Goal: Task Accomplishment & Management: Use online tool/utility

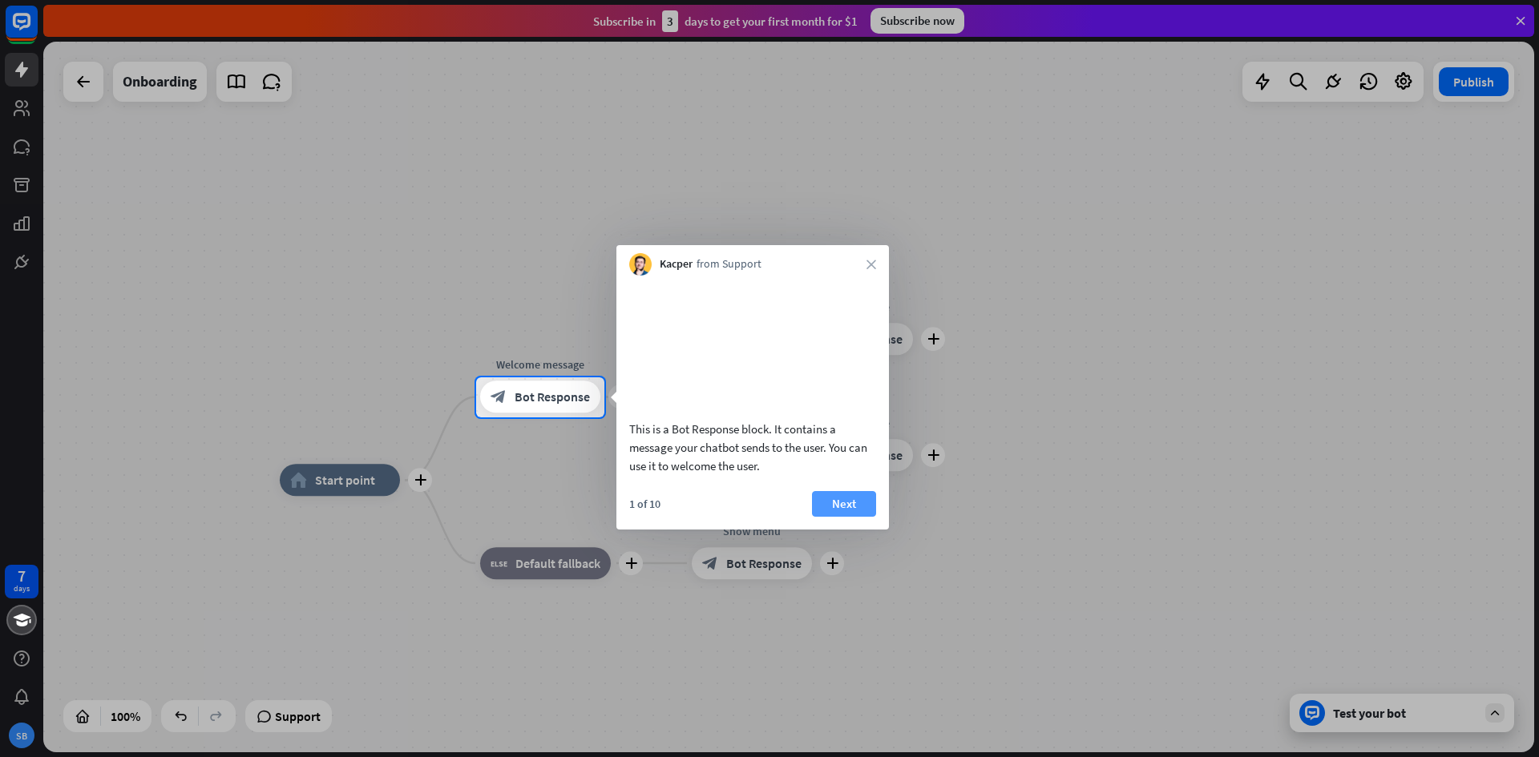
click at [855, 517] on button "Next" at bounding box center [844, 504] width 64 height 26
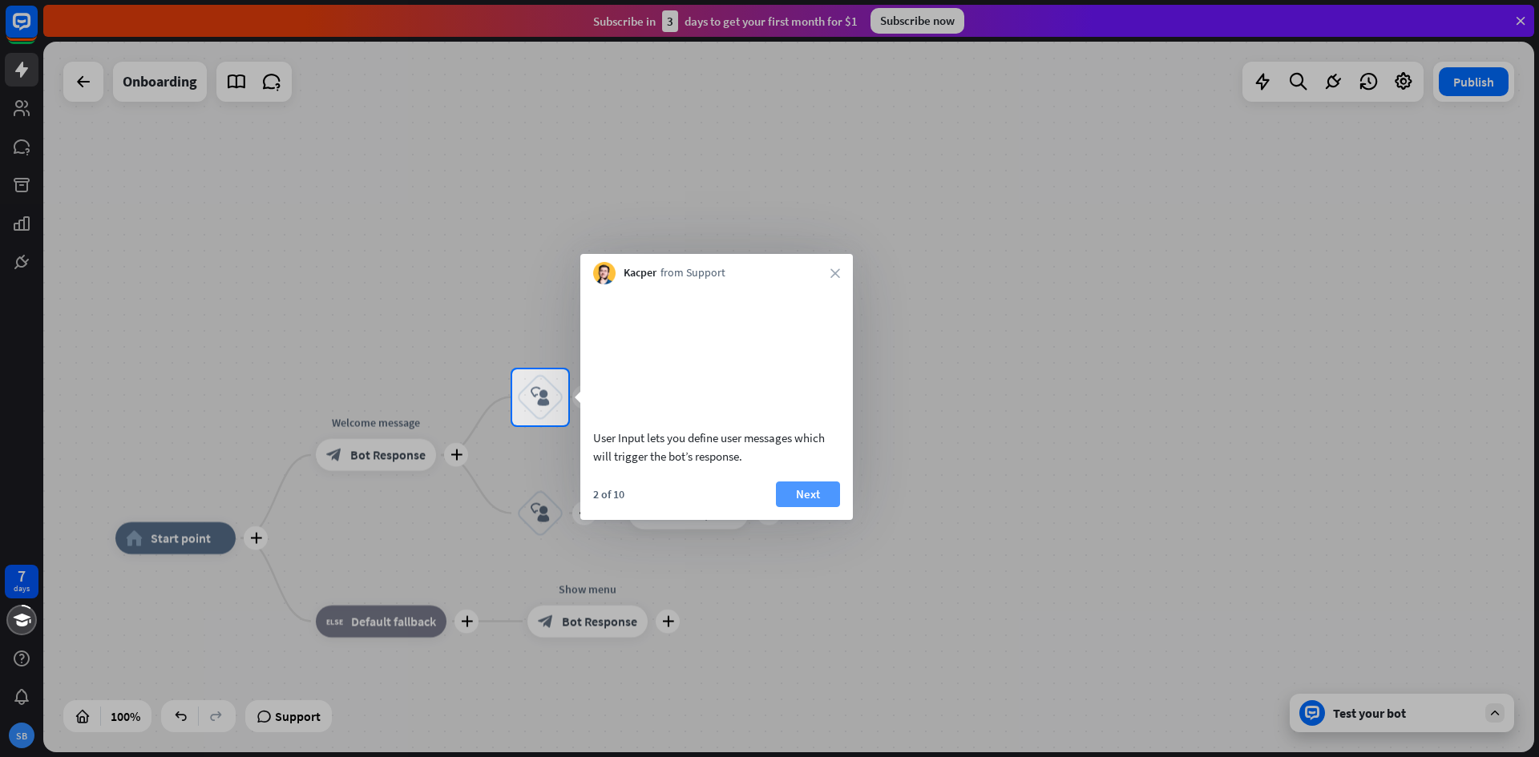
click at [823, 507] on button "Next" at bounding box center [808, 495] width 64 height 26
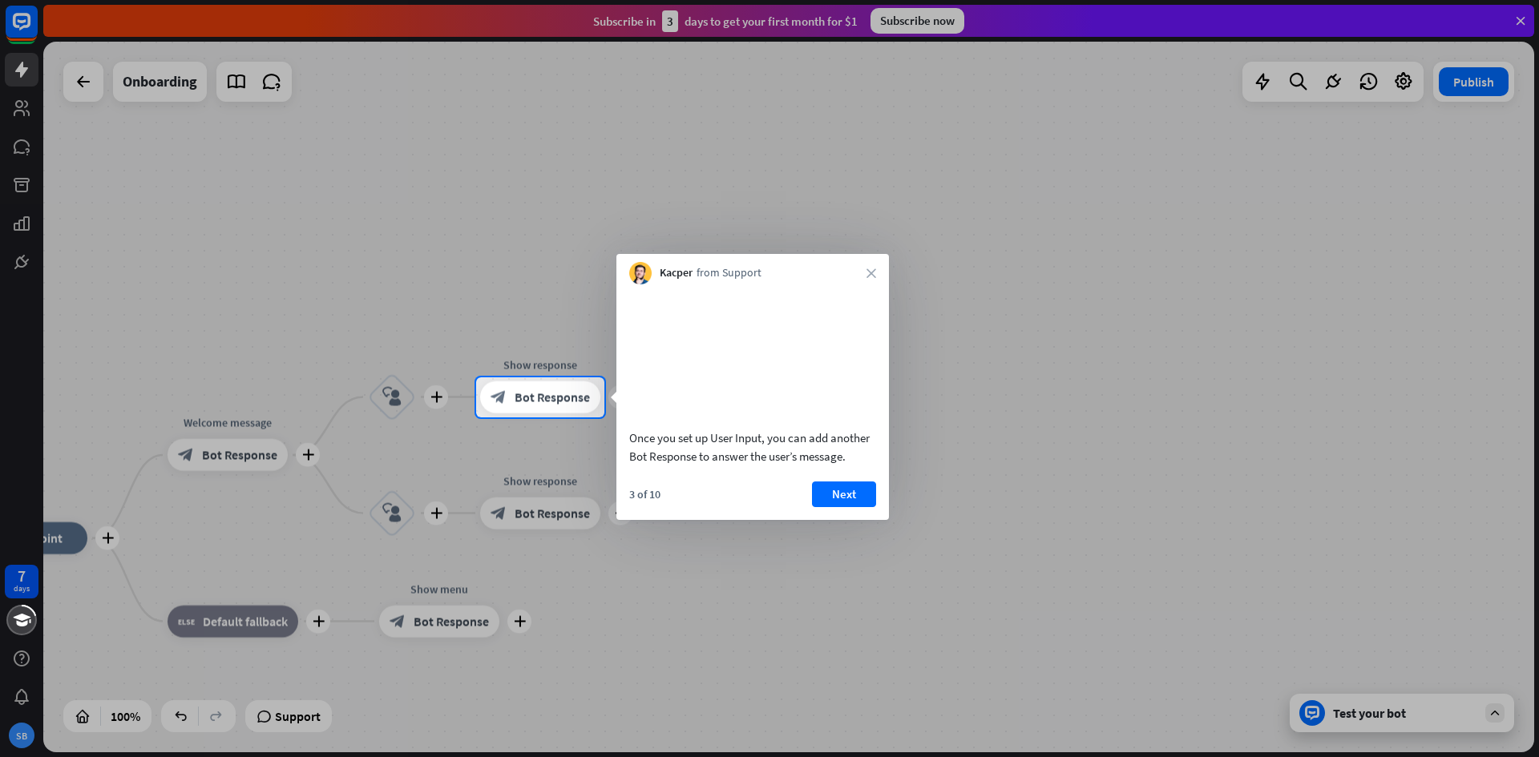
click at [823, 507] on button "Next" at bounding box center [844, 495] width 64 height 26
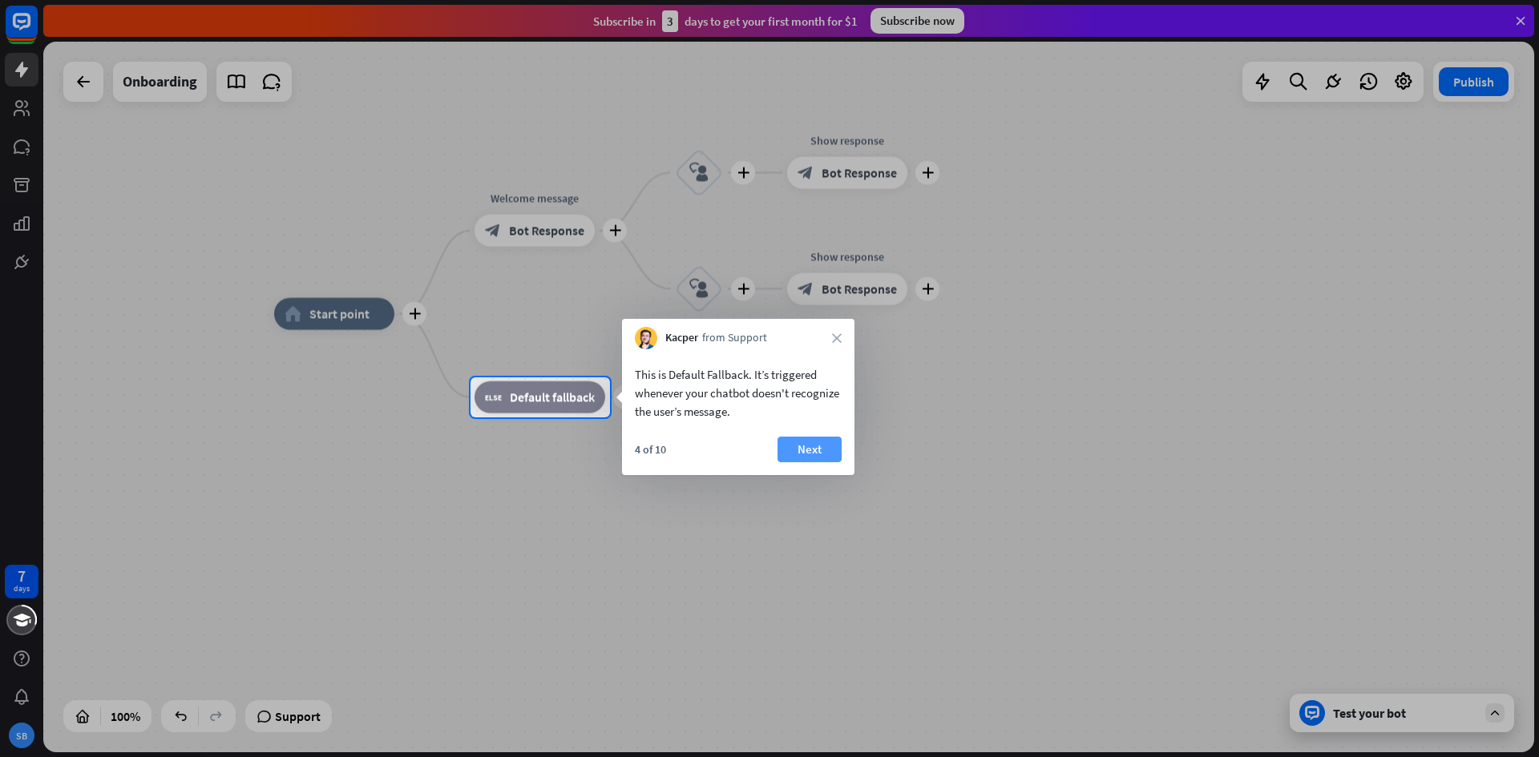
click at [813, 454] on button "Next" at bounding box center [809, 450] width 64 height 26
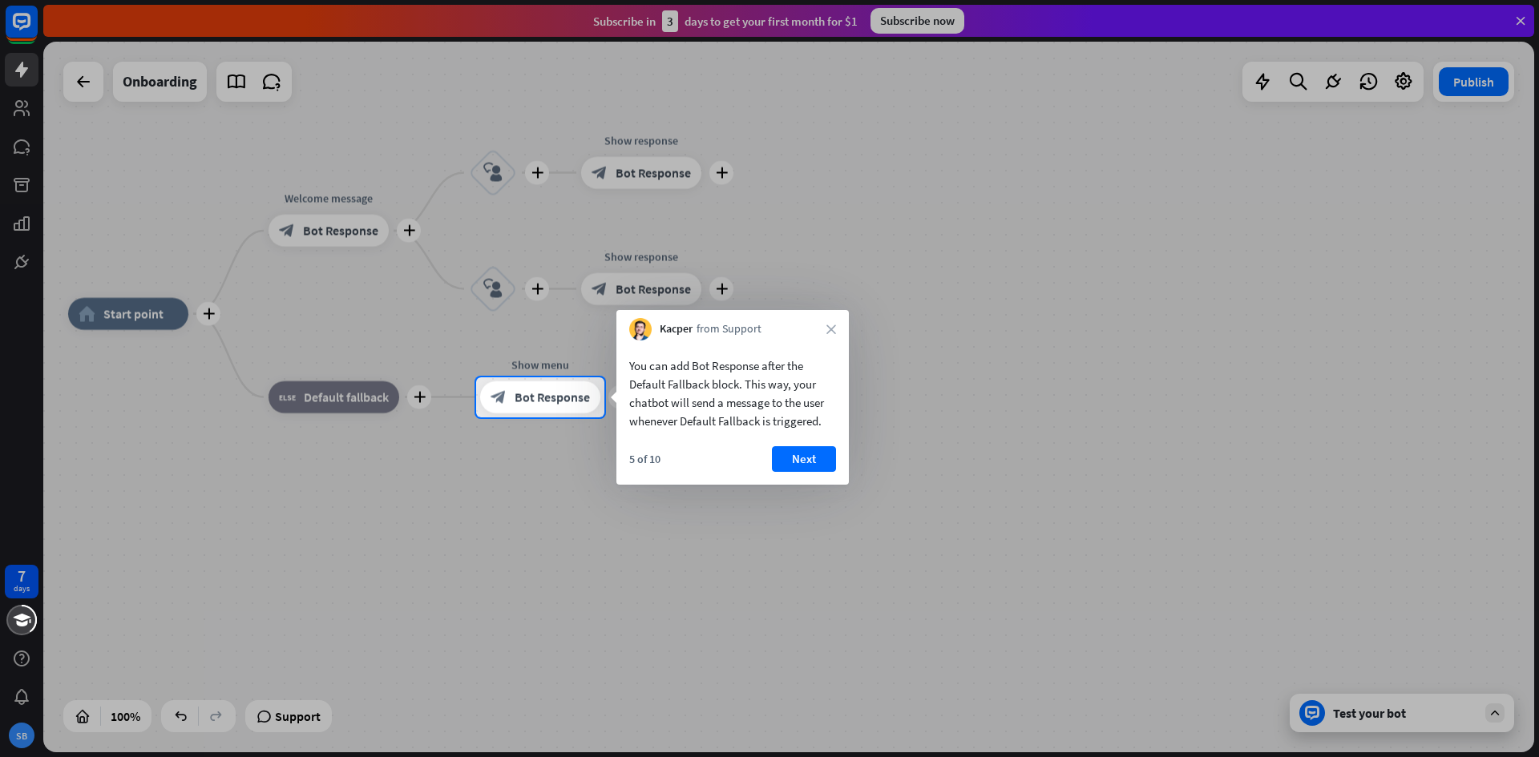
click at [813, 454] on button "Next" at bounding box center [804, 459] width 64 height 26
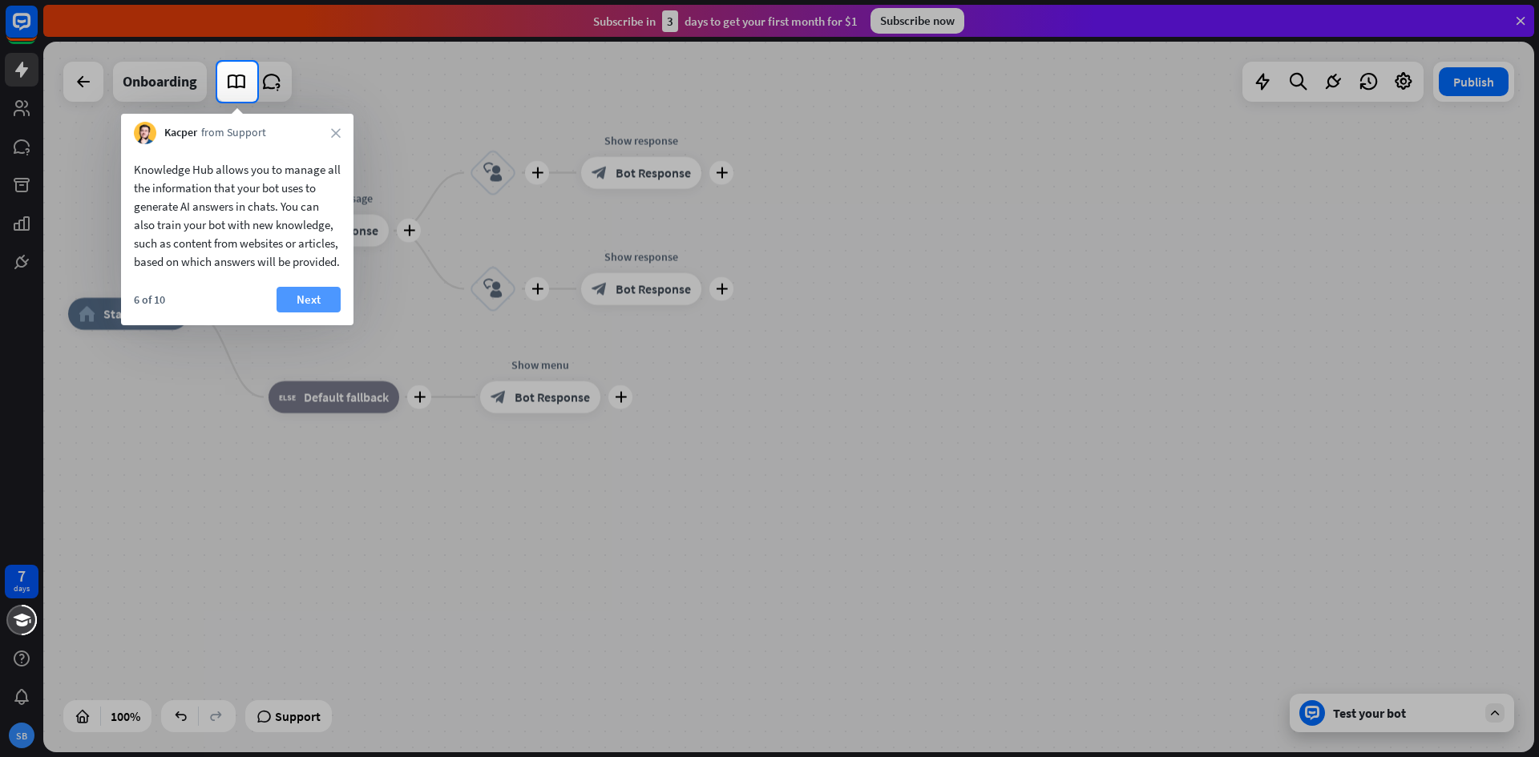
click at [297, 313] on button "Next" at bounding box center [308, 300] width 64 height 26
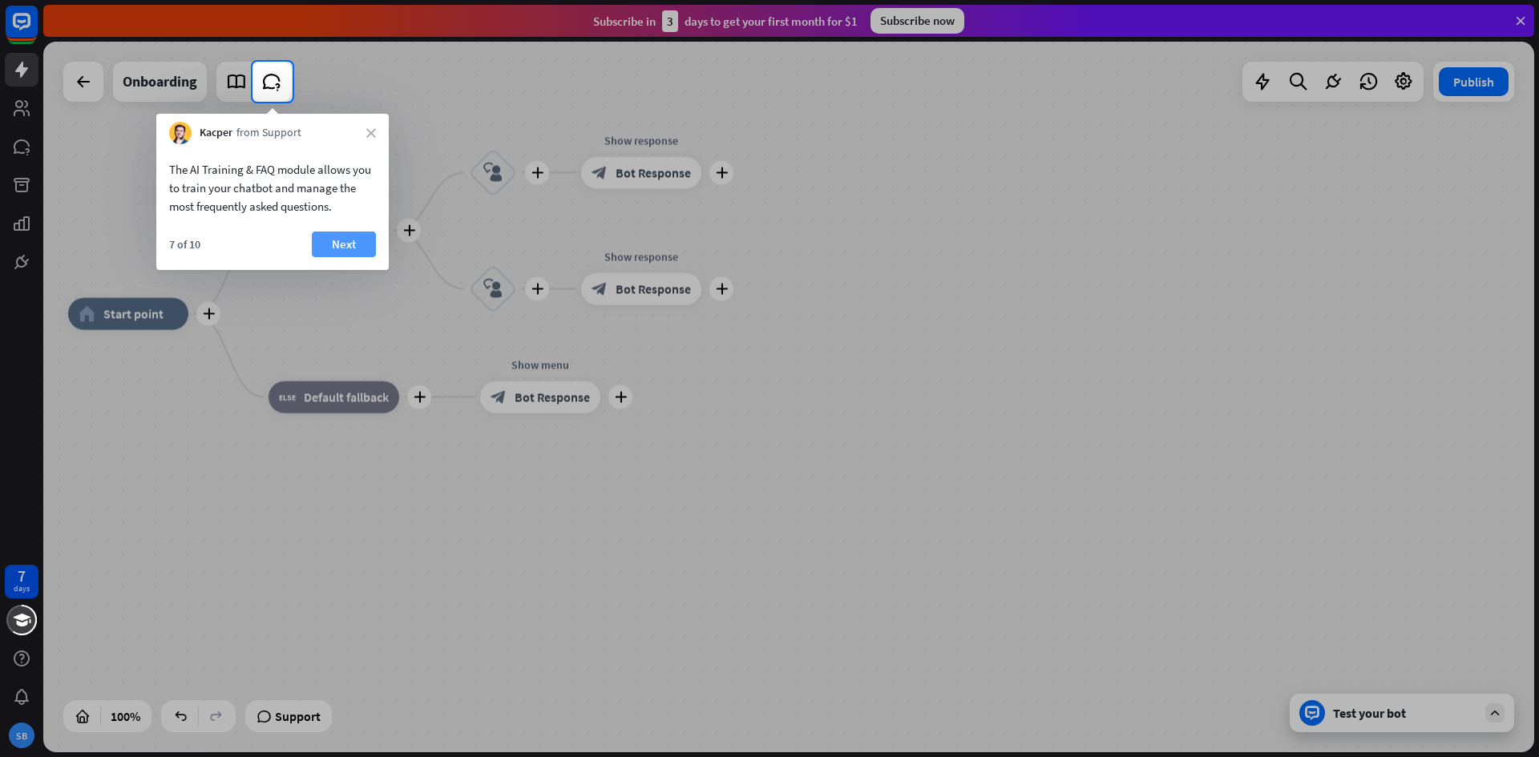
click at [349, 238] on button "Next" at bounding box center [344, 245] width 64 height 26
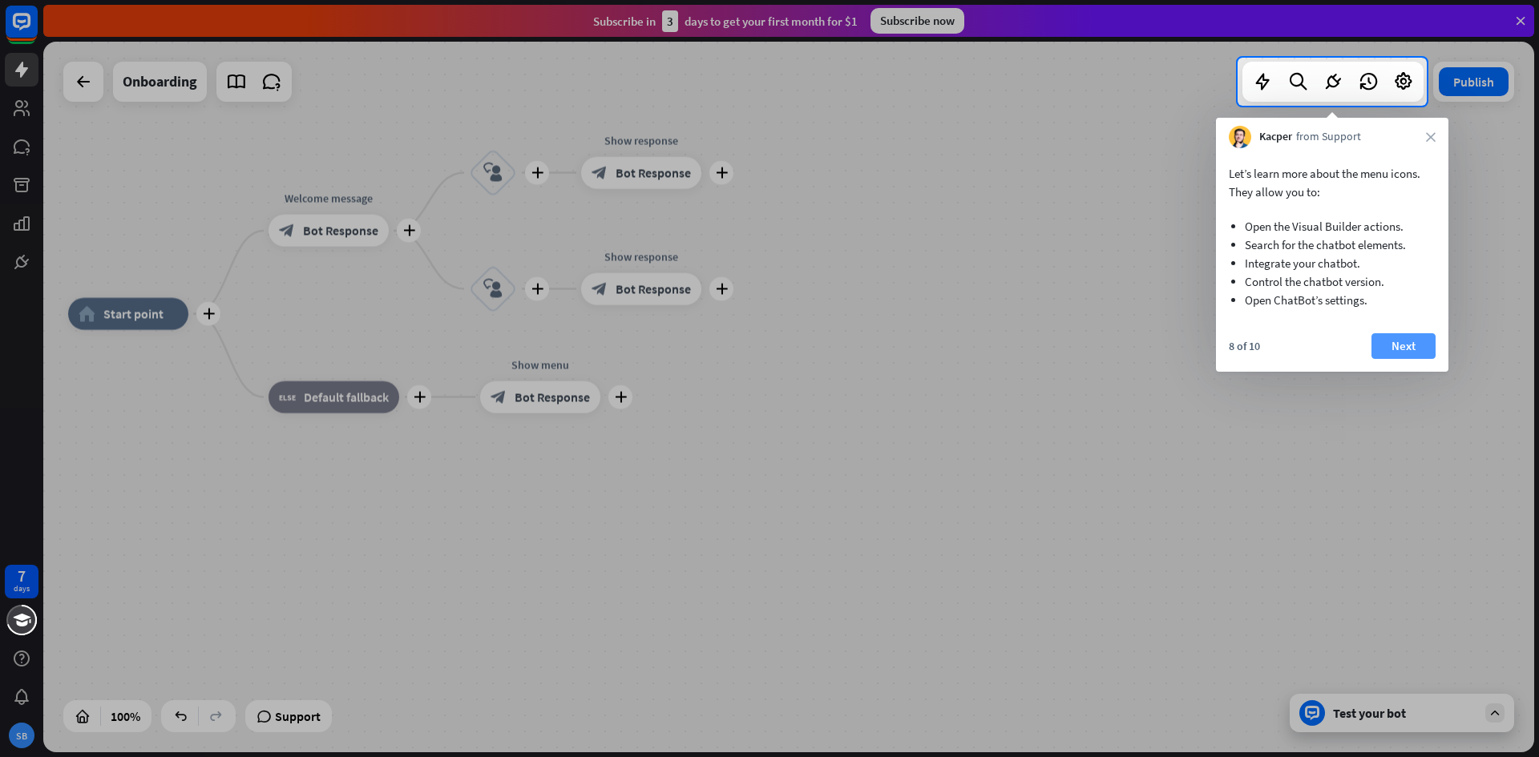
click at [1412, 340] on button "Next" at bounding box center [1403, 346] width 64 height 26
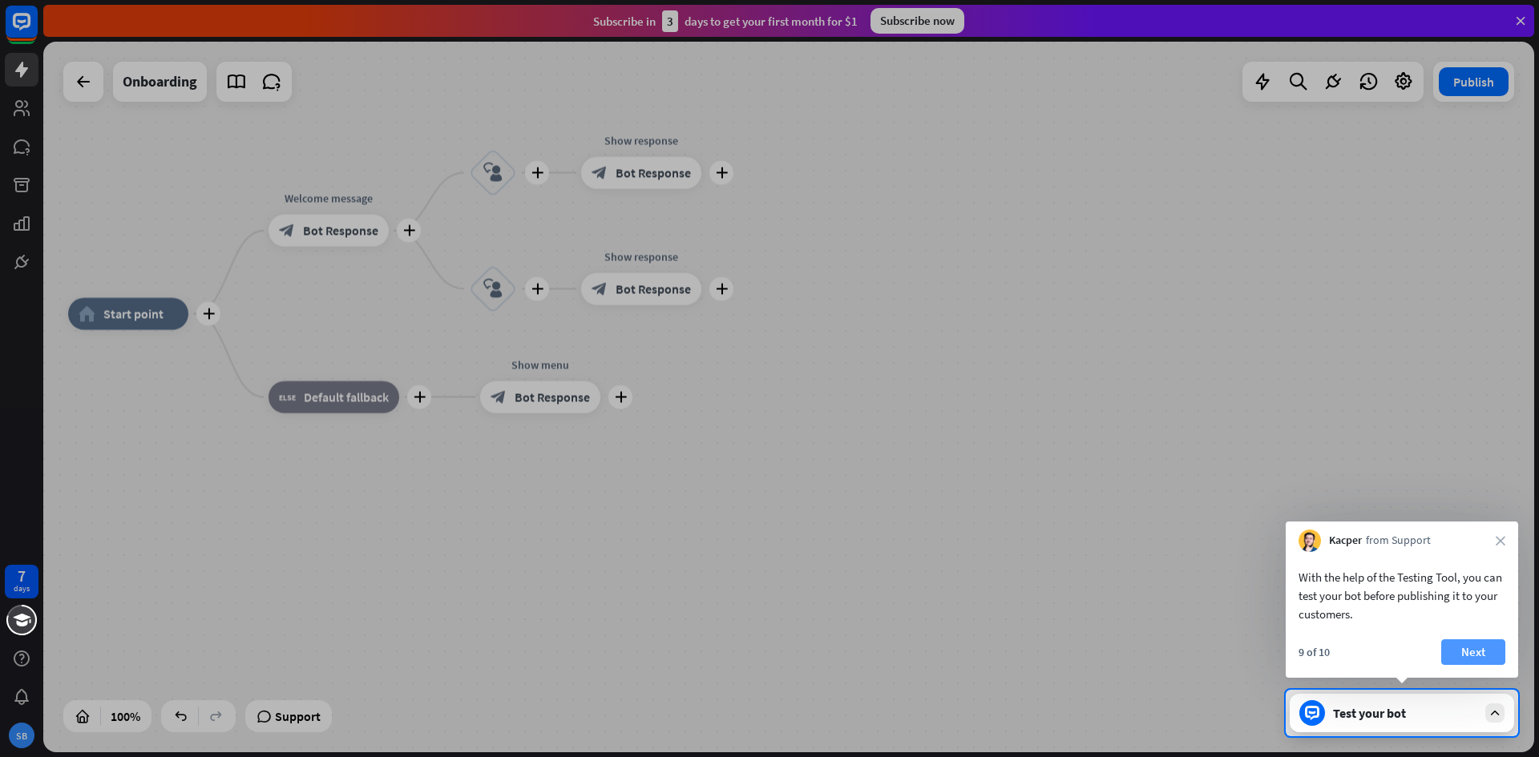
click at [1473, 655] on button "Next" at bounding box center [1473, 652] width 64 height 26
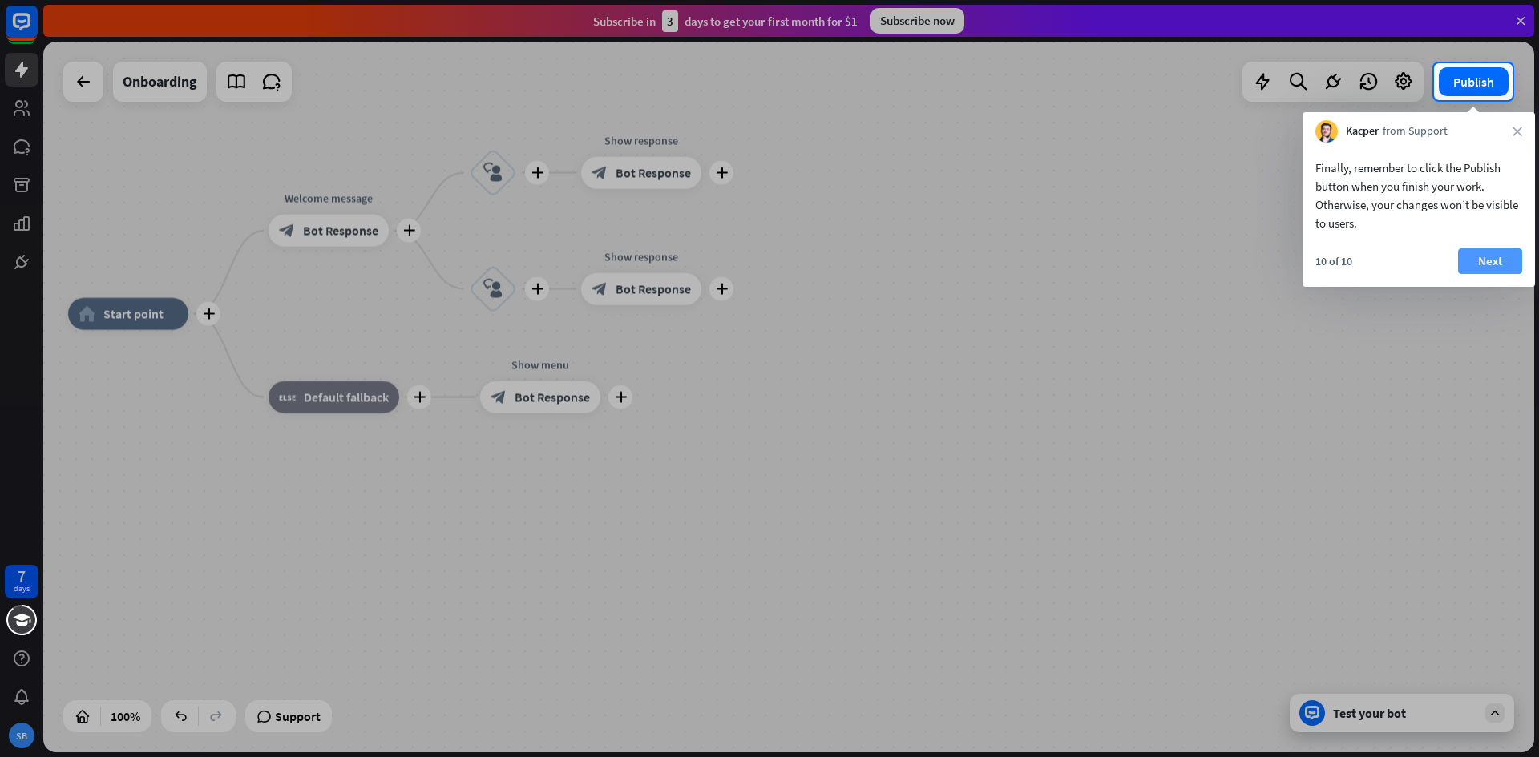
click at [1493, 256] on button "Next" at bounding box center [1490, 261] width 64 height 26
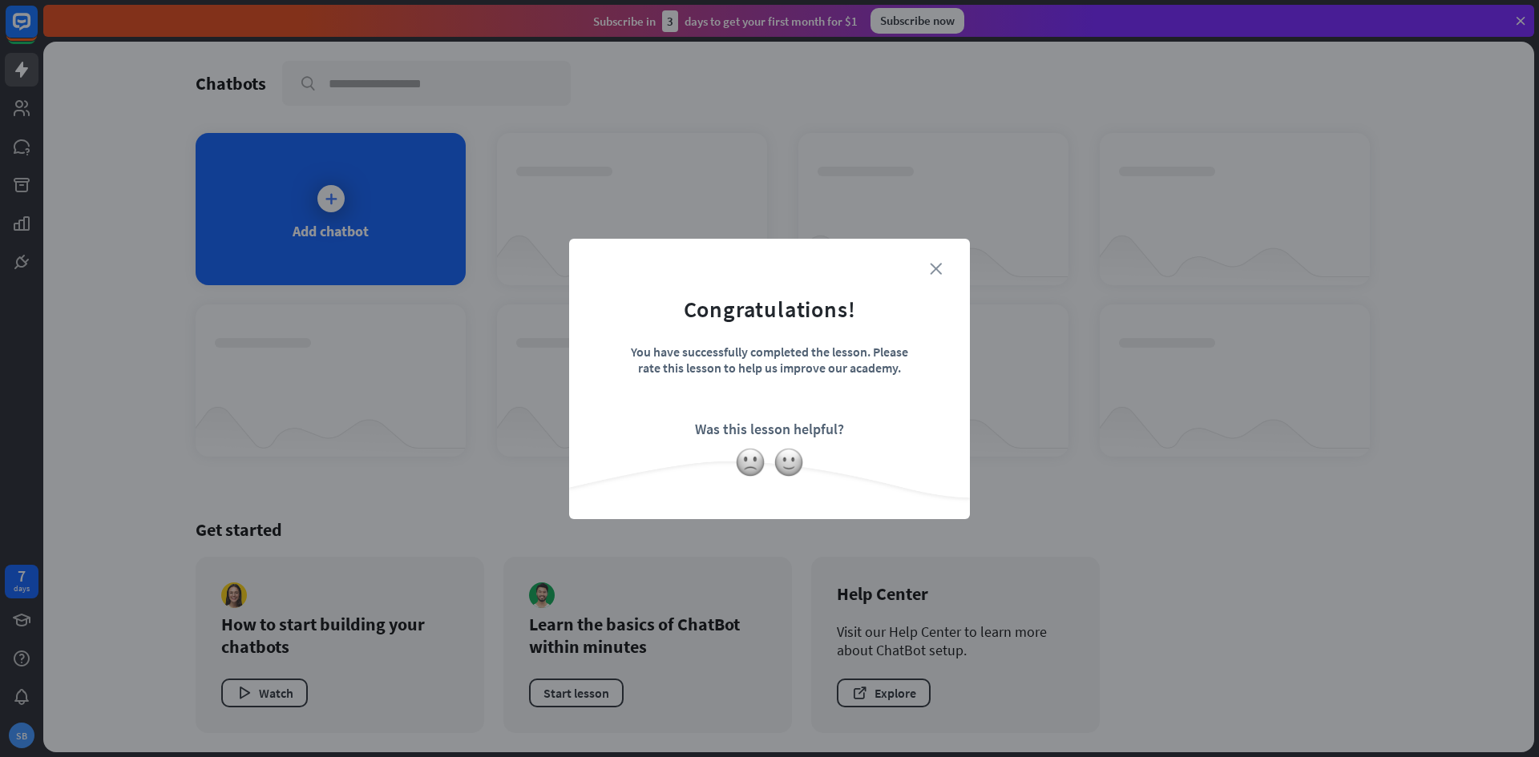
click at [938, 268] on icon "close" at bounding box center [936, 269] width 12 height 12
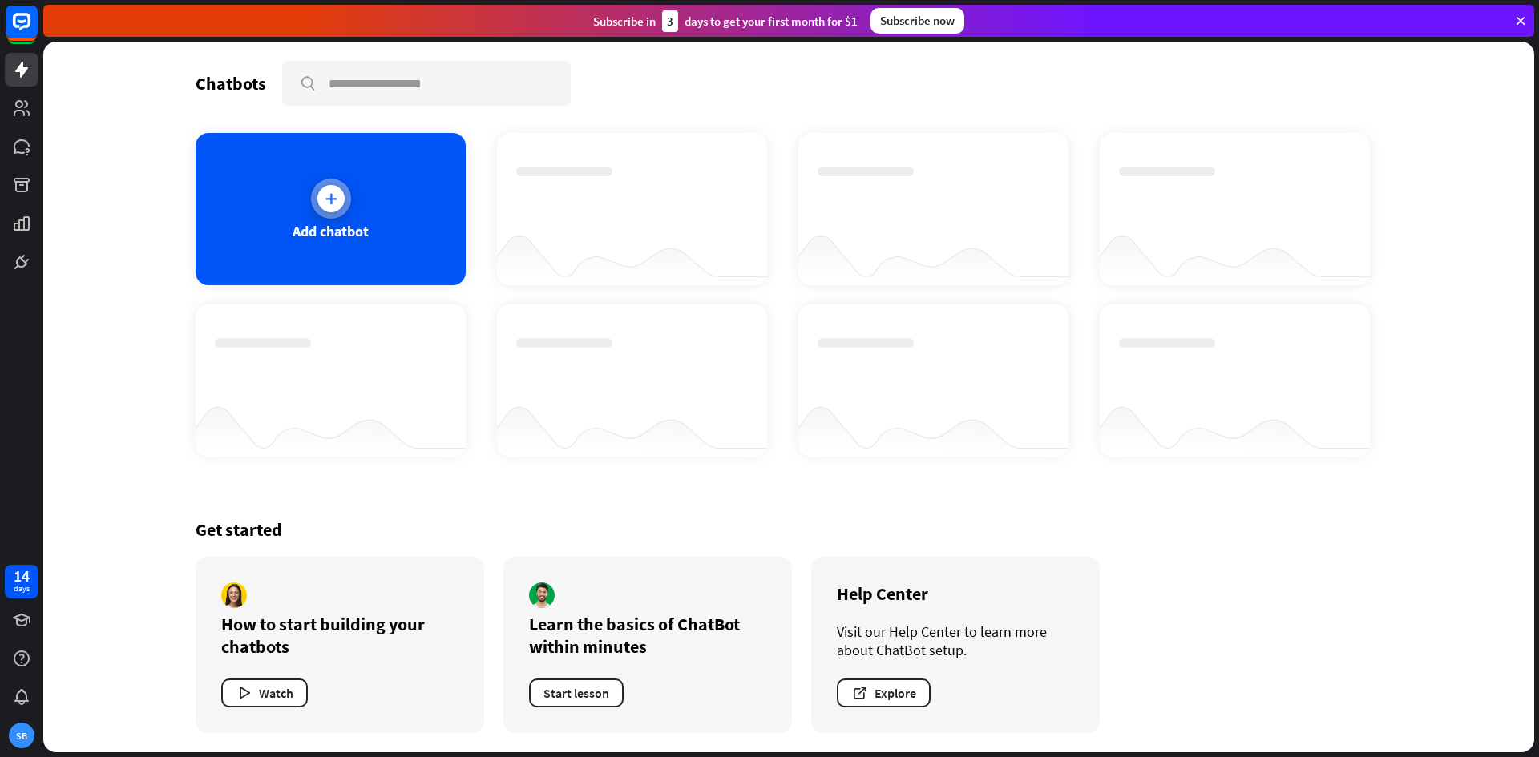
click at [324, 200] on icon at bounding box center [331, 199] width 16 height 16
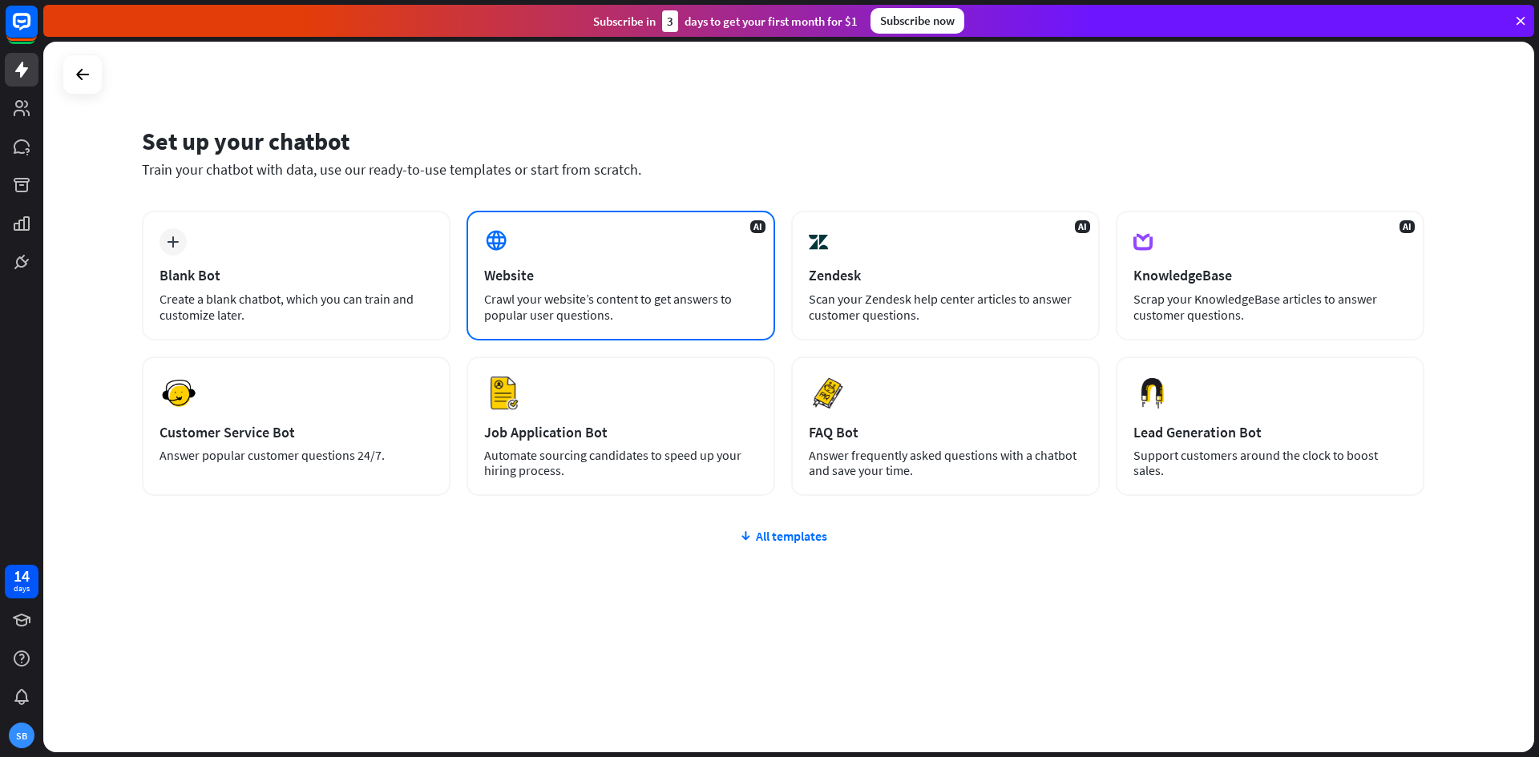
click at [632, 288] on div "AI Website Crawl your website’s content to get answers to popular user question…" at bounding box center [620, 276] width 309 height 130
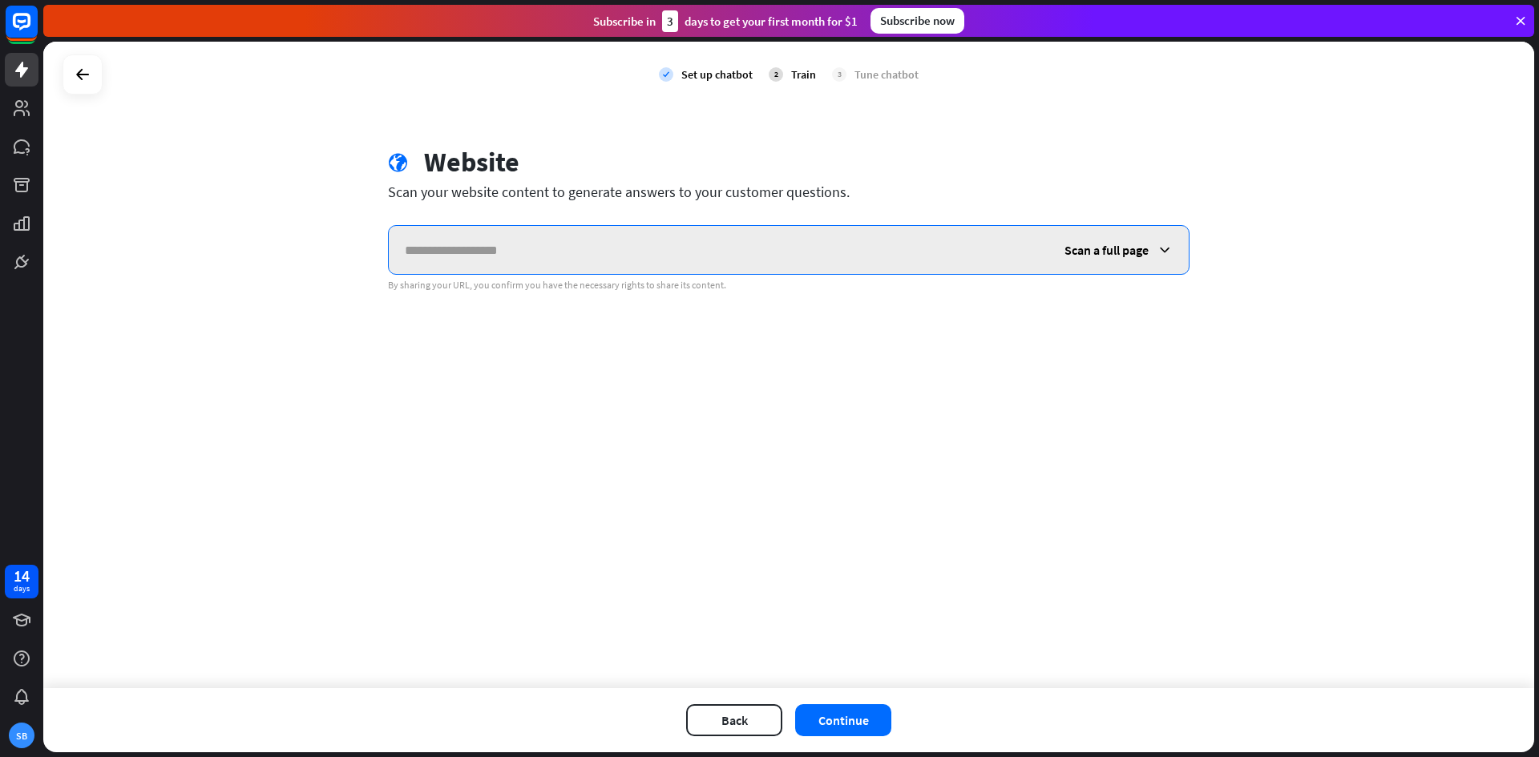
paste input "**********"
click at [1110, 253] on span "Scan a full page" at bounding box center [1106, 250] width 84 height 16
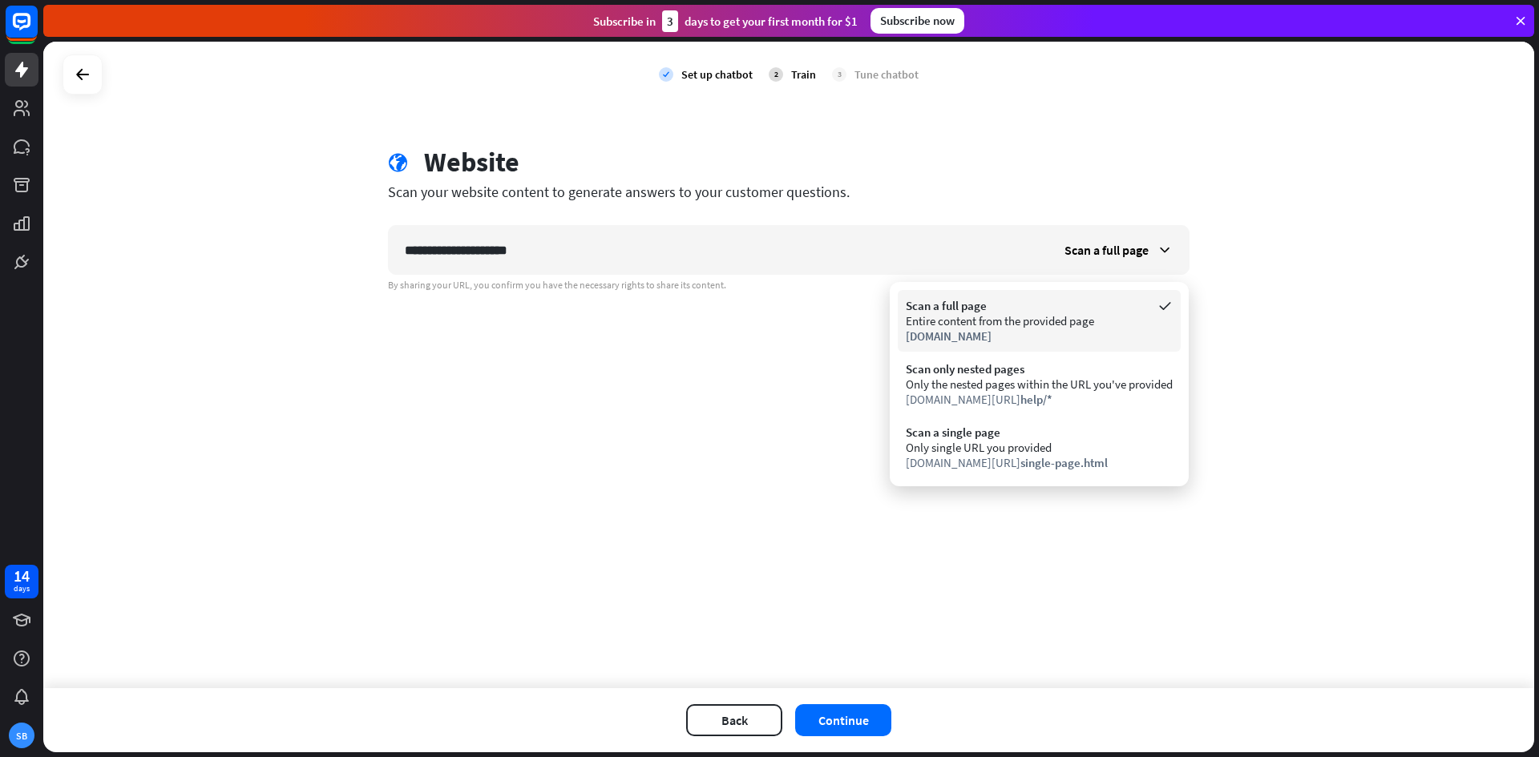
click at [1067, 313] on div "Entire content from the provided page" at bounding box center [1039, 320] width 267 height 15
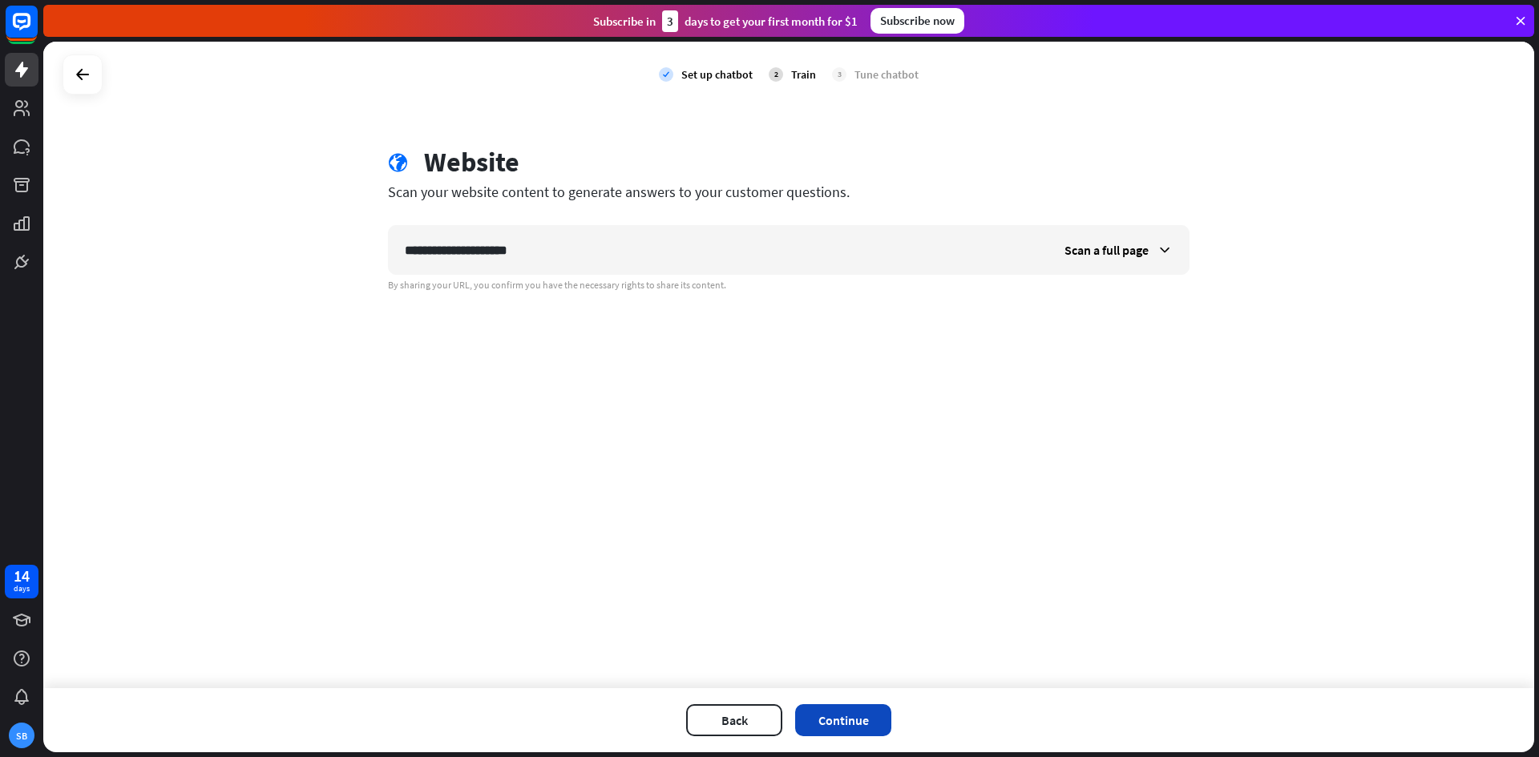
click at [868, 712] on button "Continue" at bounding box center [843, 720] width 96 height 32
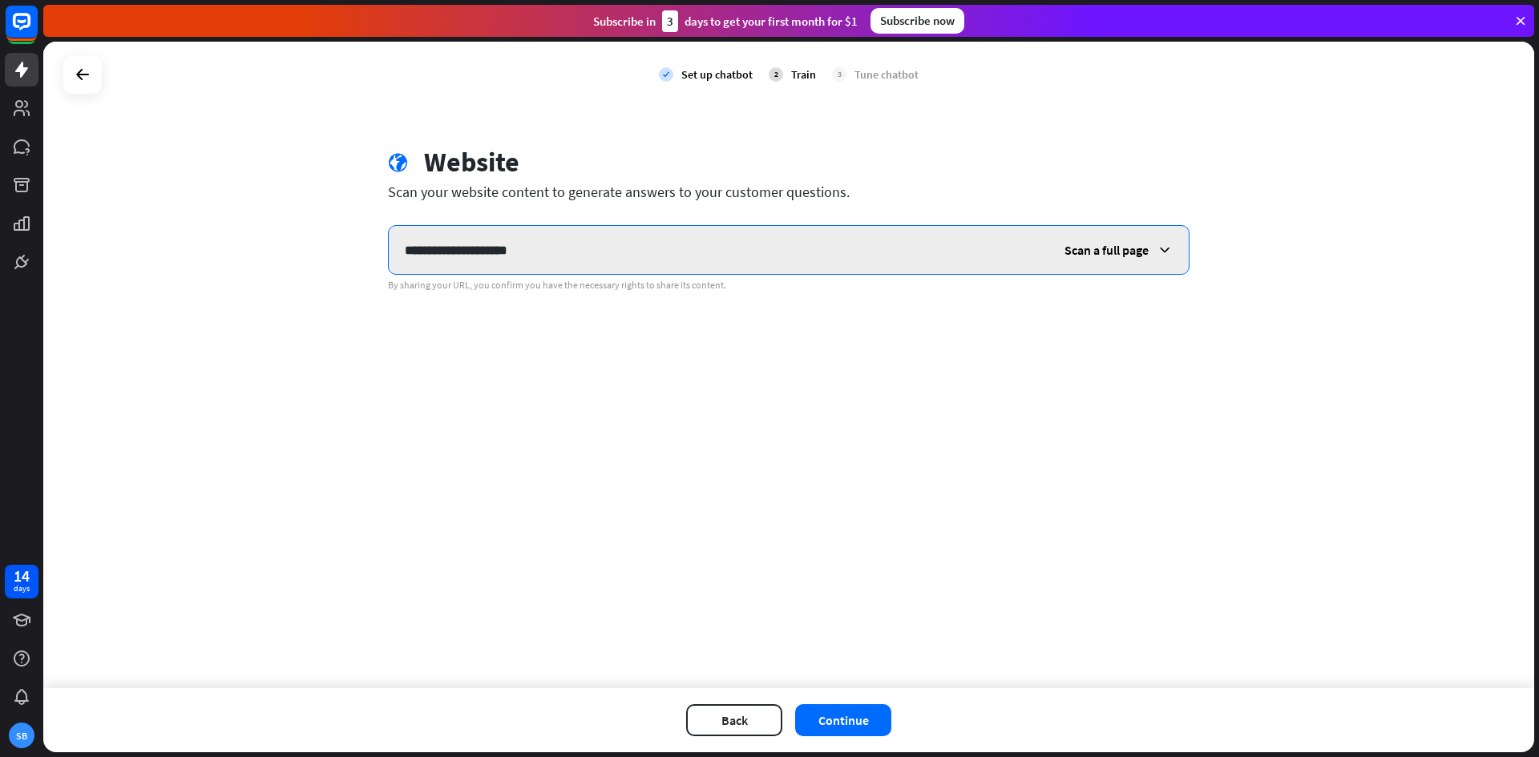
click at [733, 232] on input "**********" at bounding box center [719, 250] width 660 height 48
paste input "*"
type input "**********"
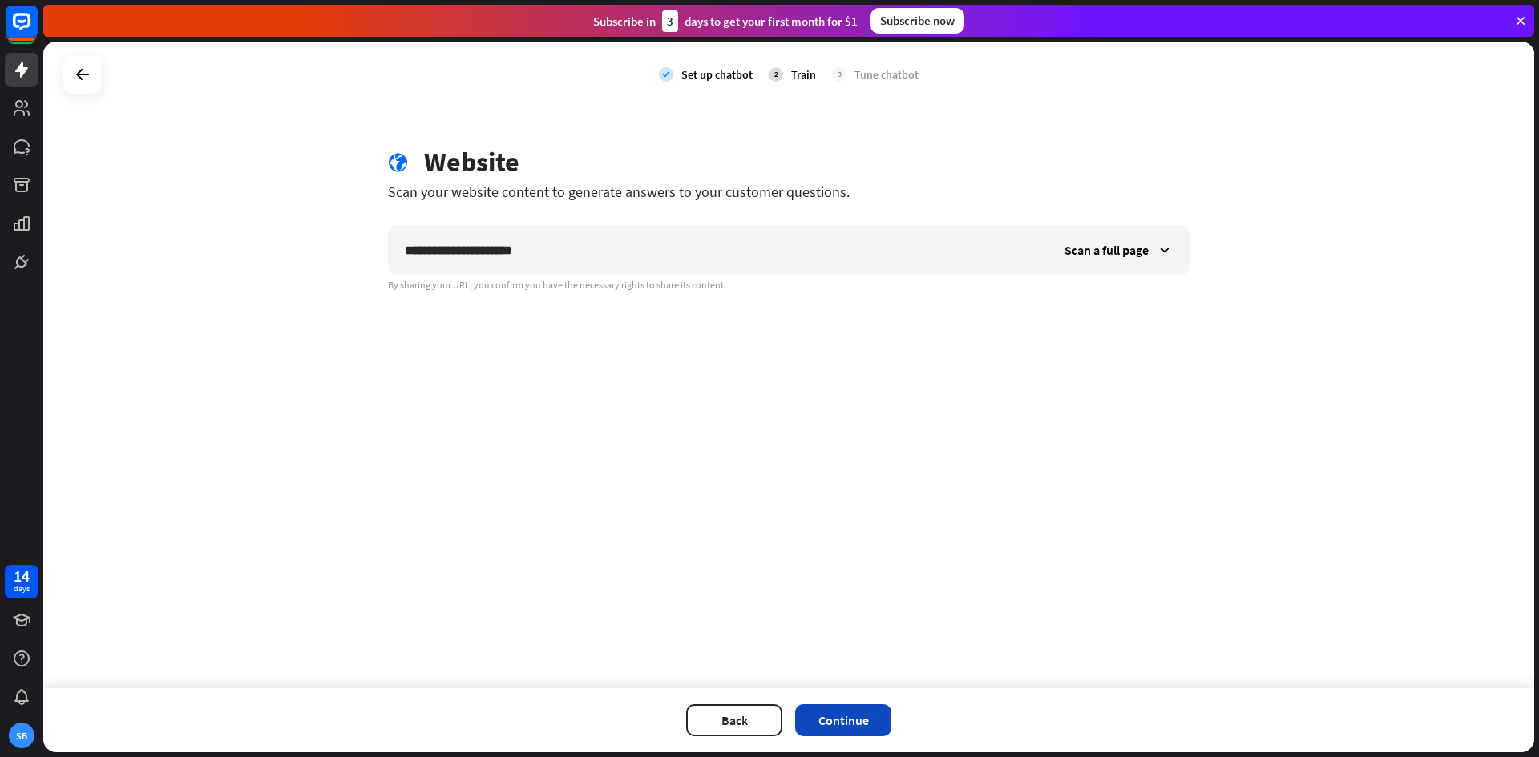
click at [867, 707] on button "Continue" at bounding box center [843, 720] width 96 height 32
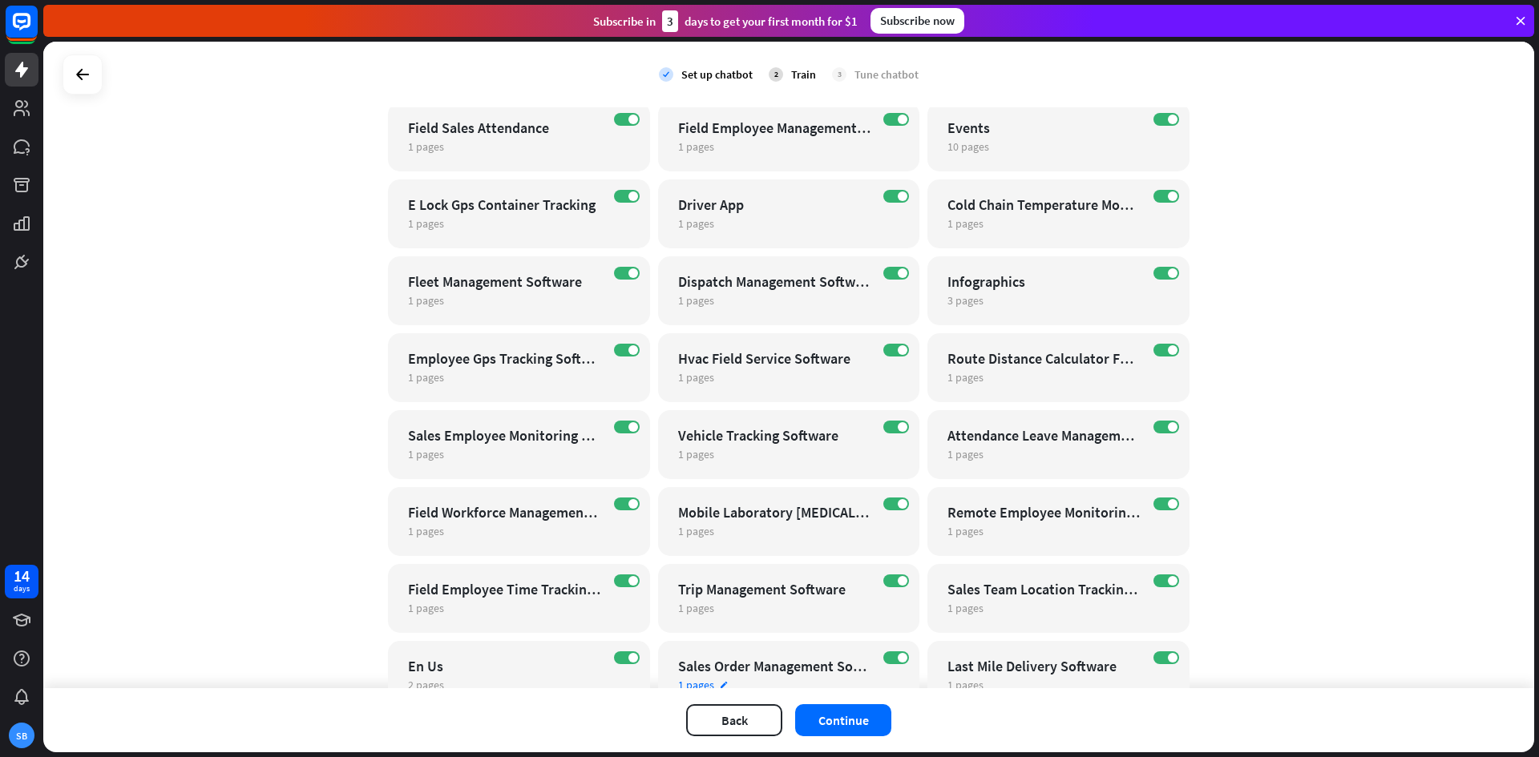
scroll to position [458, 0]
click at [833, 721] on button "Continue" at bounding box center [843, 720] width 96 height 32
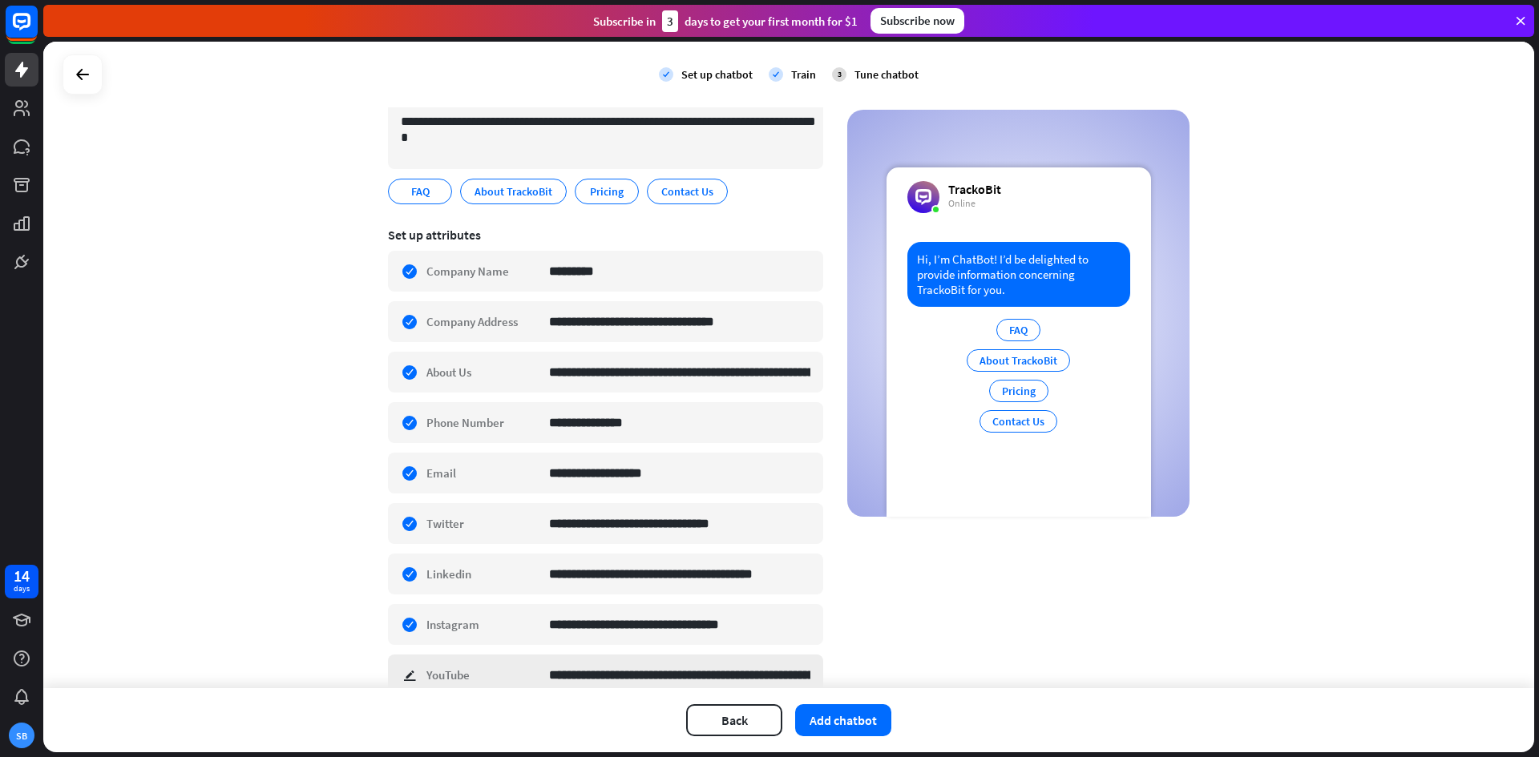
scroll to position [147, 0]
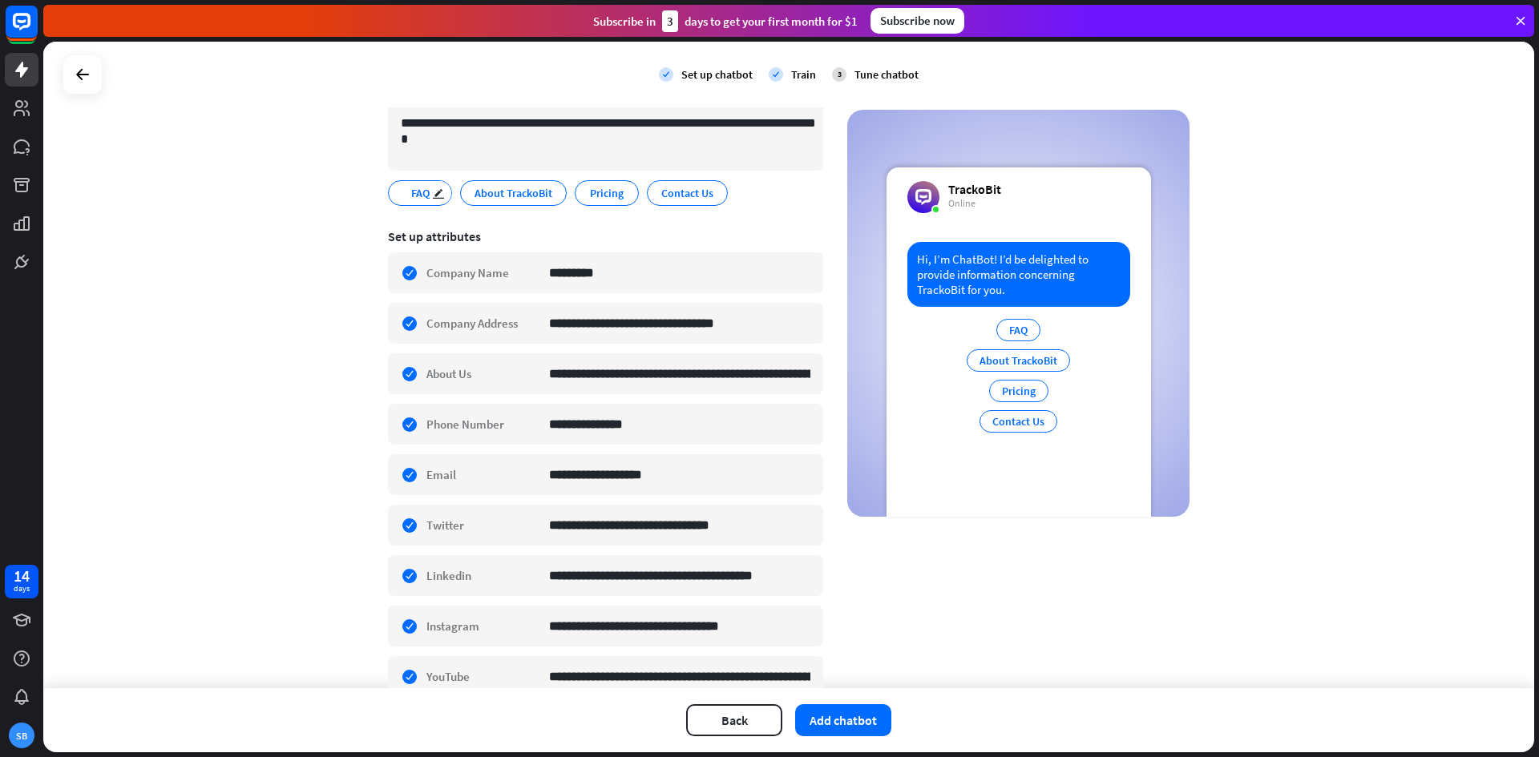
click at [409, 196] on span "FAQ" at bounding box center [420, 193] width 22 height 18
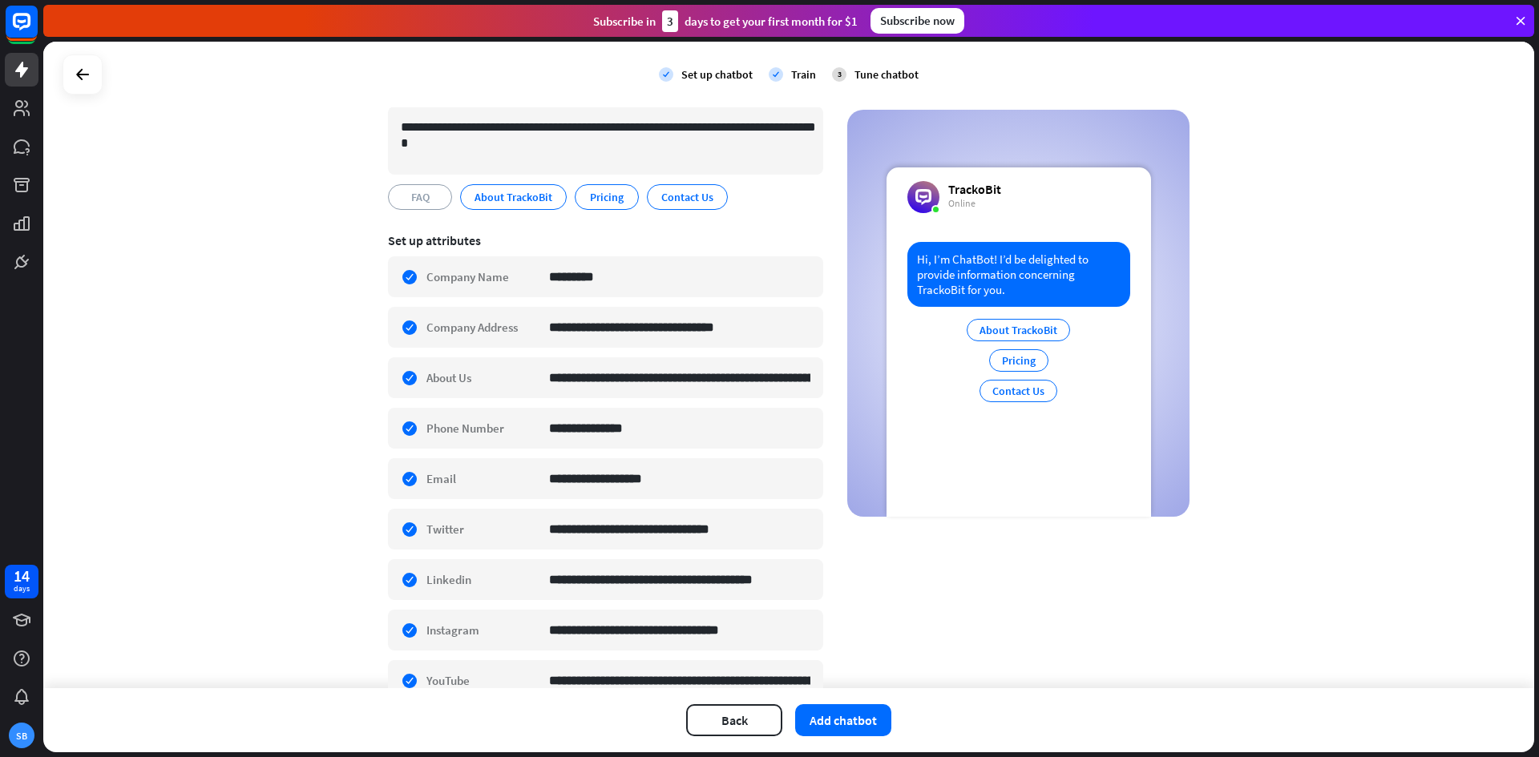
scroll to position [143, 0]
click at [397, 204] on div "FAQ edit" at bounding box center [420, 197] width 64 height 26
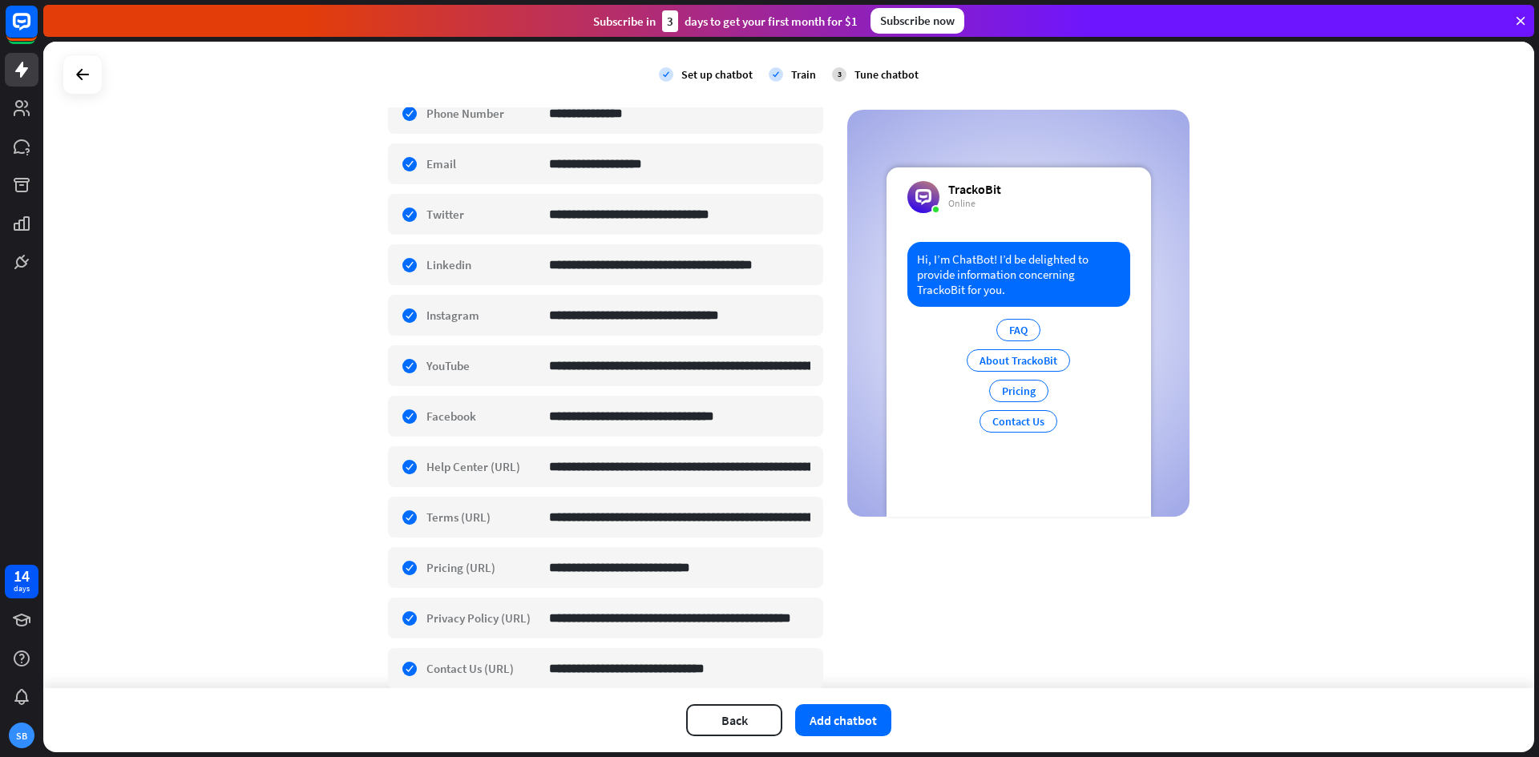
scroll to position [531, 0]
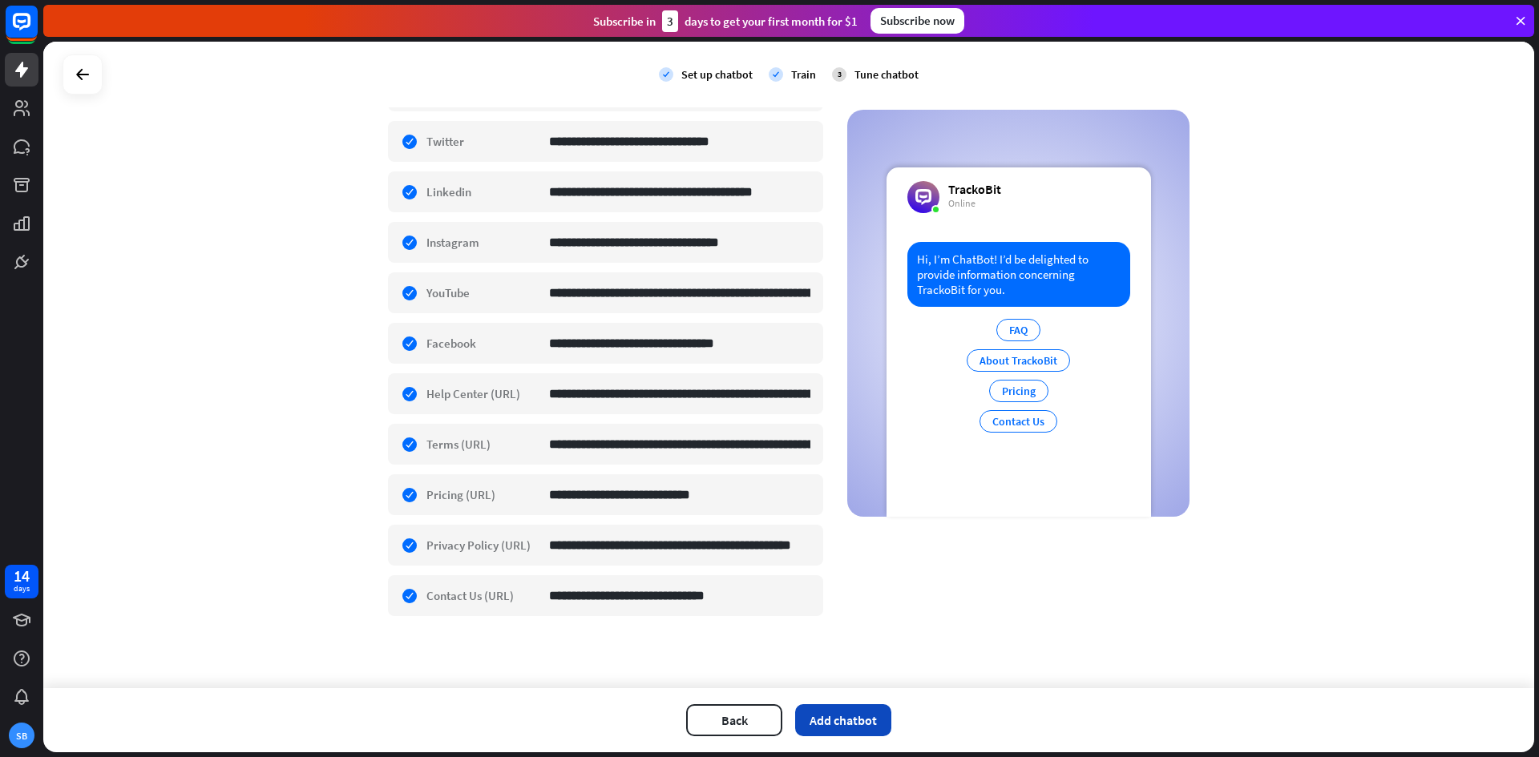
click at [841, 716] on button "Add chatbot" at bounding box center [843, 720] width 96 height 32
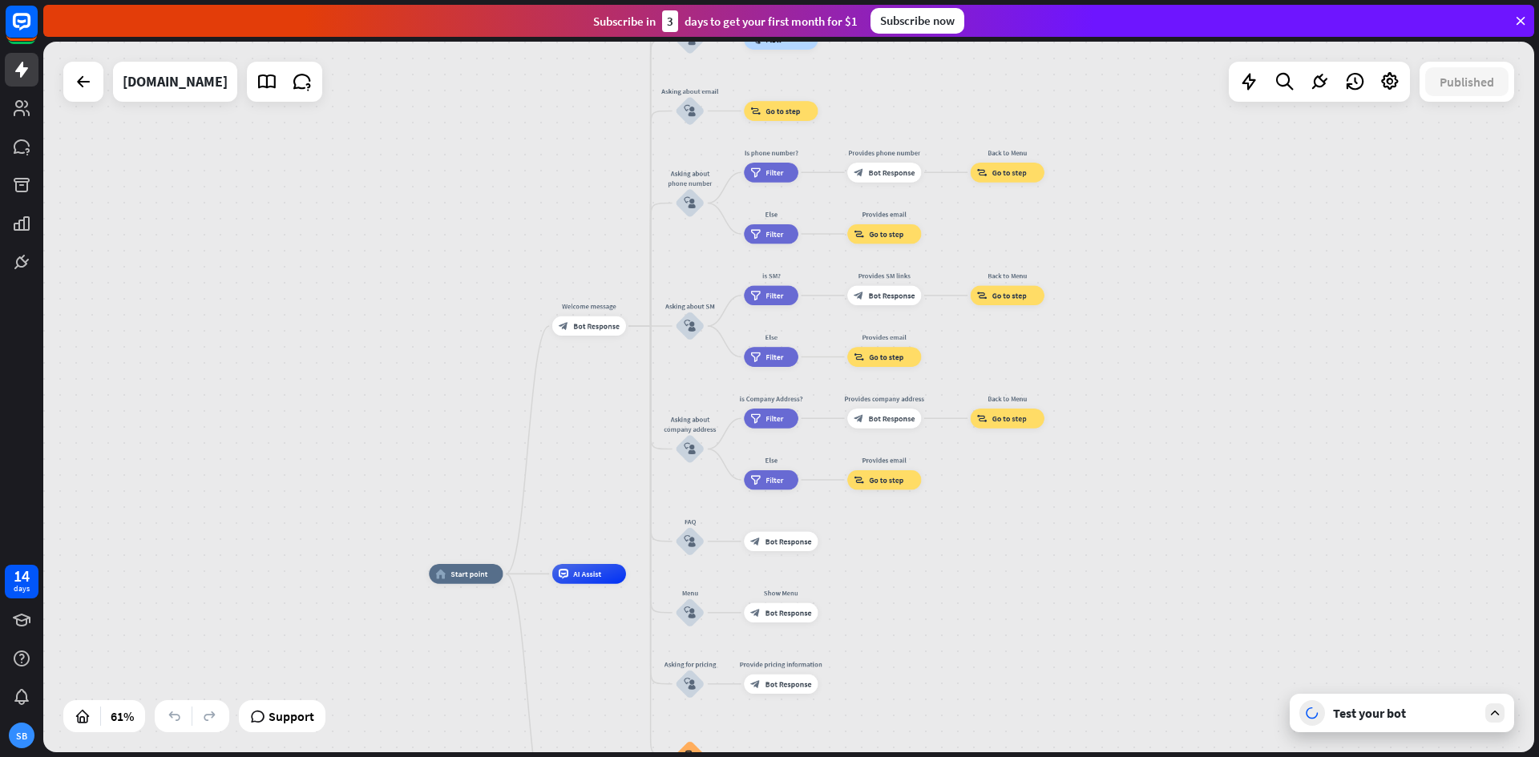
drag, startPoint x: 961, startPoint y: 377, endPoint x: 958, endPoint y: 595, distance: 218.8
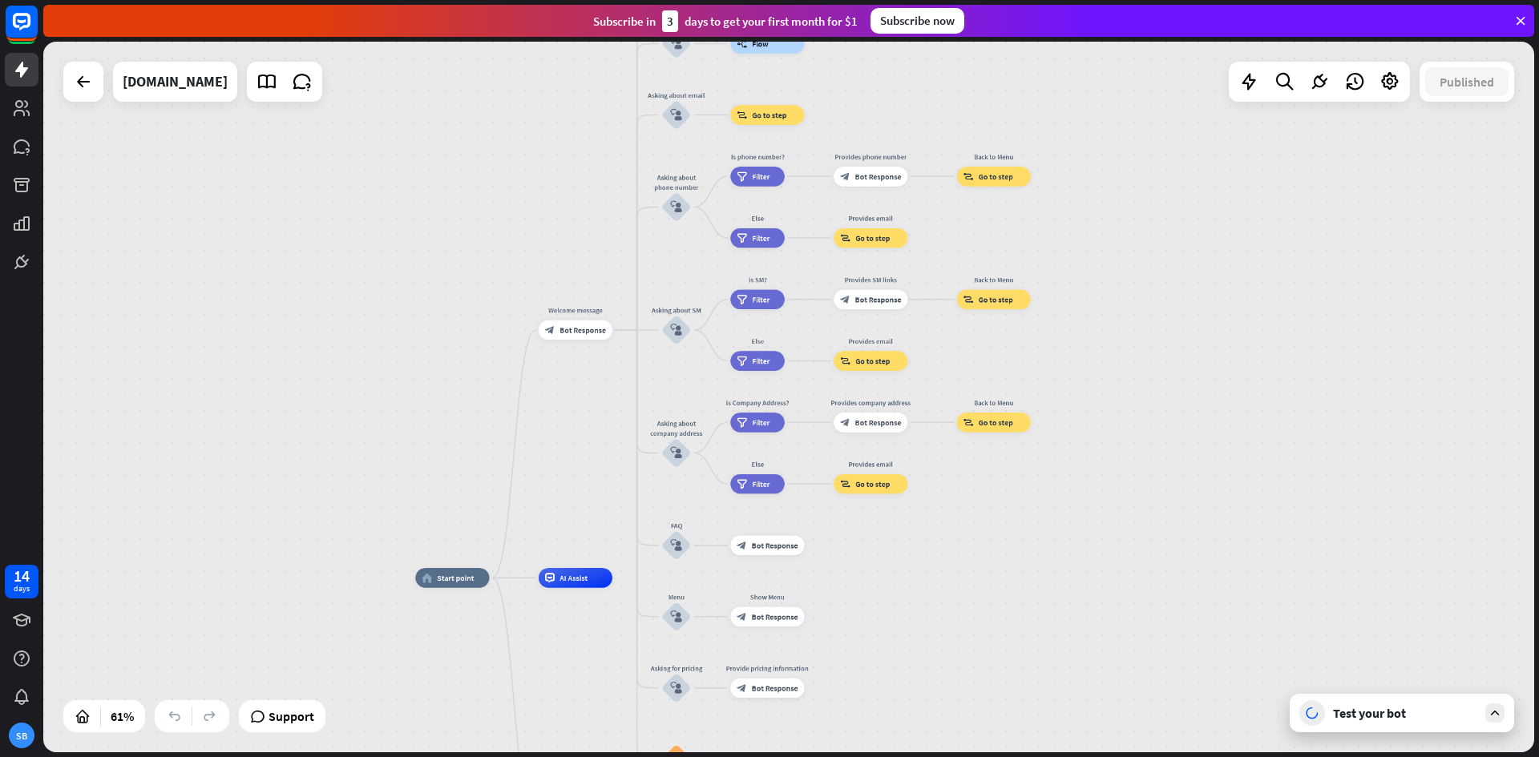
drag, startPoint x: 1181, startPoint y: 419, endPoint x: 1168, endPoint y: 422, distance: 13.2
click at [1168, 422] on div "home_2 Start point Welcome message block_bot_response Bot Response About us blo…" at bounding box center [788, 397] width 1491 height 711
click at [1458, 708] on div "Test your bot" at bounding box center [1405, 713] width 144 height 16
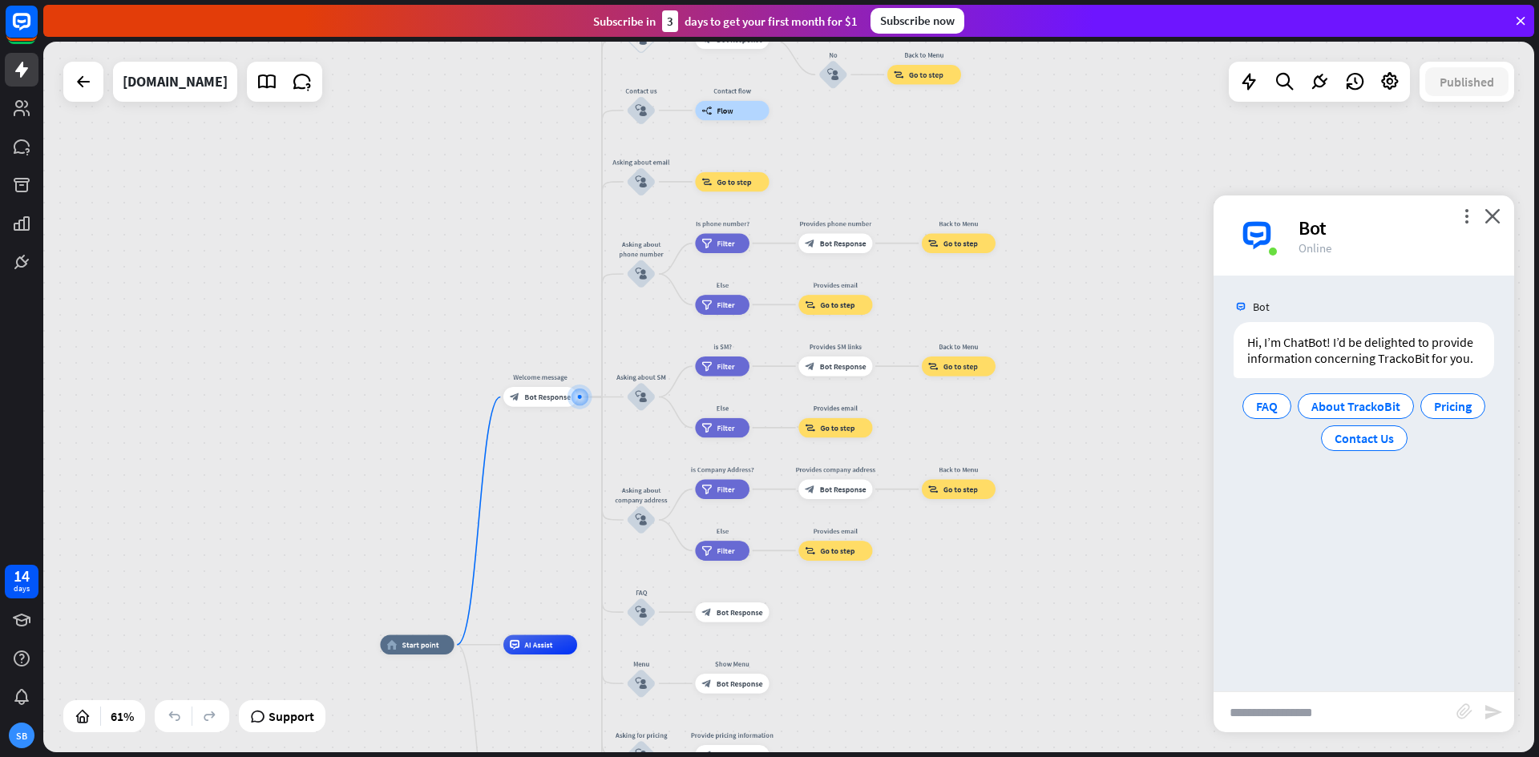
click at [1288, 716] on input "text" at bounding box center [1334, 712] width 243 height 40
click at [1261, 401] on span "FAQ" at bounding box center [1267, 406] width 22 height 16
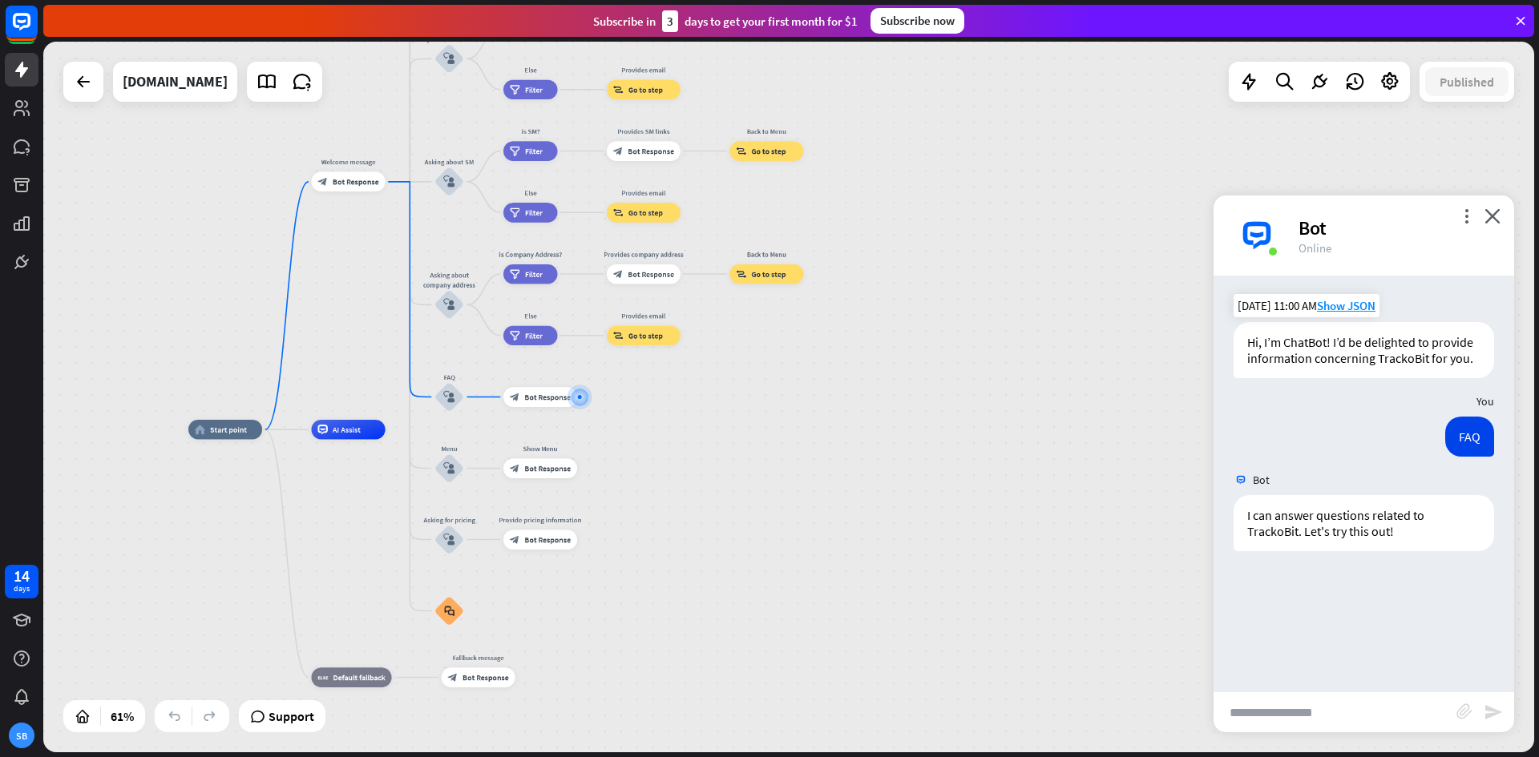
click at [1294, 712] on input "text" at bounding box center [1334, 712] width 243 height 40
type input "**********"
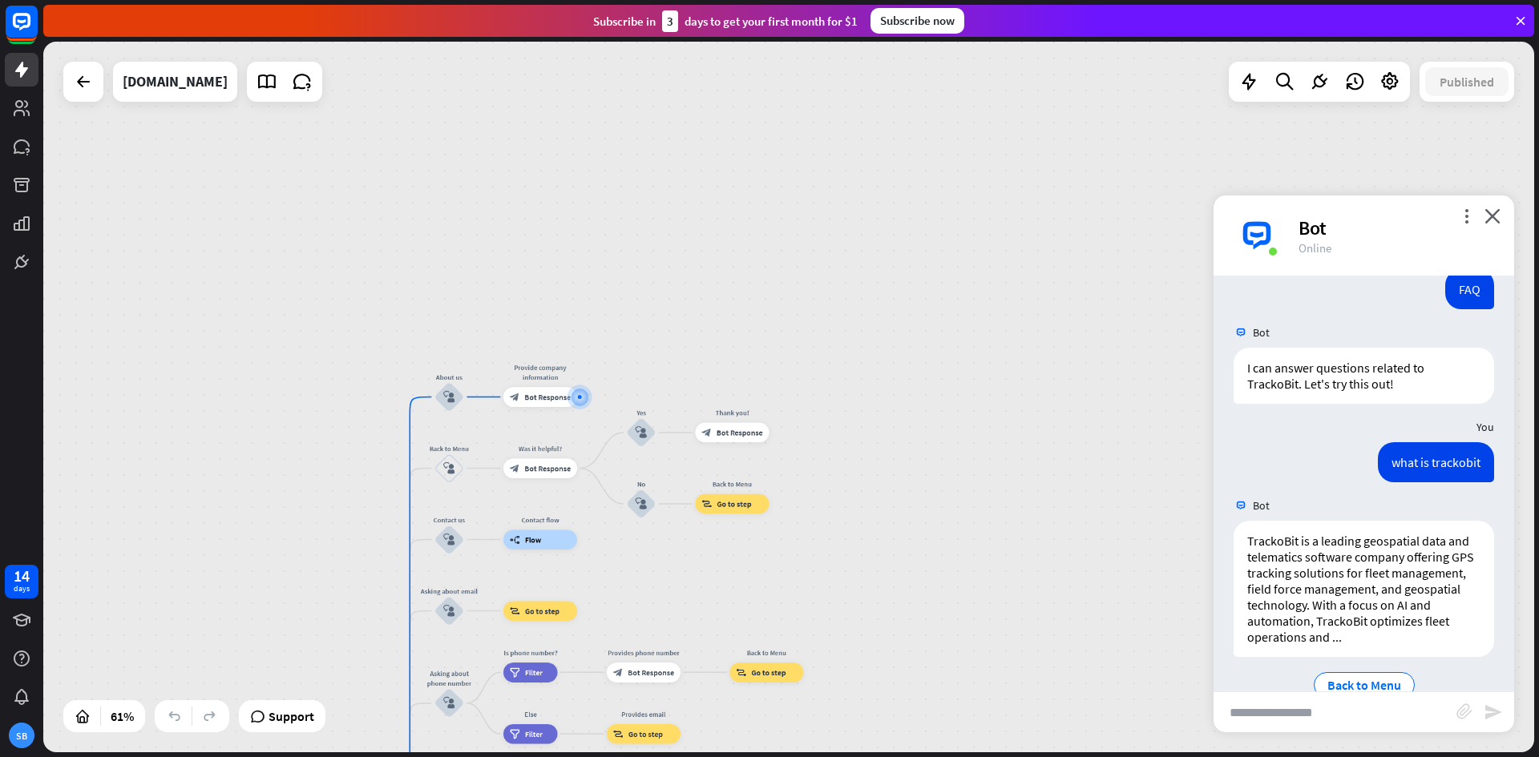
scroll to position [197, 0]
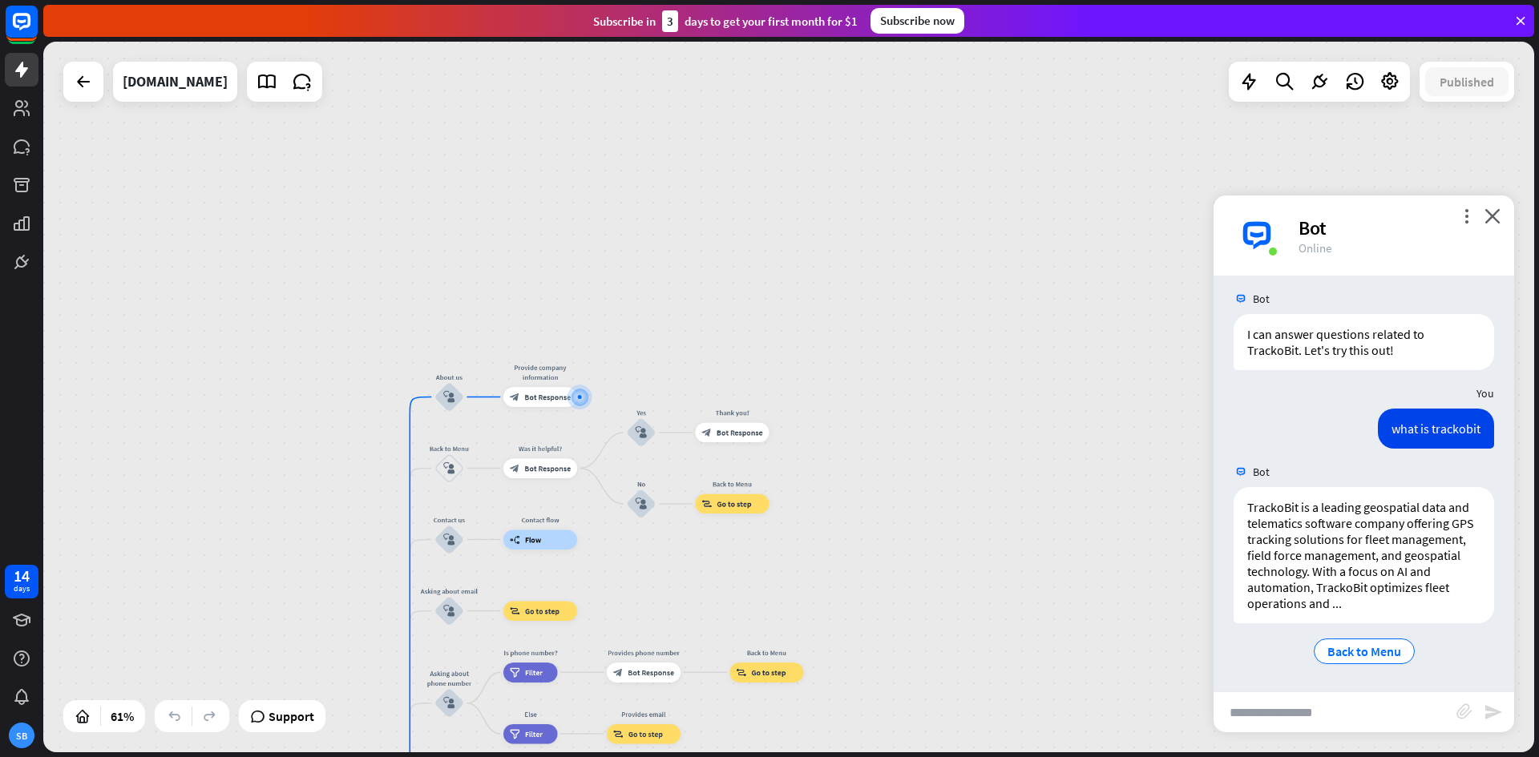
click at [1337, 715] on input "text" at bounding box center [1334, 712] width 243 height 40
type input "**********"
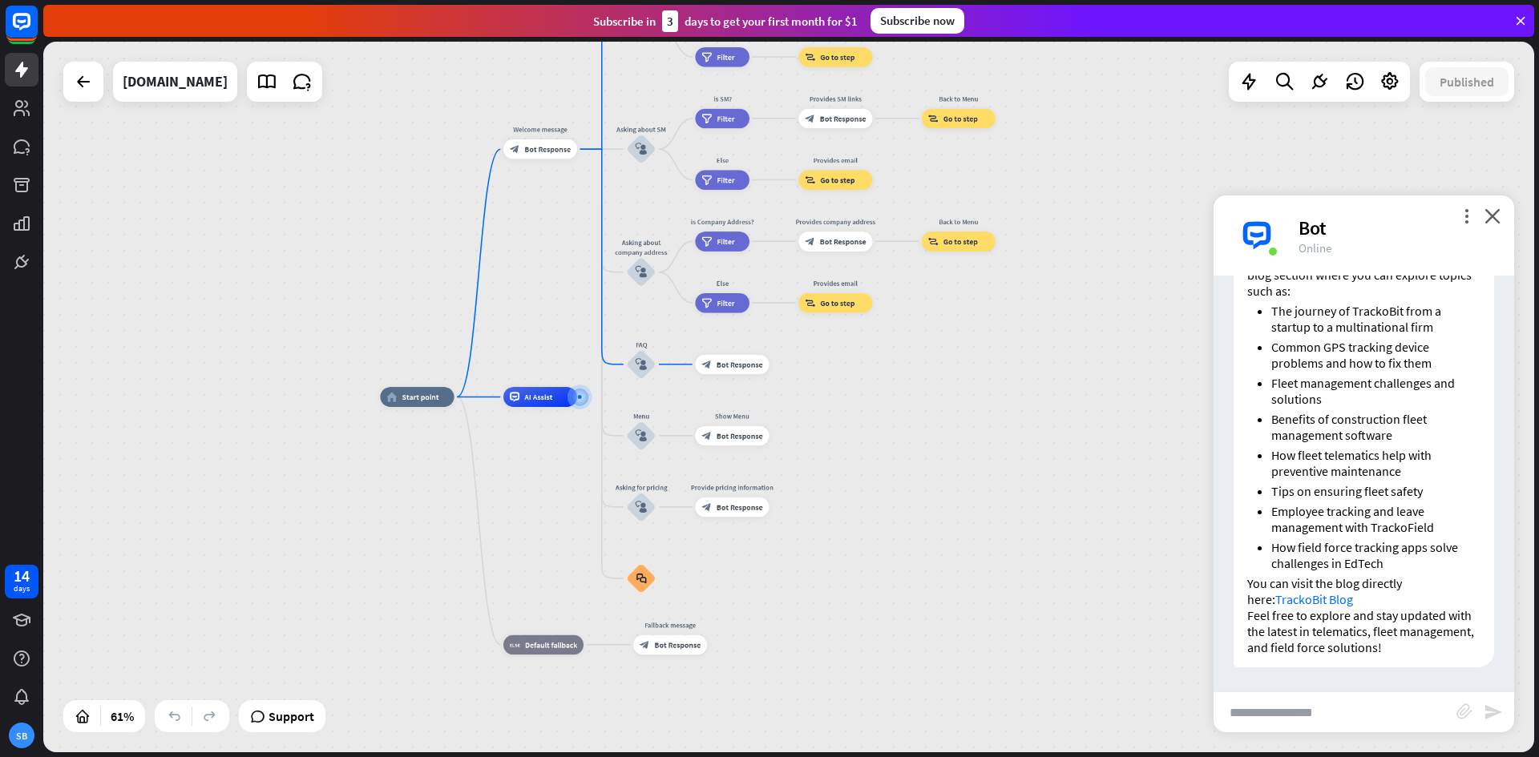
scroll to position [715, 0]
click at [1304, 599] on link "TrackoBit Blog" at bounding box center [1314, 599] width 78 height 16
click at [1364, 719] on input "text" at bounding box center [1334, 712] width 243 height 40
type input "**********"
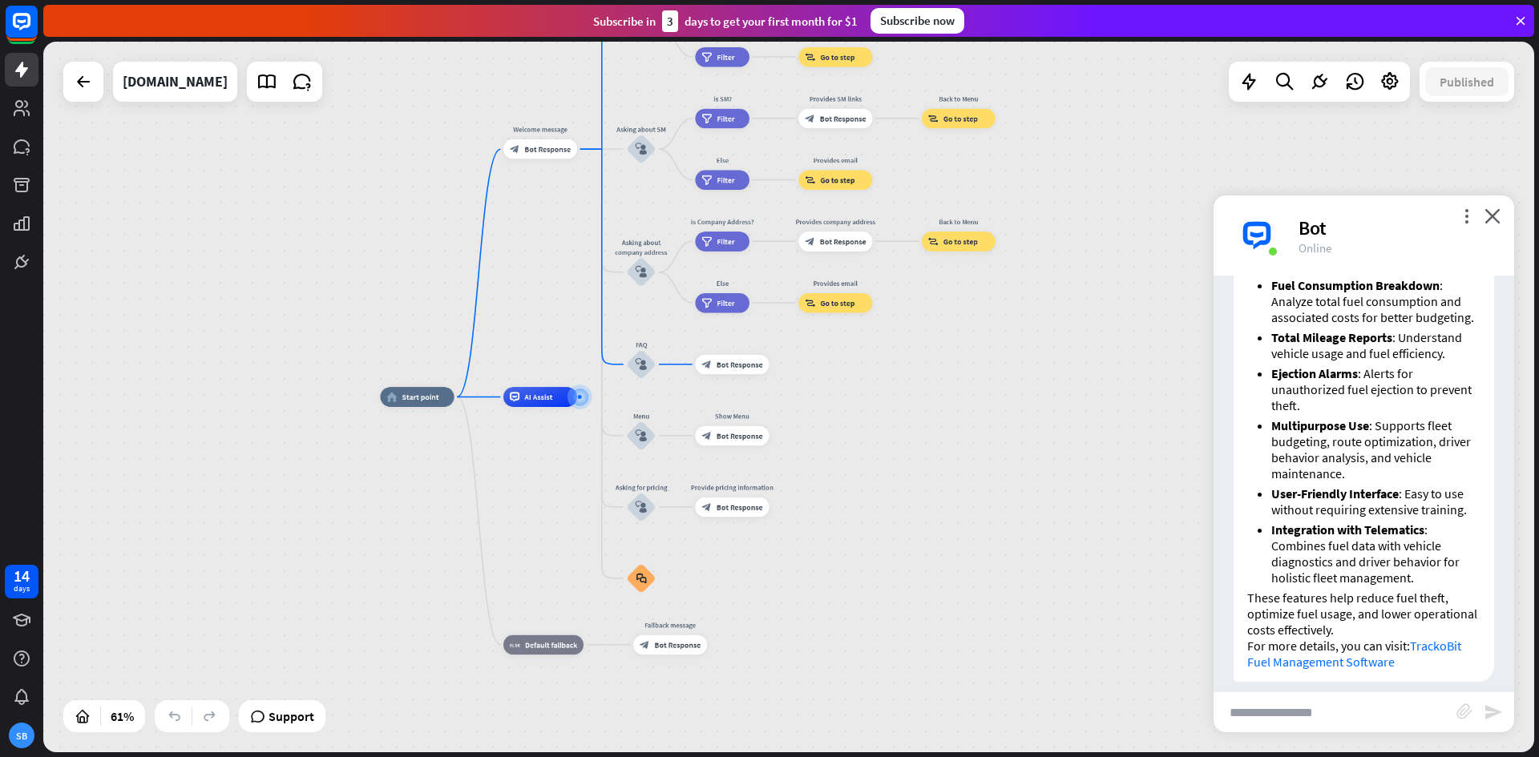
scroll to position [1541, 0]
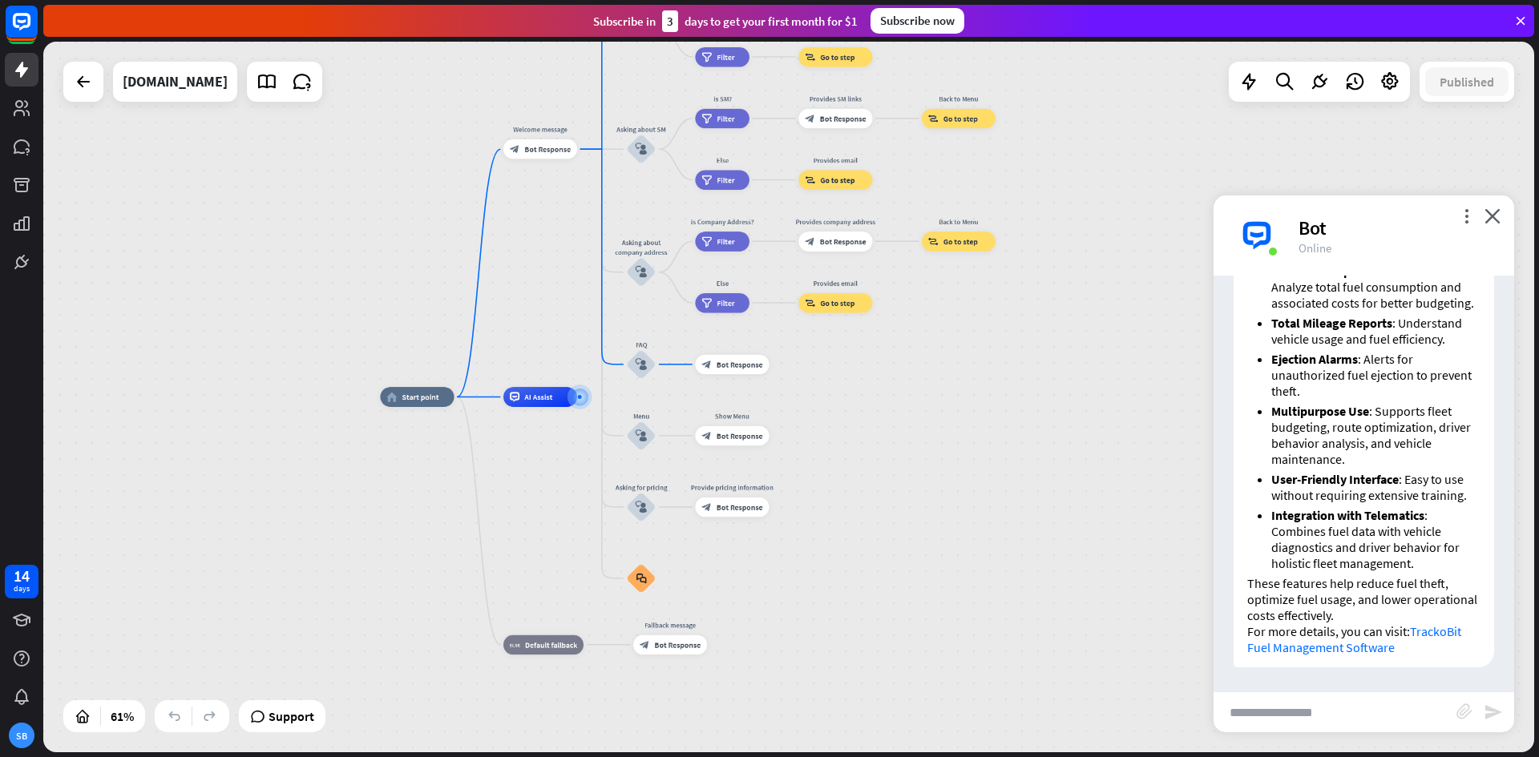
click at [1310, 706] on input "text" at bounding box center [1334, 712] width 243 height 40
type input "**********"
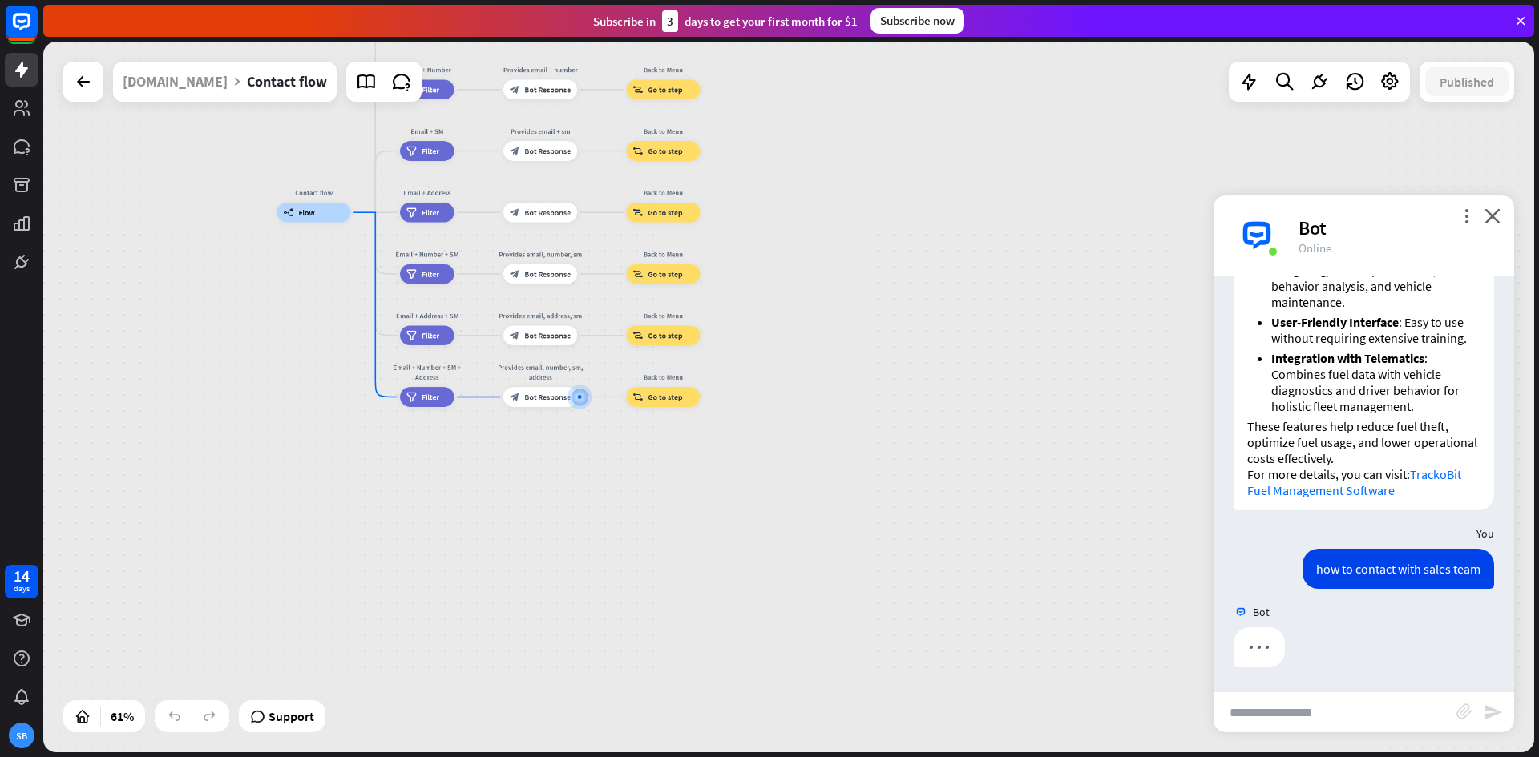
scroll to position [1698, 0]
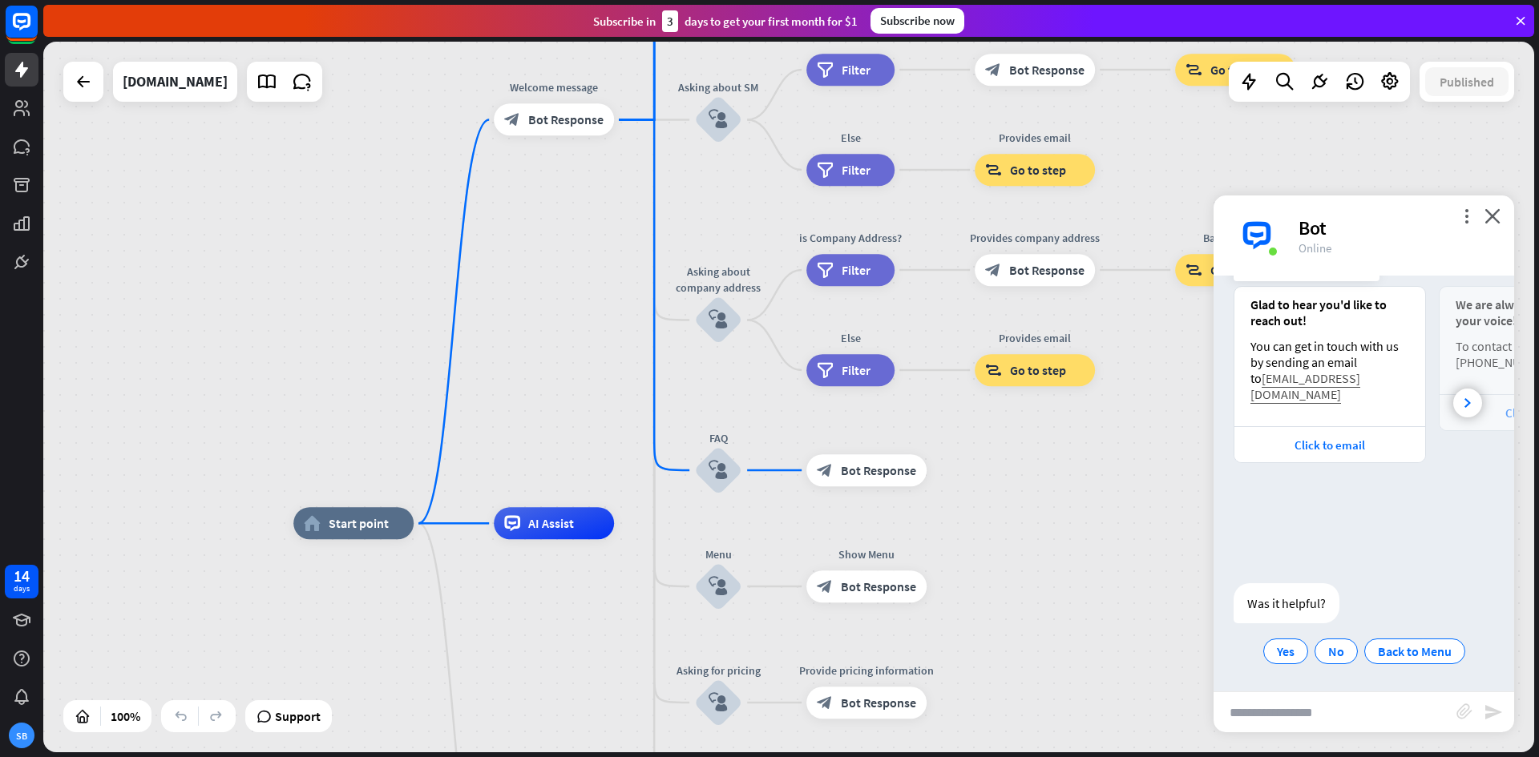
scroll to position [2039, 0]
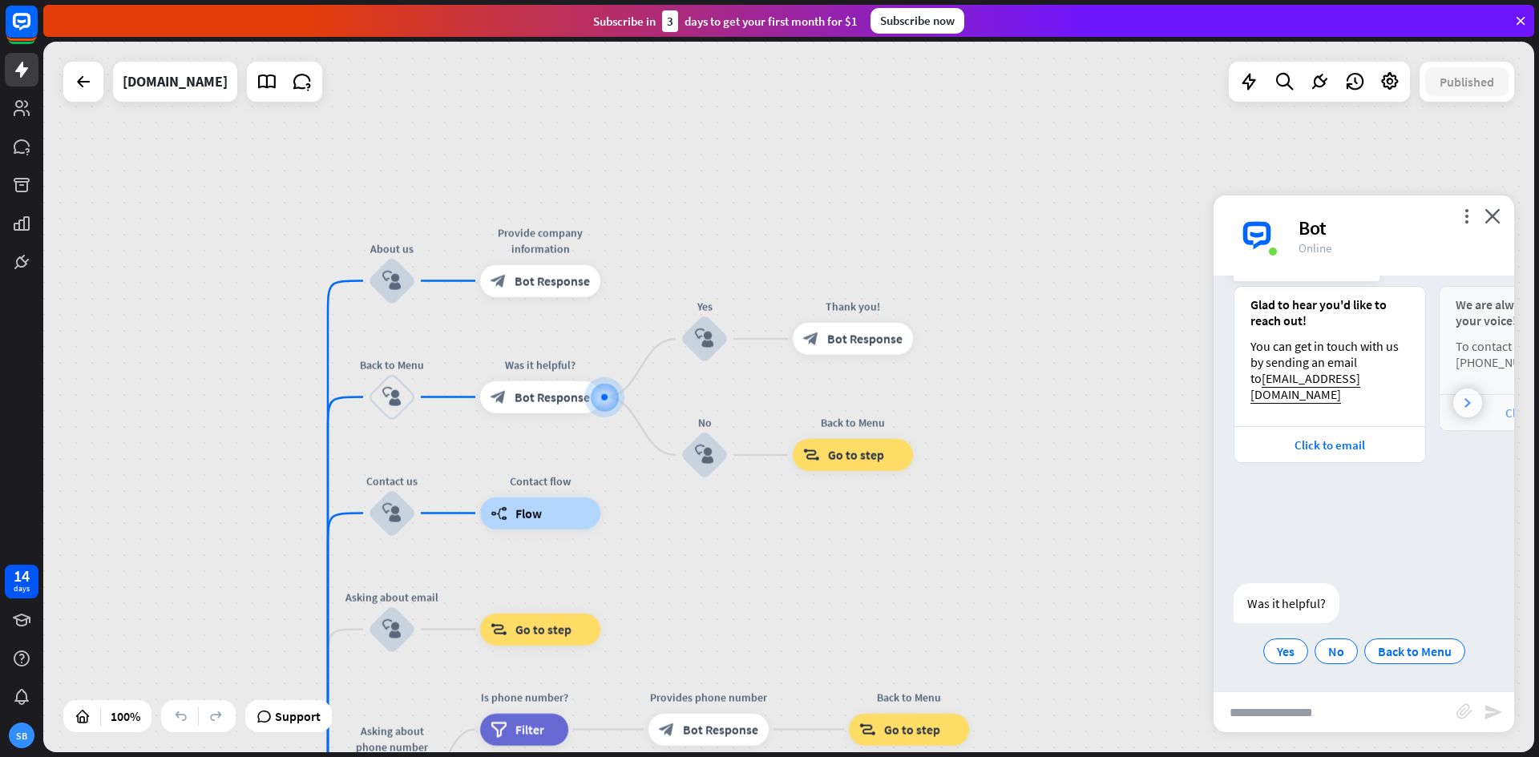
click at [1461, 404] on div at bounding box center [1467, 403] width 29 height 29
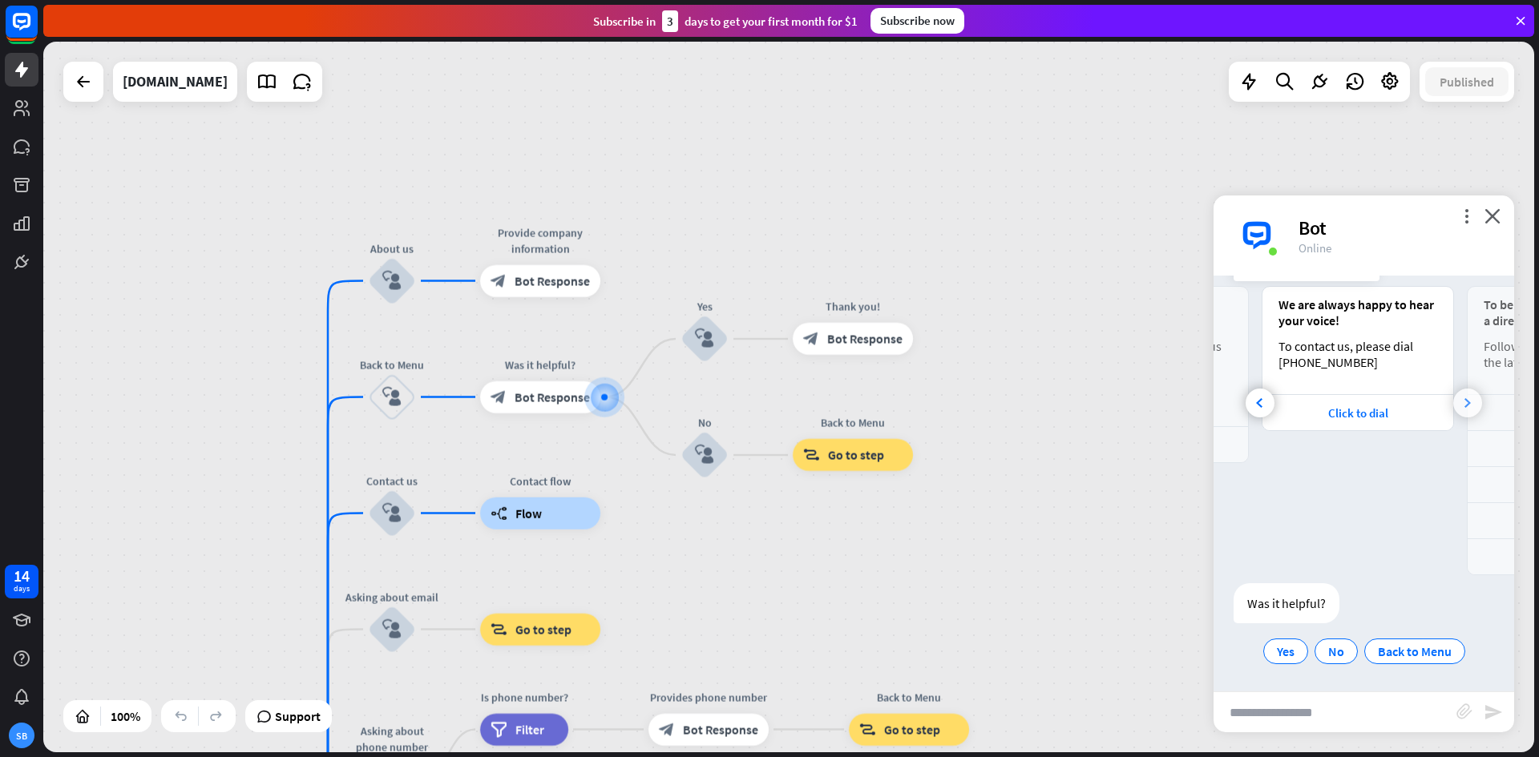
click at [1461, 404] on div at bounding box center [1467, 403] width 29 height 29
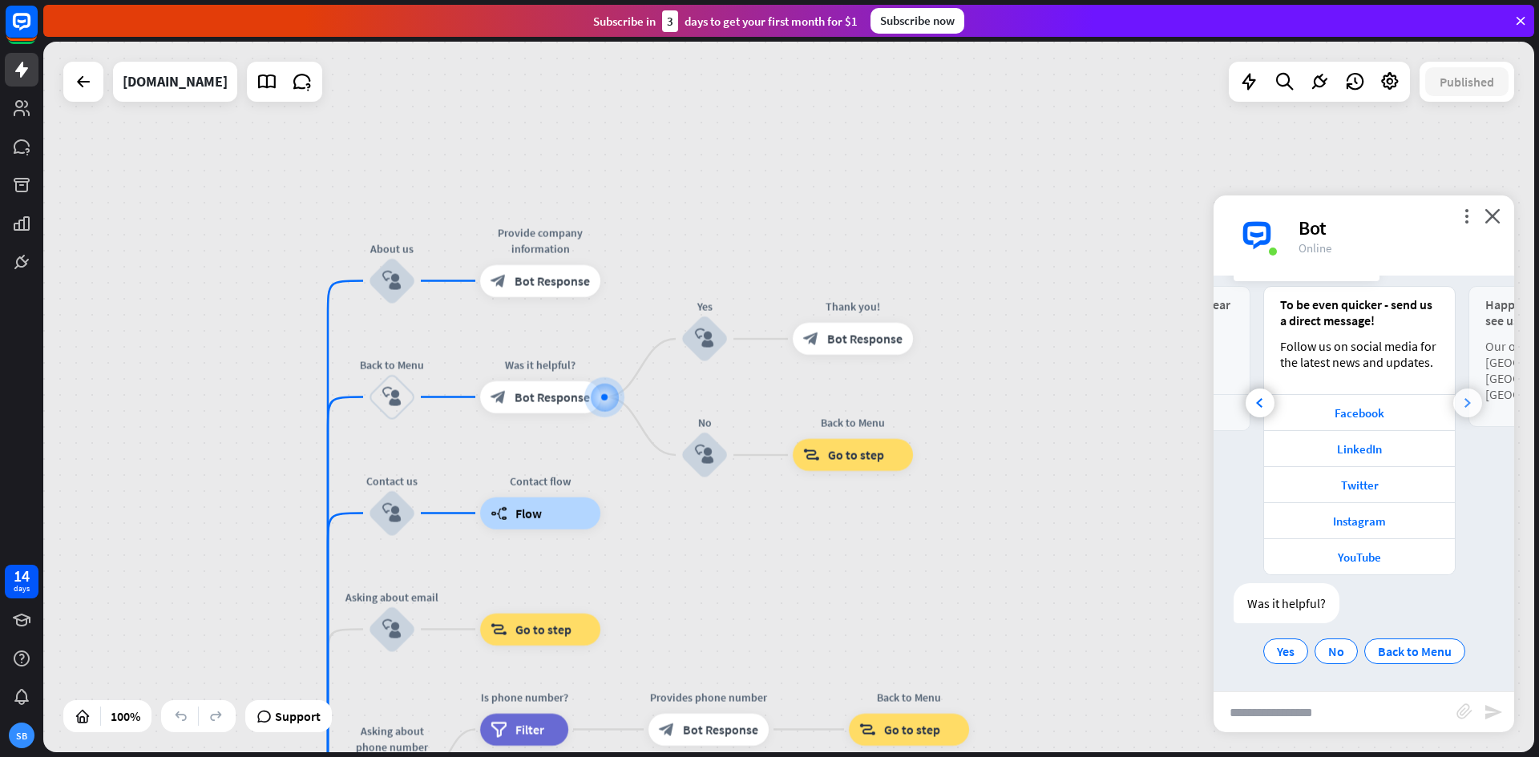
scroll to position [0, 382]
click at [1461, 404] on div at bounding box center [1467, 403] width 29 height 29
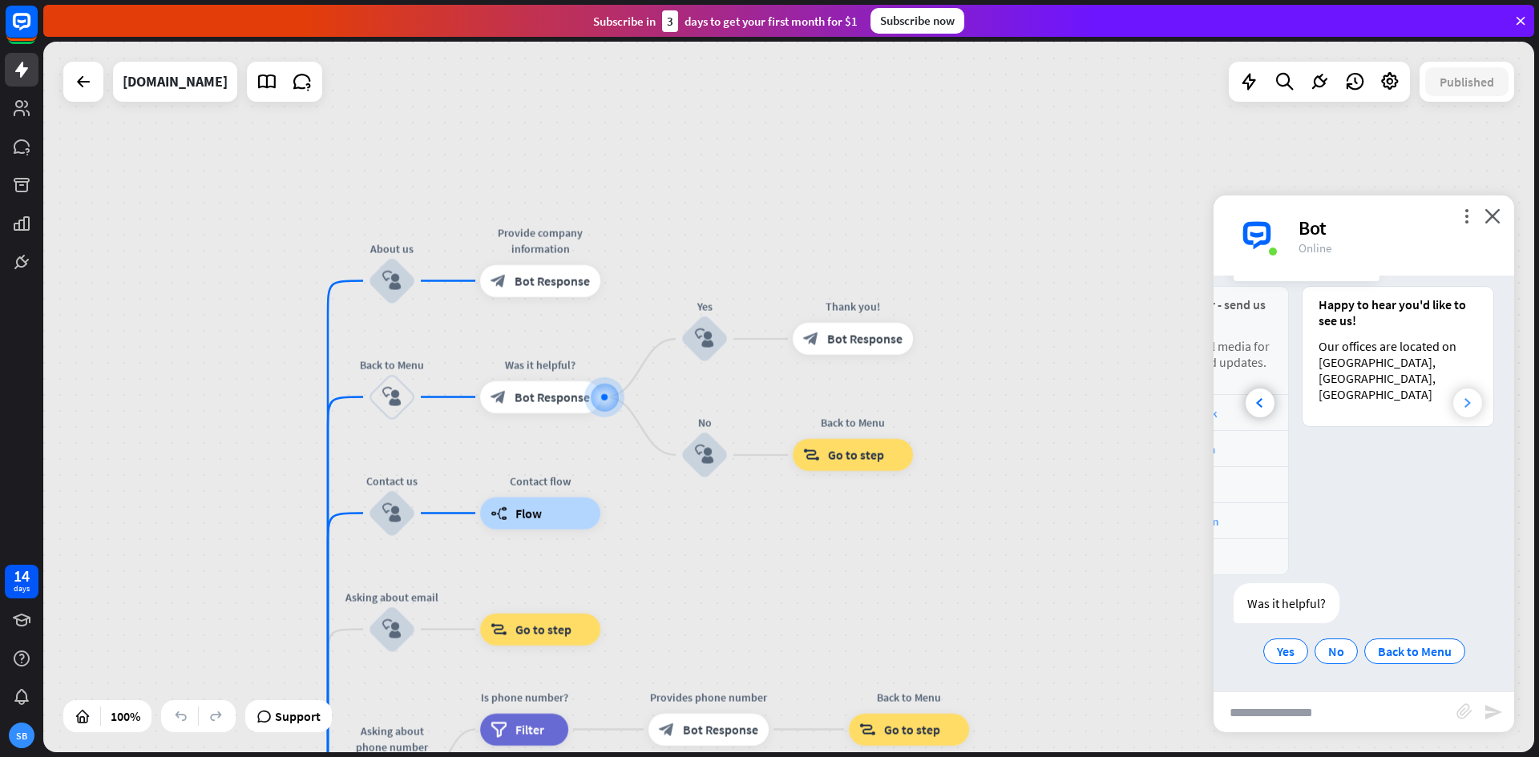
scroll to position [0, 559]
click at [1257, 402] on icon at bounding box center [1259, 403] width 6 height 10
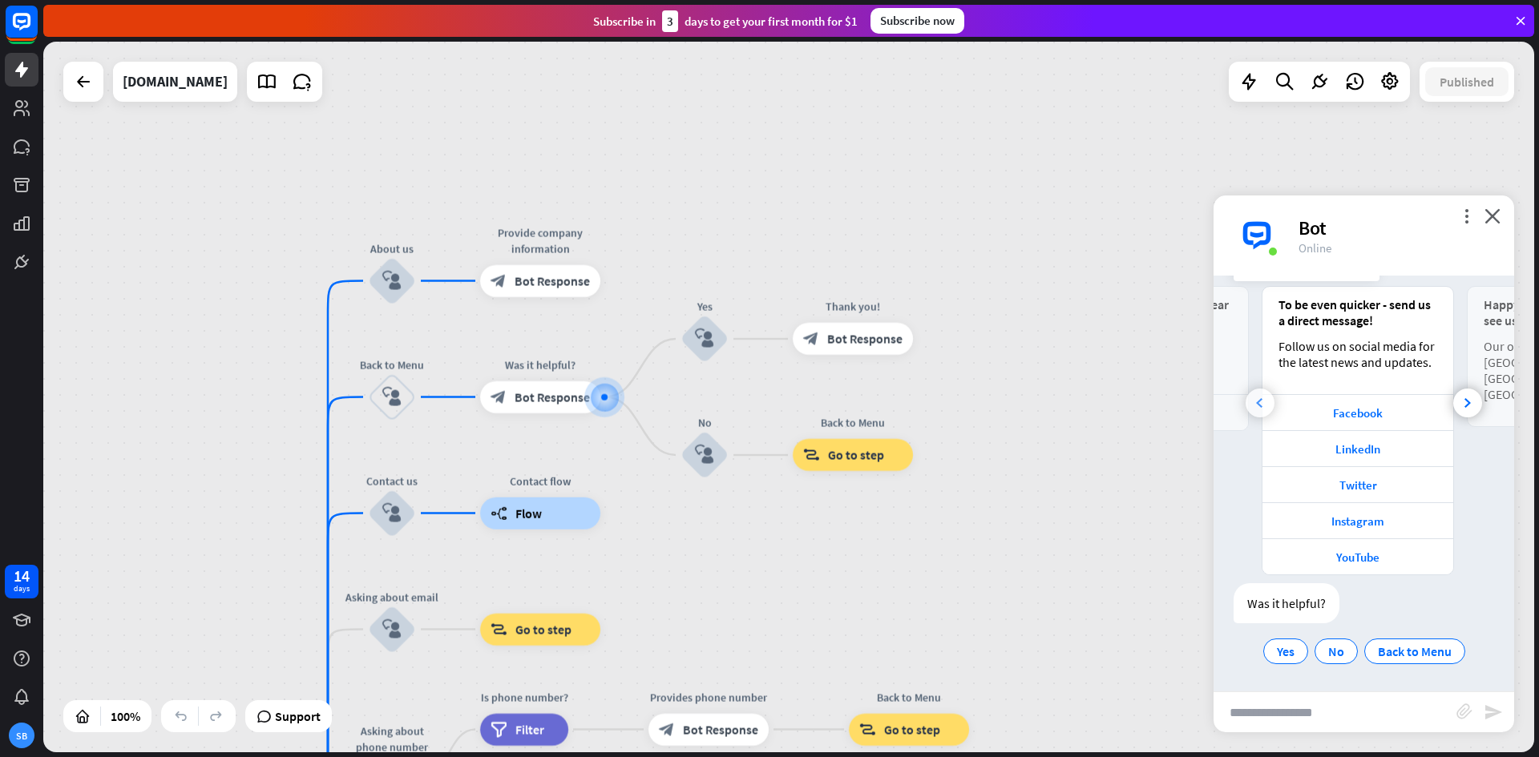
click at [1257, 402] on icon at bounding box center [1259, 403] width 6 height 10
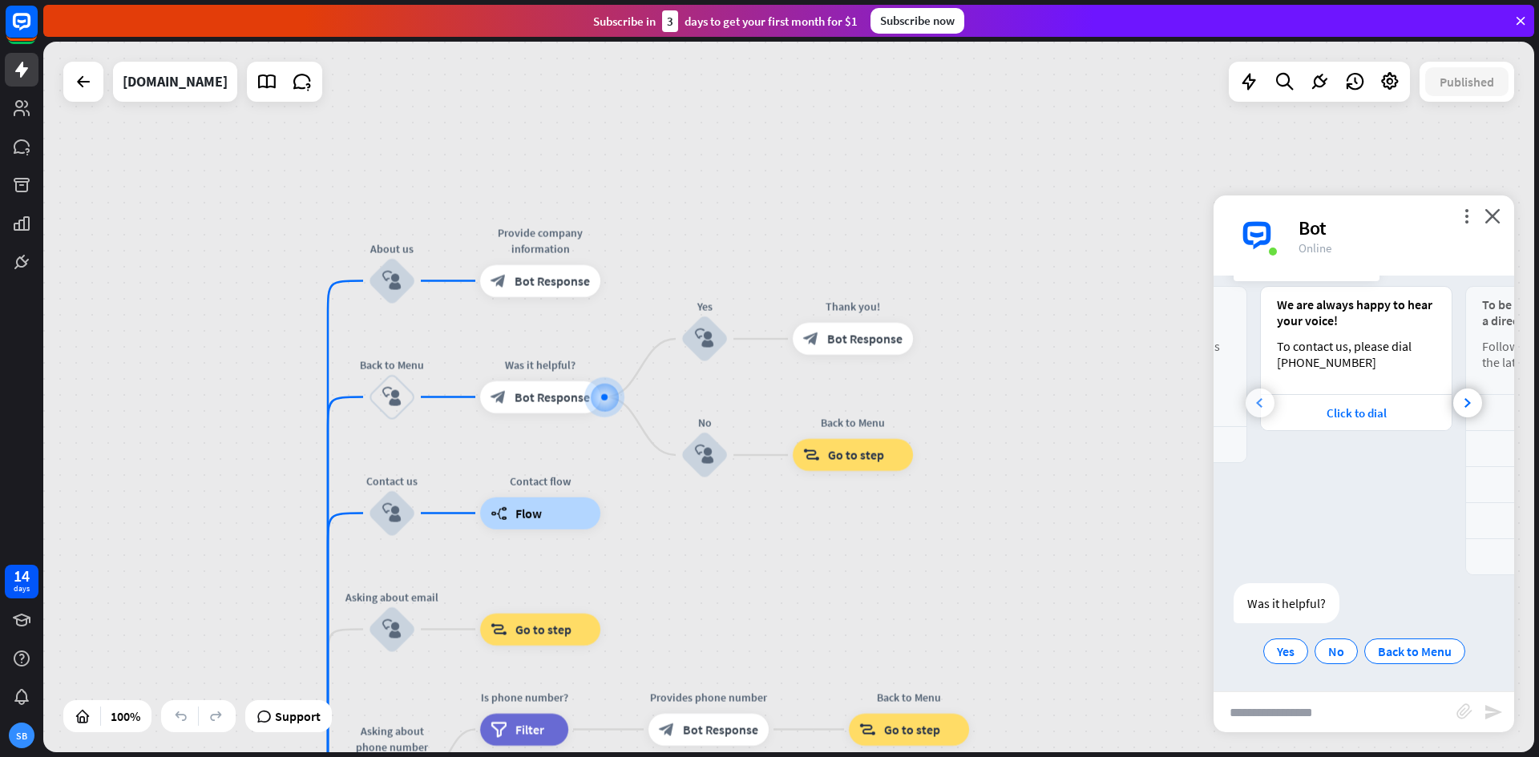
scroll to position [0, 177]
click at [1257, 402] on icon at bounding box center [1259, 403] width 6 height 10
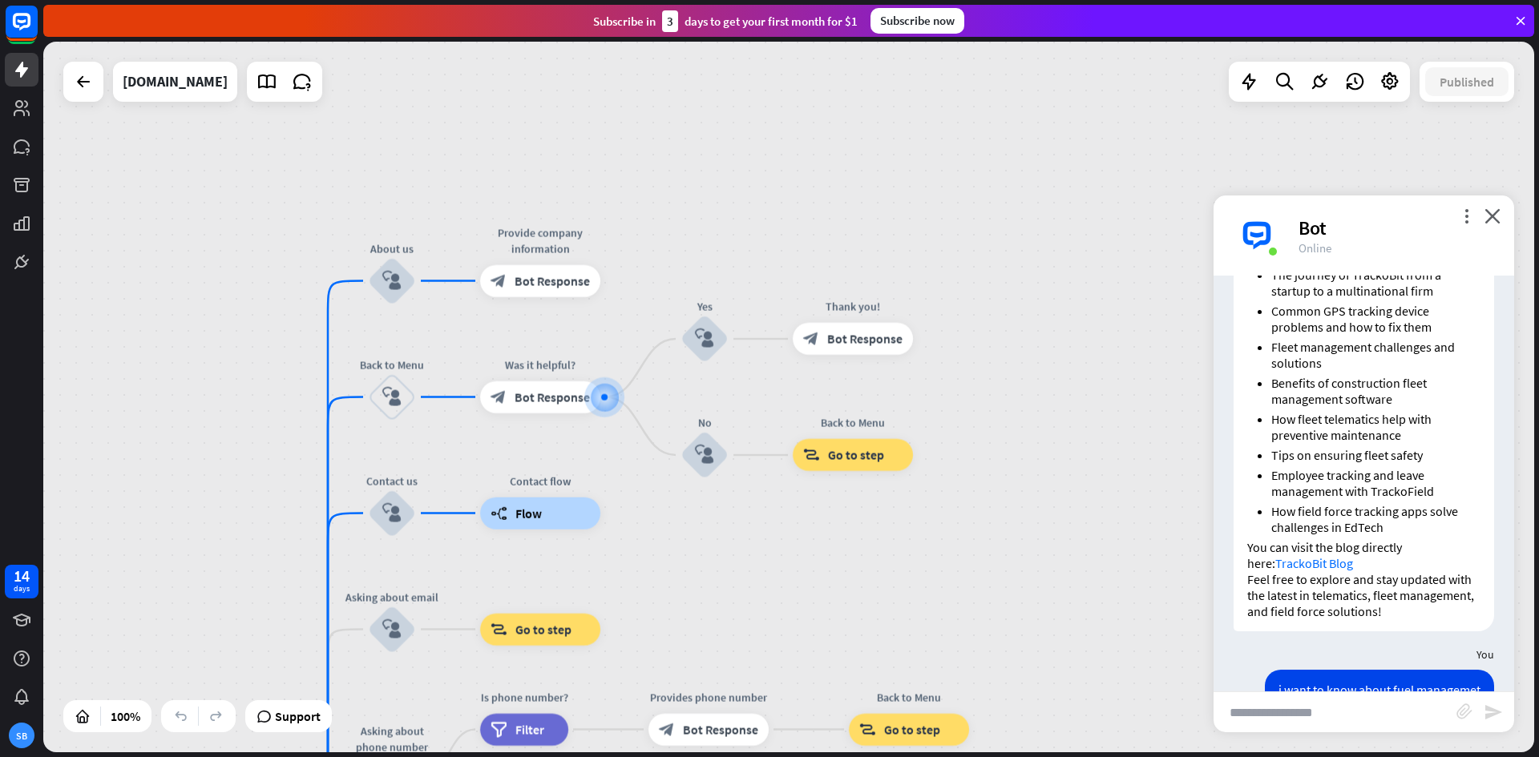
scroll to position [620, 0]
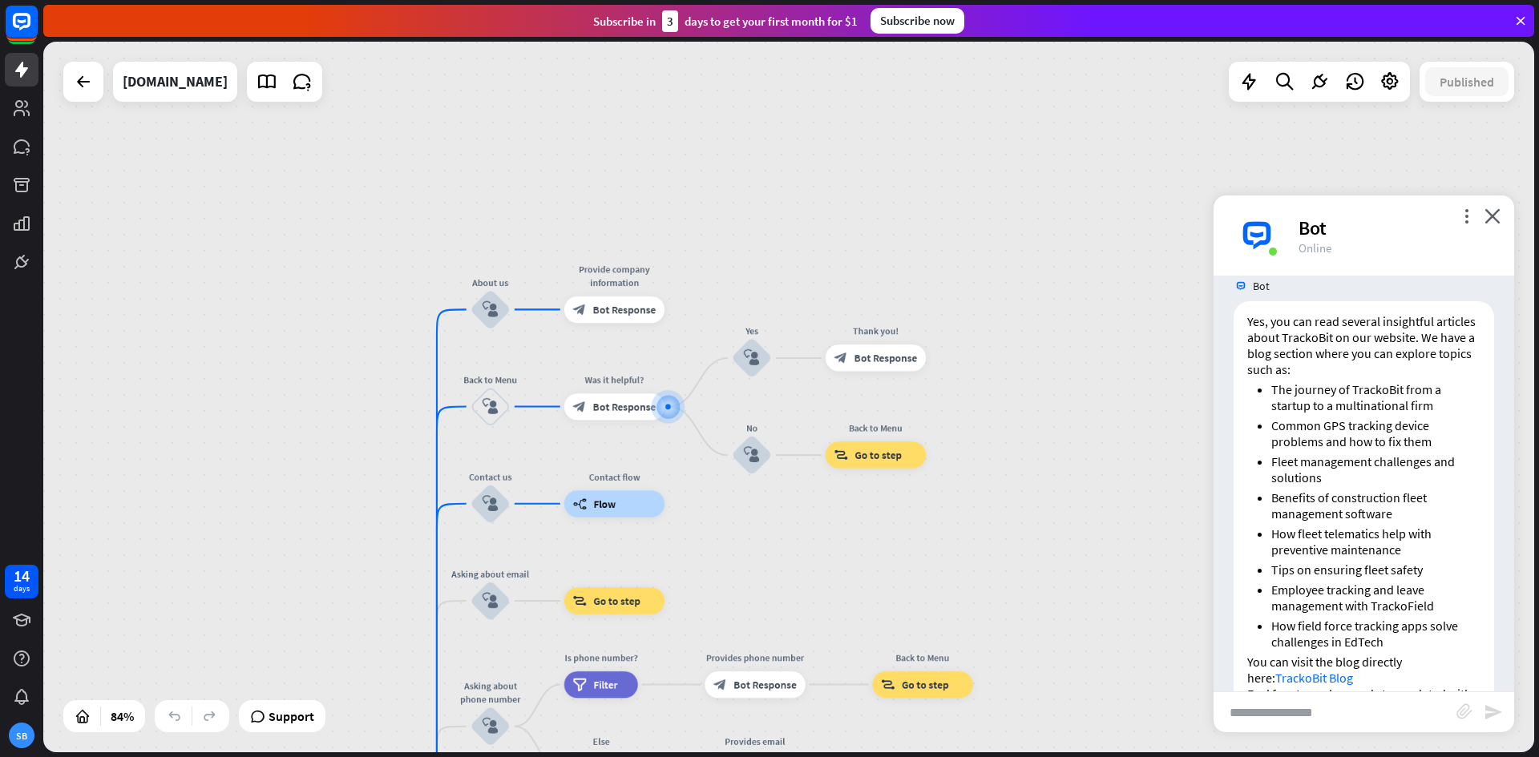
click at [1313, 226] on div "Bot" at bounding box center [1396, 228] width 196 height 25
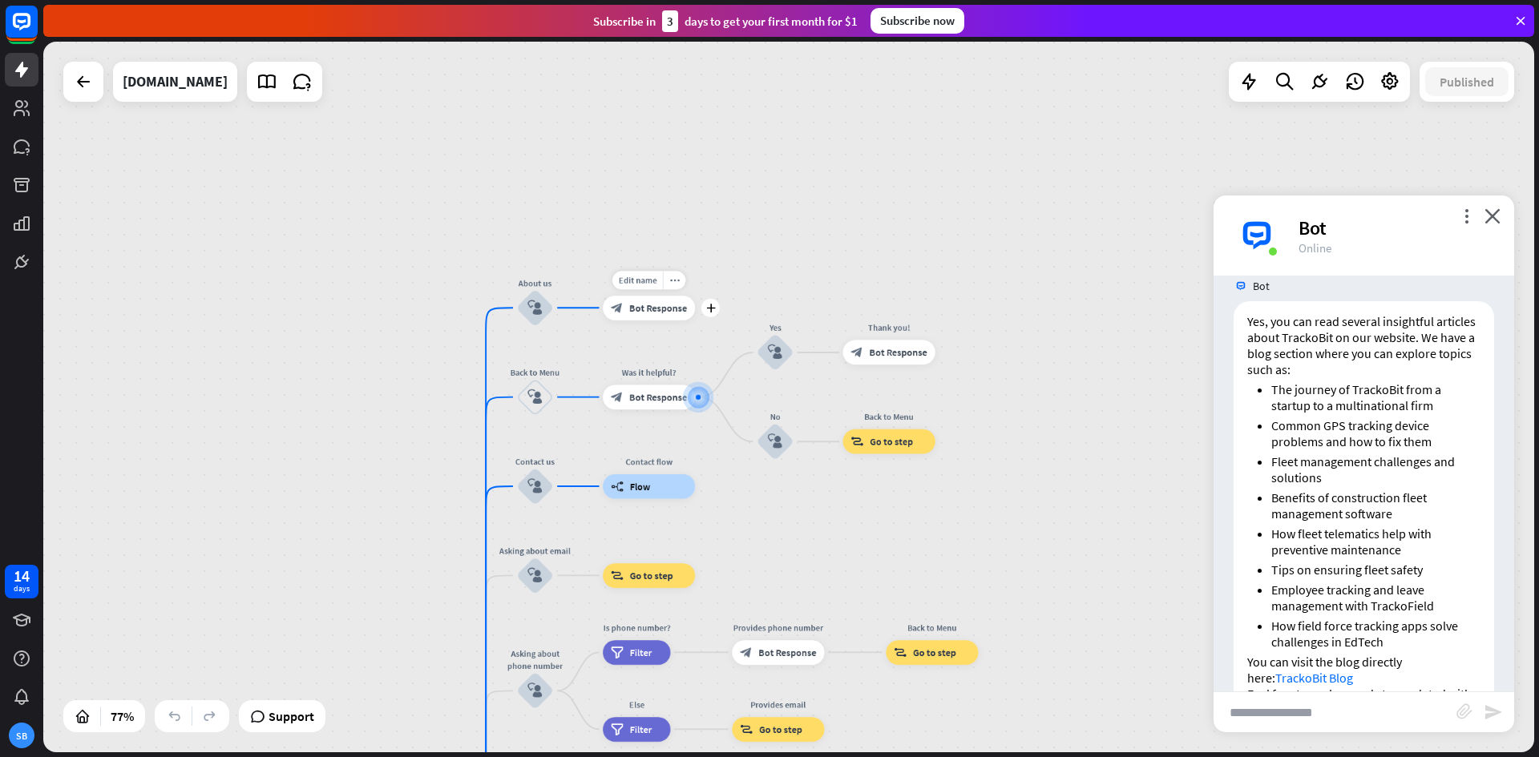
click at [659, 308] on span "Bot Response" at bounding box center [658, 308] width 58 height 12
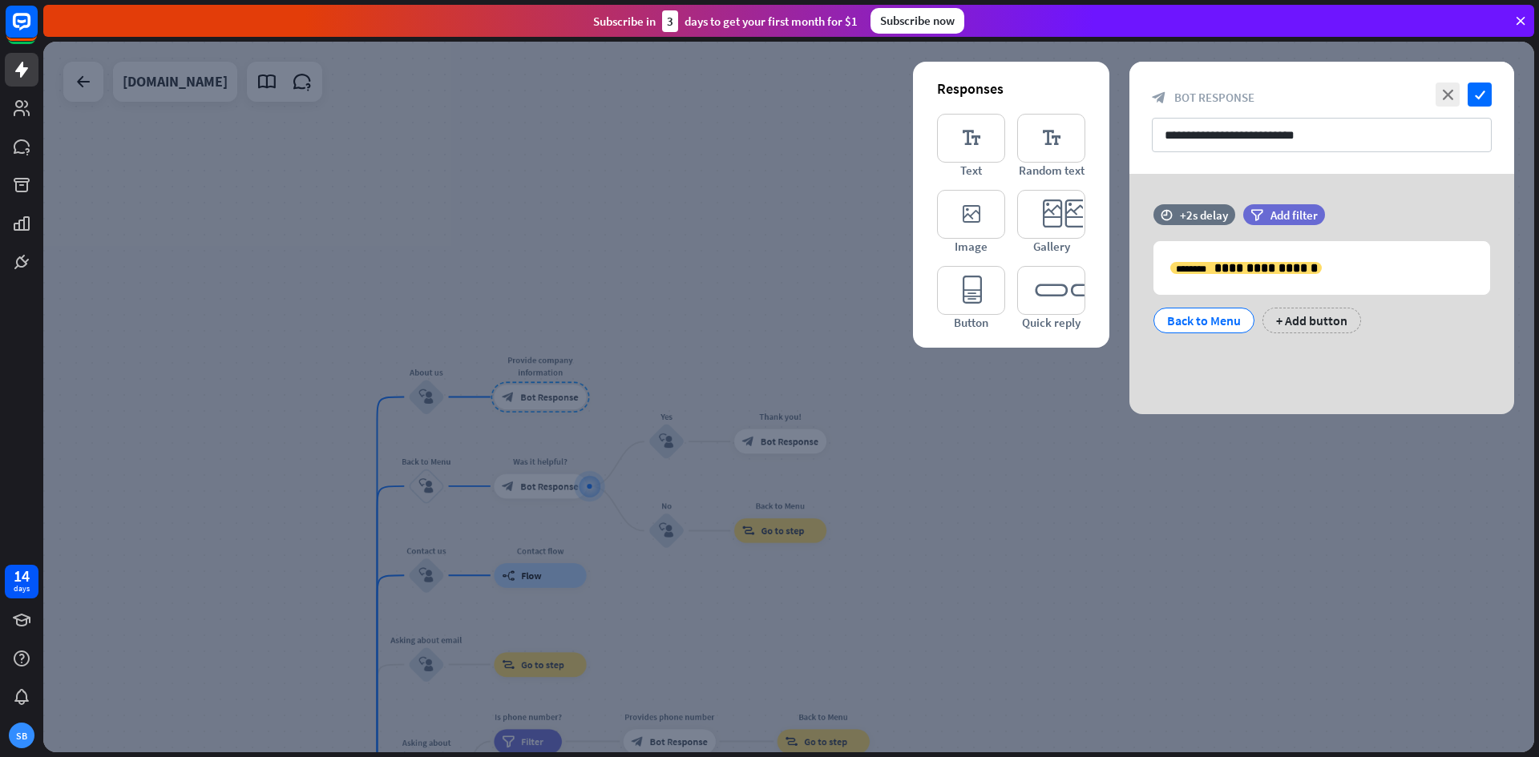
click at [813, 200] on div at bounding box center [788, 397] width 1491 height 711
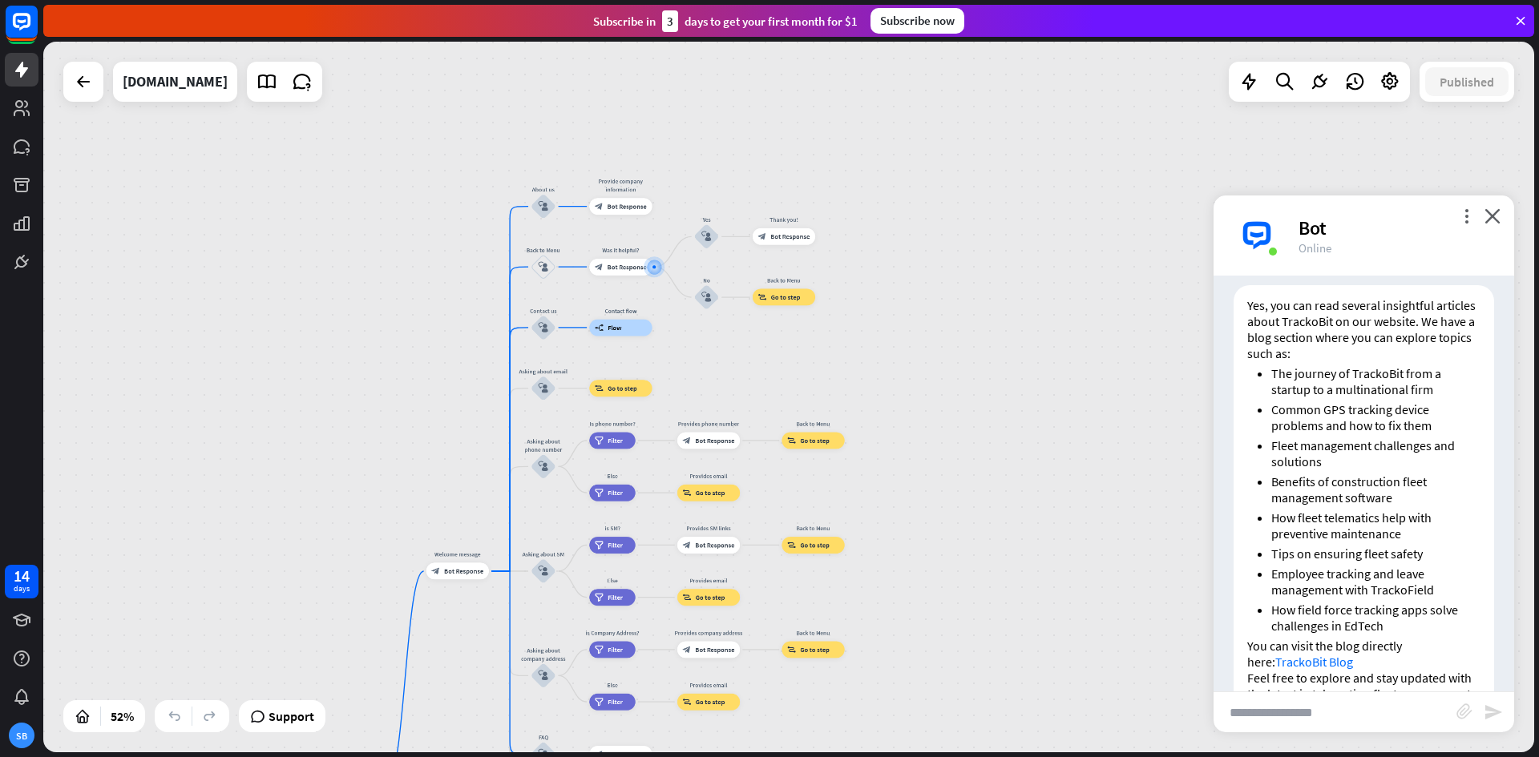
drag, startPoint x: 897, startPoint y: 463, endPoint x: 903, endPoint y: 300, distance: 163.6
click at [903, 300] on div "home_2 Start point Welcome message block_bot_response Bot Response About us blo…" at bounding box center [788, 397] width 1491 height 711
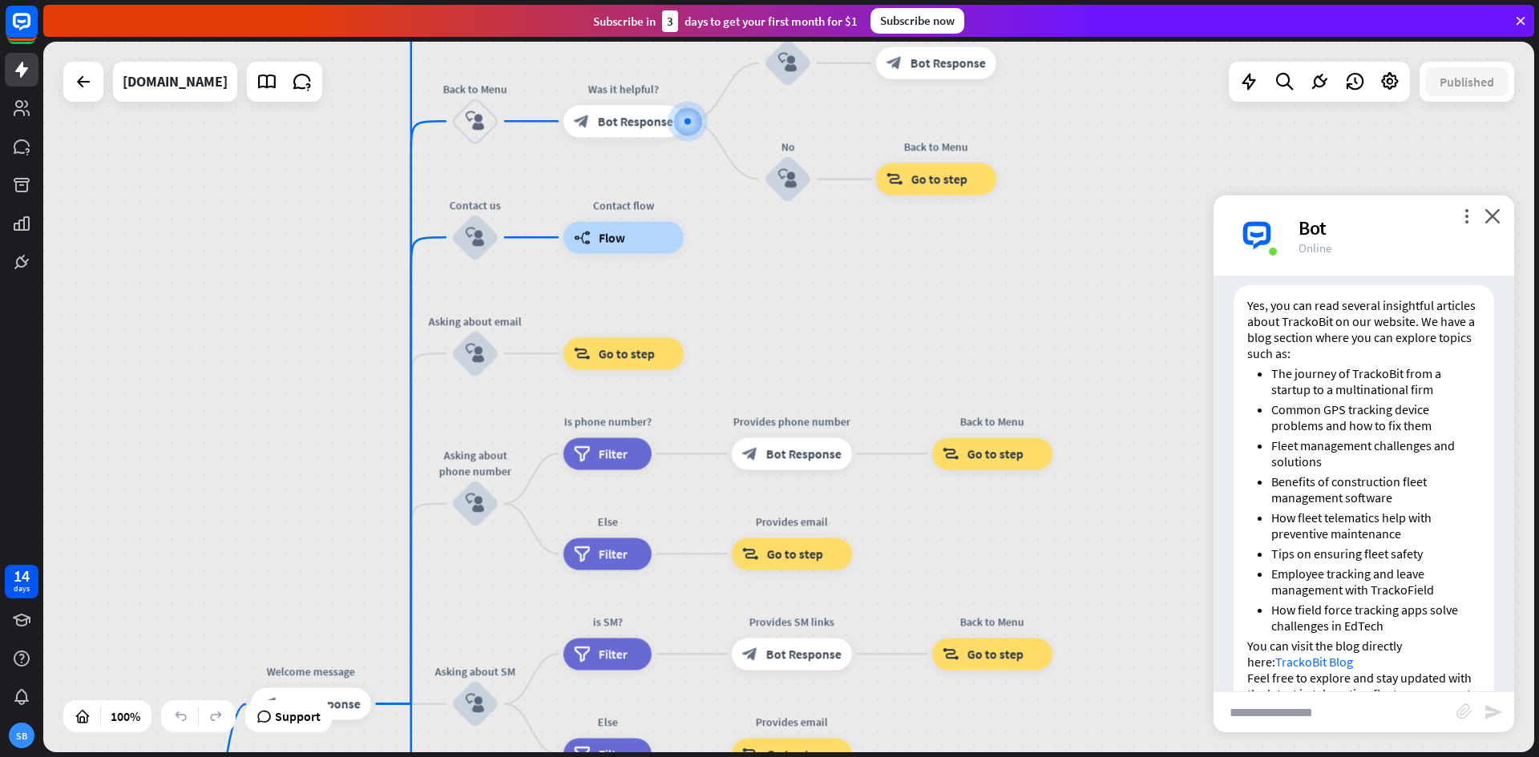
drag, startPoint x: 658, startPoint y: 292, endPoint x: 820, endPoint y: 296, distance: 161.9
click at [820, 296] on div "home_2 Start point Welcome message block_bot_response Bot Response About us blo…" at bounding box center [788, 397] width 1491 height 711
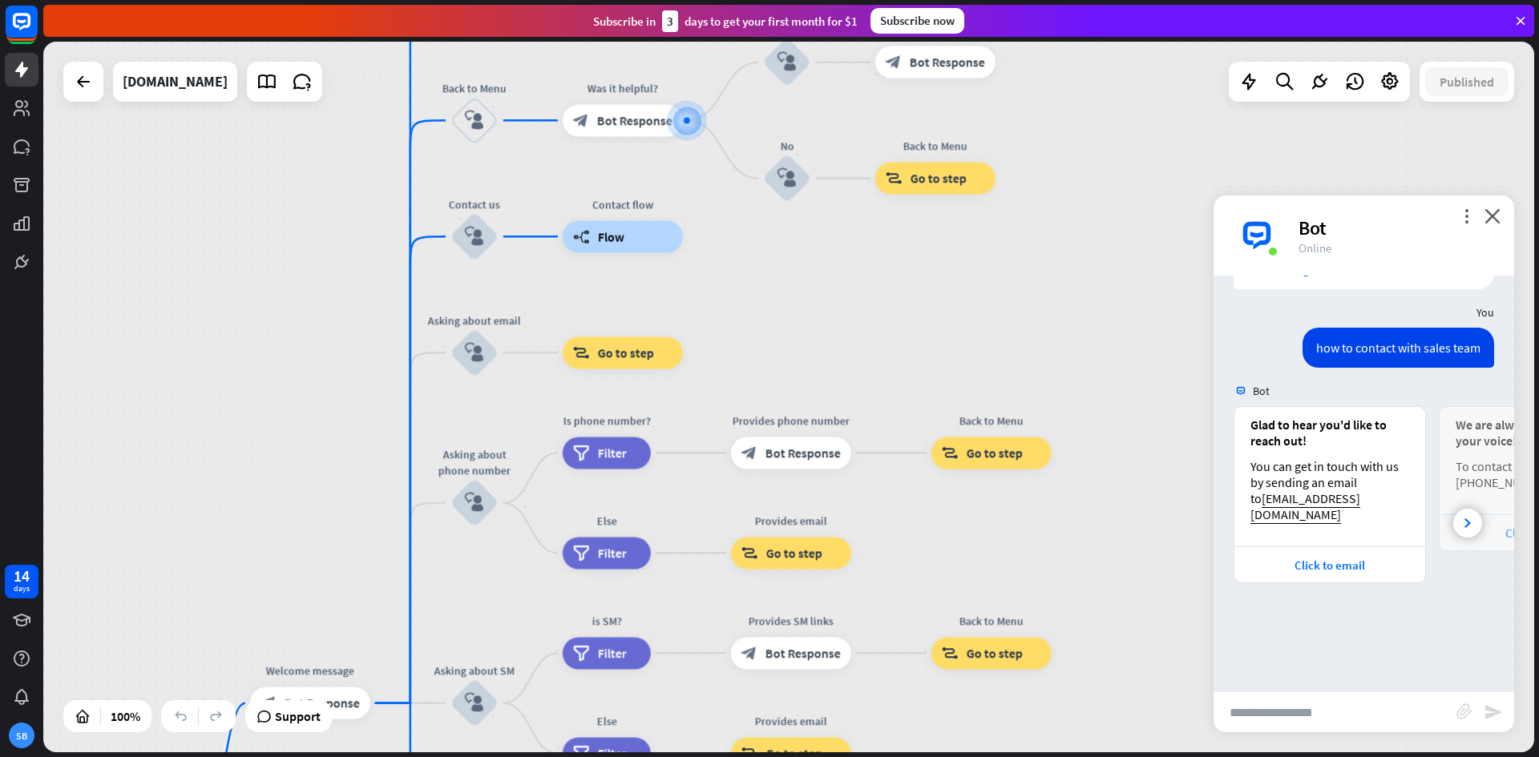
scroll to position [2039, 0]
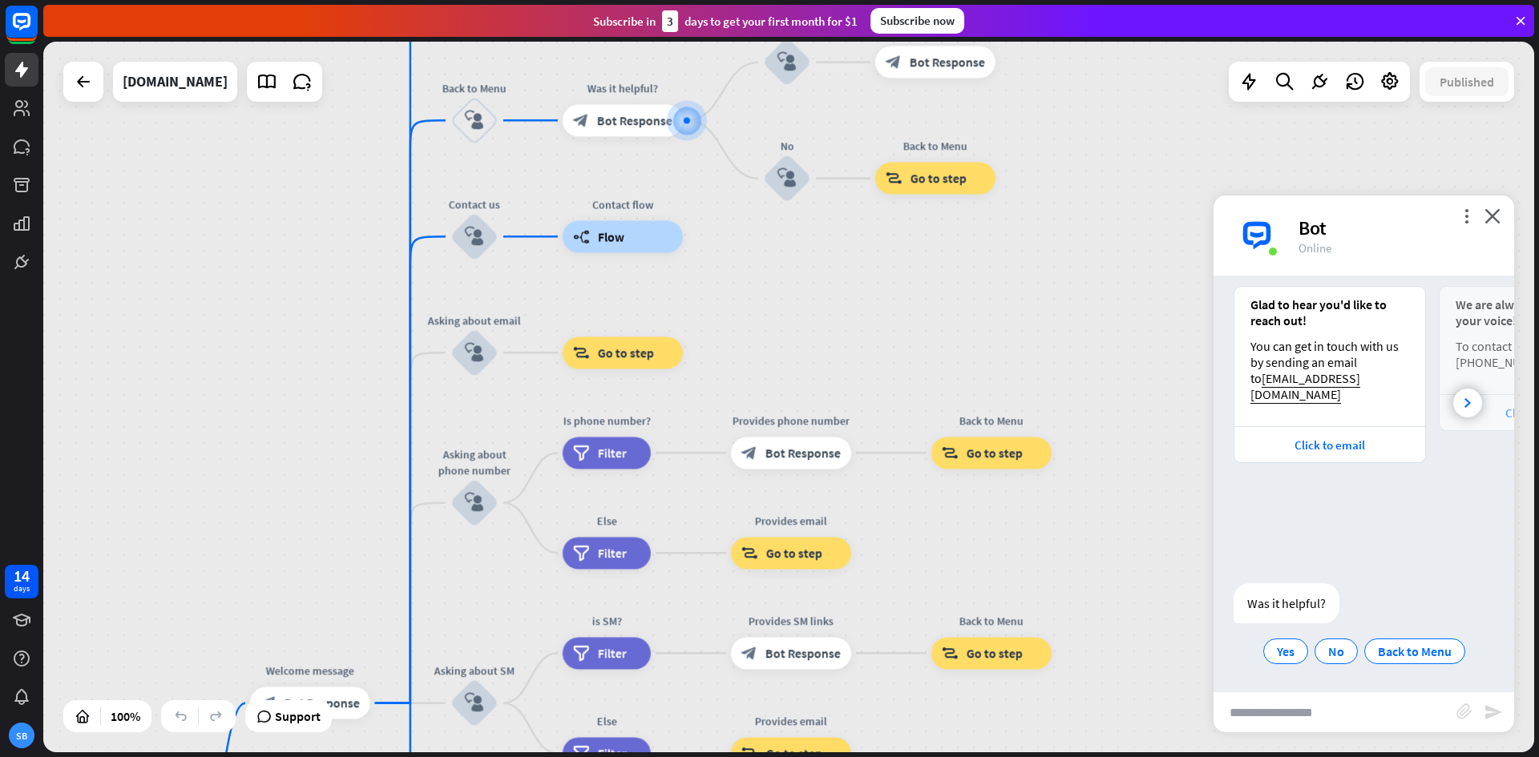
click at [1301, 706] on input "text" at bounding box center [1334, 712] width 243 height 40
type input "**********"
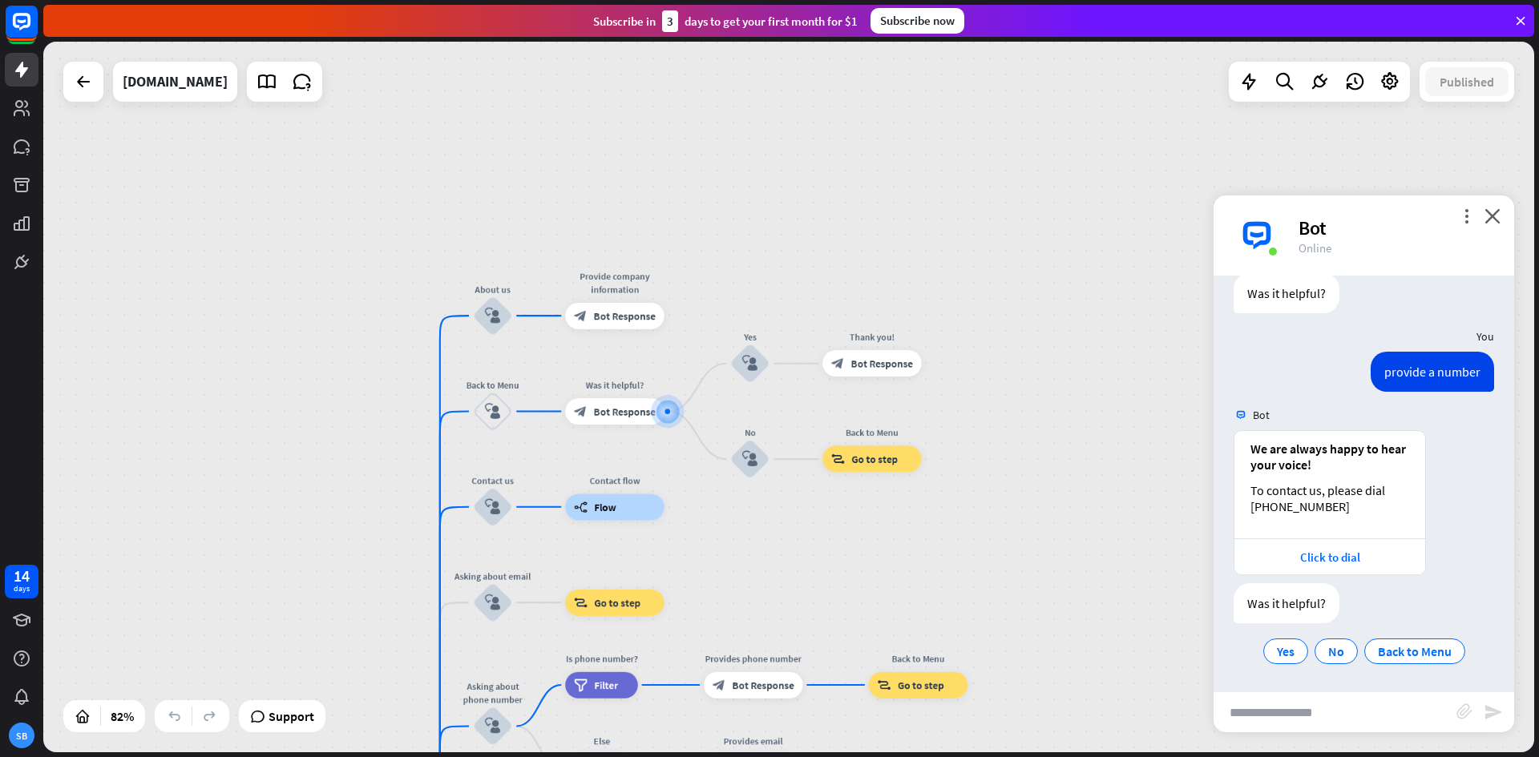
scroll to position [2350, 0]
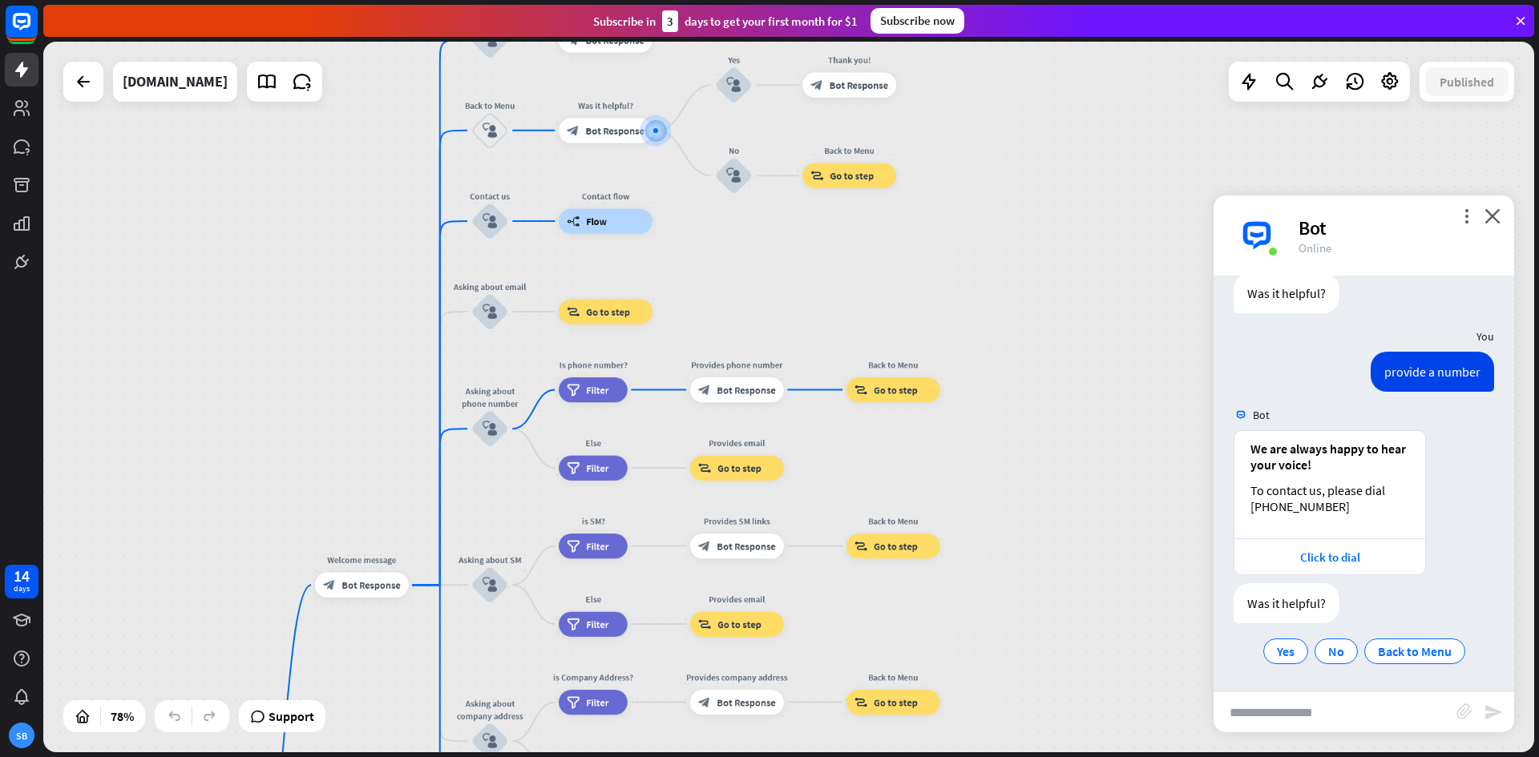
drag, startPoint x: 986, startPoint y: 521, endPoint x: 958, endPoint y: 236, distance: 285.8
click at [958, 236] on div "home_2 Start point Welcome message block_bot_response Bot Response About us blo…" at bounding box center [788, 397] width 1491 height 711
click at [726, 392] on span "Bot Response" at bounding box center [745, 390] width 58 height 13
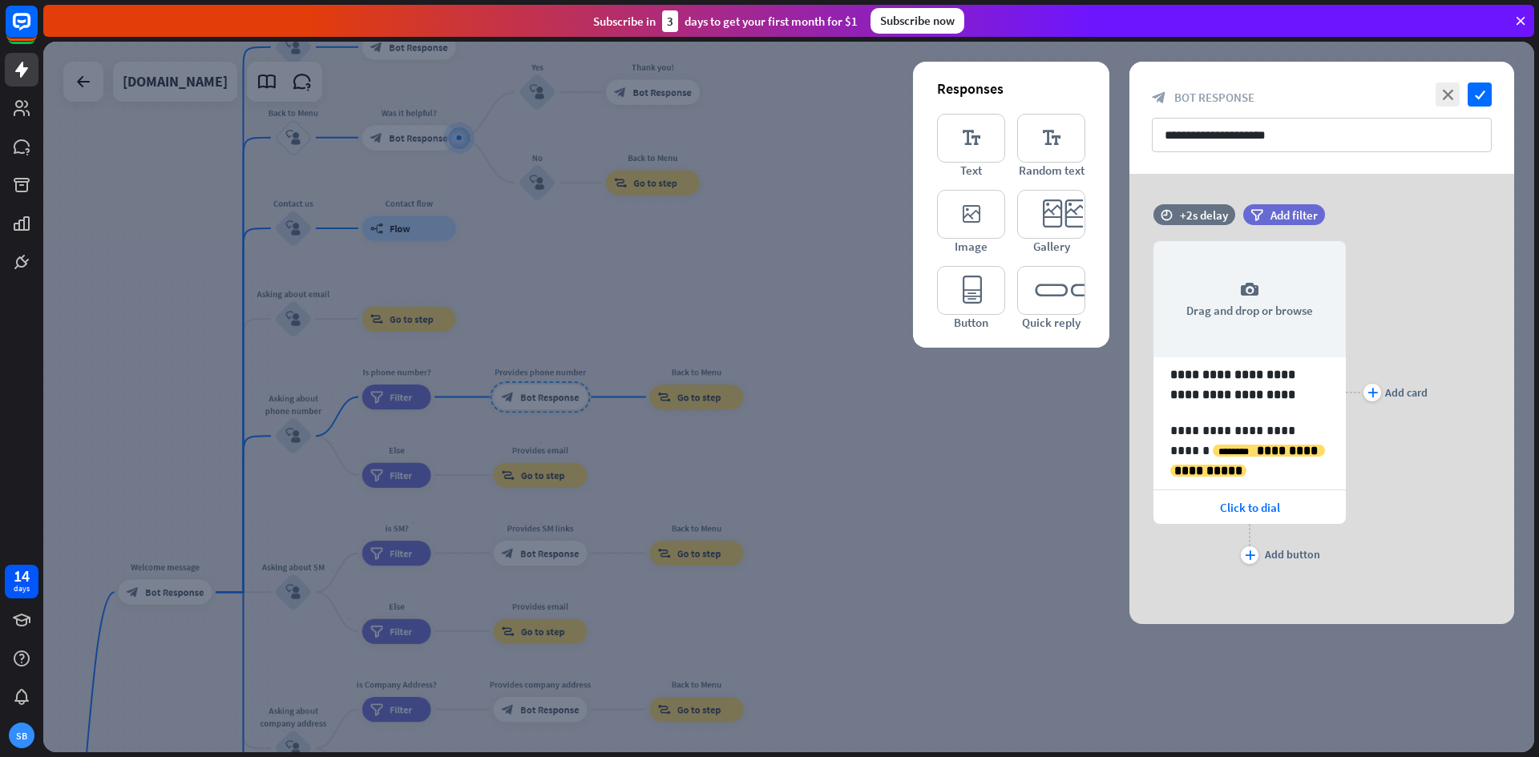
click at [1030, 539] on div at bounding box center [788, 397] width 1491 height 711
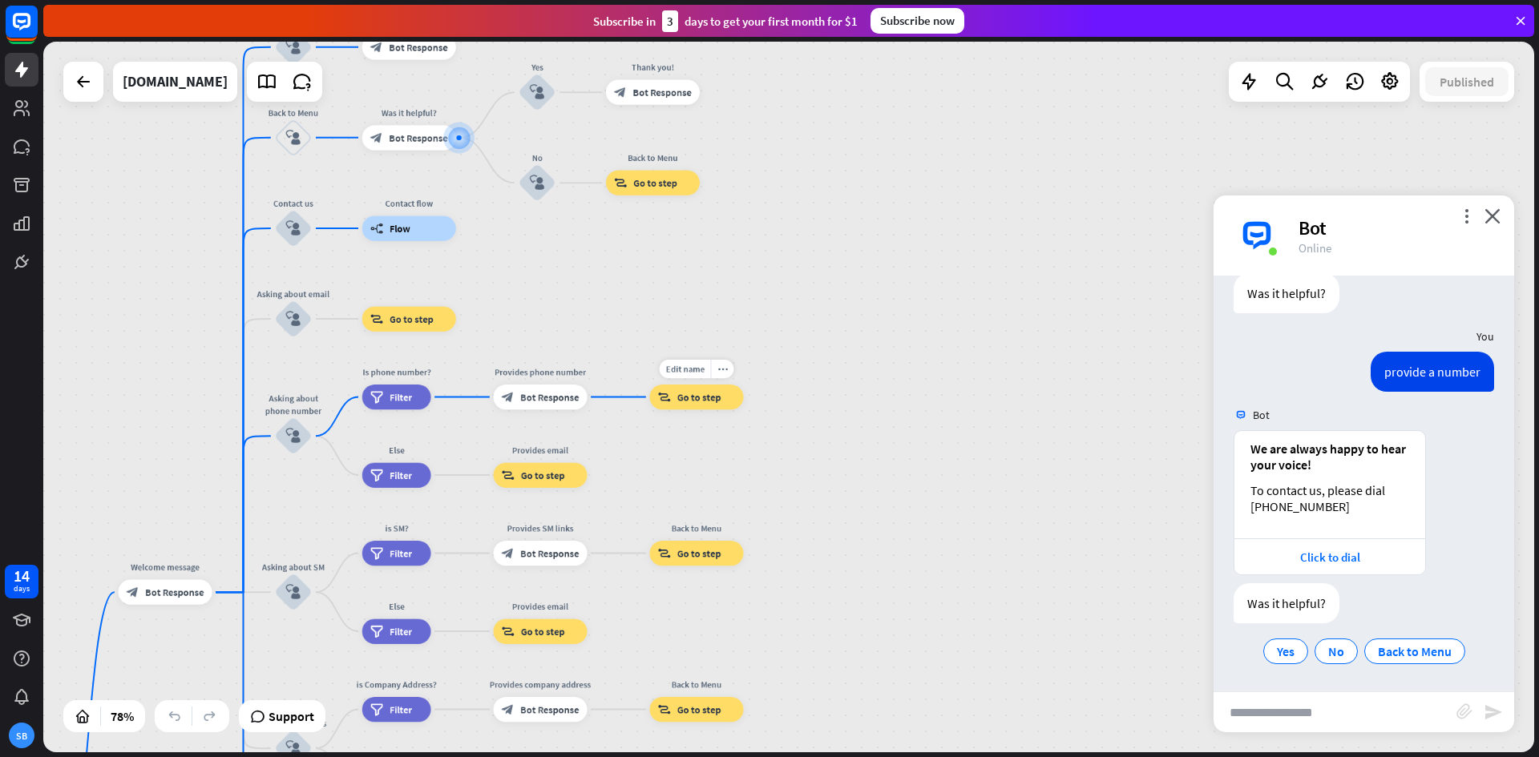
click at [712, 401] on span "Go to step" at bounding box center [699, 397] width 44 height 13
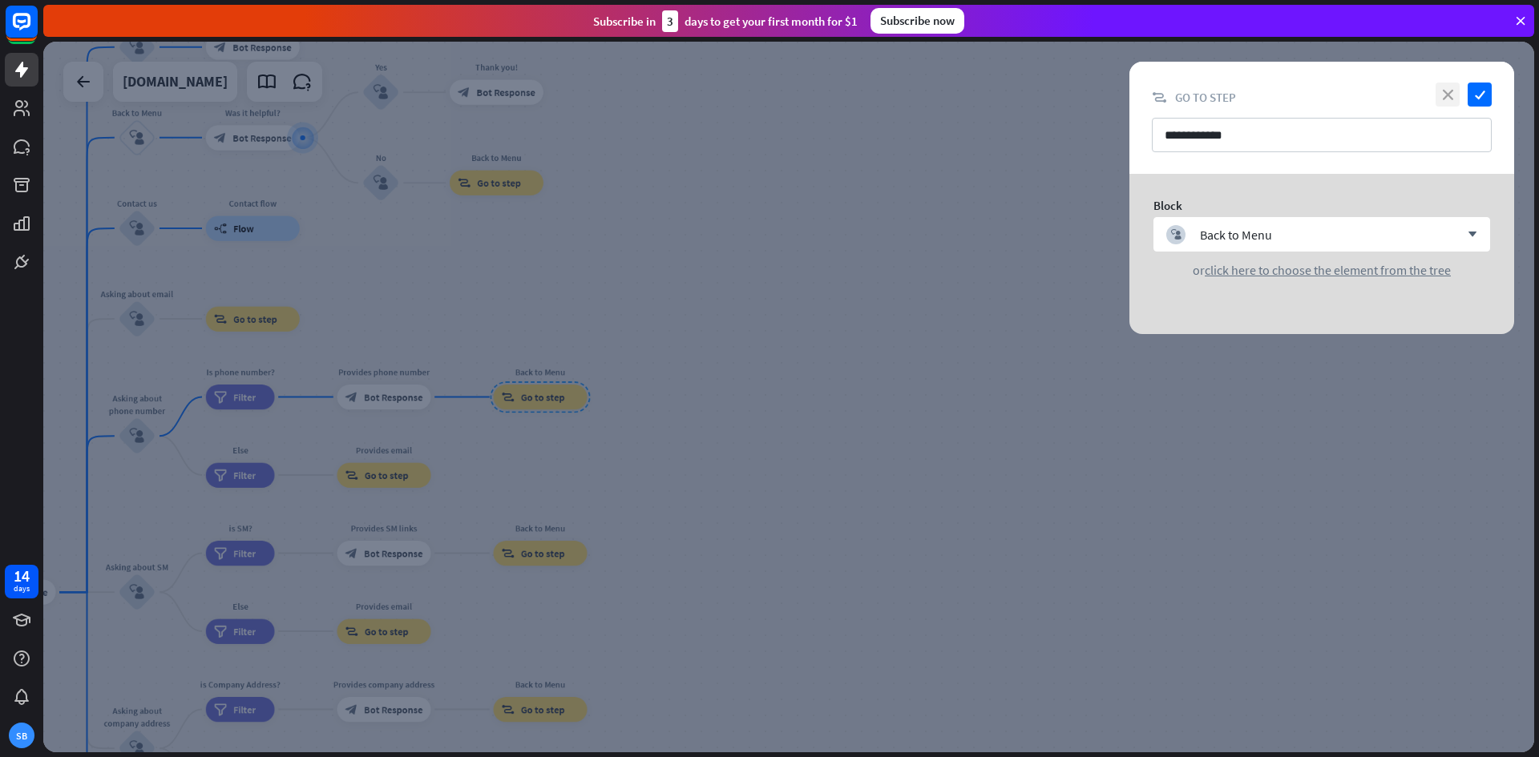
click at [1444, 95] on icon "close" at bounding box center [1447, 95] width 24 height 24
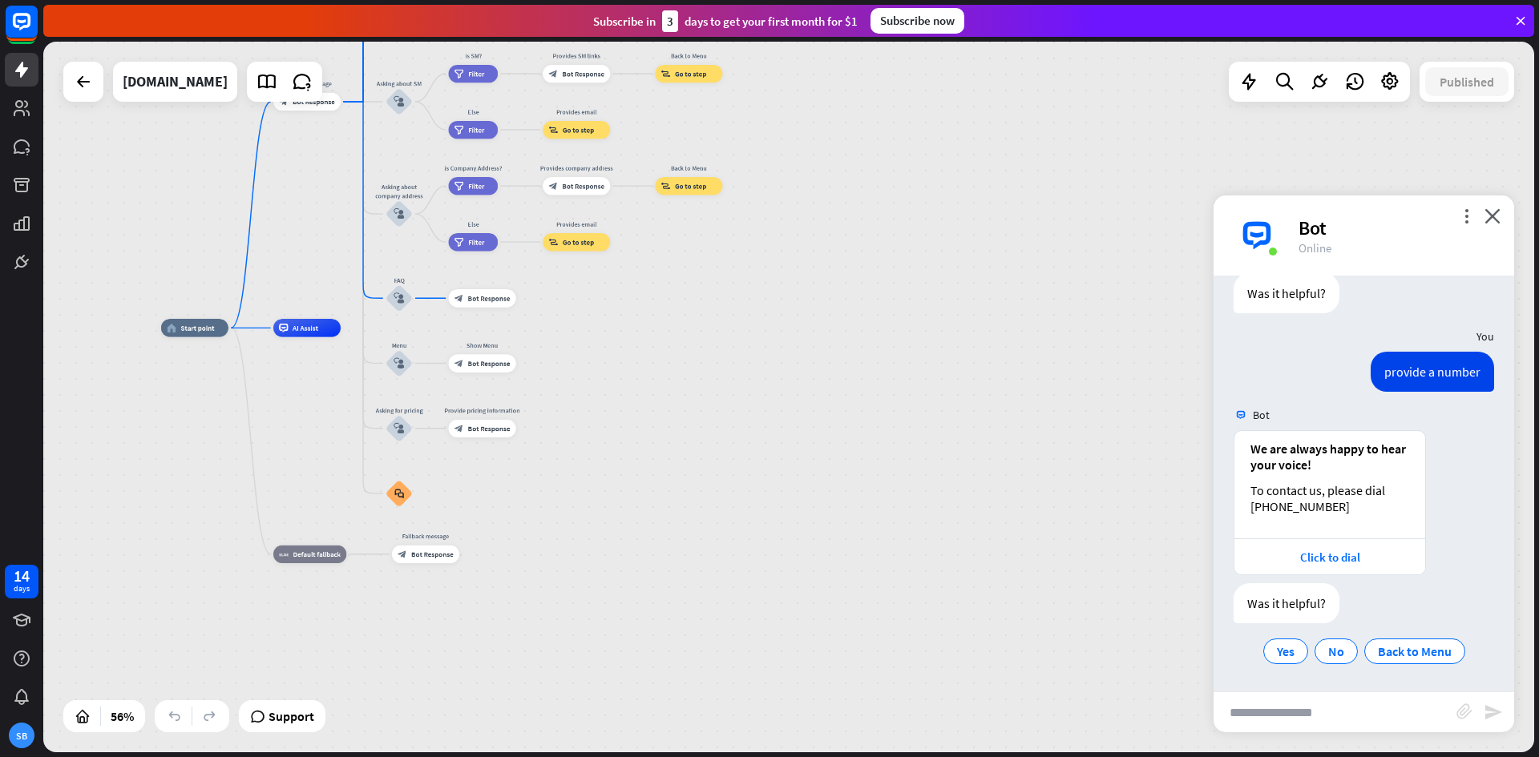
drag, startPoint x: 834, startPoint y: 499, endPoint x: 906, endPoint y: 45, distance: 460.1
click at [906, 45] on div "home_2 Start point Welcome message block_bot_response Bot Response About us blo…" at bounding box center [788, 397] width 1491 height 711
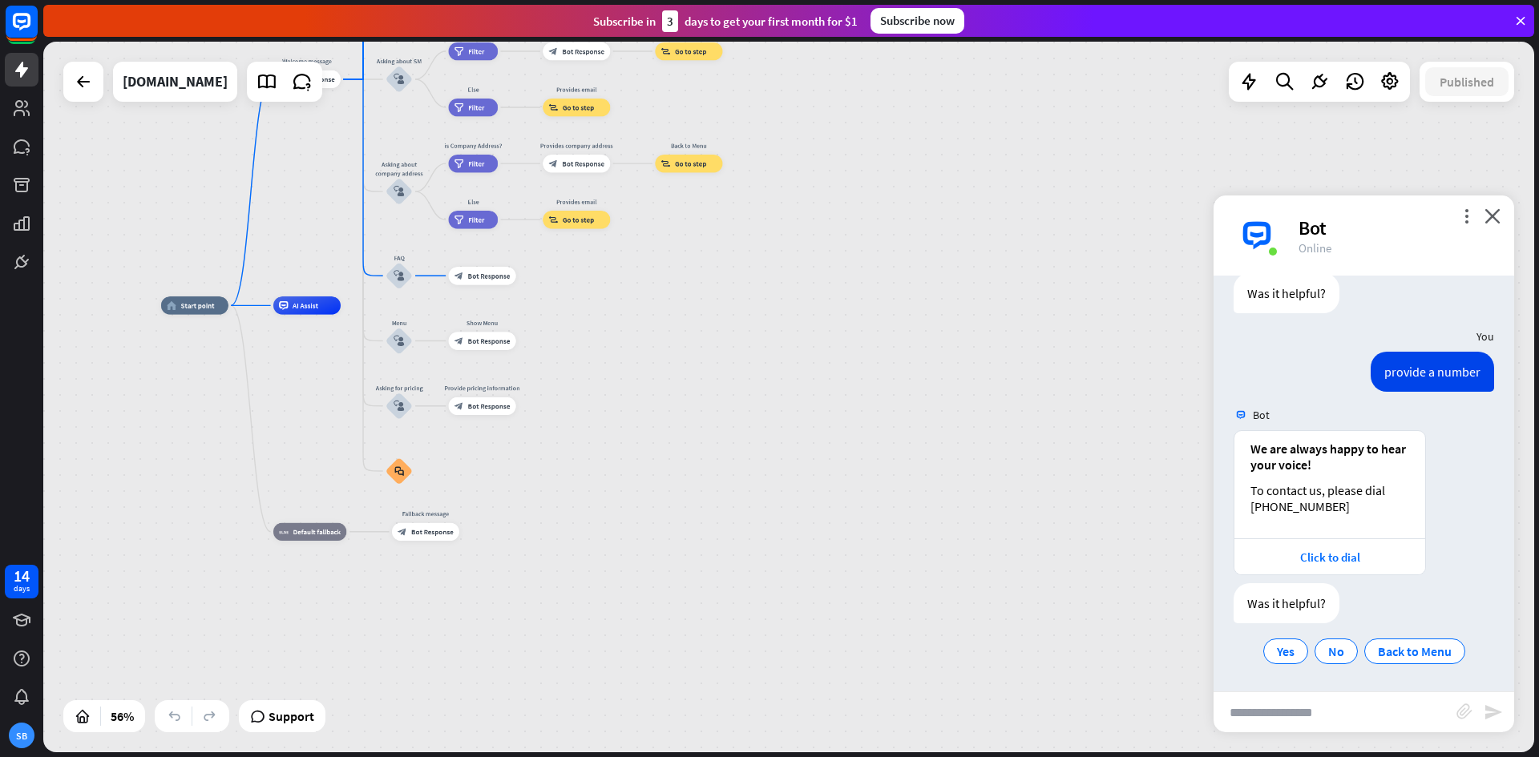
click at [1275, 706] on input "text" at bounding box center [1334, 712] width 243 height 40
type input "***"
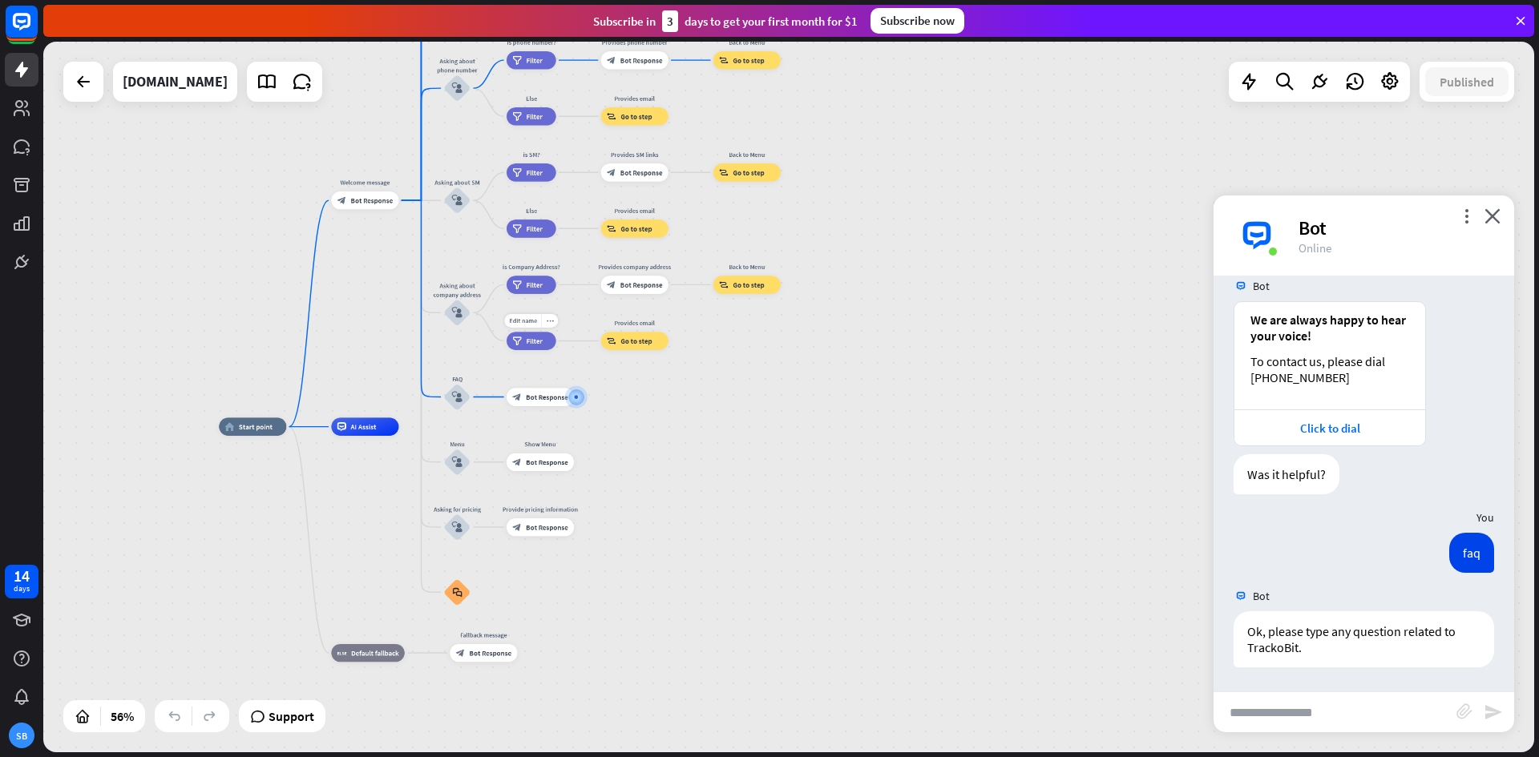
scroll to position [2479, 0]
click at [1278, 723] on input "text" at bounding box center [1334, 712] width 243 height 40
paste input "**********"
type input "**********"
click at [1482, 714] on div "block_attachment" at bounding box center [1469, 713] width 27 height 18
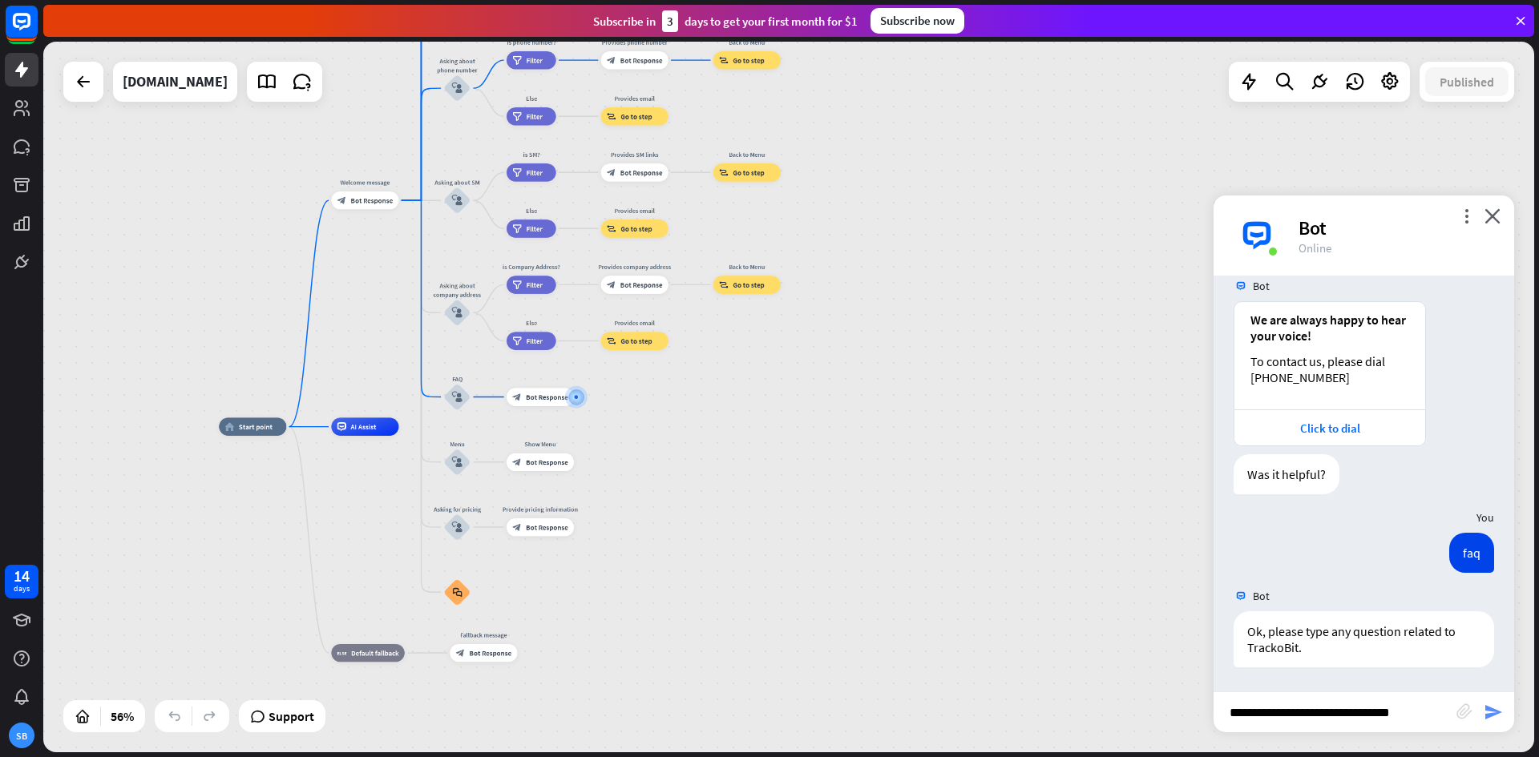
click at [1492, 717] on icon "send" at bounding box center [1492, 712] width 19 height 19
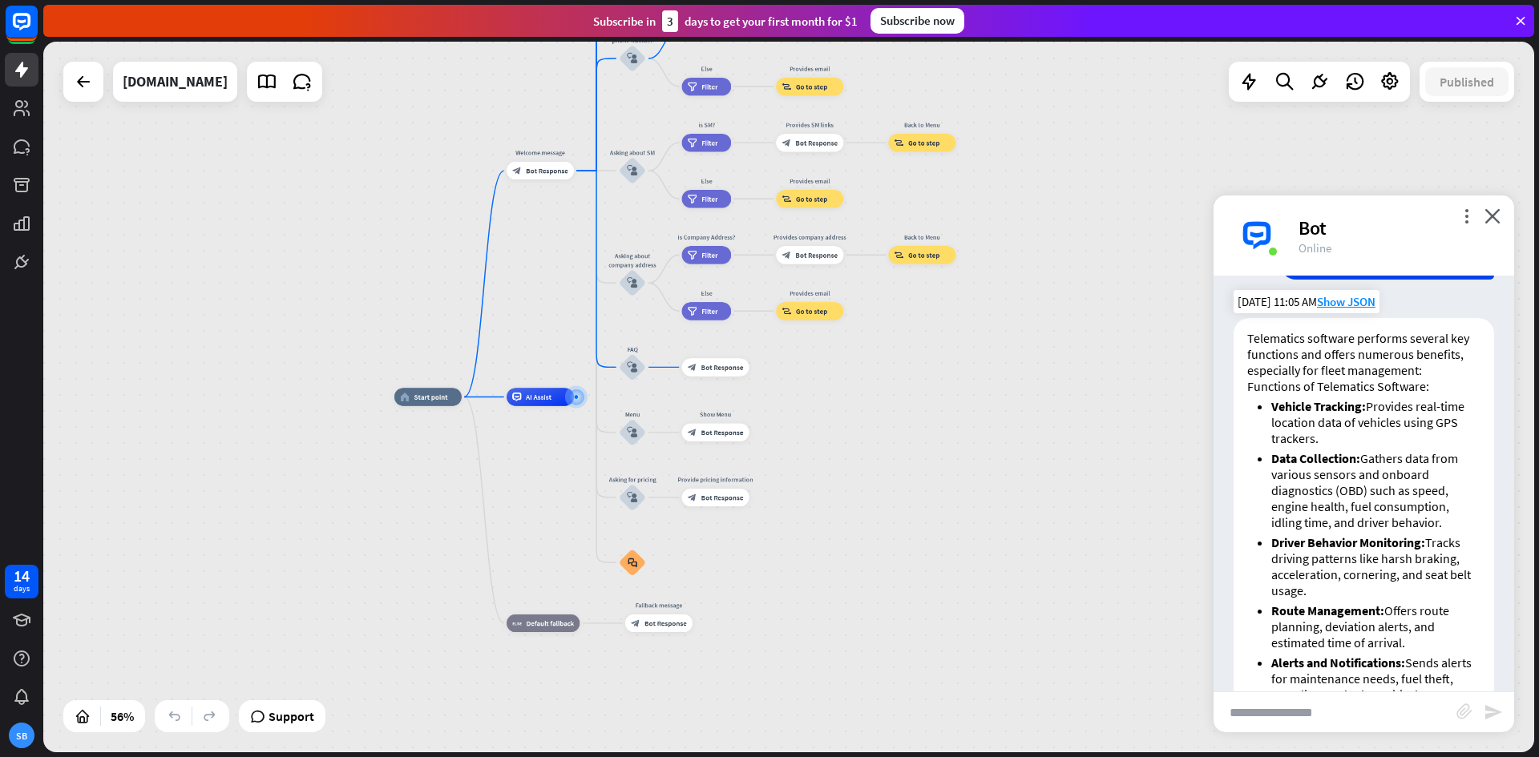
scroll to position [2896, 0]
click at [1345, 310] on span "Show JSON" at bounding box center [1346, 302] width 58 height 15
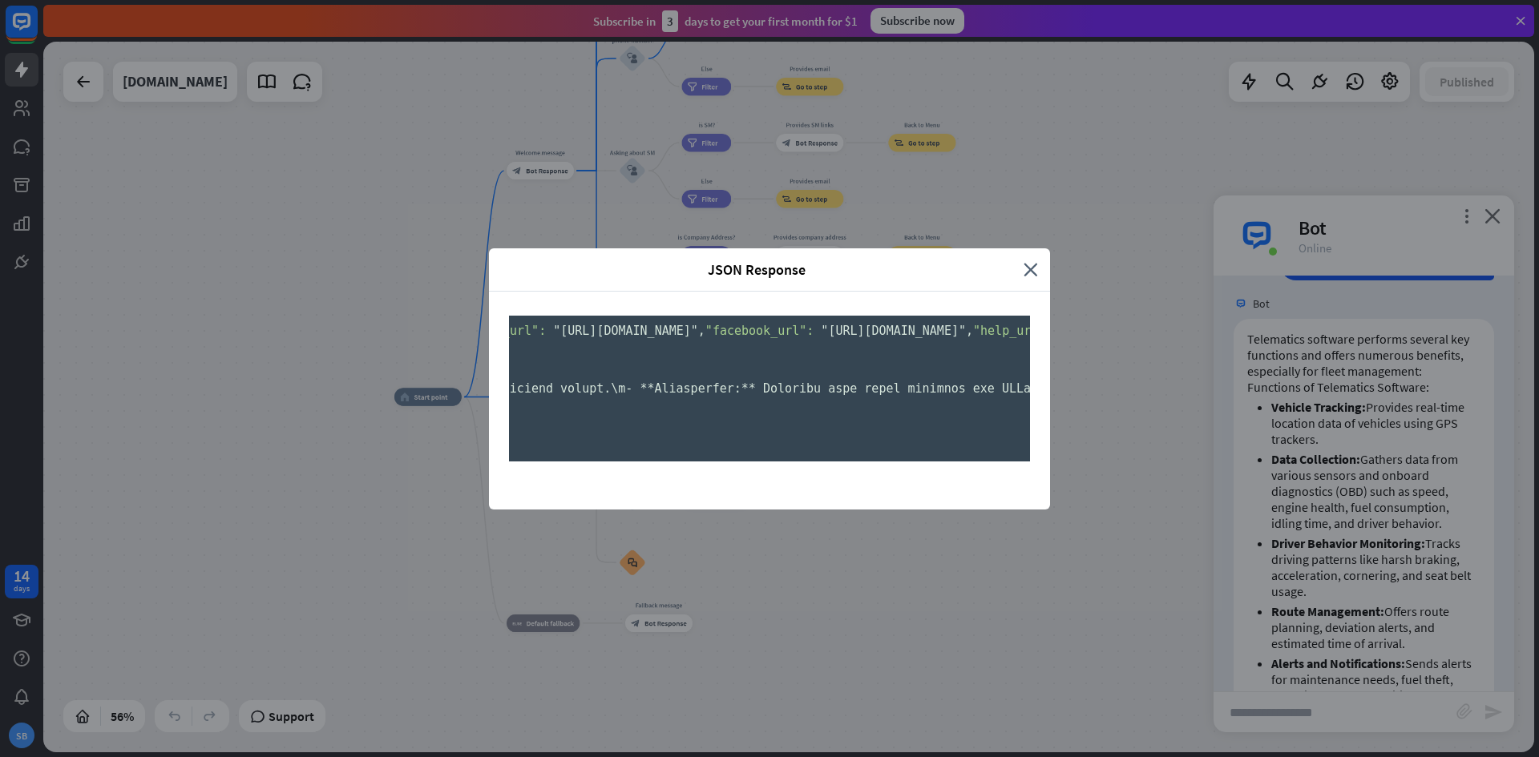
scroll to position [0, 5877]
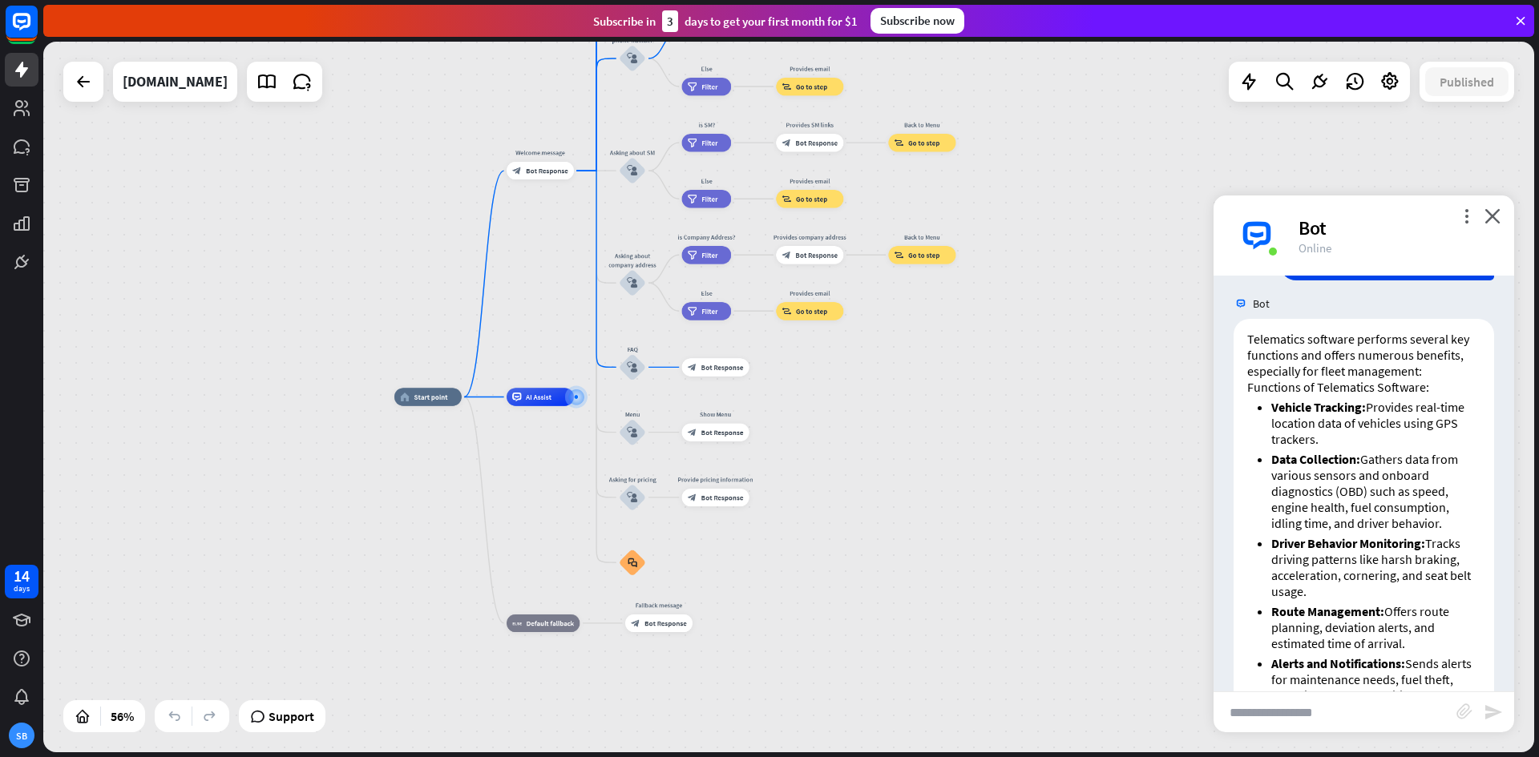
click at [1362, 414] on div "JSON Response close { "id": "6709db6c-bf7a-4d28-a119-8ceb7809bd2a" , "chatId": …" at bounding box center [769, 378] width 1539 height 757
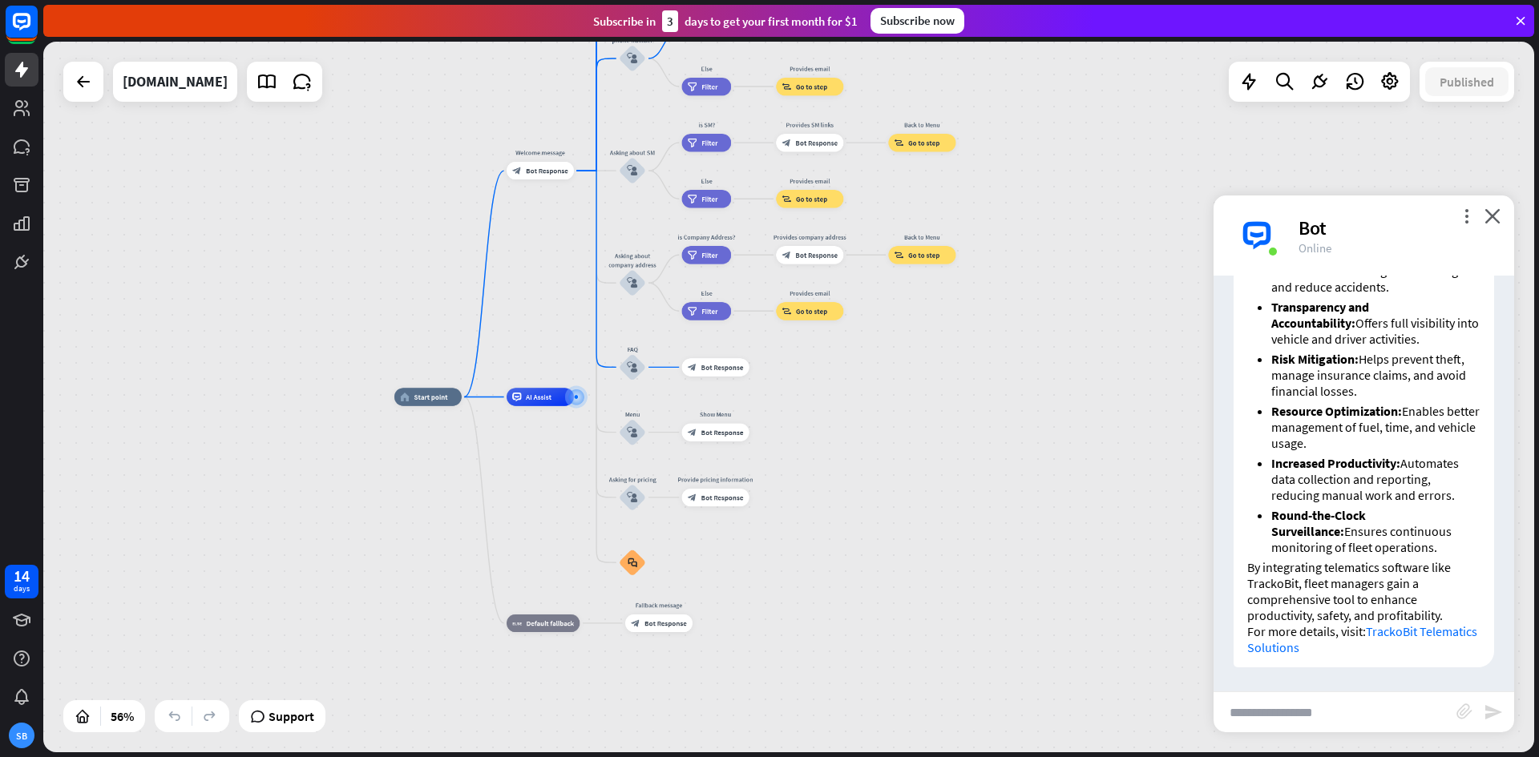
scroll to position [3819, 0]
click at [1229, 457] on div "Telematics software performs several key functions and offers numerous benefits…" at bounding box center [1363, 83] width 301 height 1186
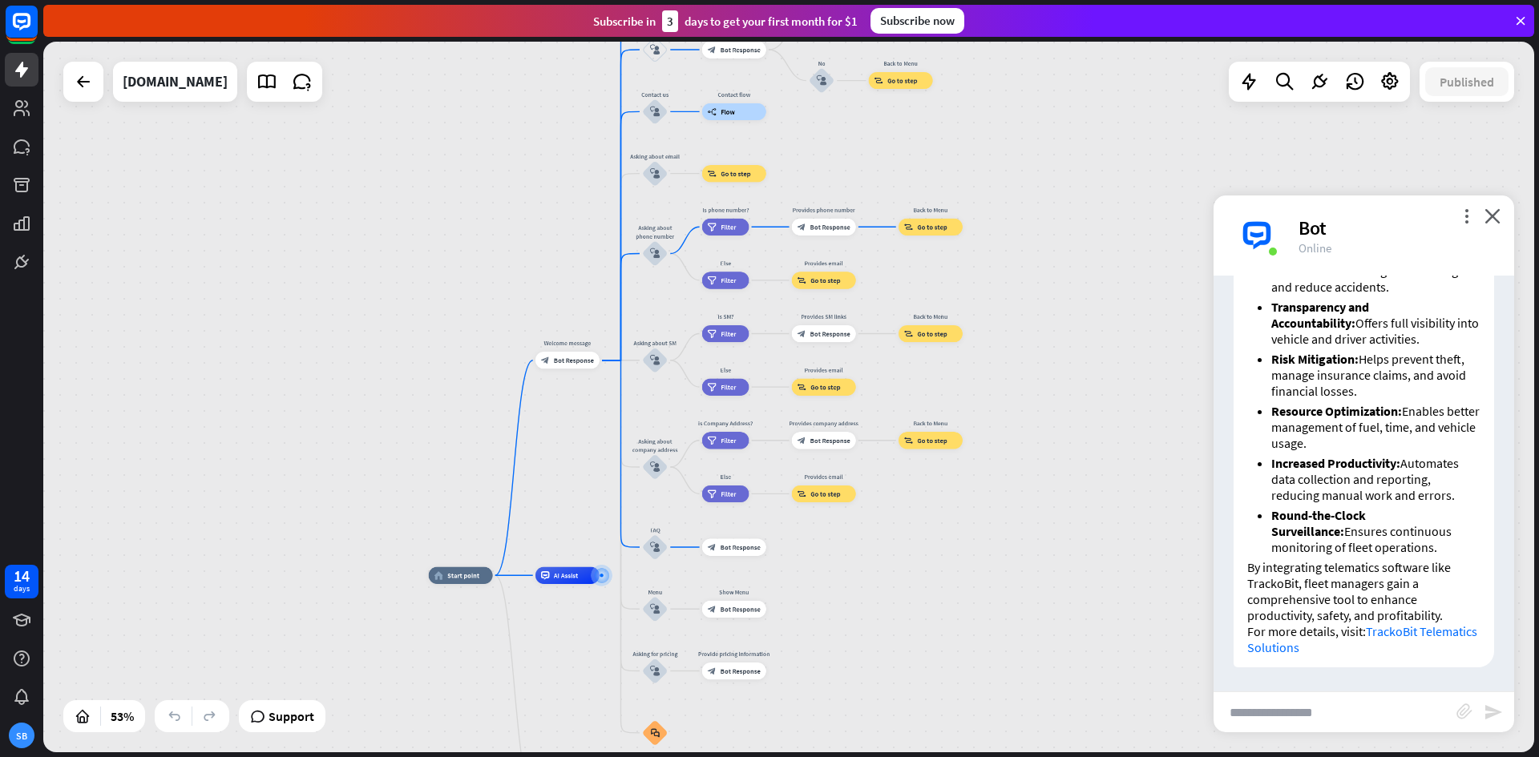
drag, startPoint x: 1059, startPoint y: 315, endPoint x: 1061, endPoint y: 494, distance: 178.7
click at [1061, 494] on div "home_2 Start point Welcome message block_bot_response Bot Response About us blo…" at bounding box center [788, 397] width 1491 height 711
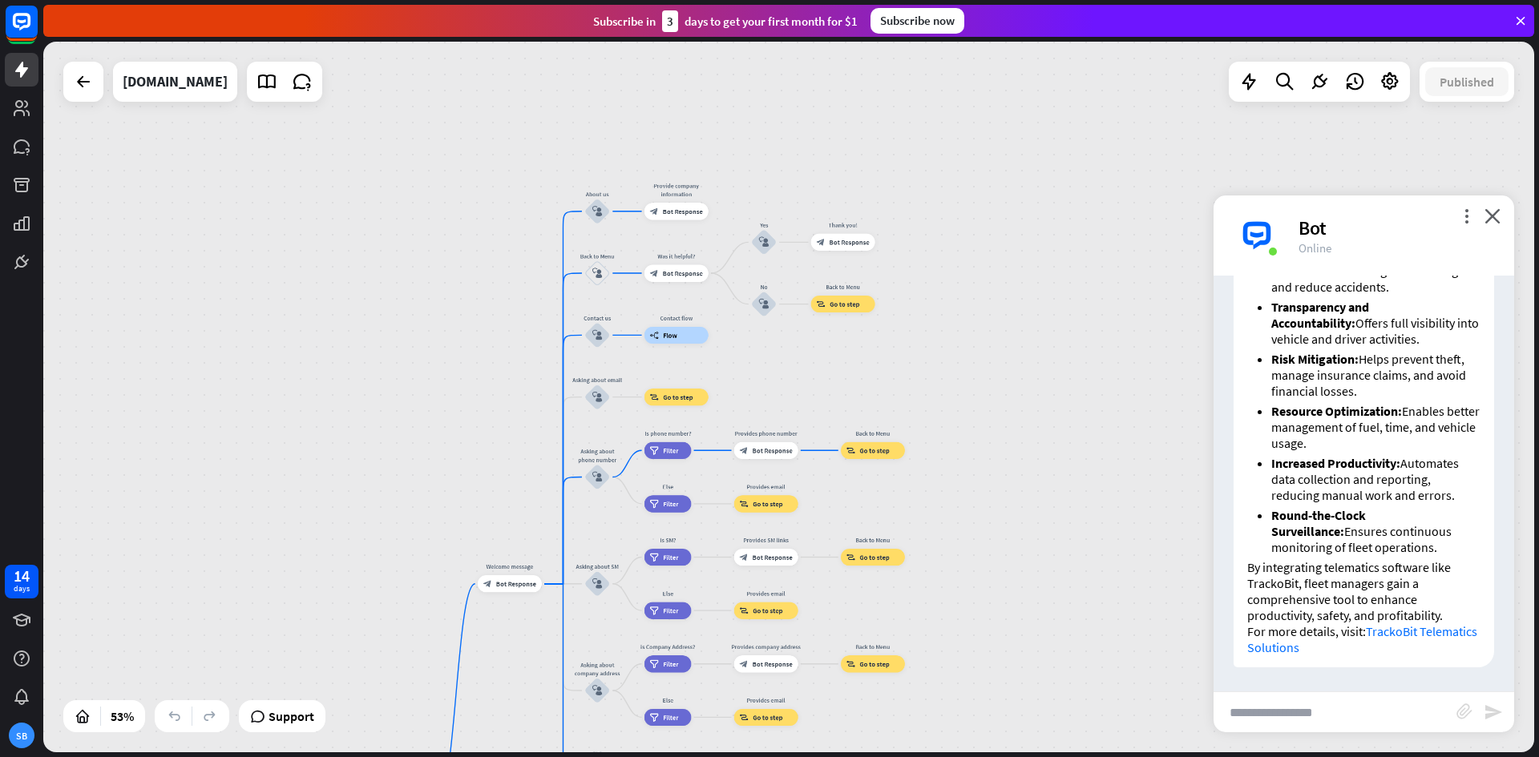
drag, startPoint x: 1078, startPoint y: 383, endPoint x: 1019, endPoint y: 609, distance: 233.4
click at [1019, 609] on div "home_2 Start point Welcome message block_bot_response Bot Response About us blo…" at bounding box center [788, 397] width 1491 height 711
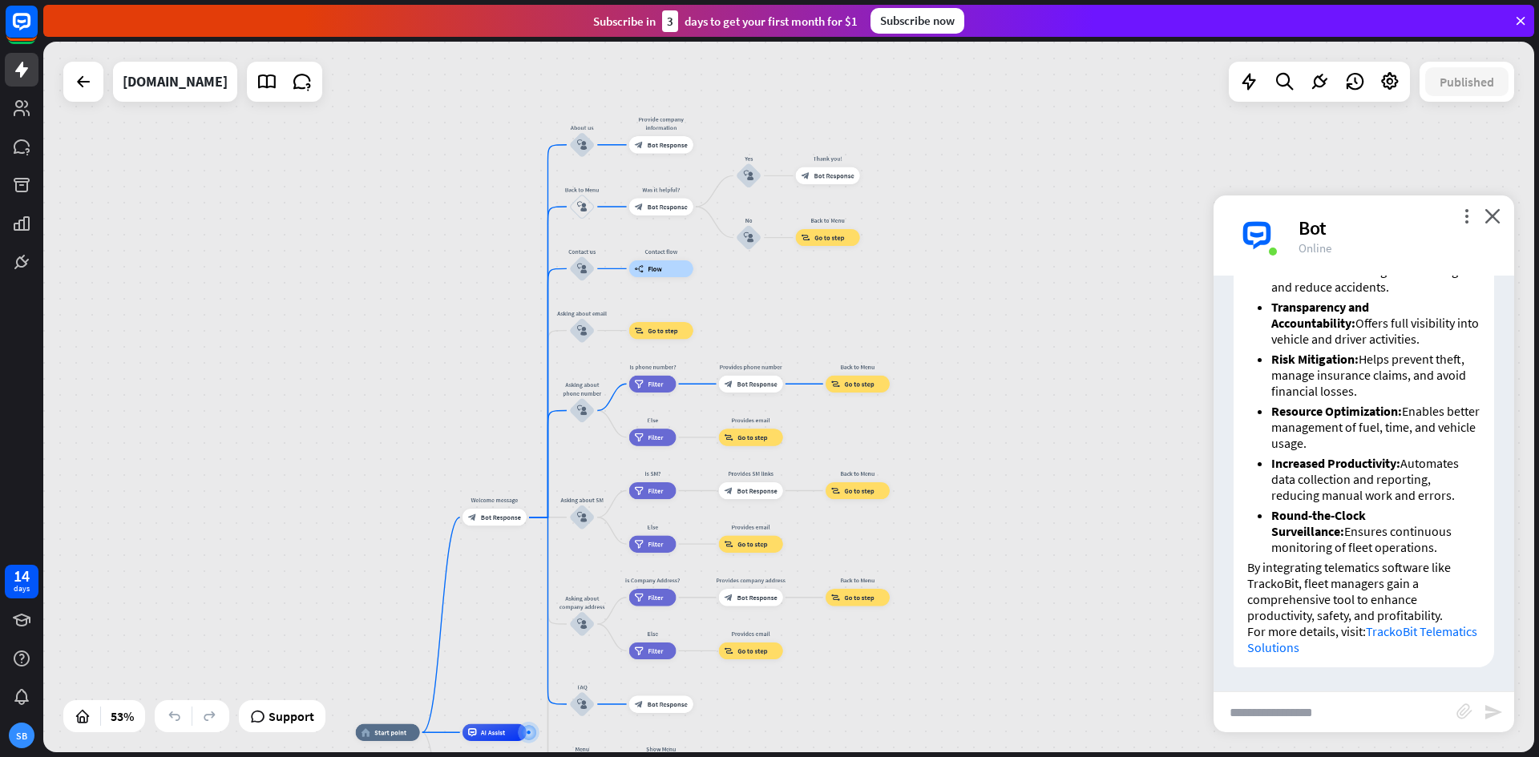
drag, startPoint x: 1033, startPoint y: 456, endPoint x: 1019, endPoint y: 387, distance: 70.4
click at [1019, 387] on div "home_2 Start point Welcome message block_bot_response Bot Response About us blo…" at bounding box center [788, 397] width 1491 height 711
click at [1490, 219] on icon "close" at bounding box center [1492, 215] width 16 height 15
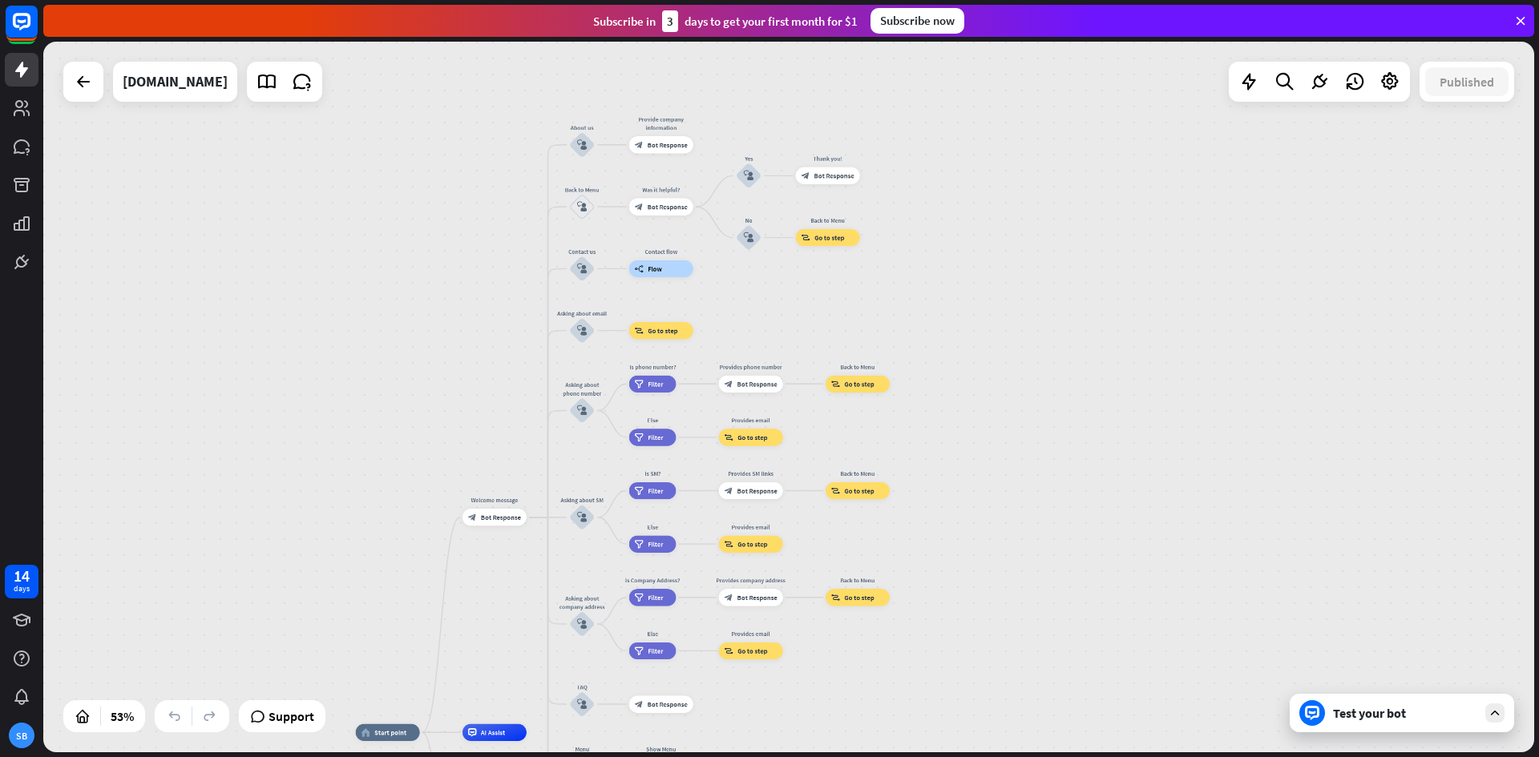
click at [1379, 717] on div "Test your bot" at bounding box center [1405, 713] width 144 height 16
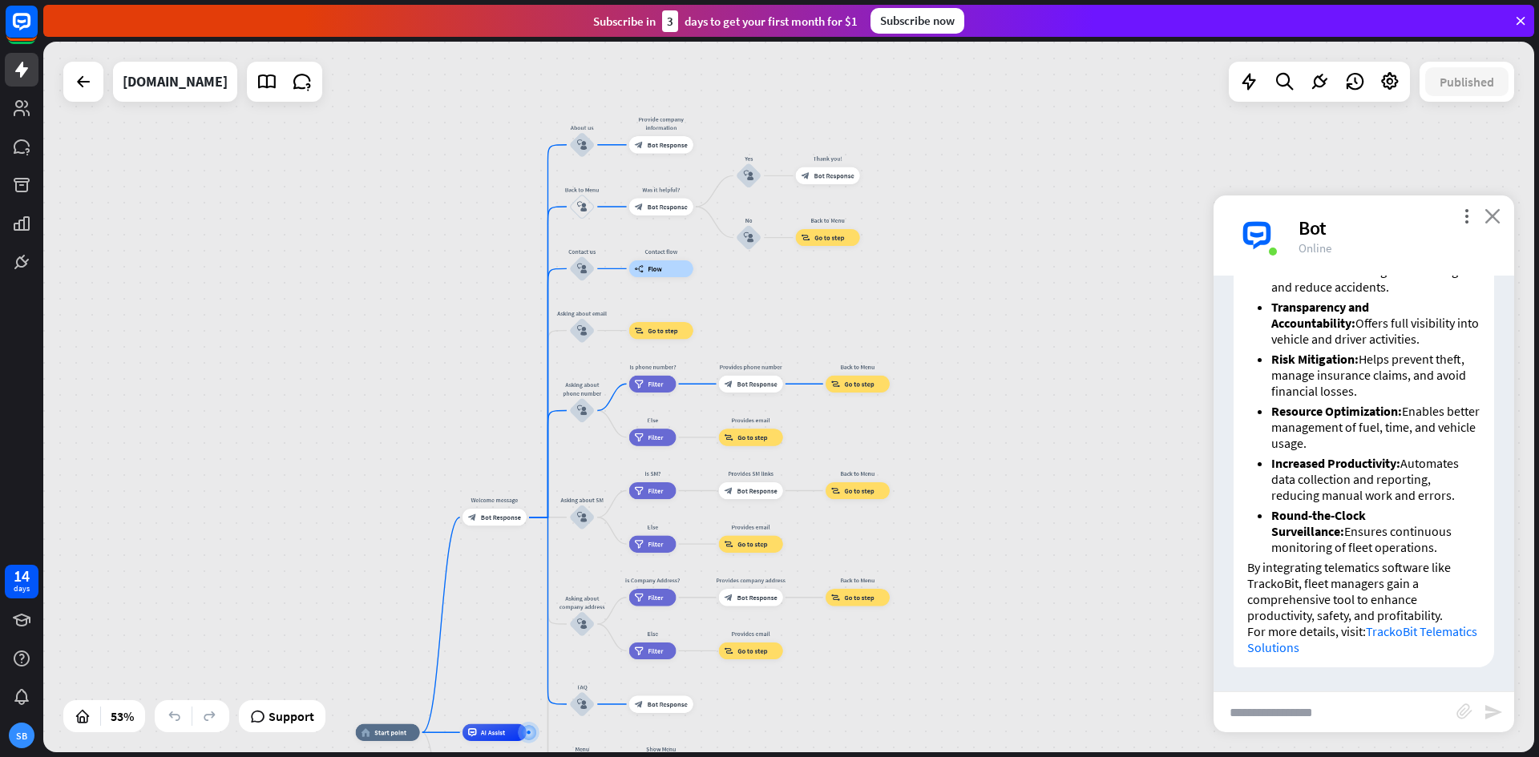
click at [1499, 219] on icon "close" at bounding box center [1492, 215] width 16 height 15
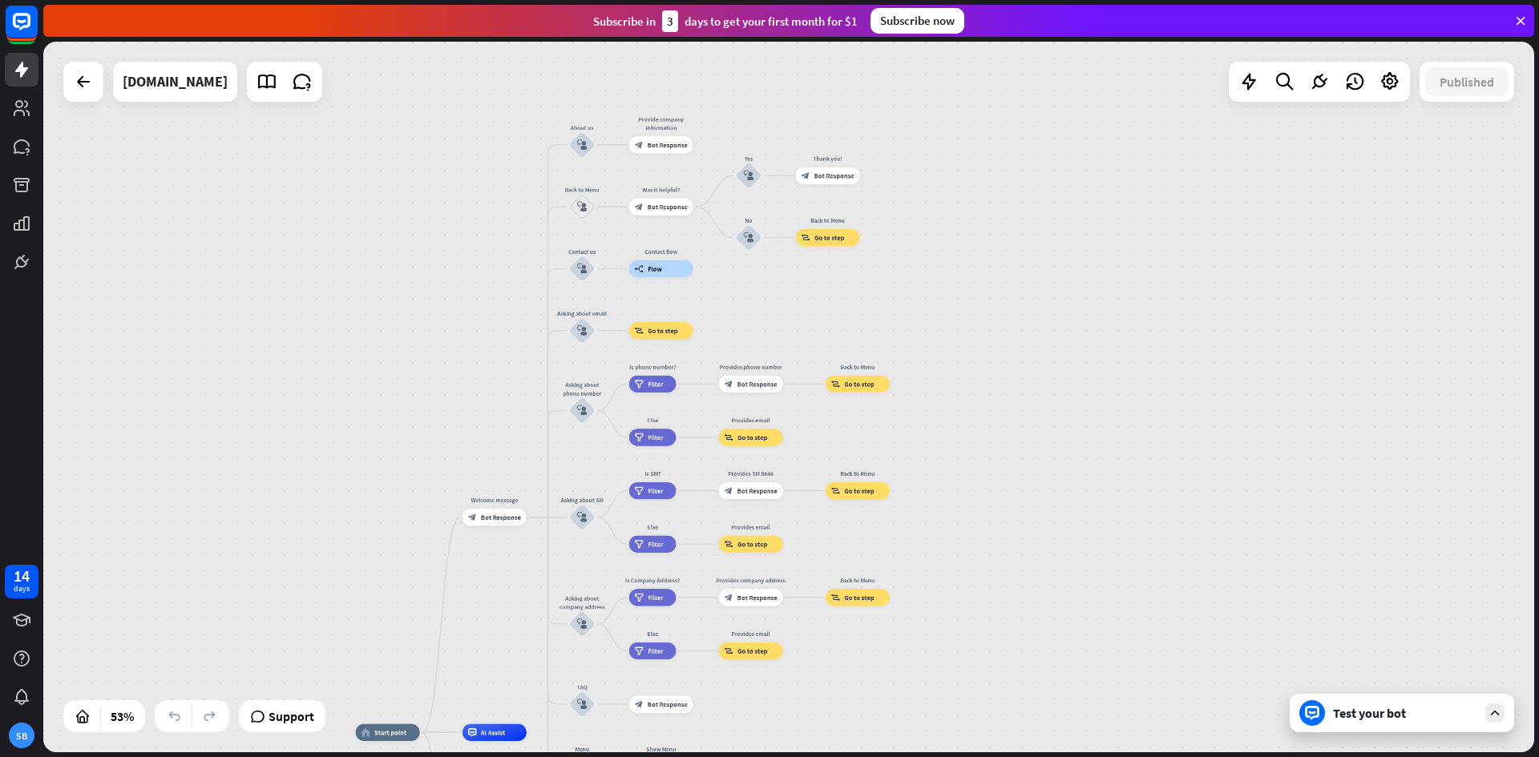
click at [1410, 728] on div "Test your bot" at bounding box center [1401, 713] width 224 height 38
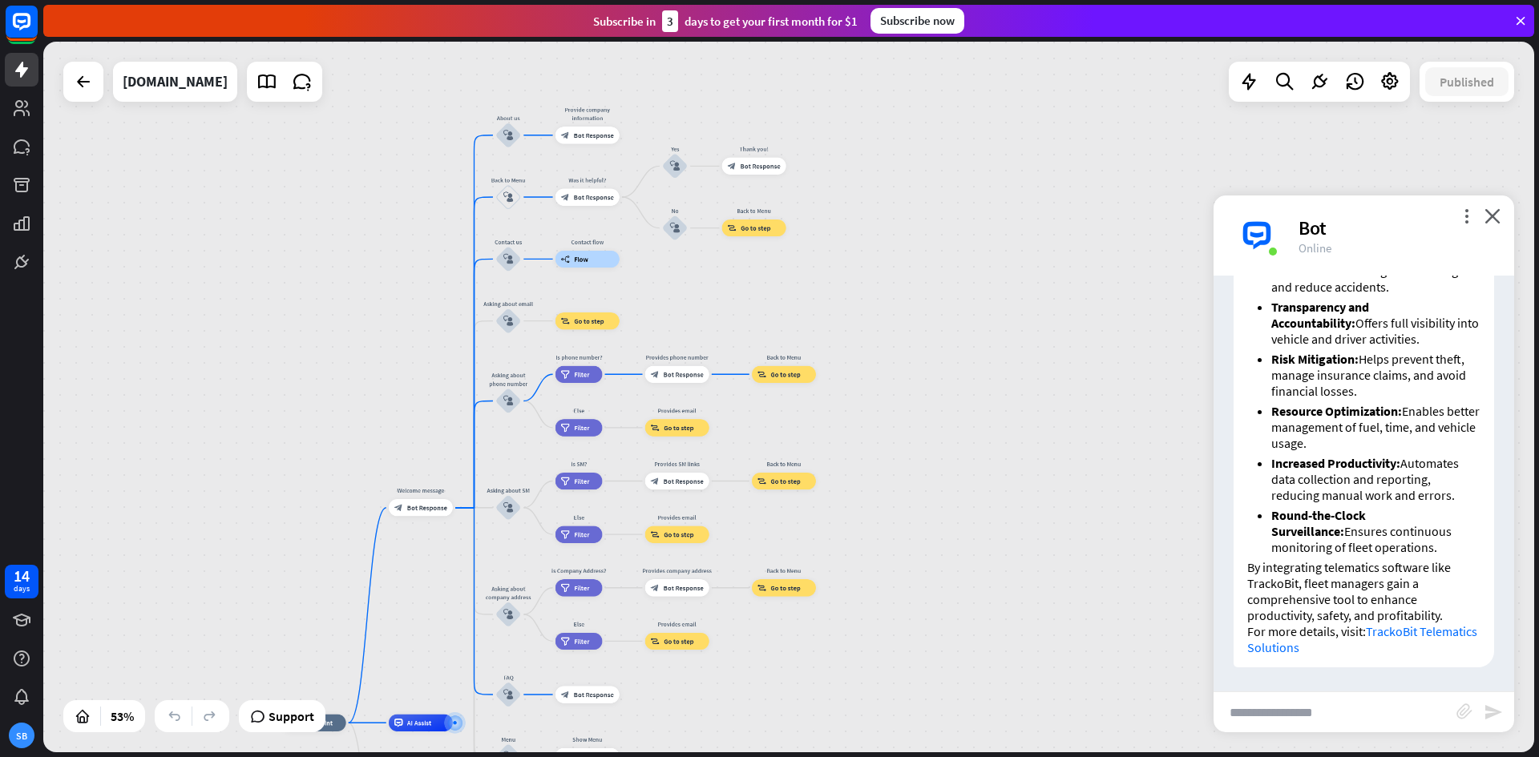
drag, startPoint x: 1134, startPoint y: 453, endPoint x: 1053, endPoint y: 453, distance: 80.9
click at [1053, 453] on div "home_2 Start point Welcome message block_bot_response Bot Response About us blo…" at bounding box center [788, 397] width 1491 height 711
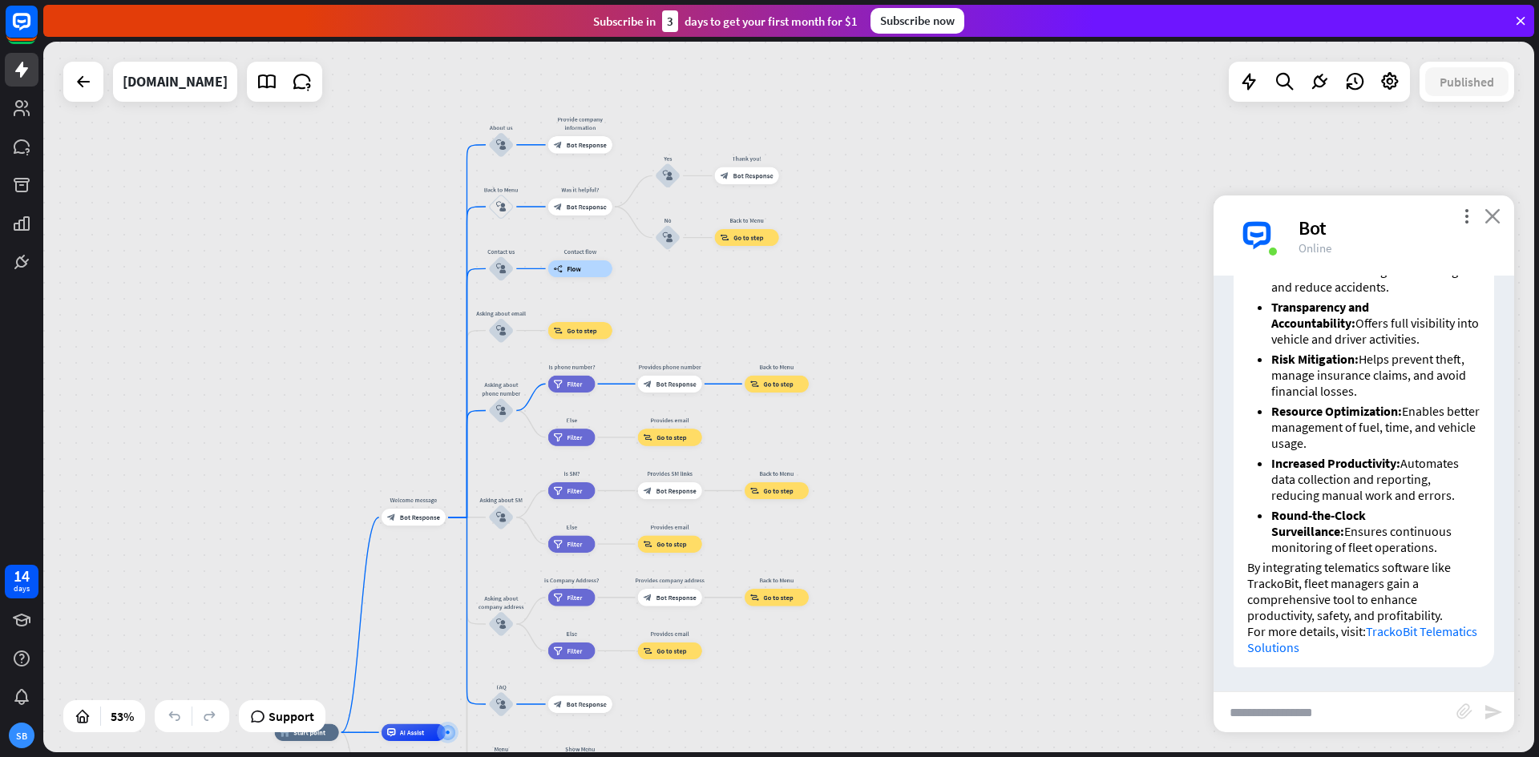
click at [1495, 223] on icon "close" at bounding box center [1492, 215] width 16 height 15
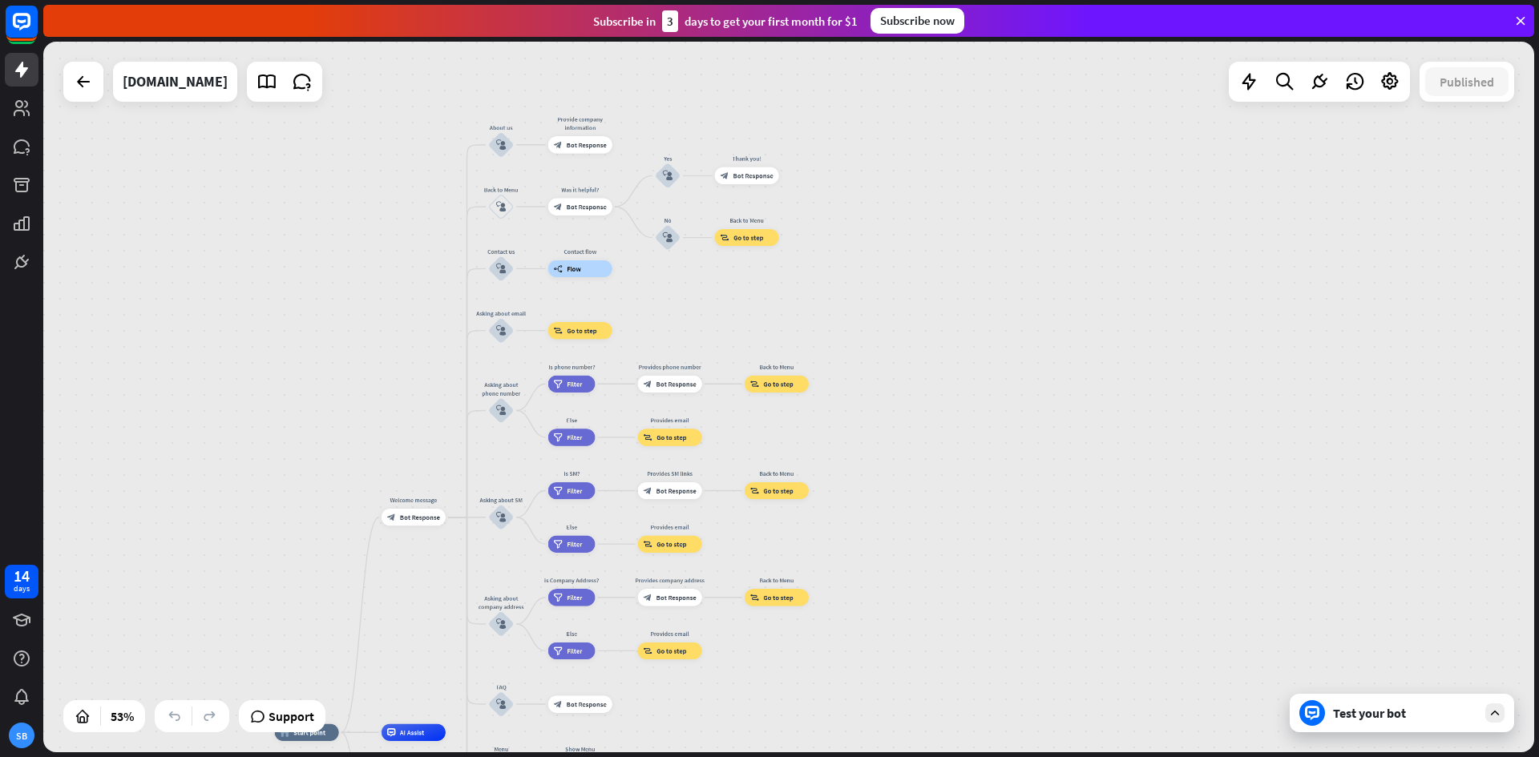
click at [1107, 335] on div "home_2 Start point Welcome message block_bot_response Bot Response About us blo…" at bounding box center [788, 397] width 1491 height 711
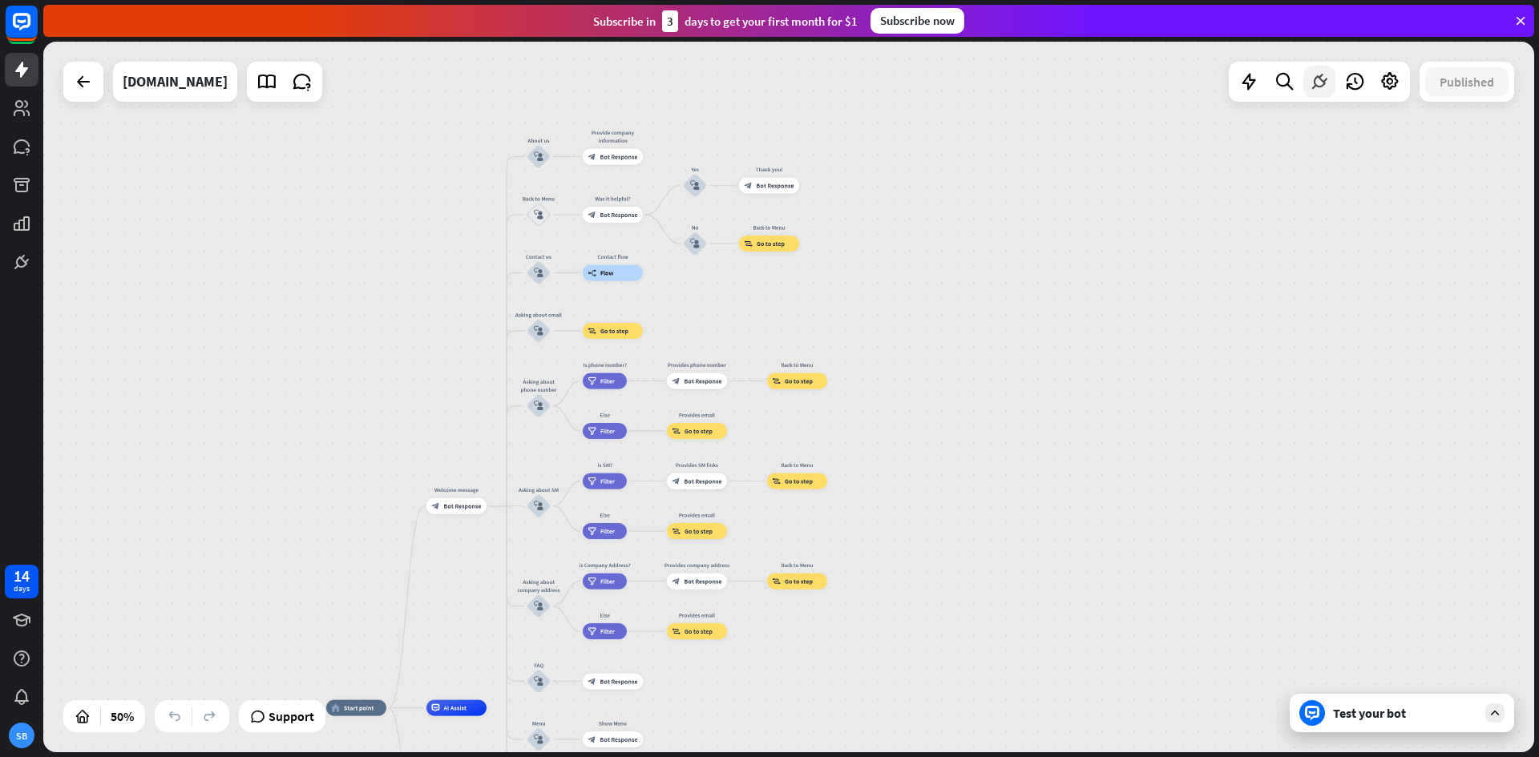
click at [1313, 84] on icon at bounding box center [1319, 81] width 21 height 21
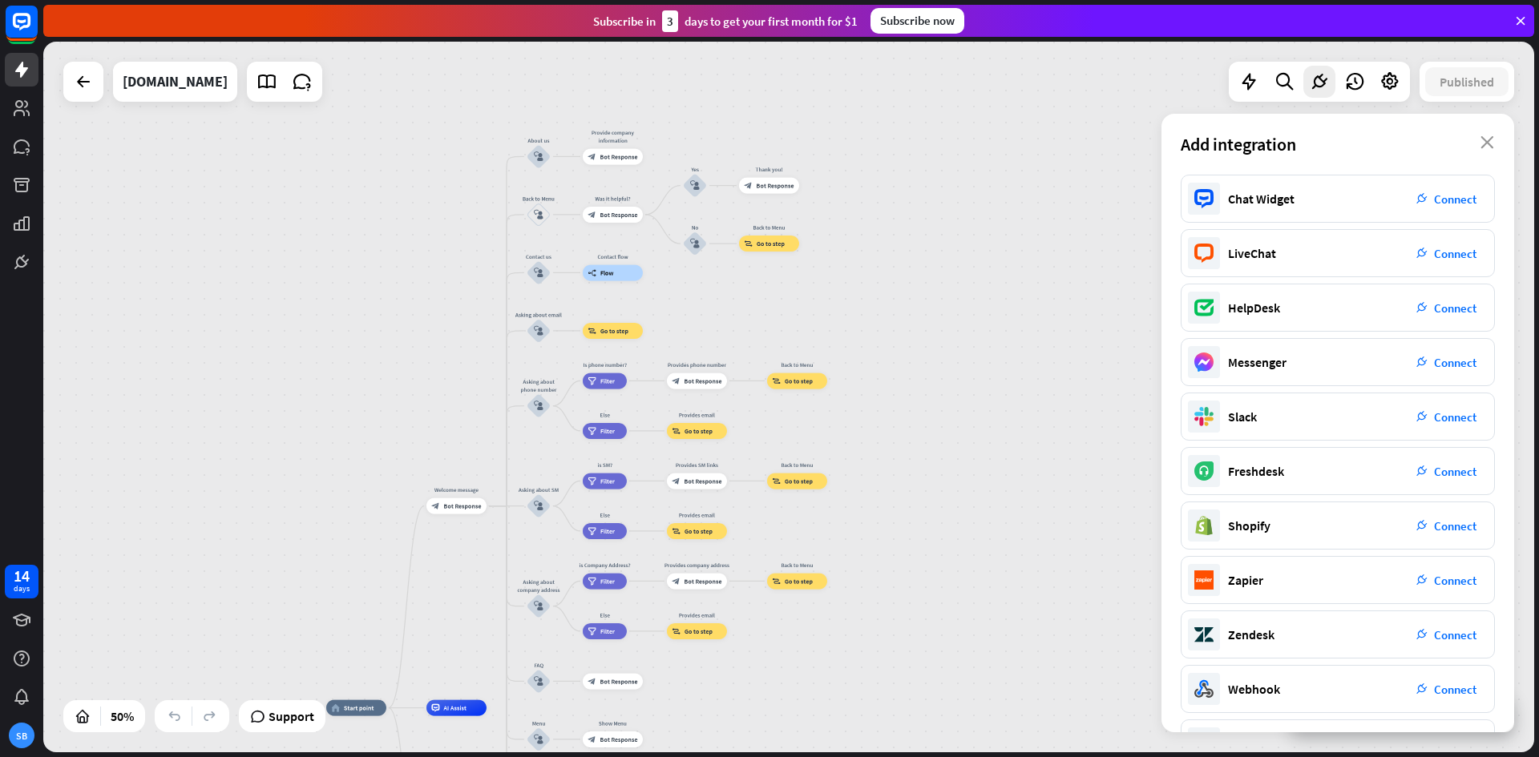
scroll to position [54, 0]
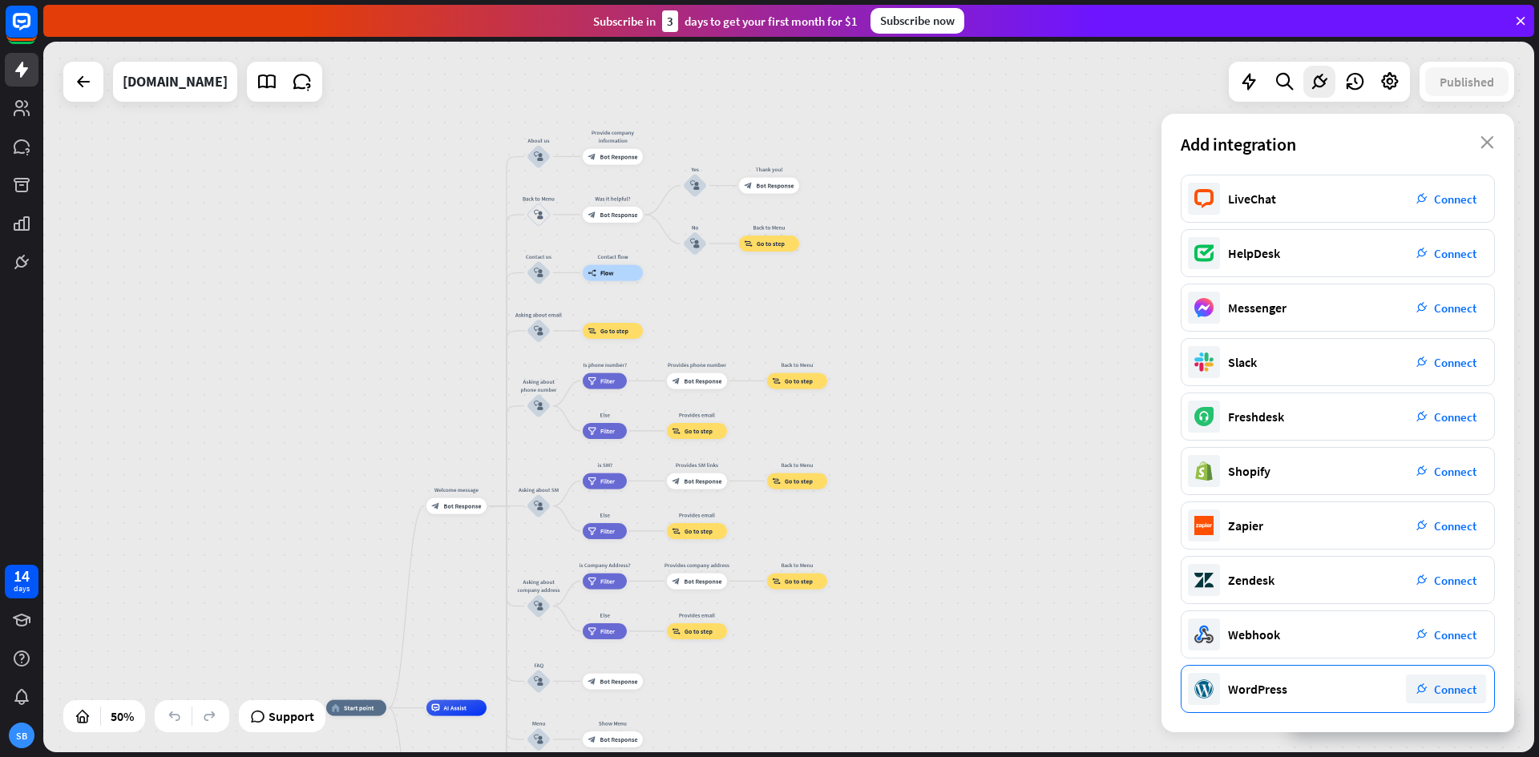
click at [1446, 689] on span "Connect" at bounding box center [1455, 689] width 42 height 15
click at [22, 111] on icon at bounding box center [22, 108] width 16 height 16
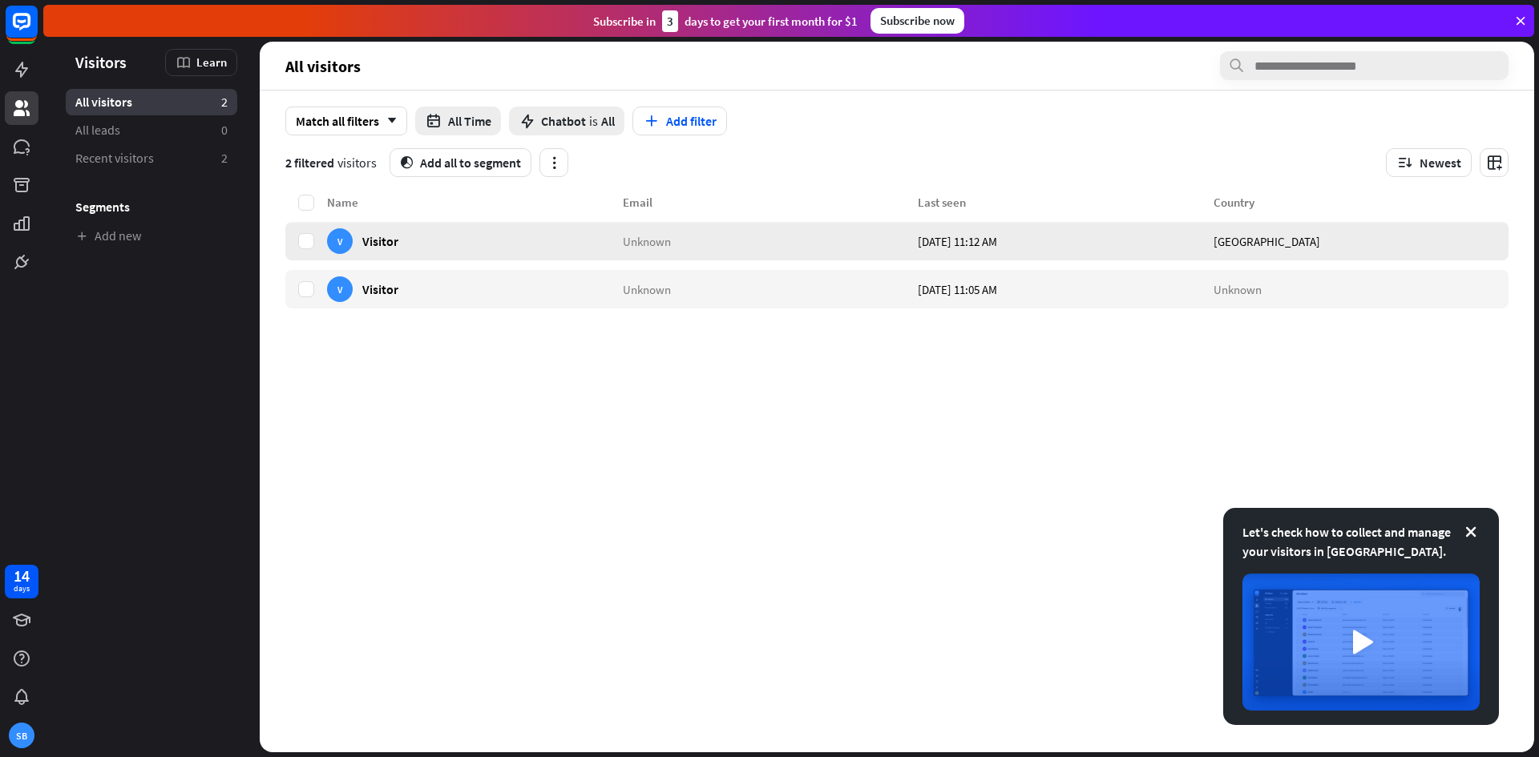
click at [614, 238] on div "V Visitor" at bounding box center [475, 241] width 296 height 38
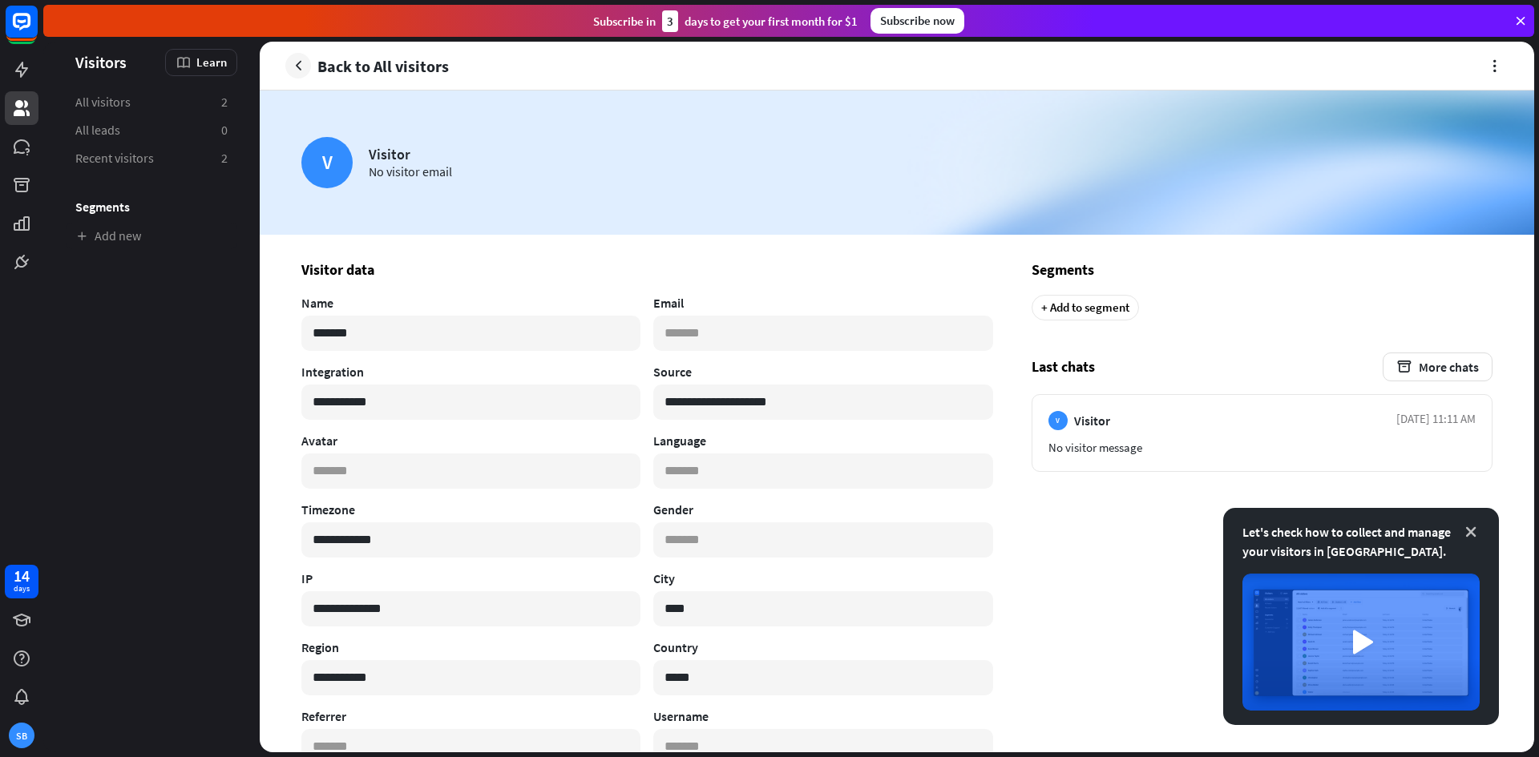
click at [1471, 533] on icon at bounding box center [1470, 532] width 16 height 16
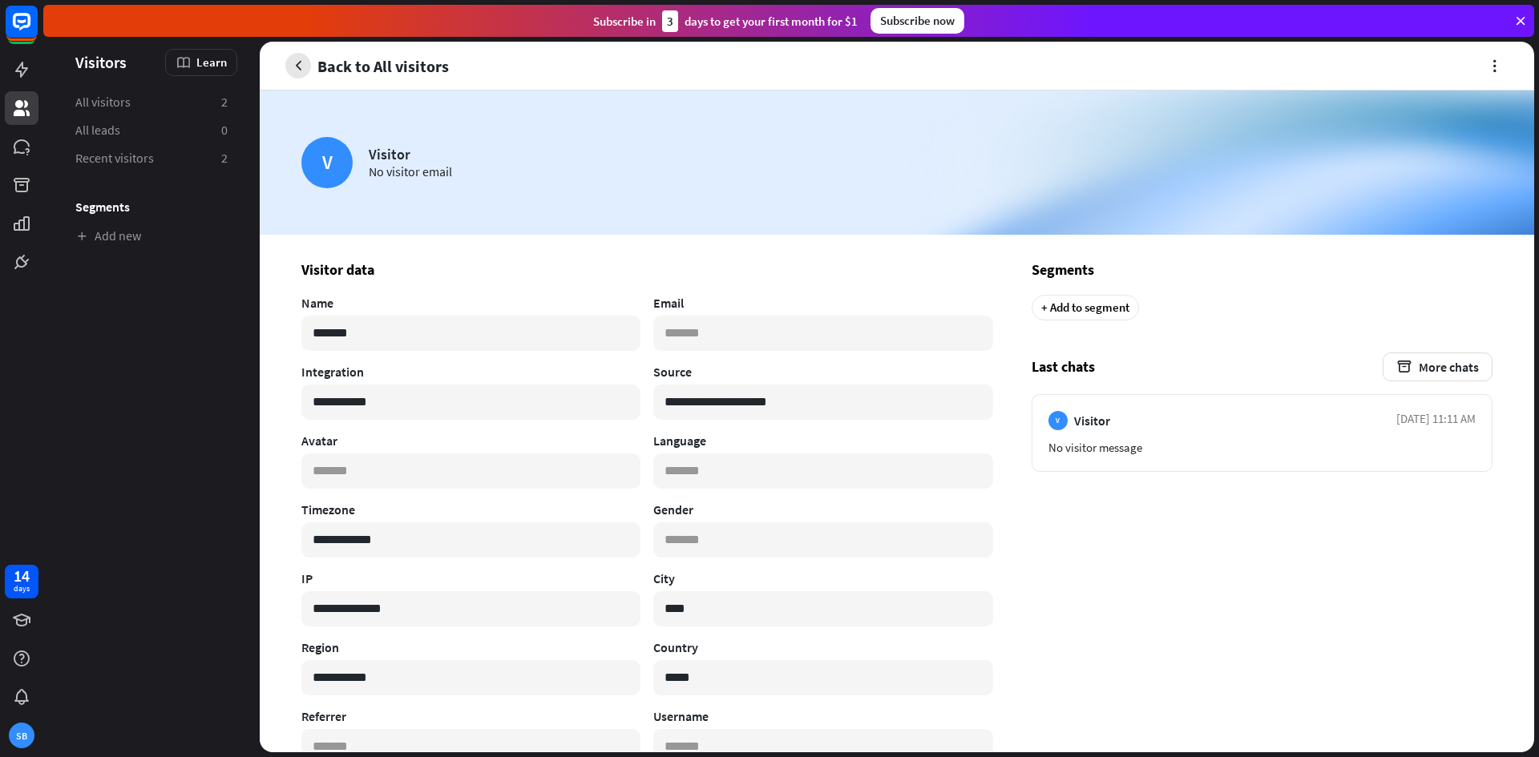
click at [301, 70] on icon "button" at bounding box center [298, 66] width 17 height 17
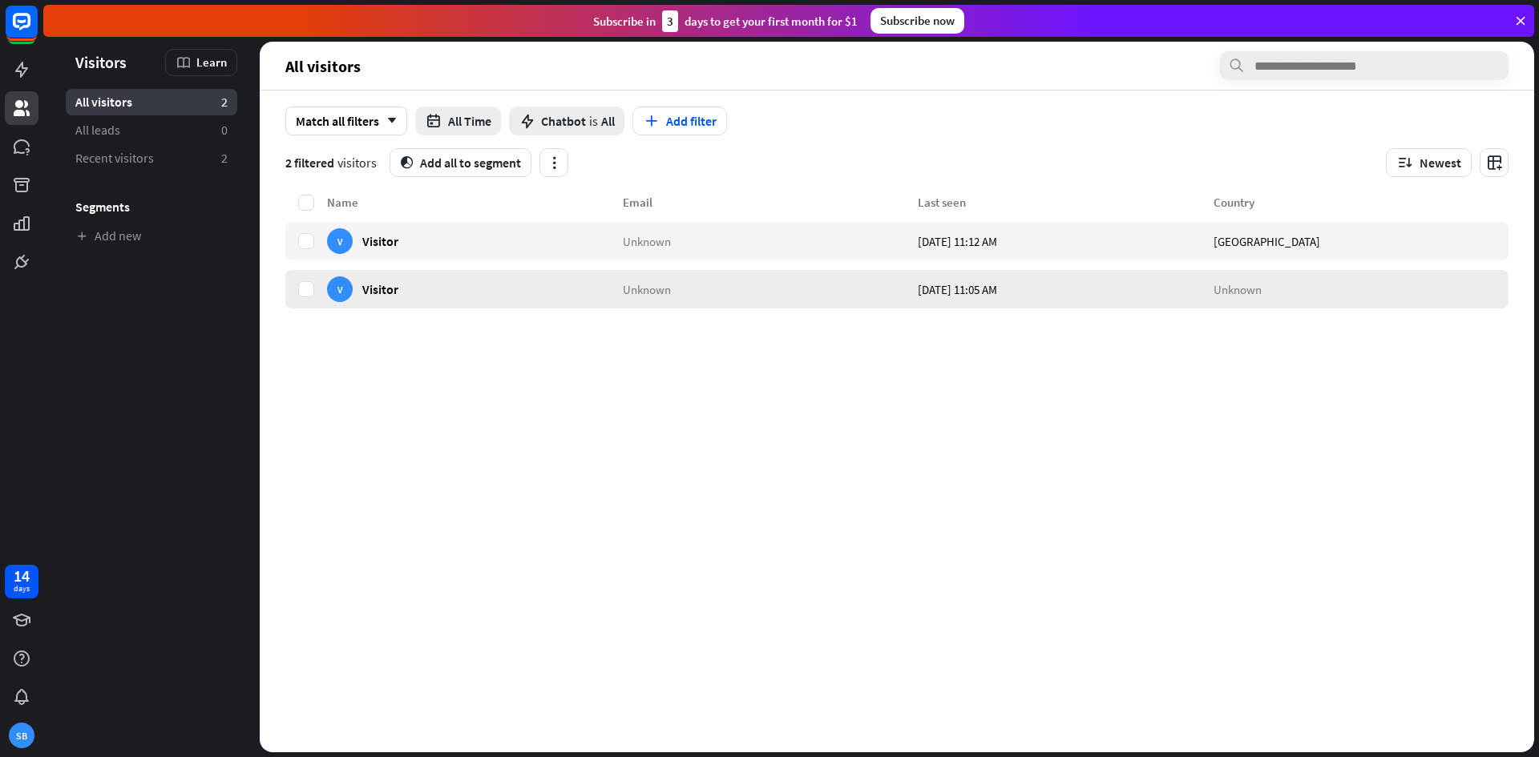
click at [490, 284] on div "V Visitor" at bounding box center [475, 289] width 296 height 38
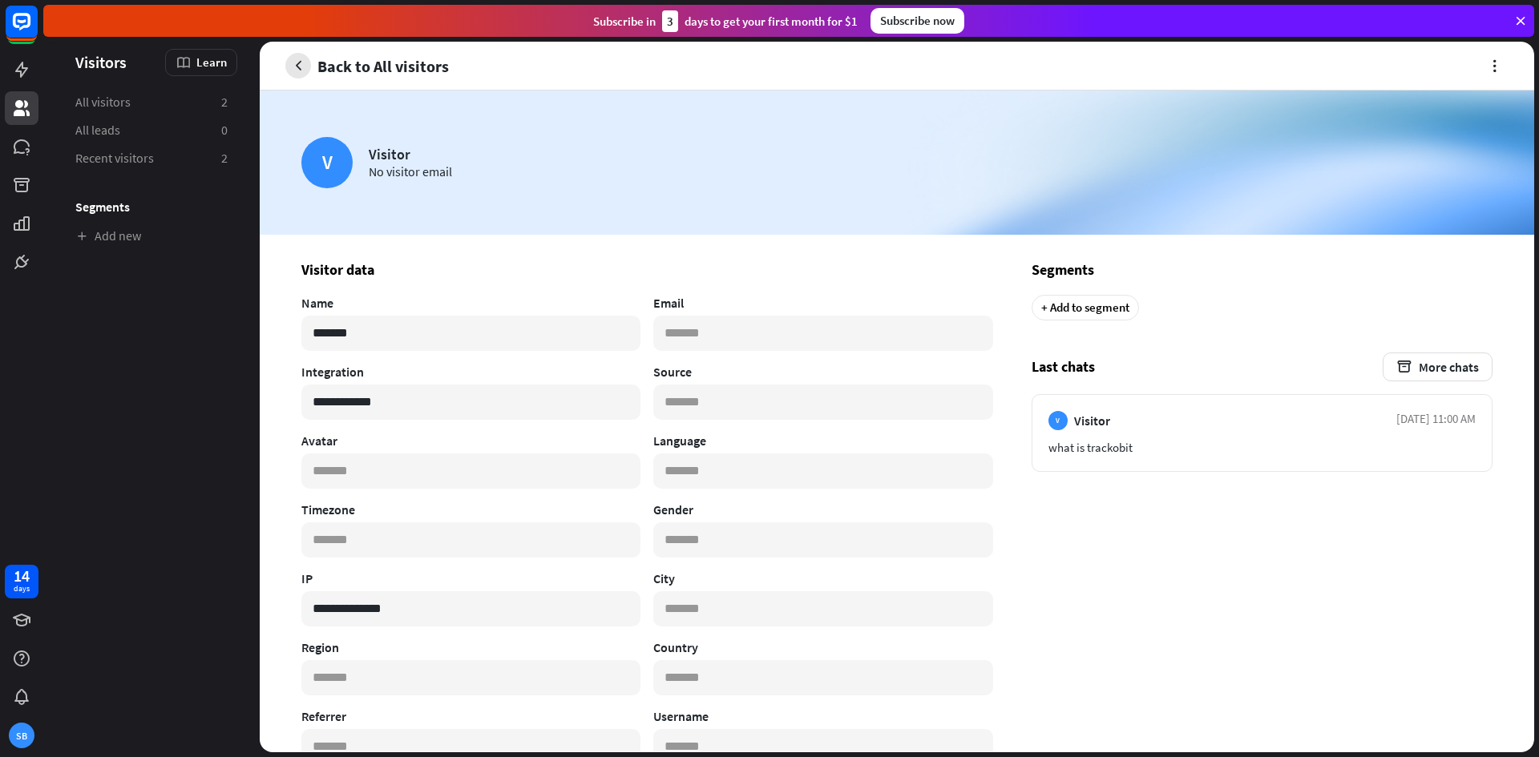
click at [299, 67] on icon "button" at bounding box center [298, 66] width 17 height 17
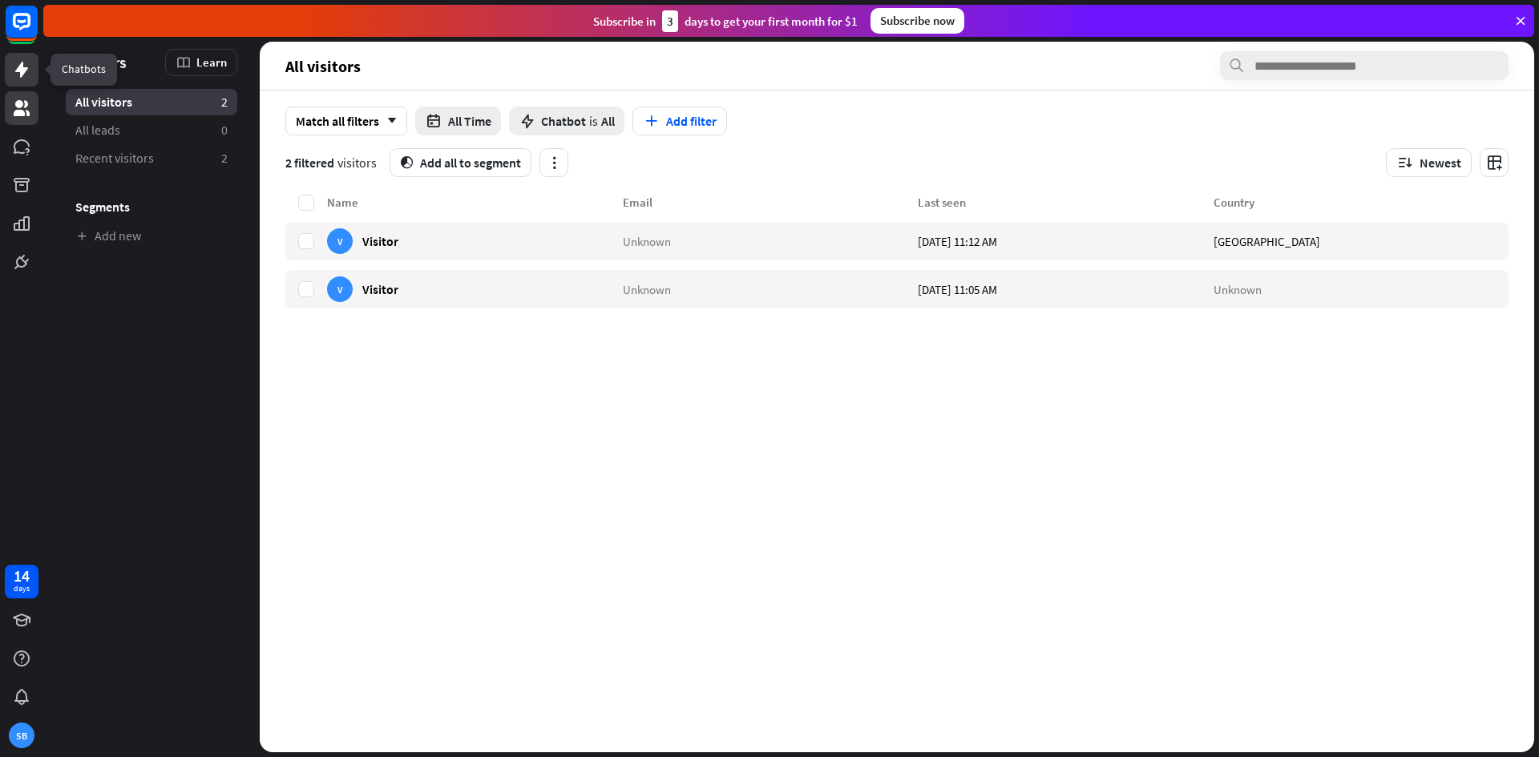
click at [21, 71] on icon at bounding box center [21, 70] width 13 height 16
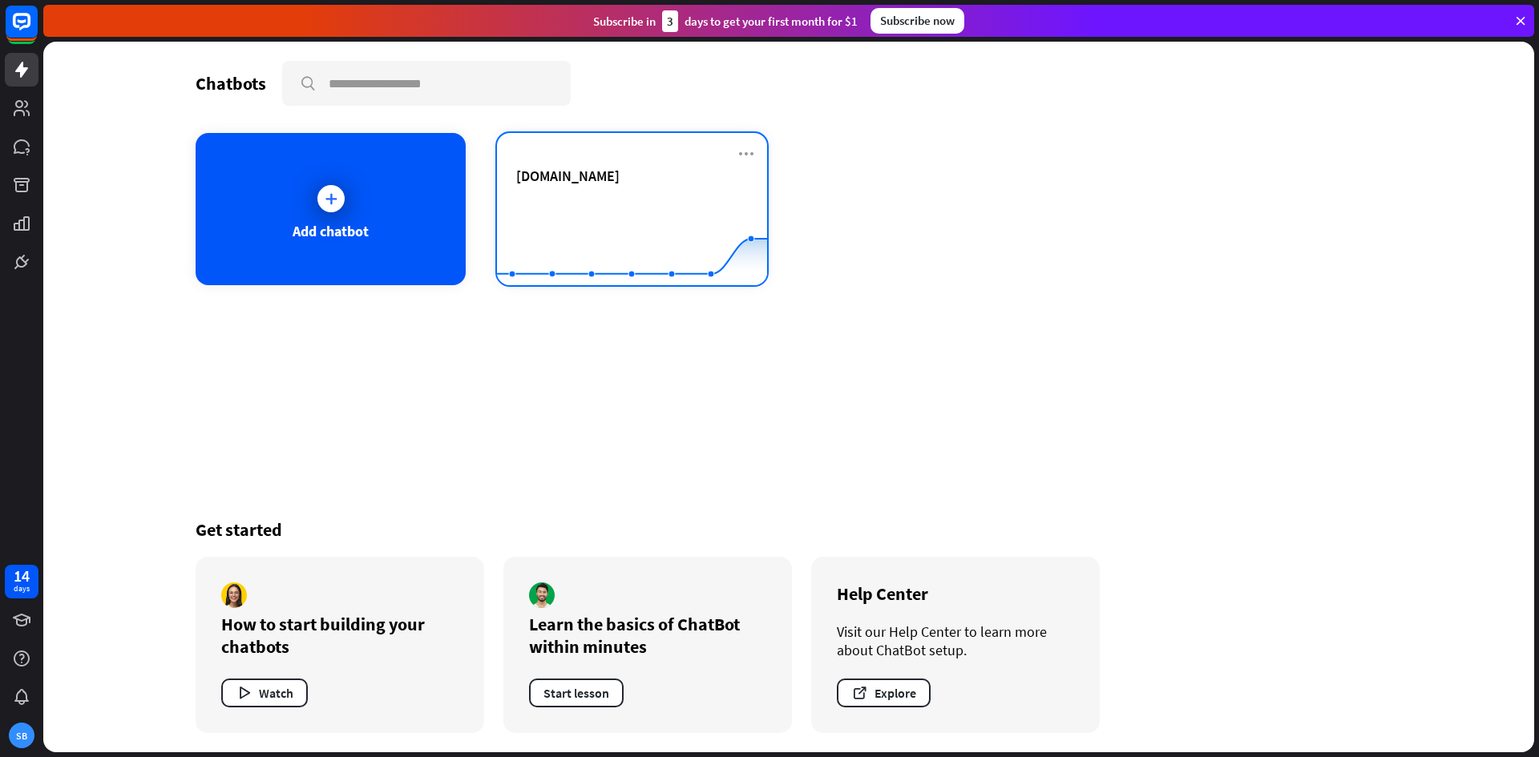
click at [592, 179] on span "[DOMAIN_NAME]" at bounding box center [567, 176] width 103 height 18
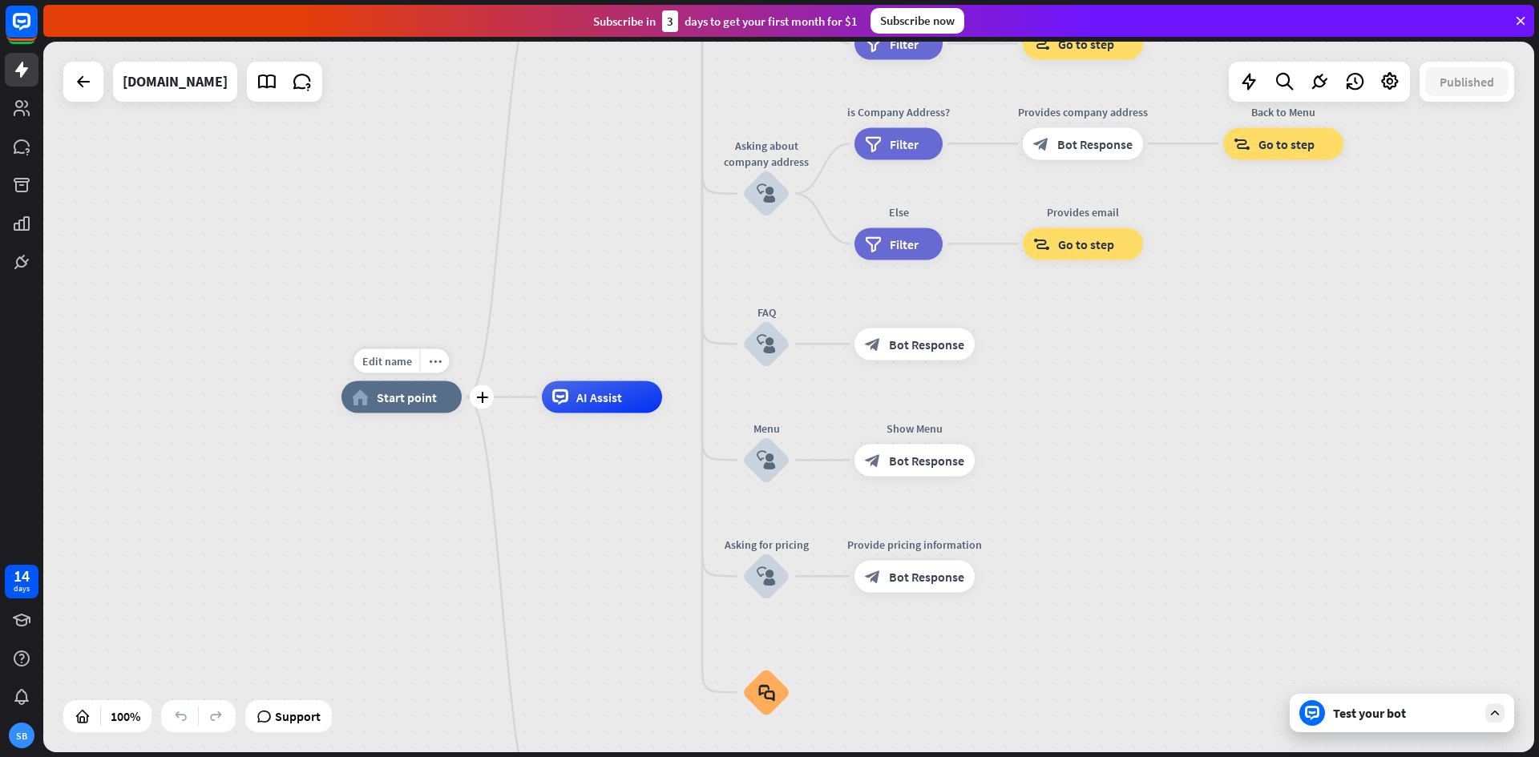
click at [412, 406] on div "home_2 Start point" at bounding box center [401, 397] width 120 height 32
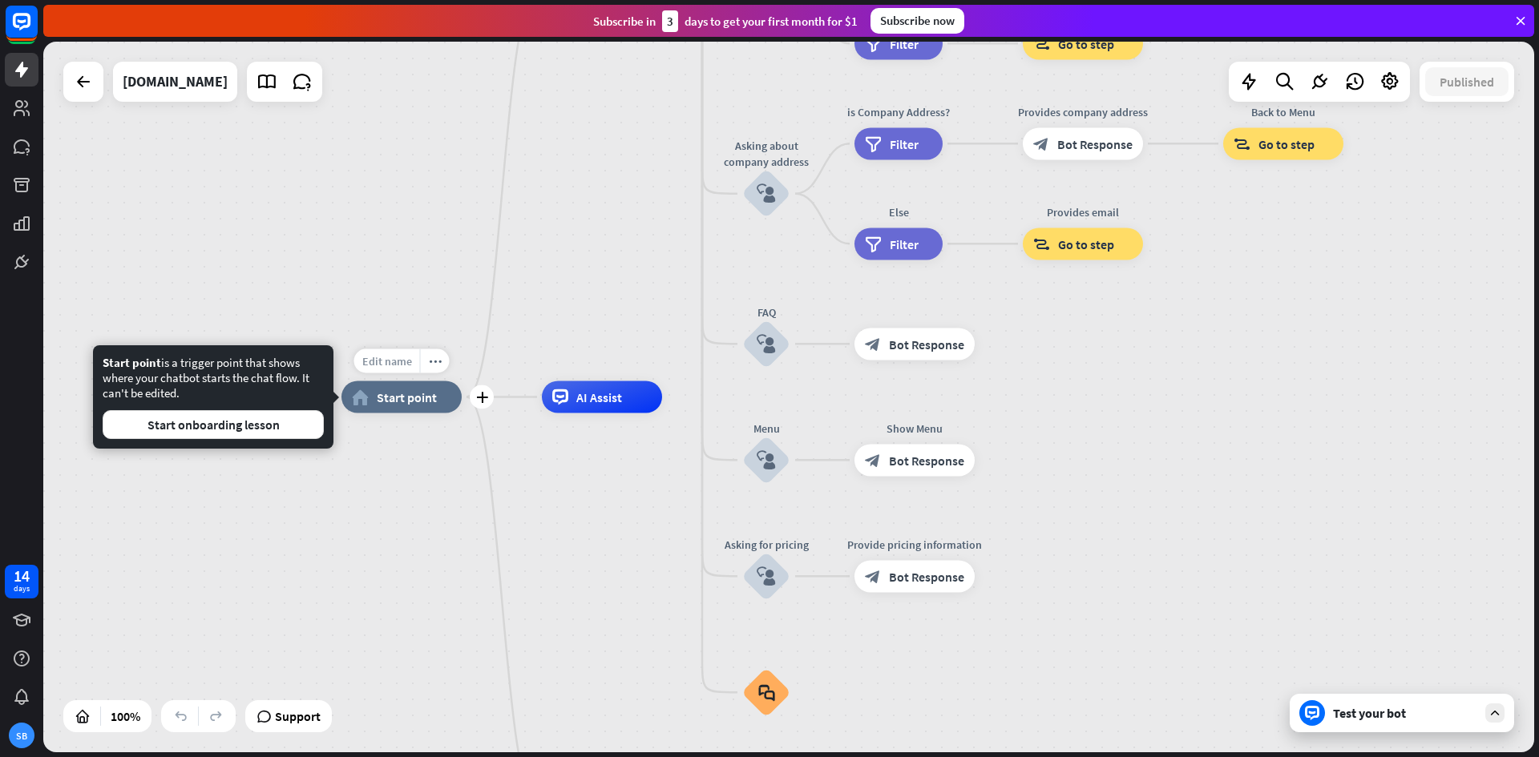
click at [401, 363] on span "Edit name" at bounding box center [387, 361] width 50 height 14
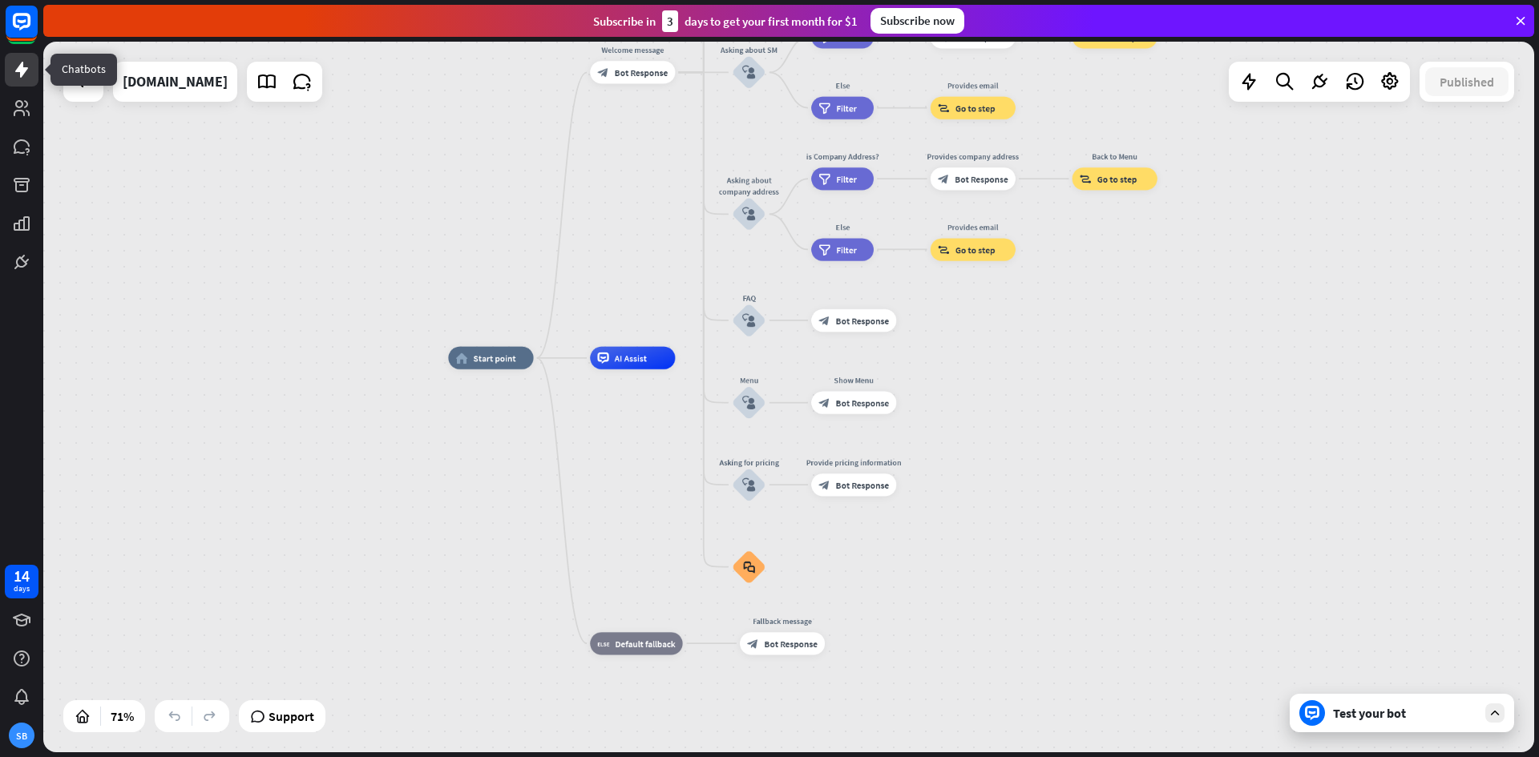
click at [22, 69] on icon at bounding box center [21, 70] width 13 height 16
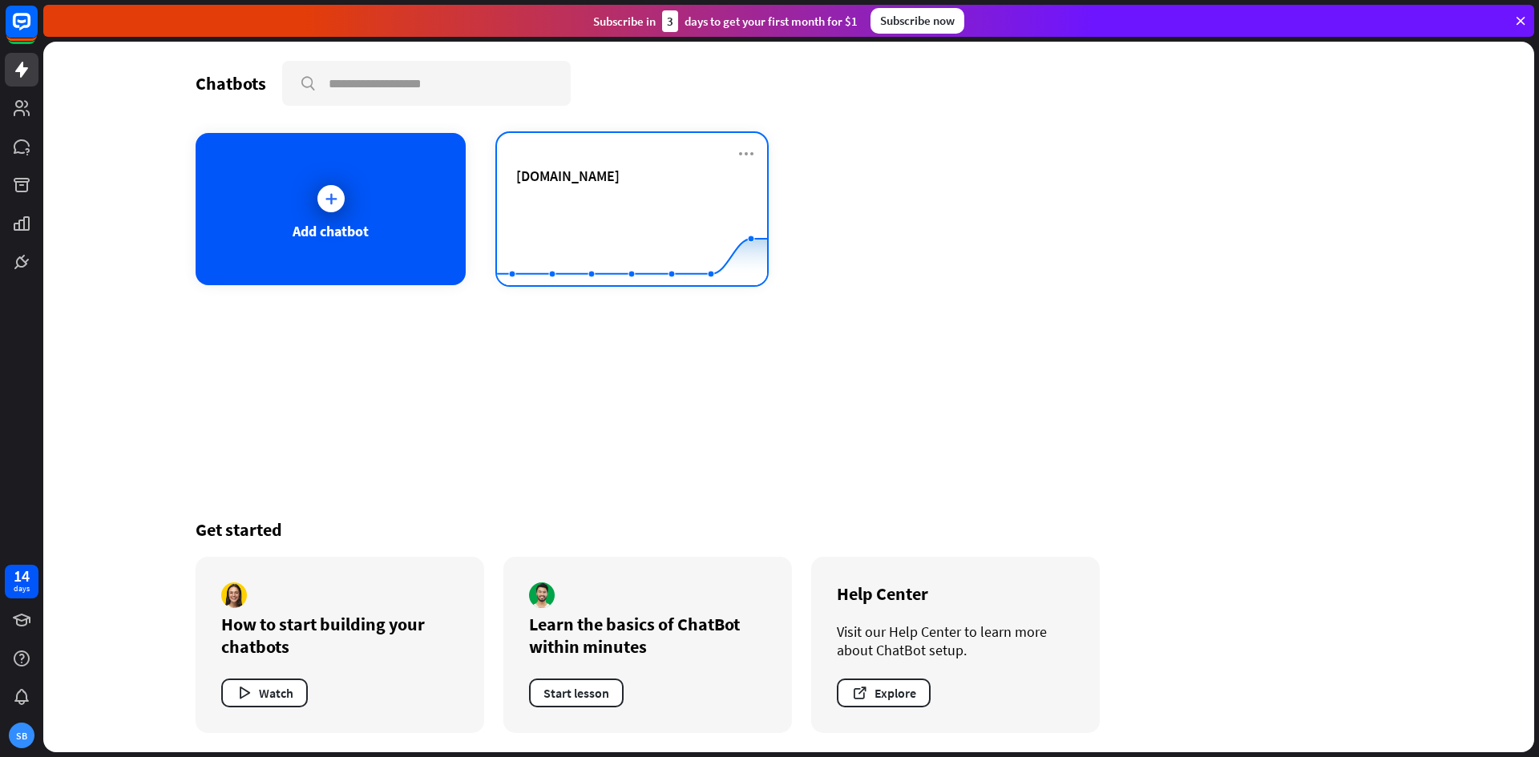
click at [691, 166] on div "[DOMAIN_NAME] Created with Highcharts 10.1.0 0 2 4" at bounding box center [632, 209] width 270 height 152
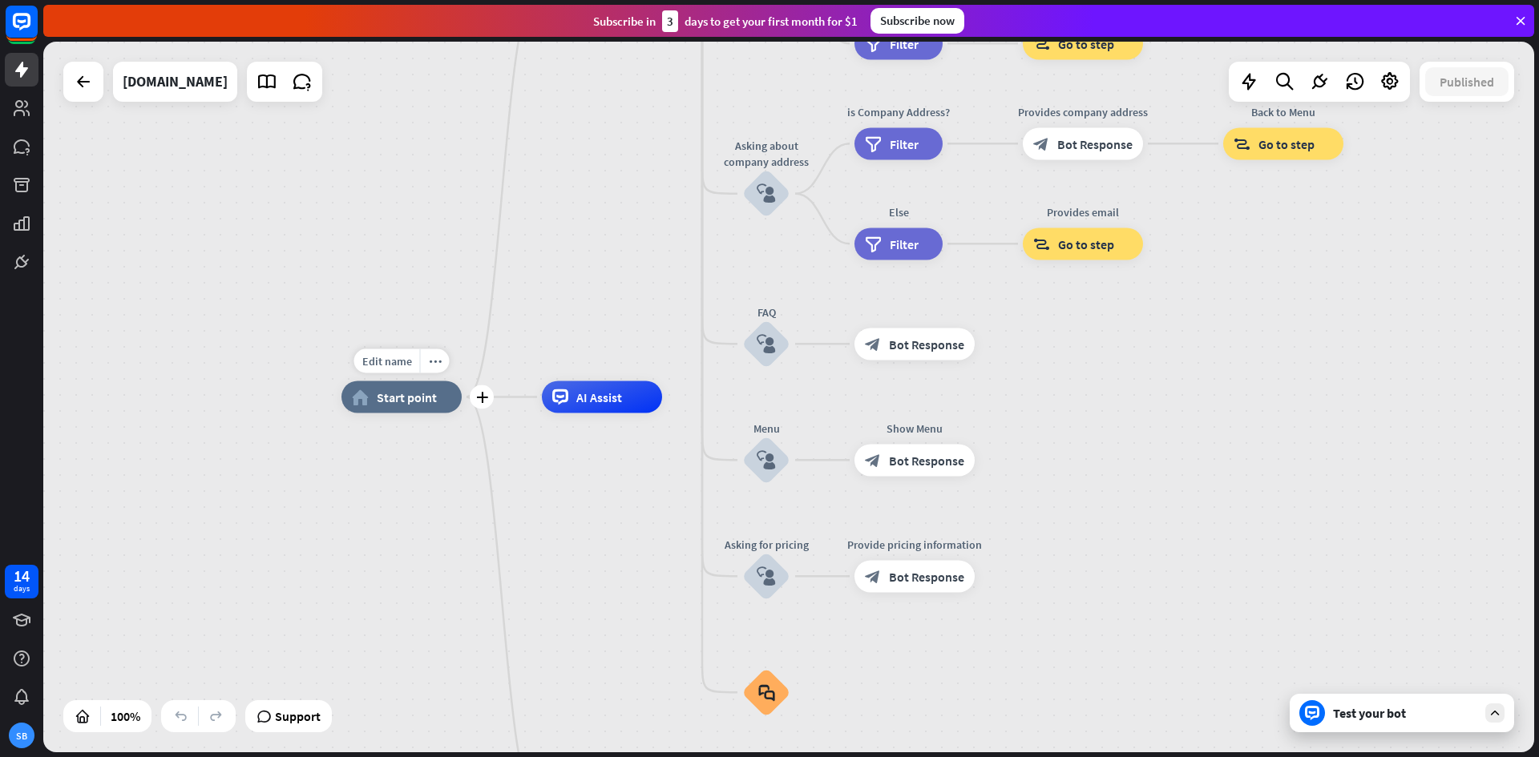
click at [404, 391] on span "Start point" at bounding box center [407, 397] width 60 height 16
click at [399, 362] on span "Edit name" at bounding box center [387, 361] width 50 height 14
type input "**"
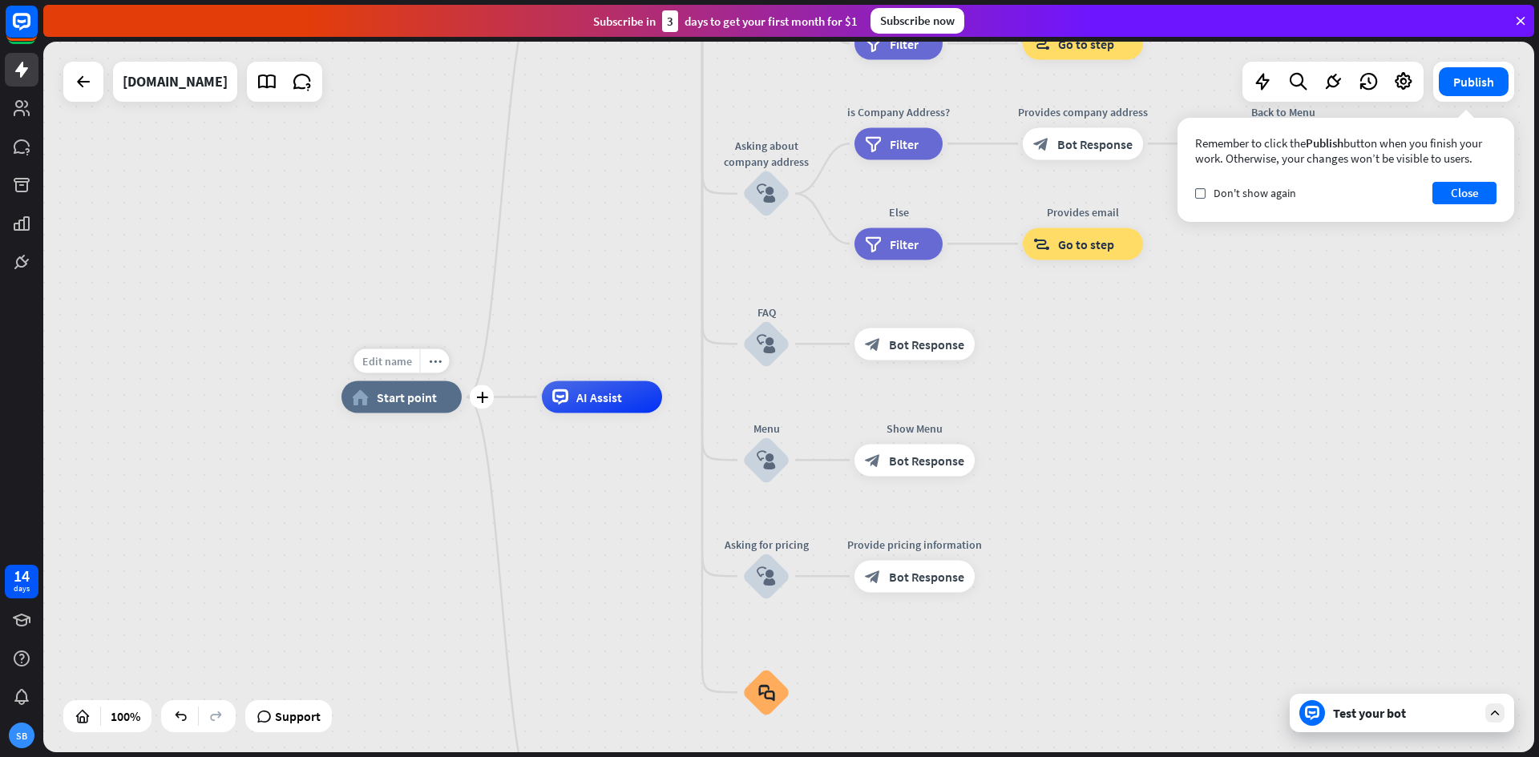
click at [392, 357] on span "Edit name" at bounding box center [387, 361] width 50 height 14
type input "**********"
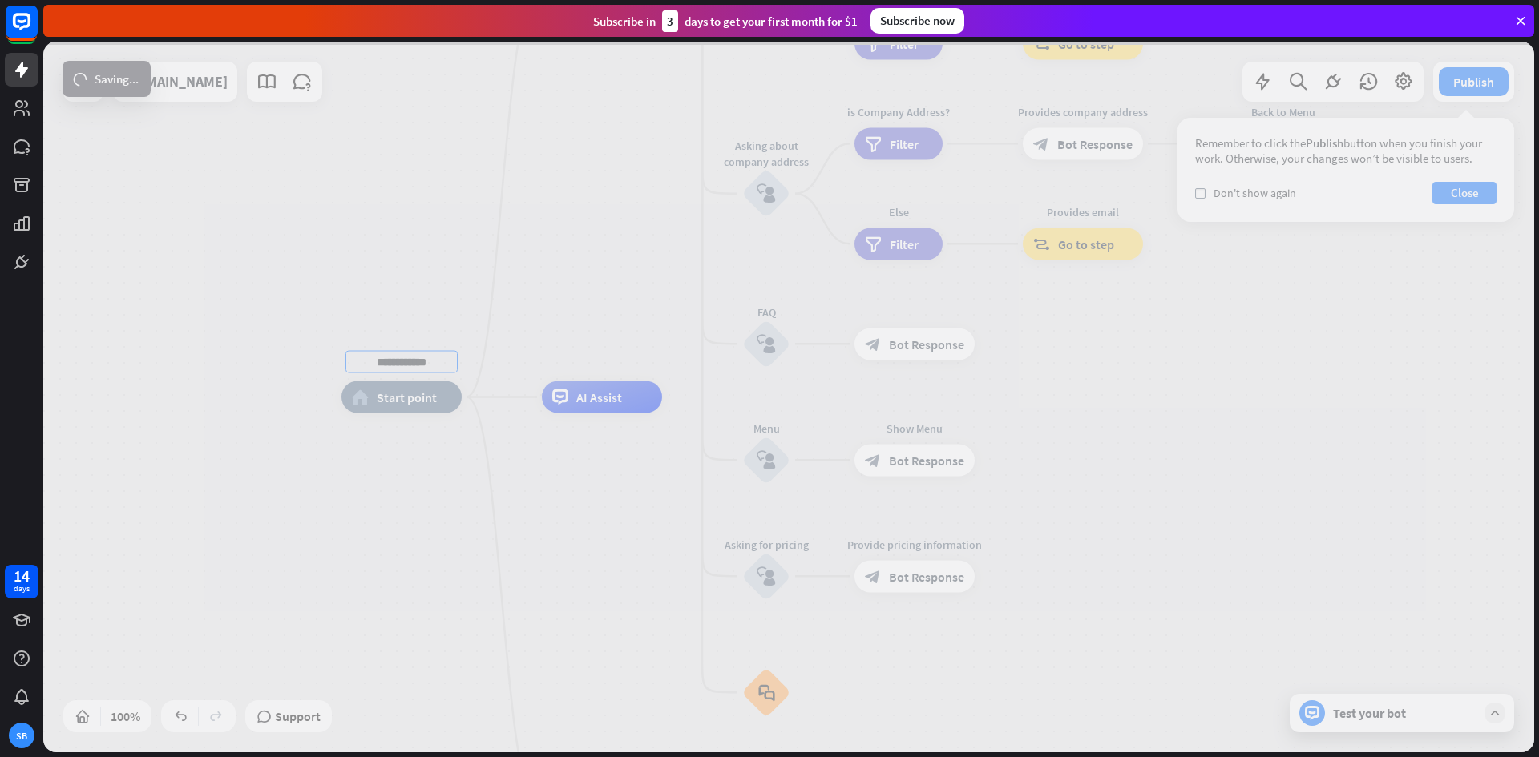
click at [510, 337] on div "**********" at bounding box center [788, 397] width 1491 height 711
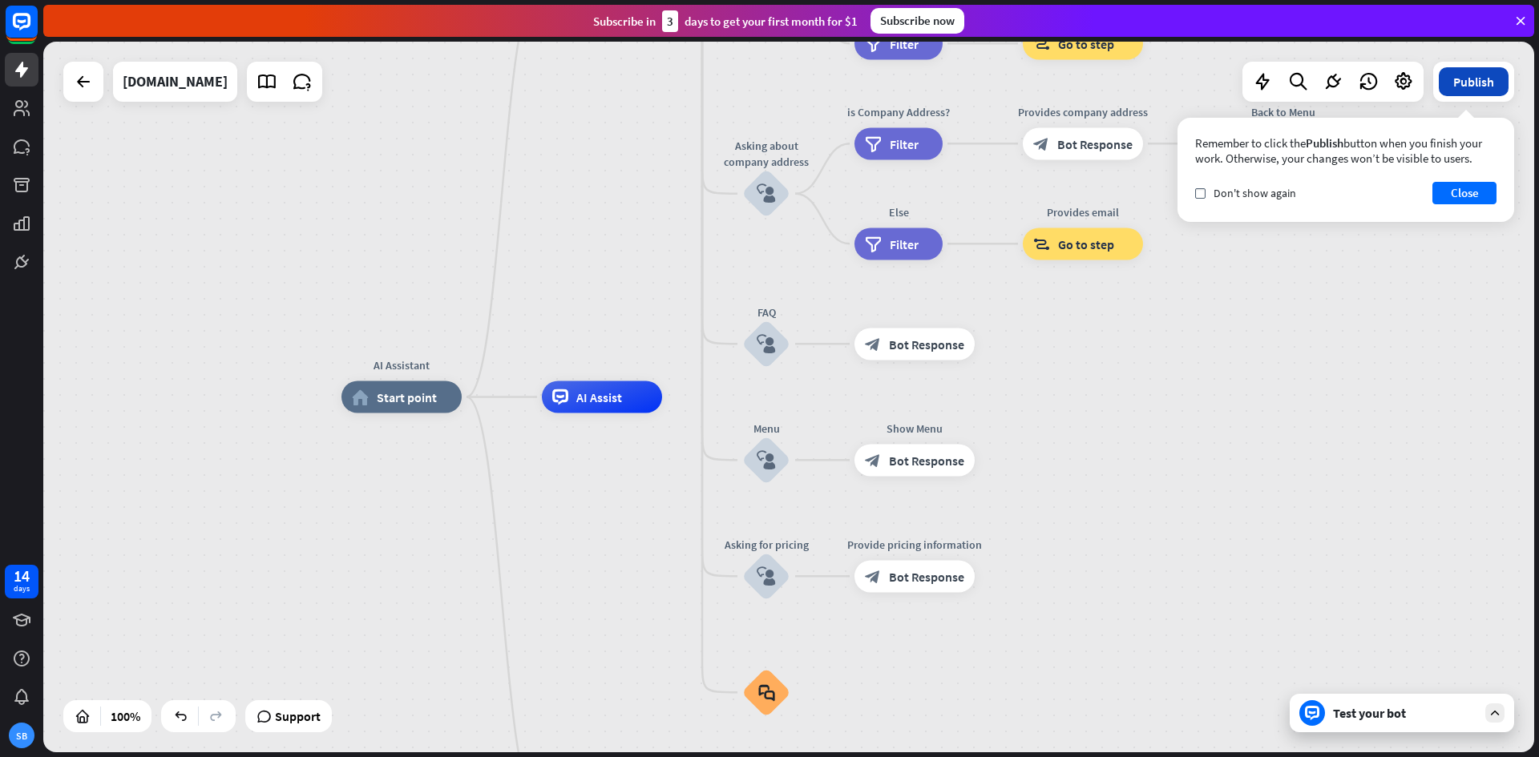
click at [1474, 75] on button "Publish" at bounding box center [1473, 81] width 70 height 29
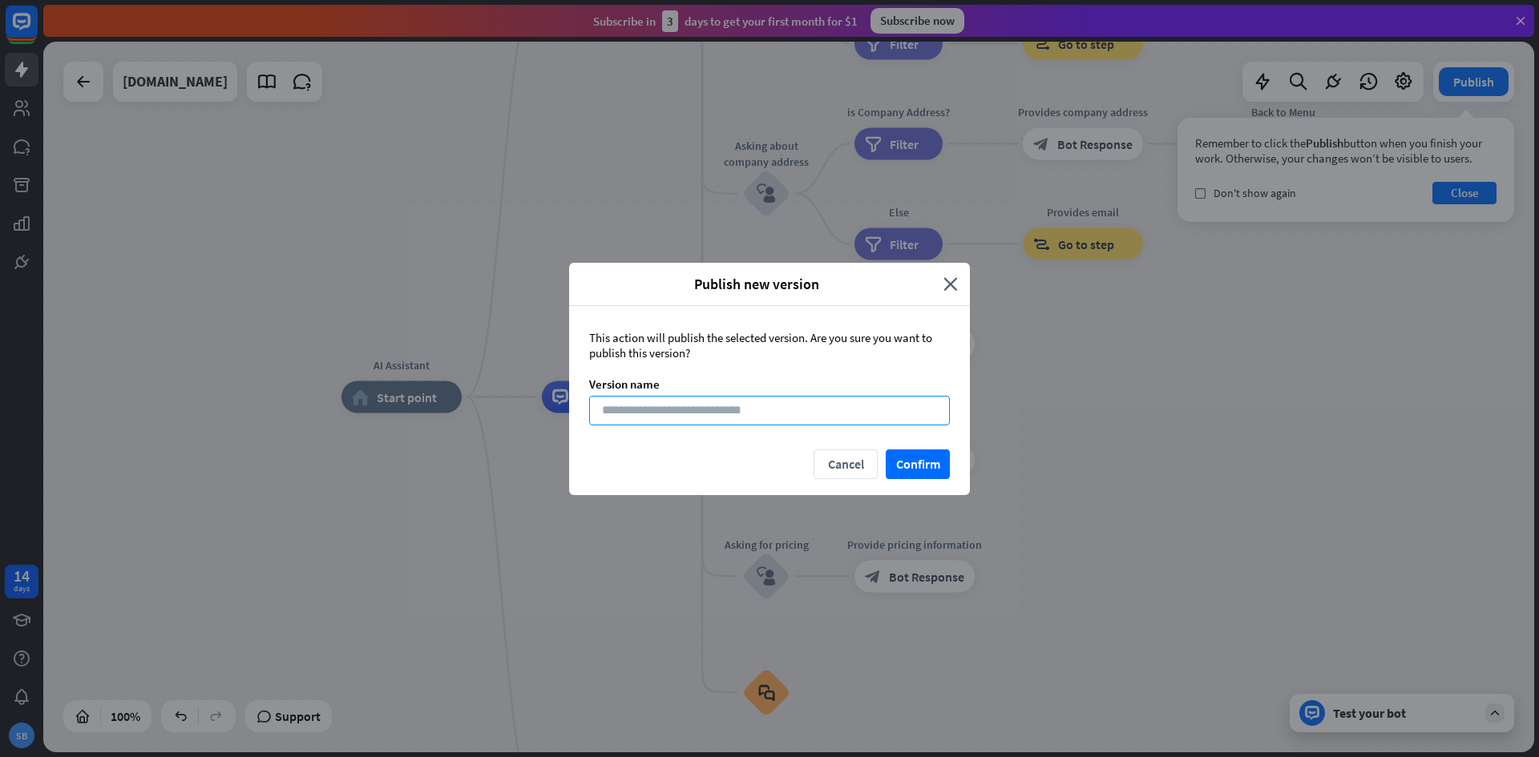
click at [804, 414] on input at bounding box center [769, 411] width 361 height 30
paste input "**********"
type input "**********"
click at [922, 470] on button "Confirm" at bounding box center [918, 465] width 64 height 30
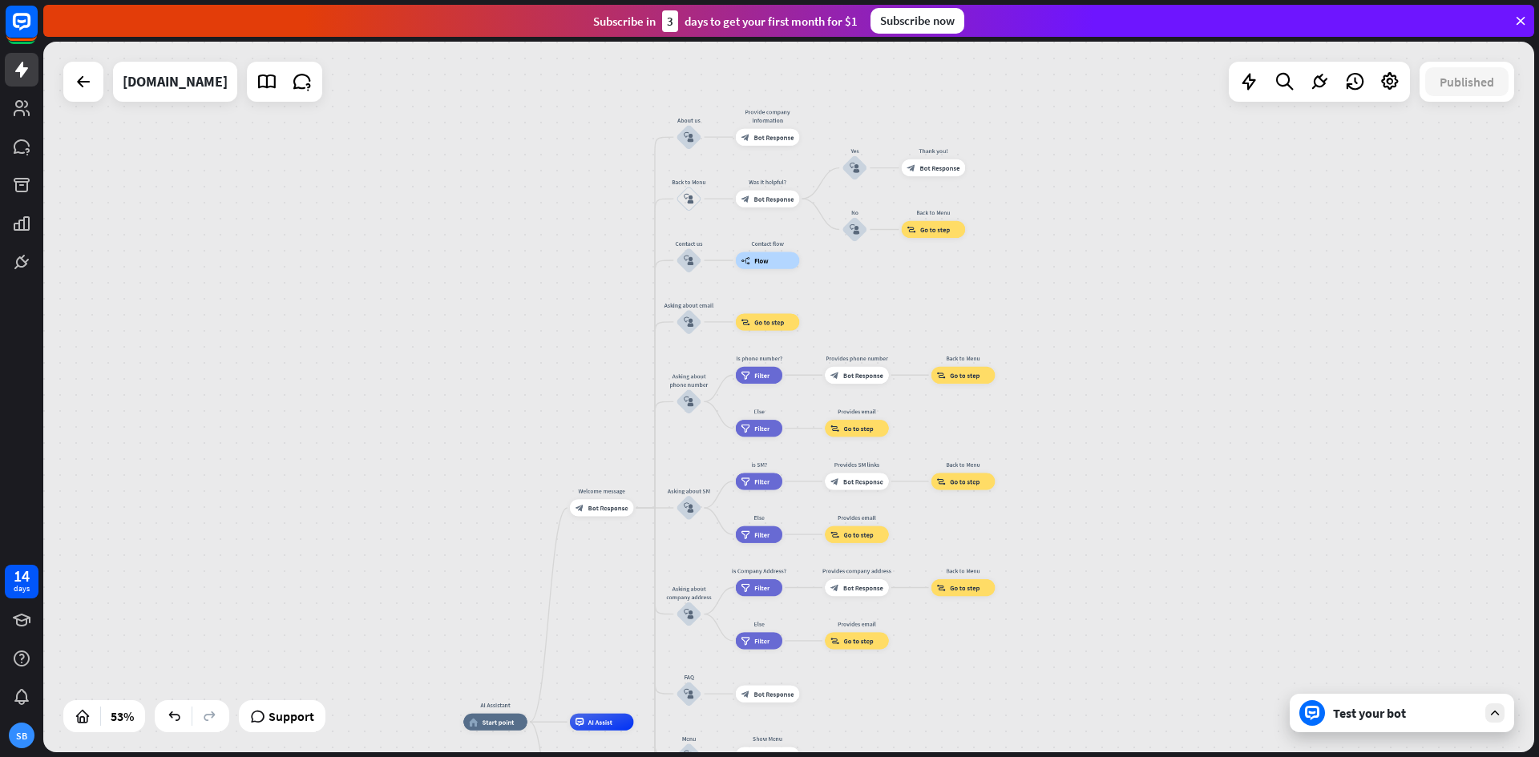
drag, startPoint x: 831, startPoint y: 146, endPoint x: 801, endPoint y: 539, distance: 394.6
click at [801, 539] on div "AI Assistant home_2 Start point Welcome message block_bot_response Bot Response…" at bounding box center [788, 397] width 1491 height 711
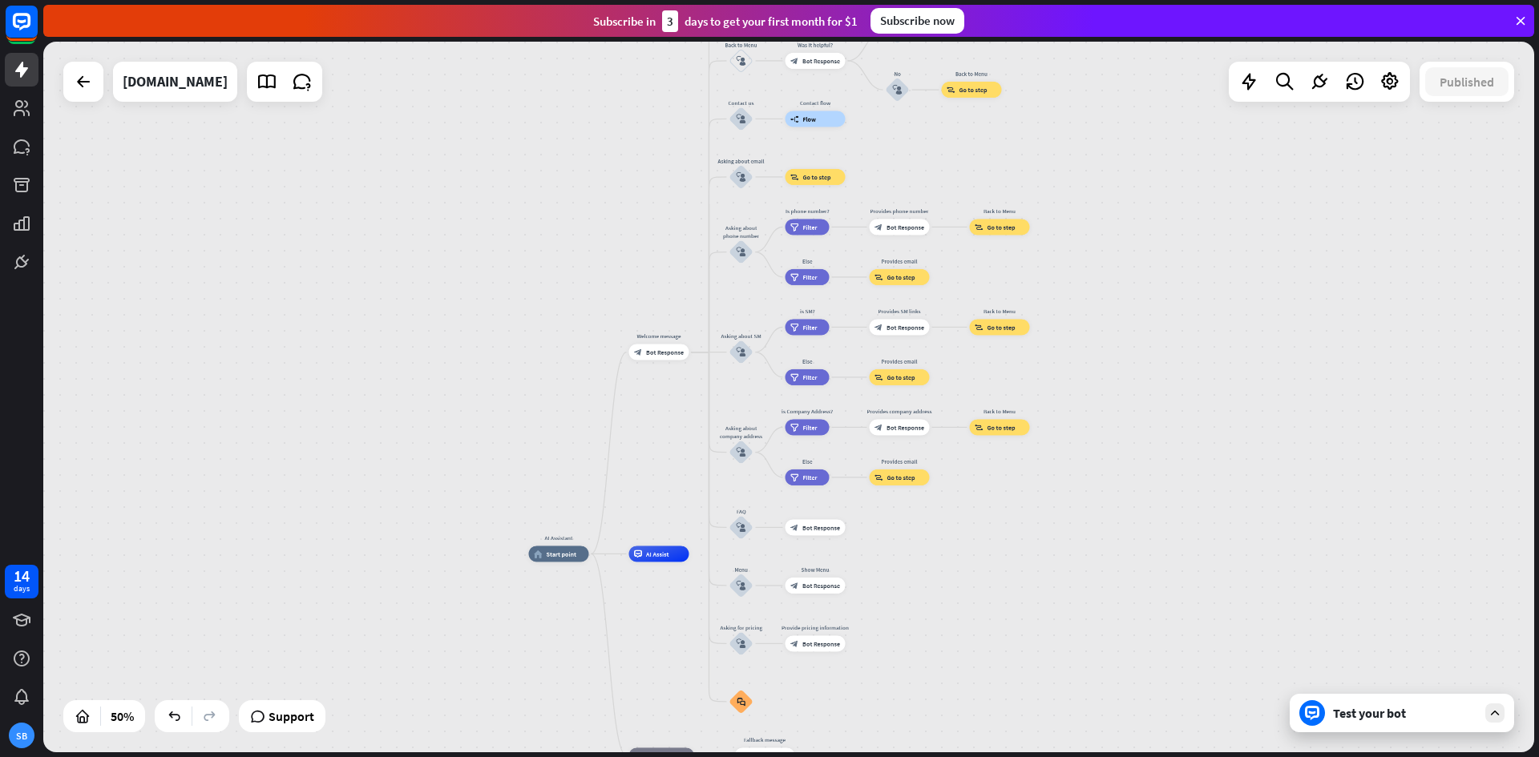
drag, startPoint x: 1117, startPoint y: 465, endPoint x: 1144, endPoint y: 276, distance: 191.0
click at [1144, 276] on div "AI Assistant home_2 Start point Welcome message block_bot_response Bot Response…" at bounding box center [788, 397] width 1491 height 711
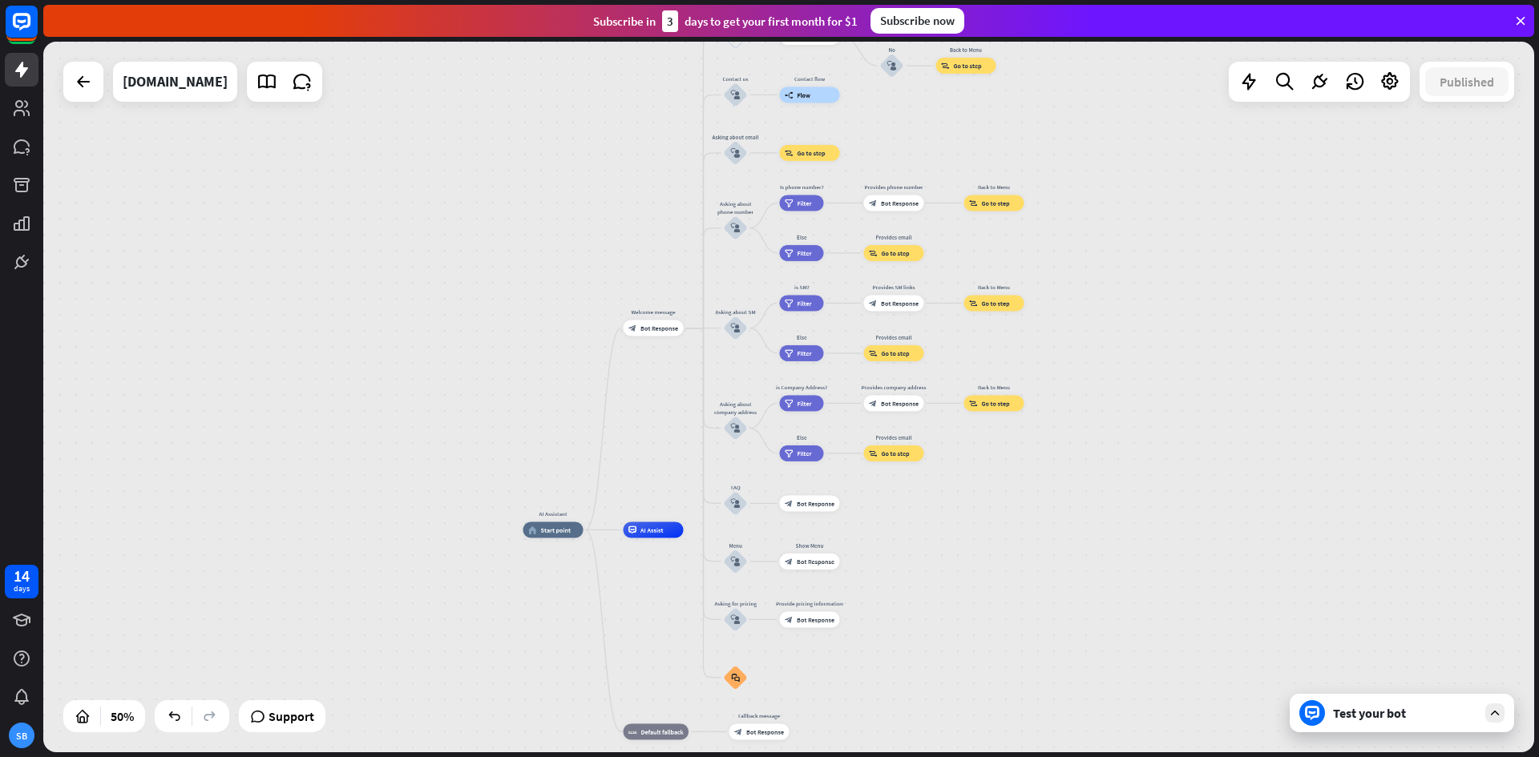
click at [1398, 706] on div "Test your bot" at bounding box center [1405, 713] width 144 height 16
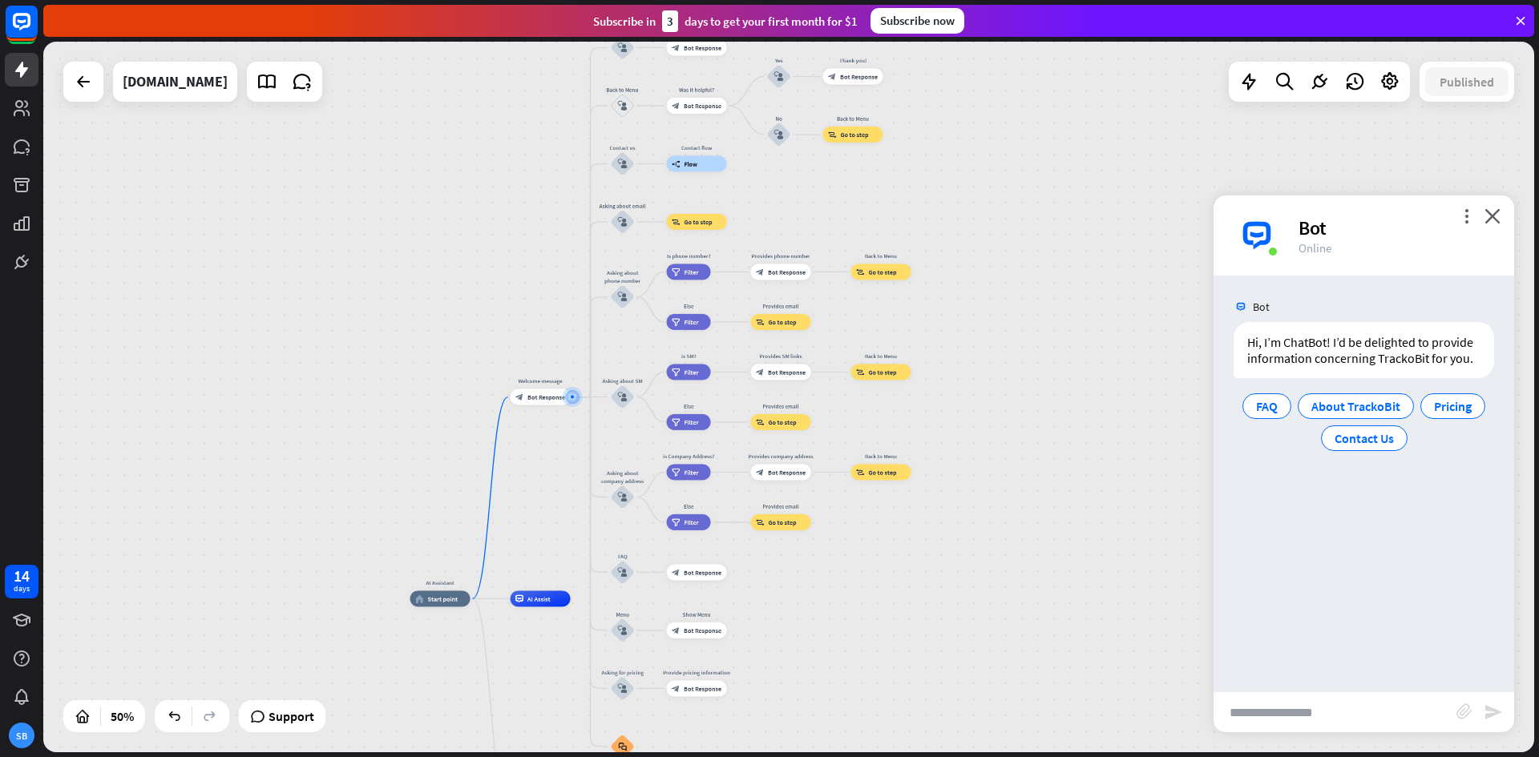
click at [1039, 422] on div "AI Assistant home_2 Start point Welcome message block_bot_response Bot Response…" at bounding box center [788, 397] width 1491 height 711
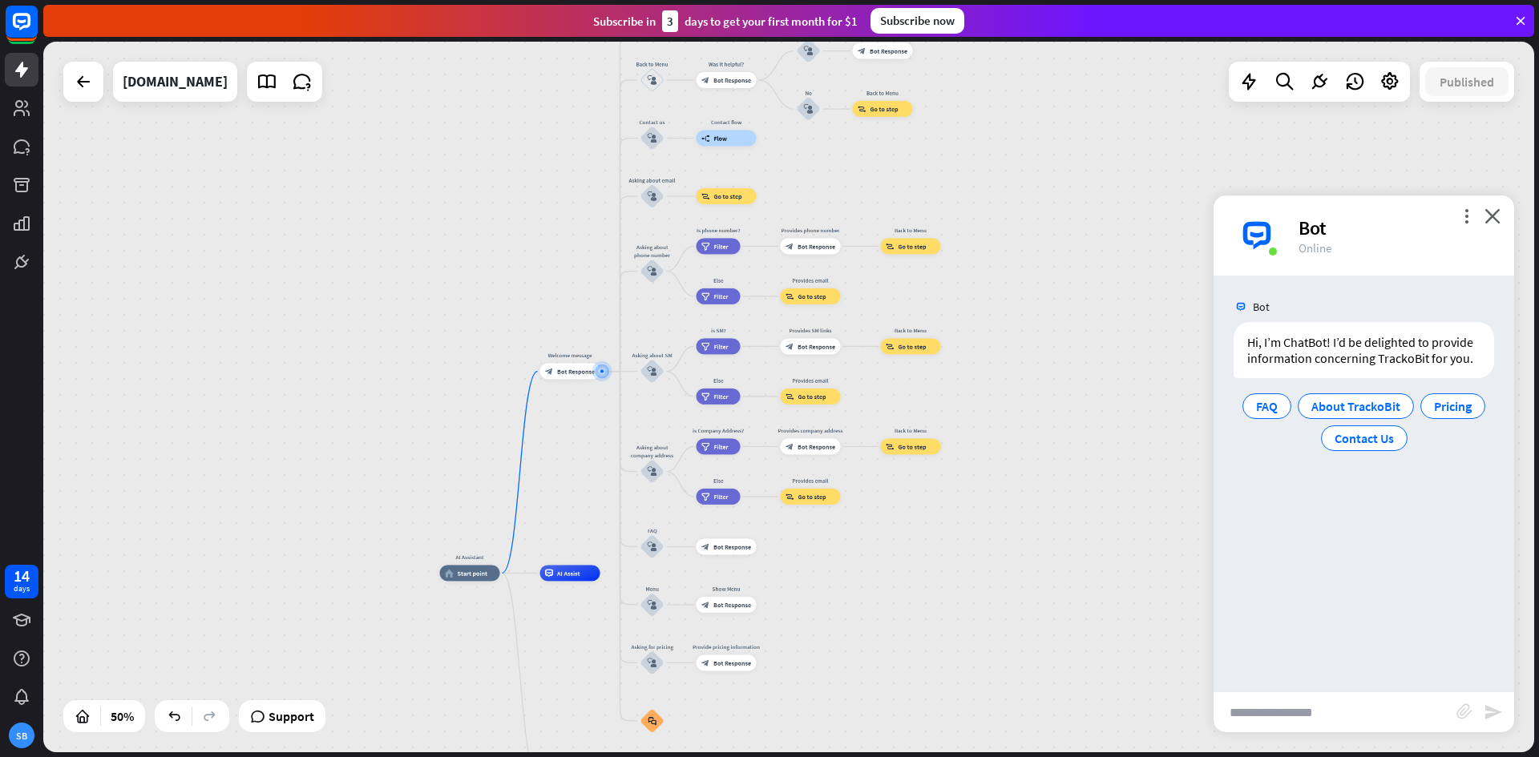
drag, startPoint x: 1051, startPoint y: 351, endPoint x: 1086, endPoint y: 288, distance: 72.1
click at [1086, 288] on div "AI Assistant home_2 Start point Welcome message block_bot_response Bot Response…" at bounding box center [788, 397] width 1491 height 711
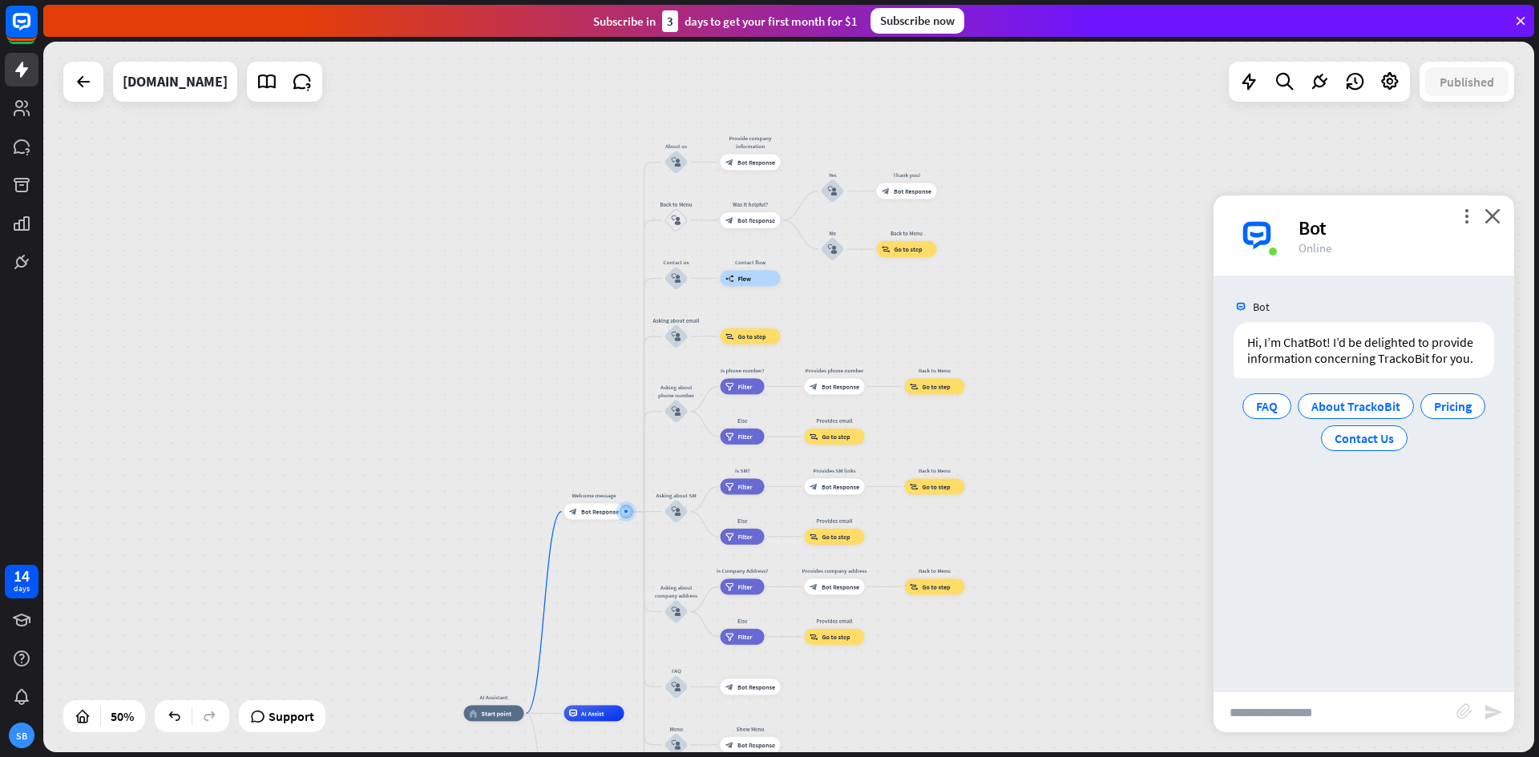
drag, startPoint x: 1107, startPoint y: 253, endPoint x: 1126, endPoint y: 431, distance: 178.9
click at [1126, 431] on div "AI Assistant home_2 Start point Welcome message block_bot_response Bot Response…" at bounding box center [788, 397] width 1491 height 711
click at [1436, 309] on div "Bot" at bounding box center [1363, 307] width 301 height 30
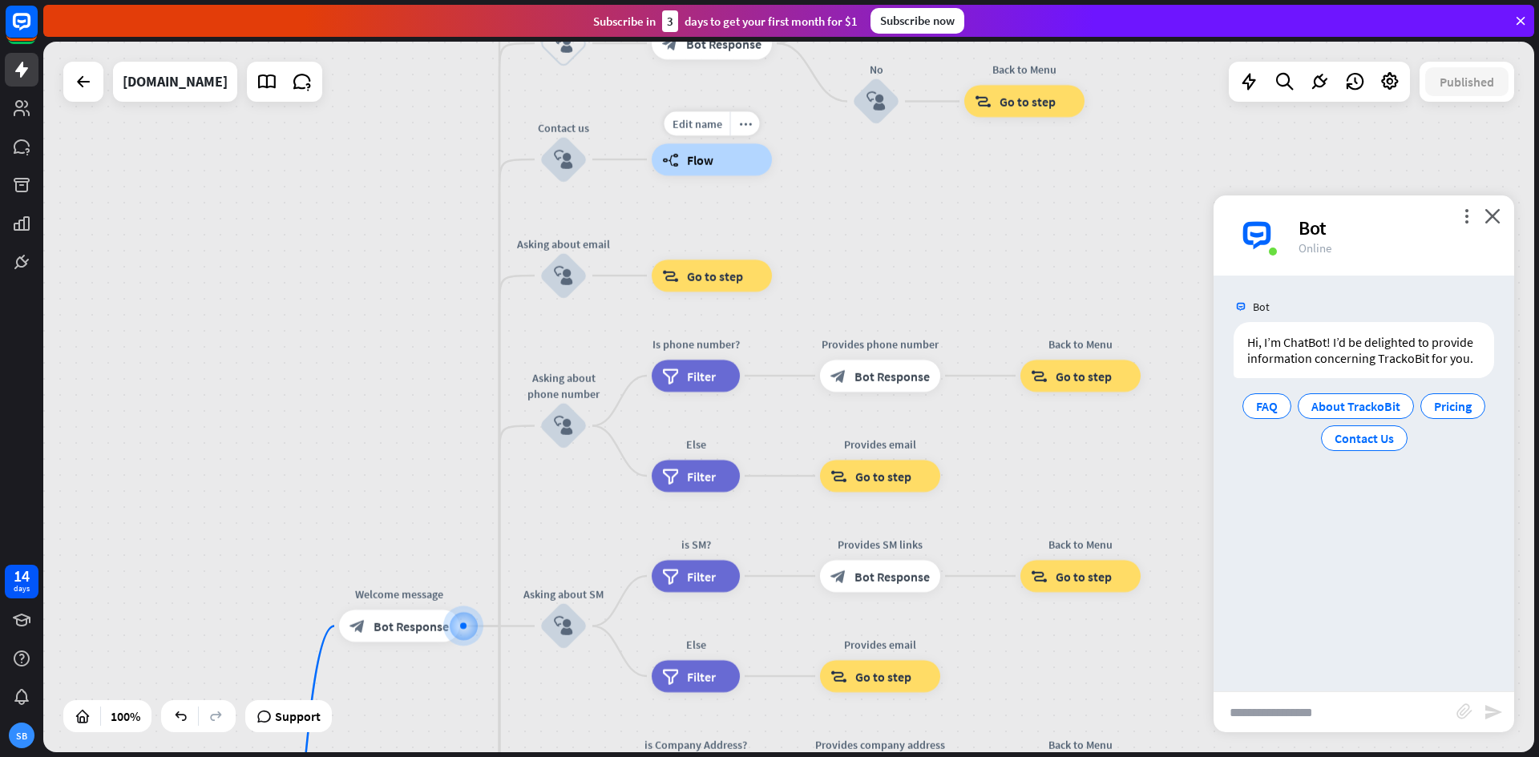
click at [690, 169] on div "builder_tree Flow" at bounding box center [712, 159] width 120 height 32
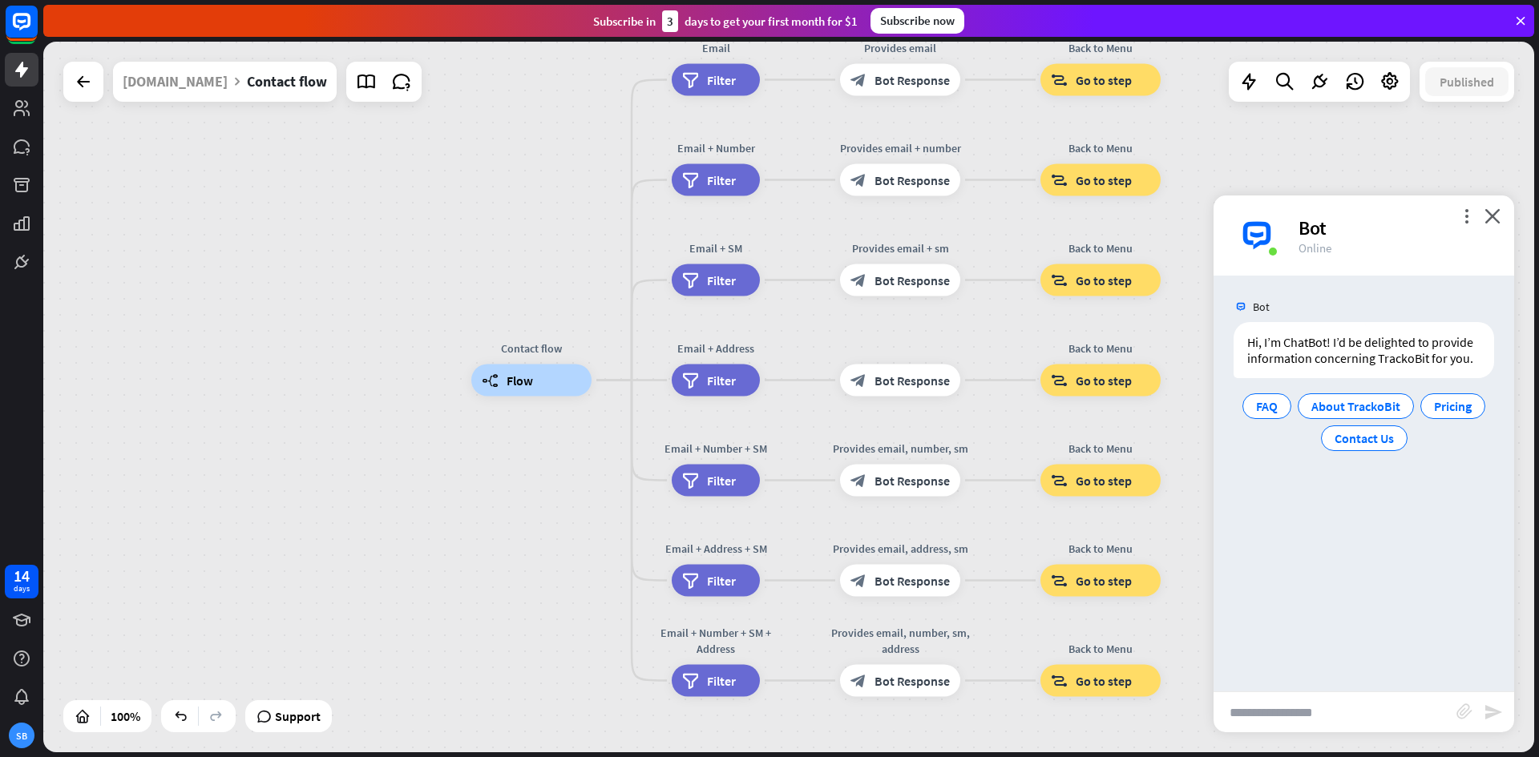
drag, startPoint x: 805, startPoint y: 244, endPoint x: 797, endPoint y: 228, distance: 18.6
click at [797, 228] on div "Contact flow builder_tree Flow Email filter Filter Provides email block_bot_res…" at bounding box center [788, 397] width 1491 height 711
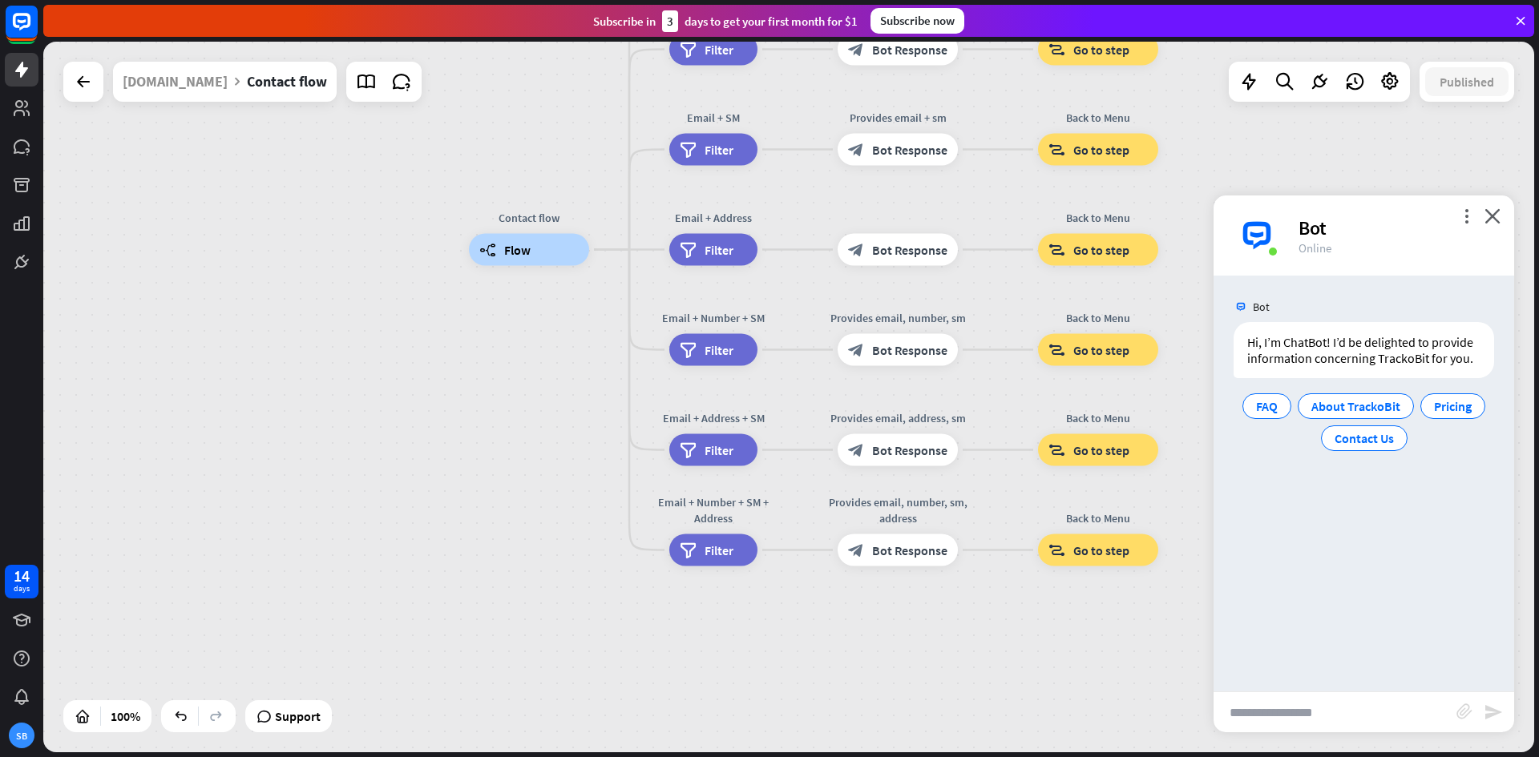
drag, startPoint x: 793, startPoint y: 238, endPoint x: 791, endPoint y: 101, distance: 137.0
click at [791, 101] on div "Contact flow builder_tree Flow Email filter Filter Provides email block_bot_res…" at bounding box center [788, 397] width 1491 height 711
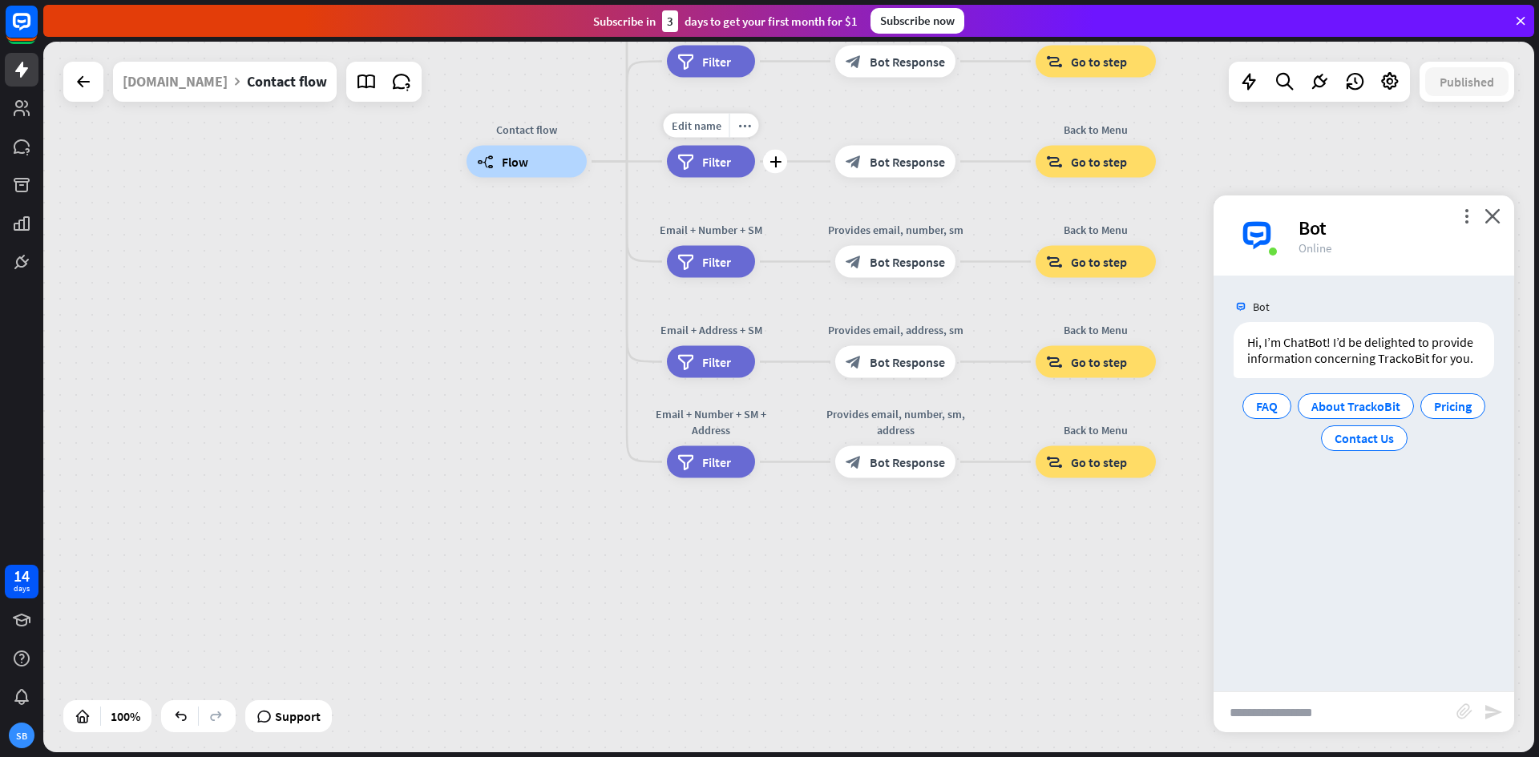
drag, startPoint x: 785, startPoint y: 287, endPoint x: 780, endPoint y: 188, distance: 99.5
click at [755, 178] on div "Edit name more_horiz plus filter Filter" at bounding box center [711, 162] width 88 height 32
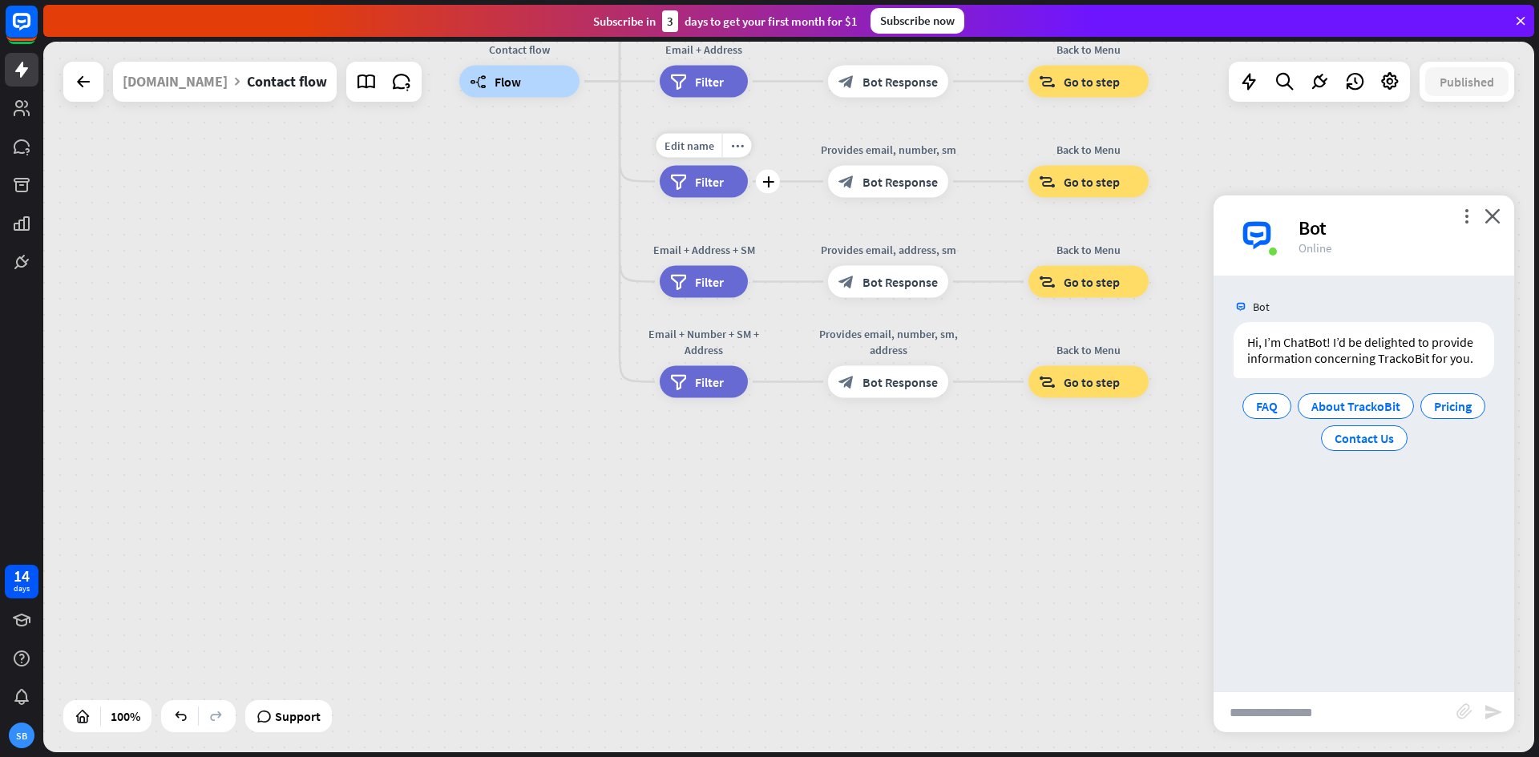
drag, startPoint x: 780, startPoint y: 292, endPoint x: 770, endPoint y: 185, distance: 107.0
click at [748, 185] on div "Edit name more_horiz plus filter Filter" at bounding box center [704, 182] width 88 height 32
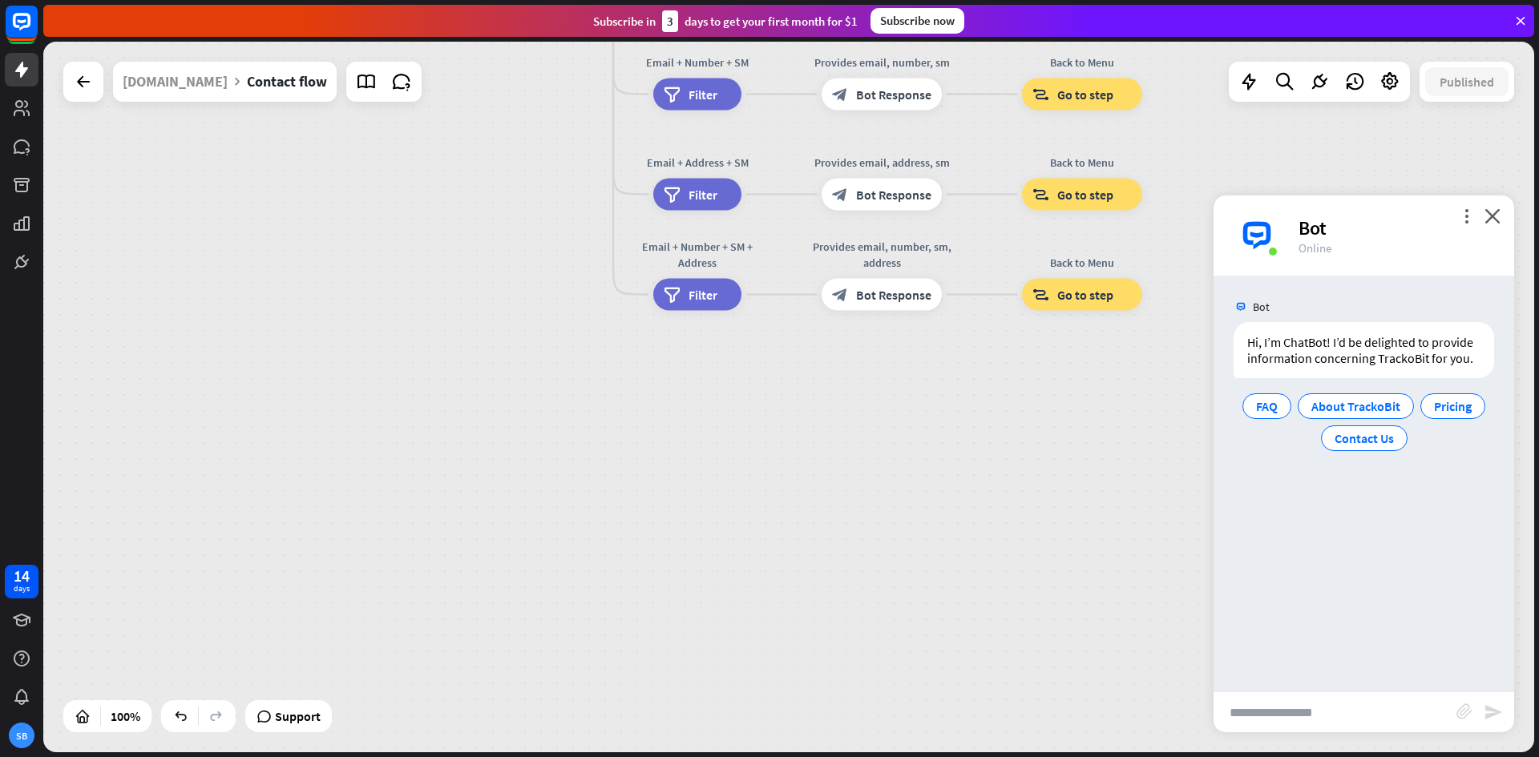
drag, startPoint x: 786, startPoint y: 280, endPoint x: 783, endPoint y: 237, distance: 43.4
click at [783, 237] on div "Contact flow builder_tree Flow Email filter Filter Provides email block_bot_res…" at bounding box center [1198, 349] width 1491 height 711
click at [1394, 712] on input "text" at bounding box center [1334, 712] width 243 height 40
type input "**"
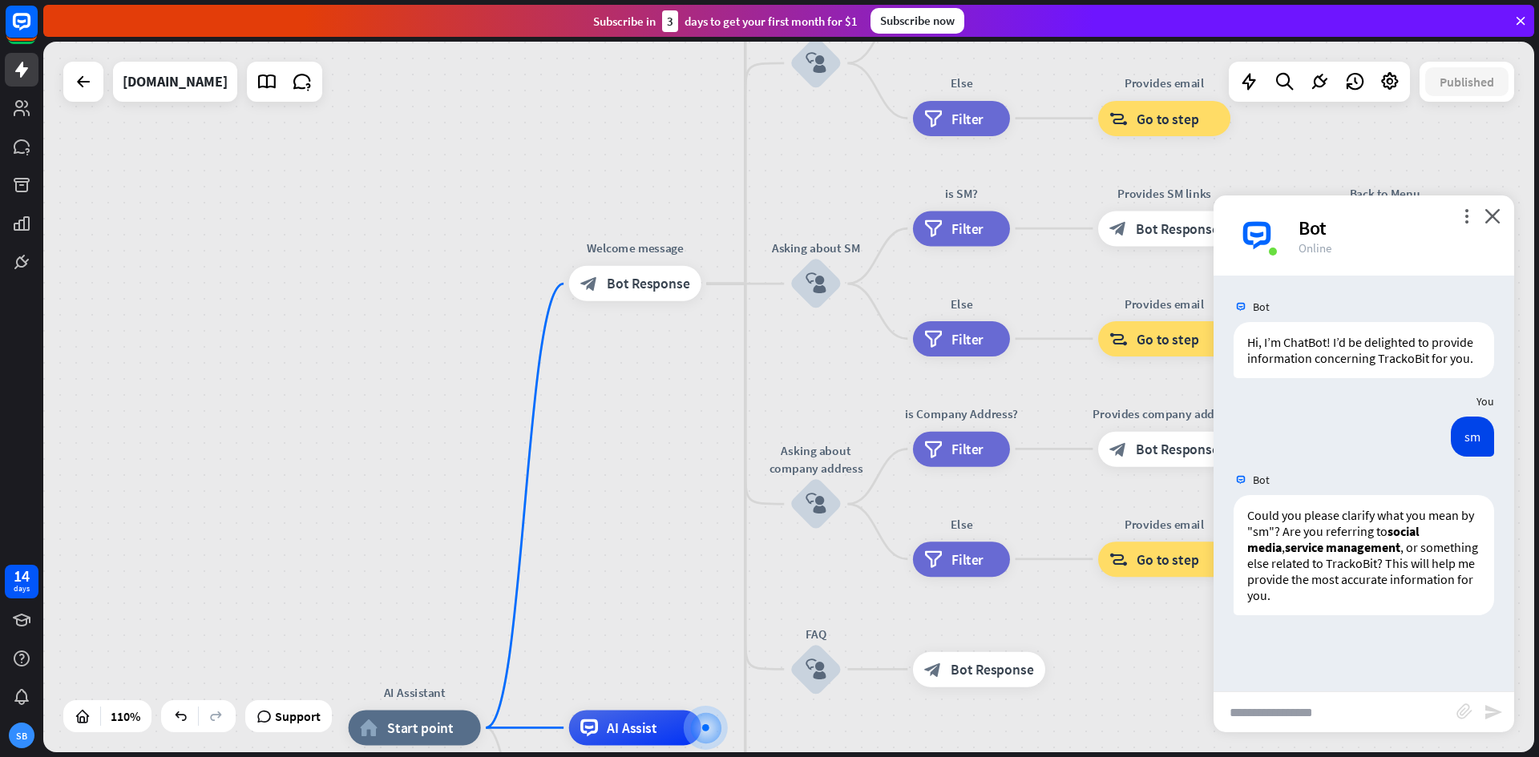
drag, startPoint x: 660, startPoint y: 229, endPoint x: 698, endPoint y: 551, distance: 324.4
click at [698, 551] on div "AI Assistant home_2 Start point Welcome message block_bot_response Bot Response…" at bounding box center [788, 397] width 1491 height 711
click at [655, 280] on span "Bot Response" at bounding box center [648, 284] width 83 height 18
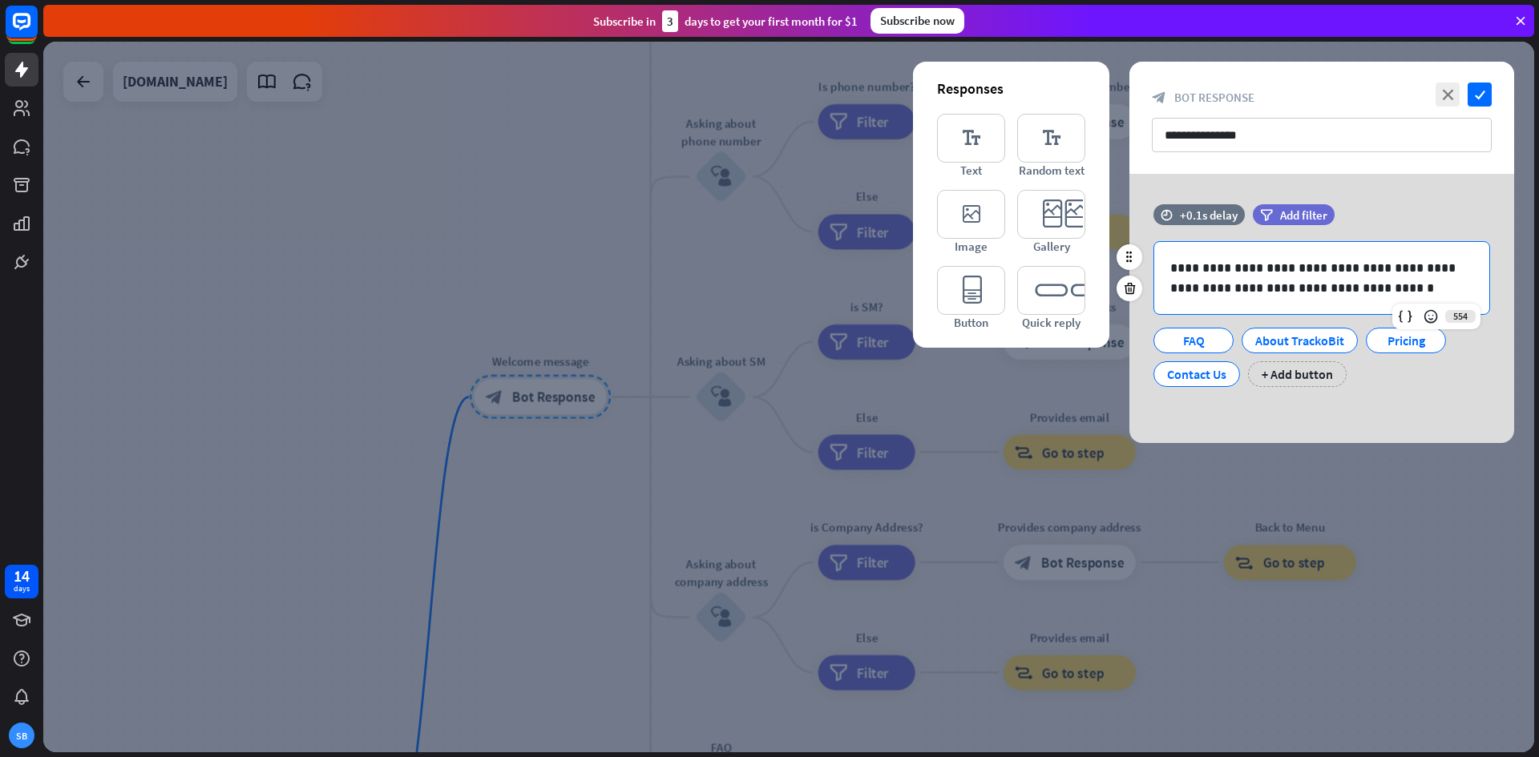
click at [1204, 268] on p "**********" at bounding box center [1321, 278] width 303 height 40
click at [1441, 94] on icon "close" at bounding box center [1447, 95] width 24 height 24
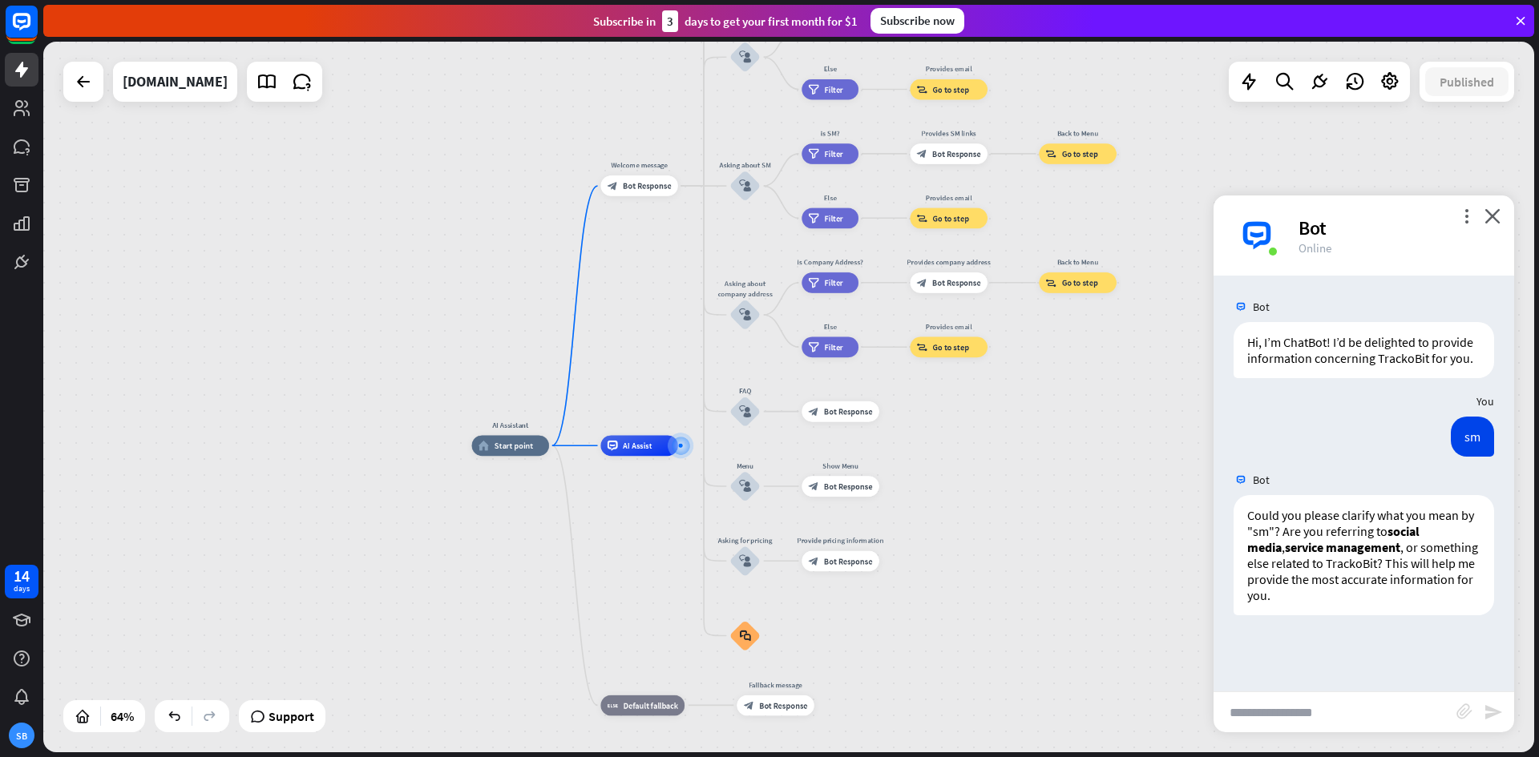
drag, startPoint x: 651, startPoint y: 248, endPoint x: 579, endPoint y: 50, distance: 210.4
click at [579, 50] on div "AI Assistant home_2 Start point Welcome message block_bot_response Bot Response…" at bounding box center [788, 397] width 1491 height 711
click at [740, 635] on icon "block_faq" at bounding box center [745, 635] width 11 height 11
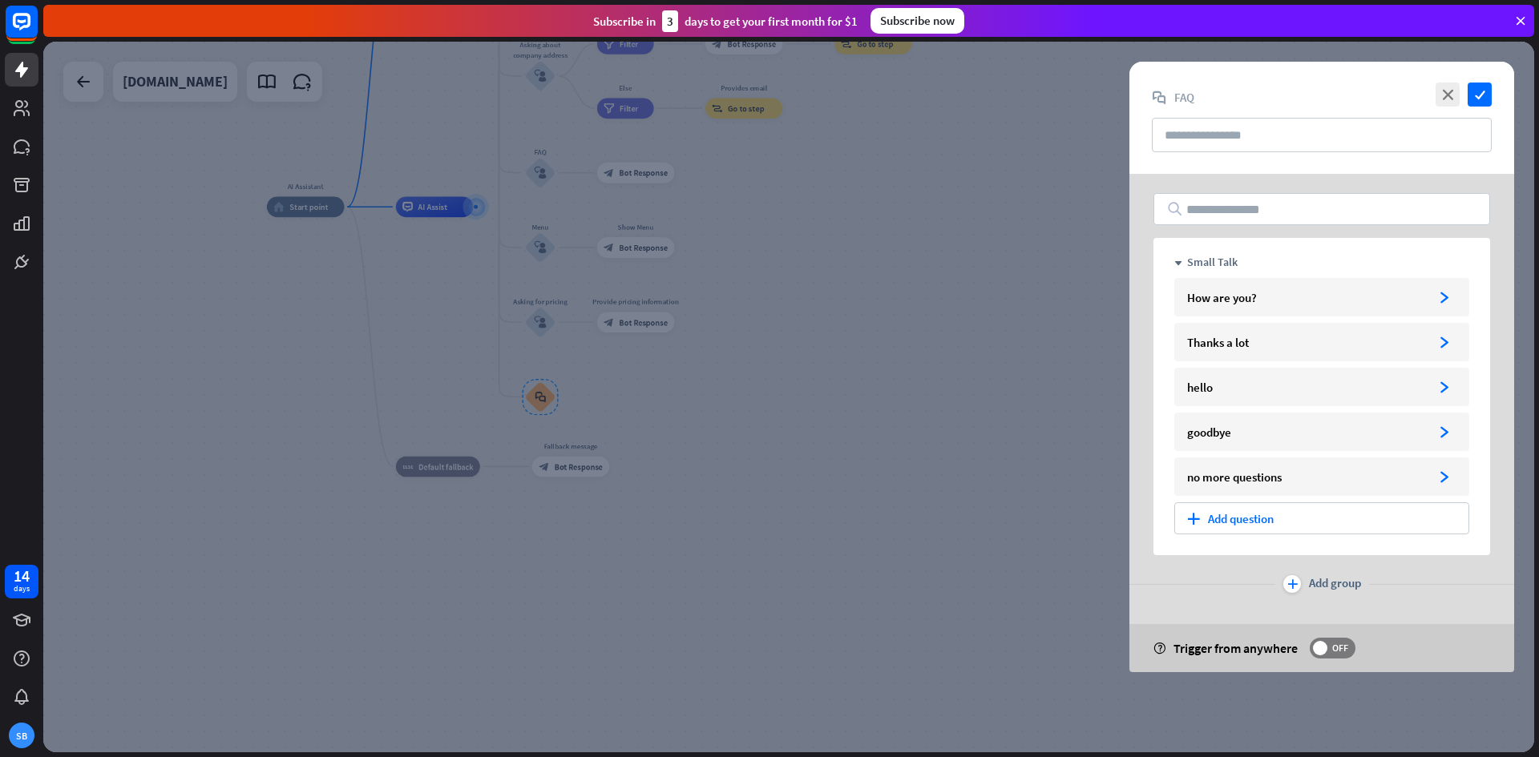
click at [793, 563] on div at bounding box center [788, 397] width 1491 height 711
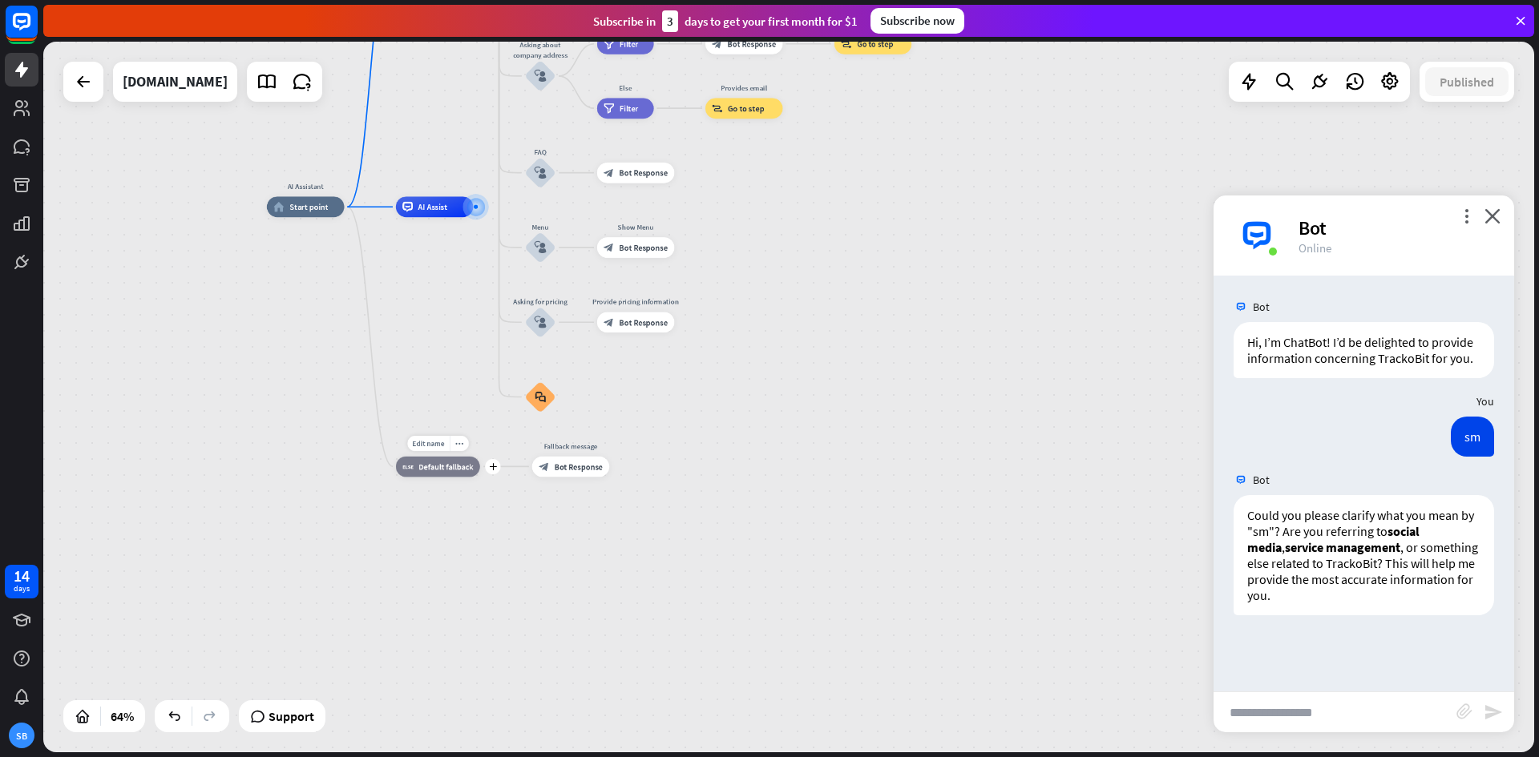
click at [451, 470] on span "Default fallback" at bounding box center [445, 467] width 54 height 10
click at [525, 547] on div "AI Assistant home_2 Start point Welcome message block_bot_response Bot Response…" at bounding box center [746, 436] width 959 height 458
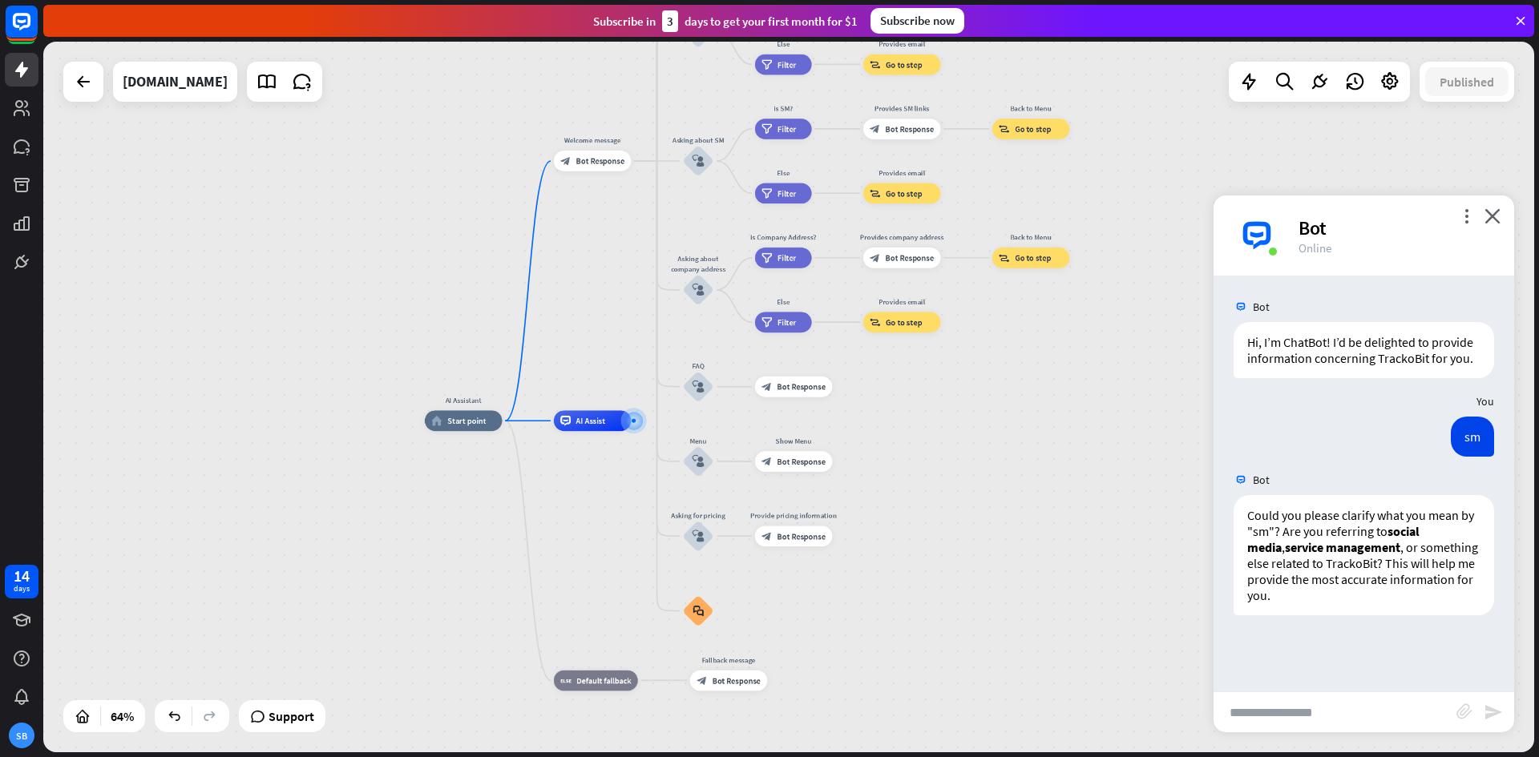
drag, startPoint x: 703, startPoint y: 448, endPoint x: 845, endPoint y: 657, distance: 253.2
click at [845, 657] on div "AI Assistant home_2 Start point Welcome message block_bot_response Bot Response…" at bounding box center [904, 650] width 959 height 458
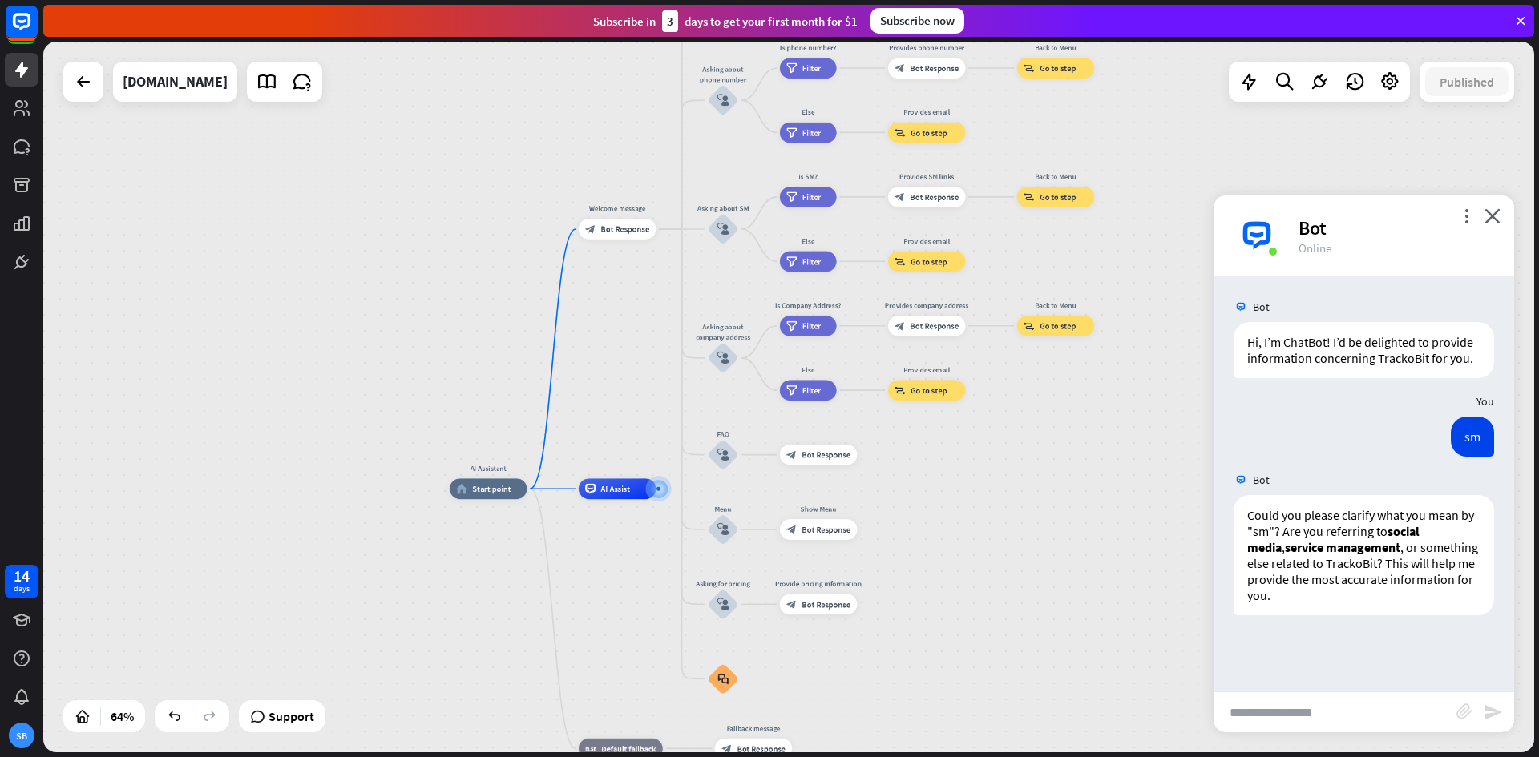
drag, startPoint x: 522, startPoint y: 478, endPoint x: 562, endPoint y: 551, distance: 83.2
click at [562, 551] on div "AI Assistant home_2 Start point Welcome message block_bot_response Bot Response…" at bounding box center [929, 718] width 959 height 458
click at [1309, 232] on div "Bot" at bounding box center [1396, 228] width 196 height 25
click at [1318, 229] on div "Bot" at bounding box center [1396, 228] width 196 height 25
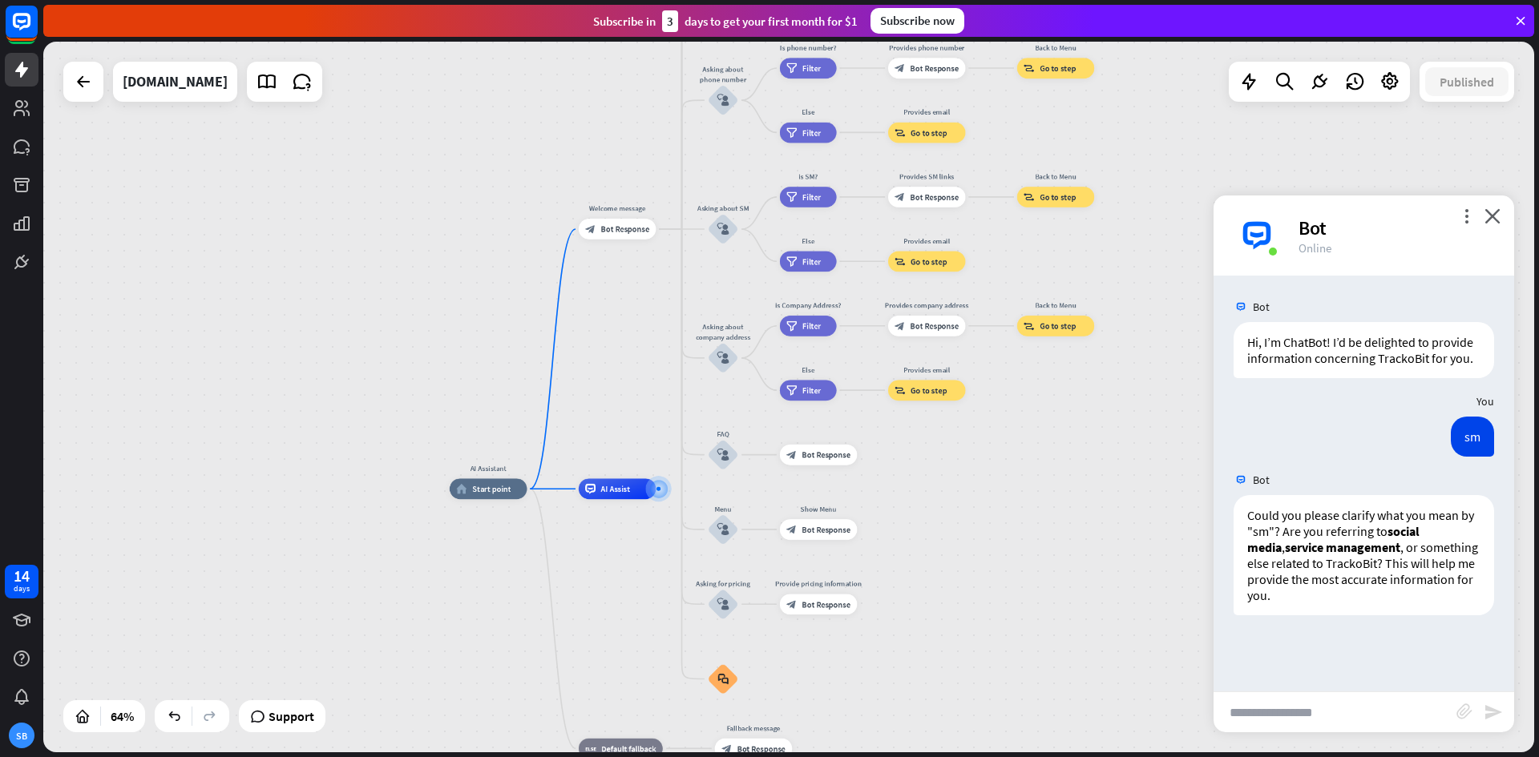
click at [1318, 229] on div "Bot" at bounding box center [1396, 228] width 196 height 25
click at [1251, 236] on img at bounding box center [1257, 236] width 48 height 48
click at [1268, 246] on img at bounding box center [1257, 236] width 48 height 48
click at [1458, 217] on div "Bot" at bounding box center [1396, 228] width 196 height 25
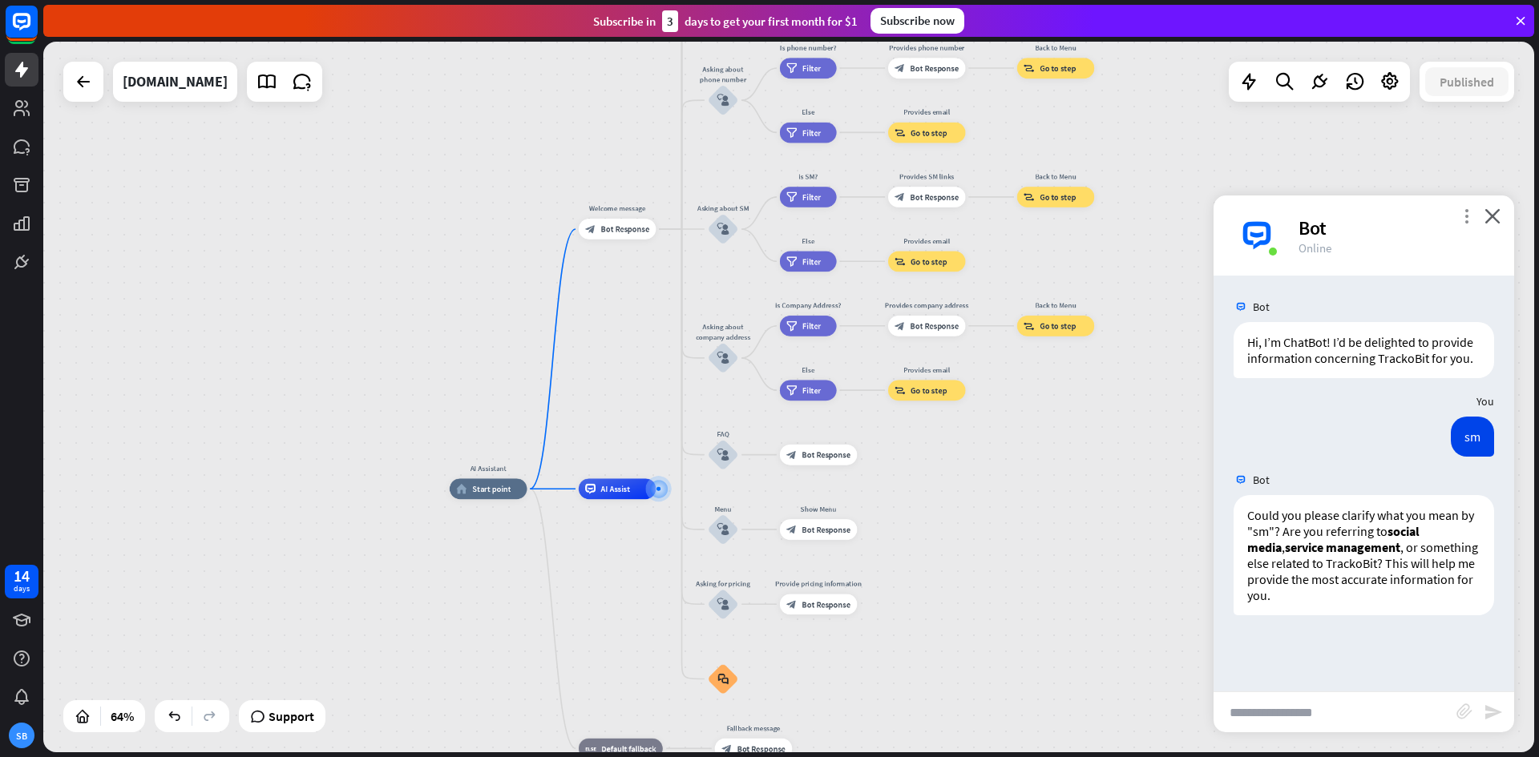
click at [1461, 217] on icon "more_vert" at bounding box center [1465, 215] width 15 height 15
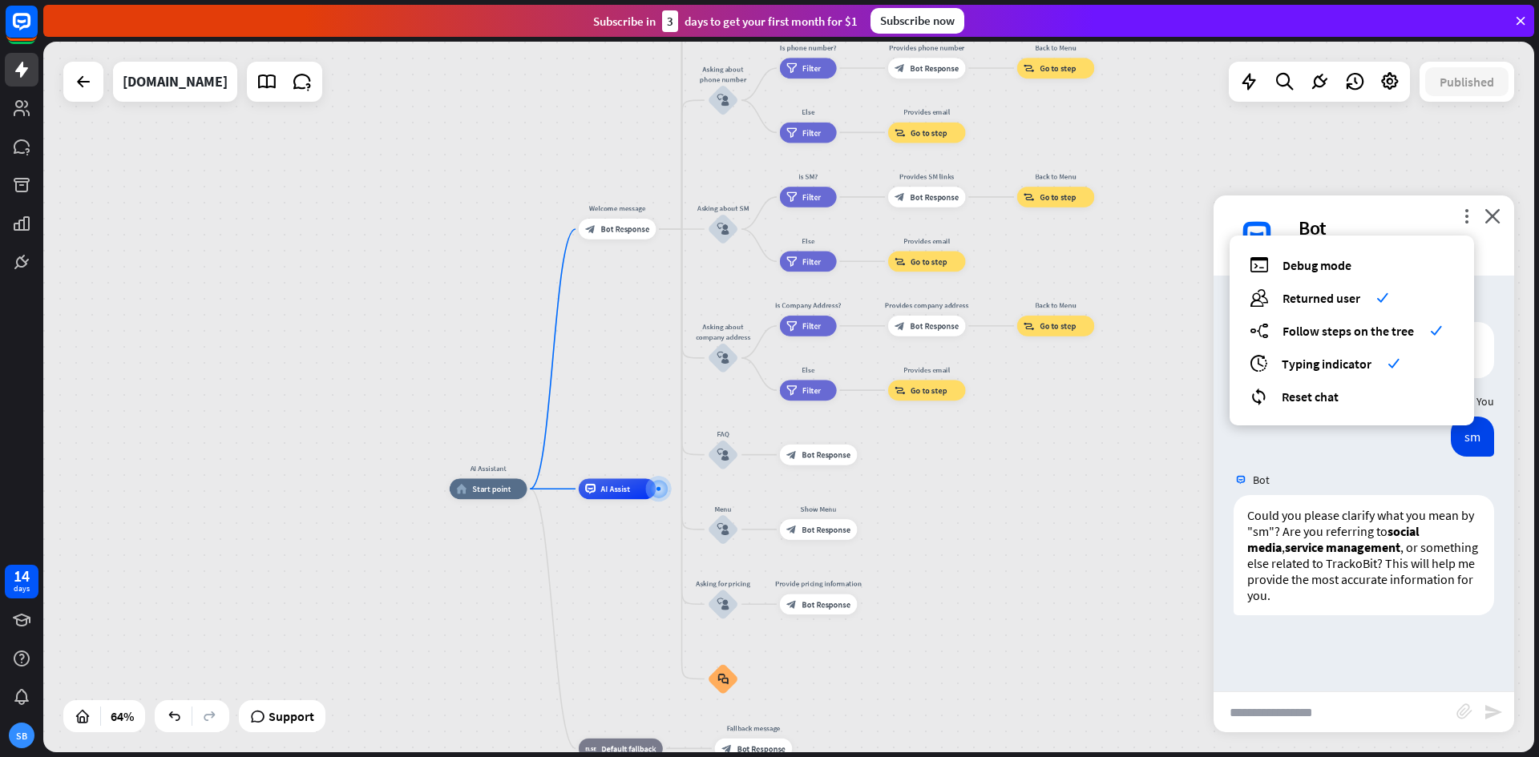
click at [1184, 288] on div "AI Assistant home_2 Start point Welcome message block_bot_response Bot Response…" at bounding box center [788, 397] width 1491 height 711
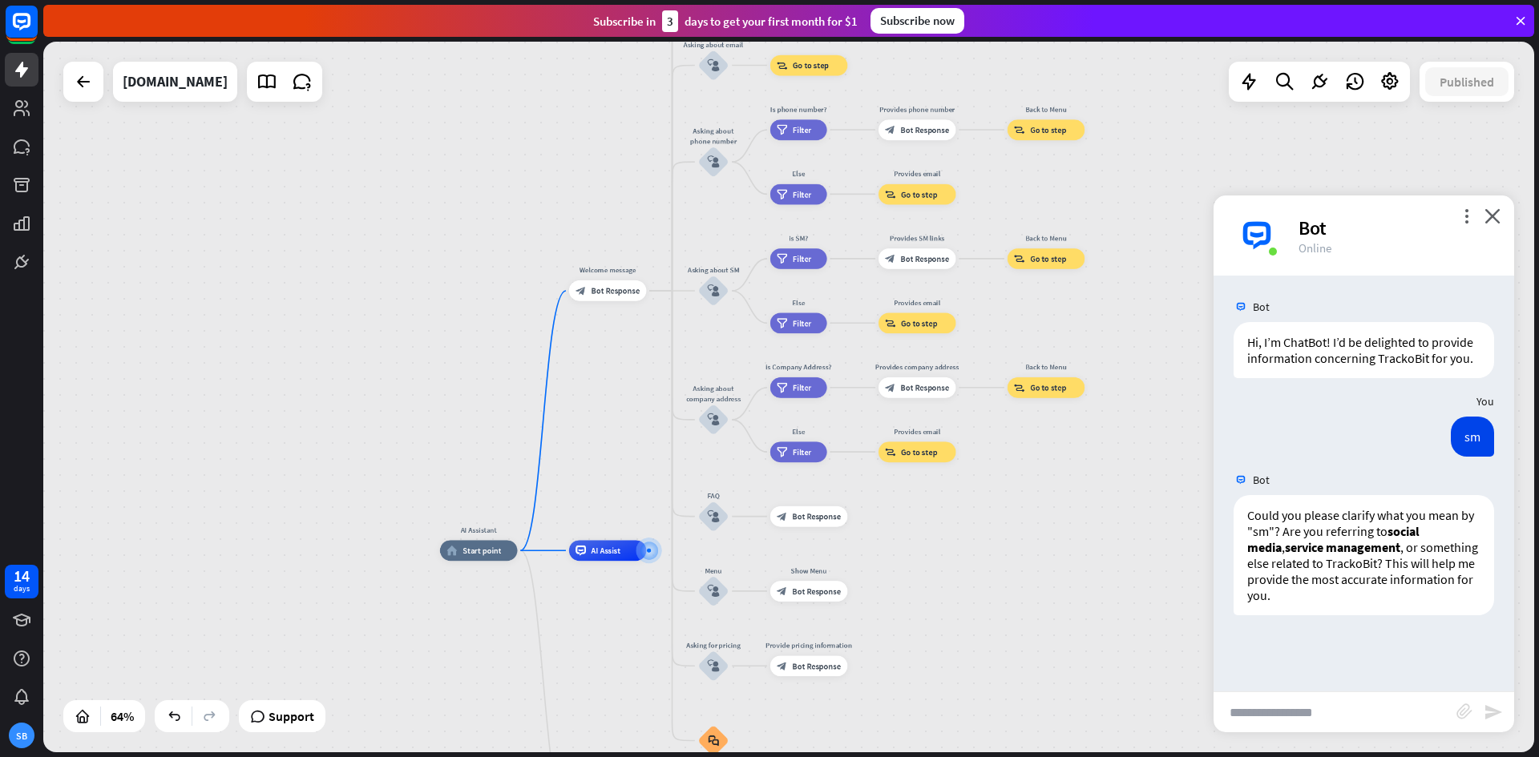
drag, startPoint x: 1184, startPoint y: 288, endPoint x: 1175, endPoint y: 350, distance: 62.5
click at [1175, 350] on div "AI Assistant home_2 Start point Welcome message block_bot_response Bot Response…" at bounding box center [788, 397] width 1491 height 711
click at [712, 290] on icon "block_user_input" at bounding box center [713, 290] width 12 height 12
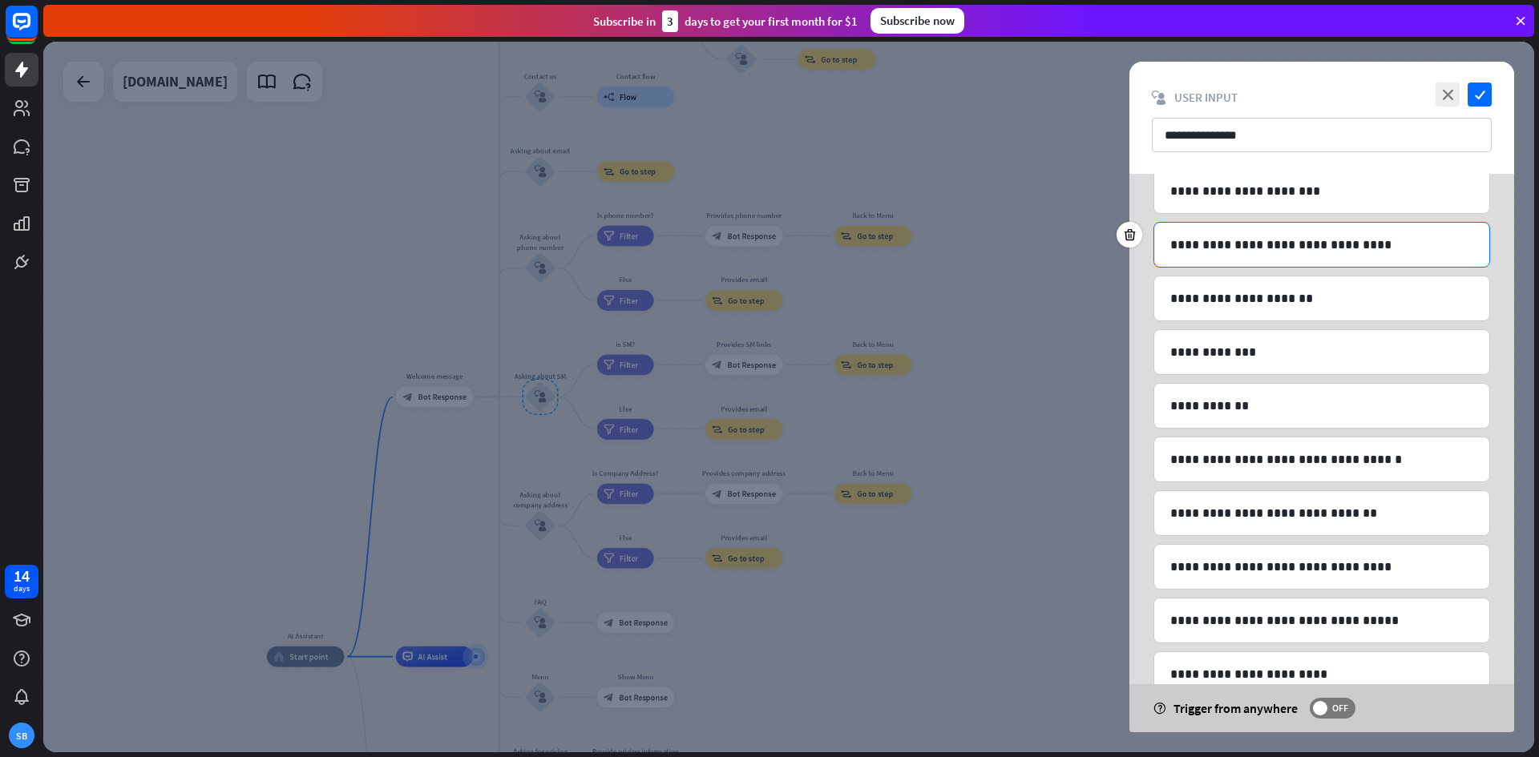
scroll to position [230, 0]
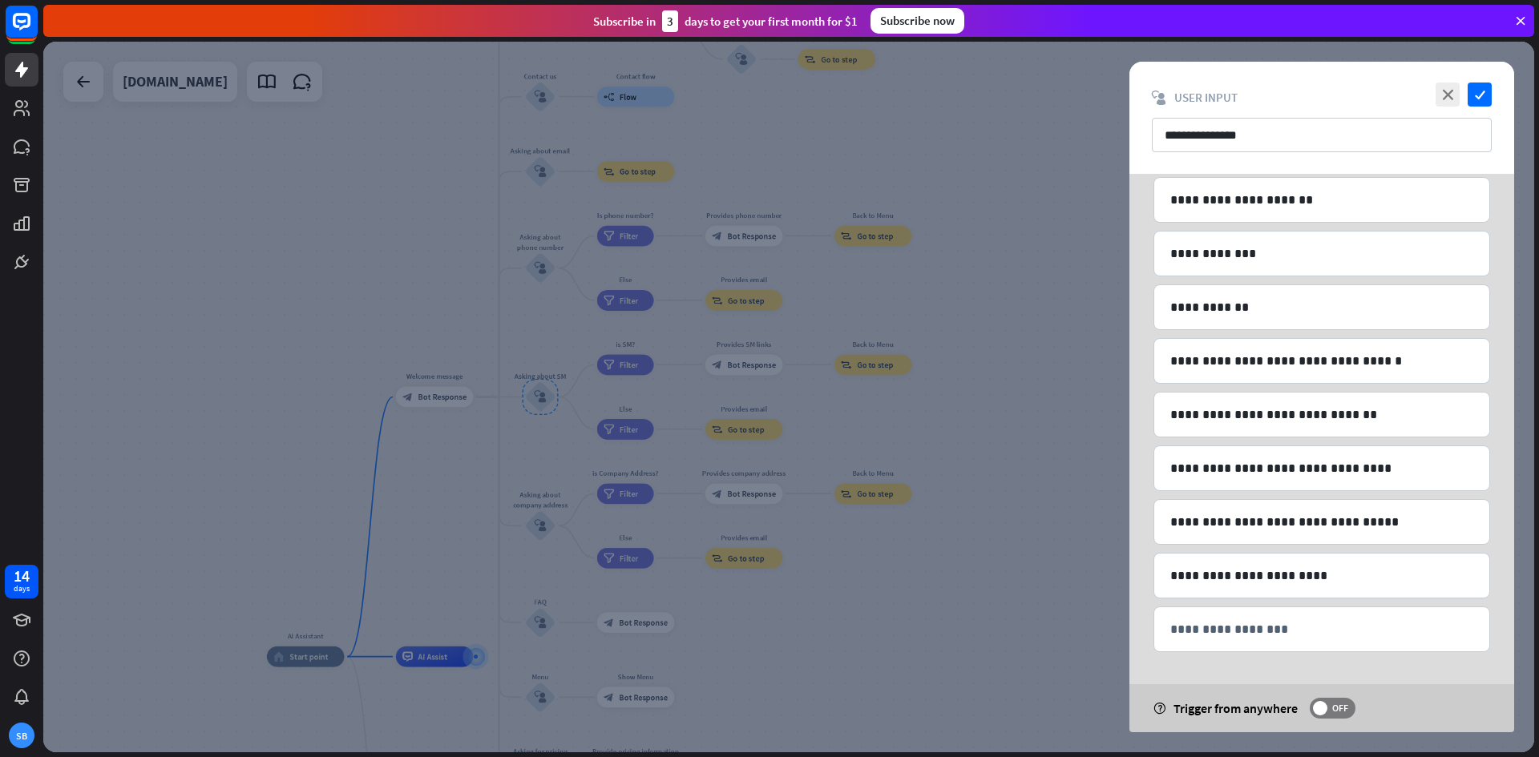
click at [1023, 338] on div at bounding box center [788, 397] width 1491 height 711
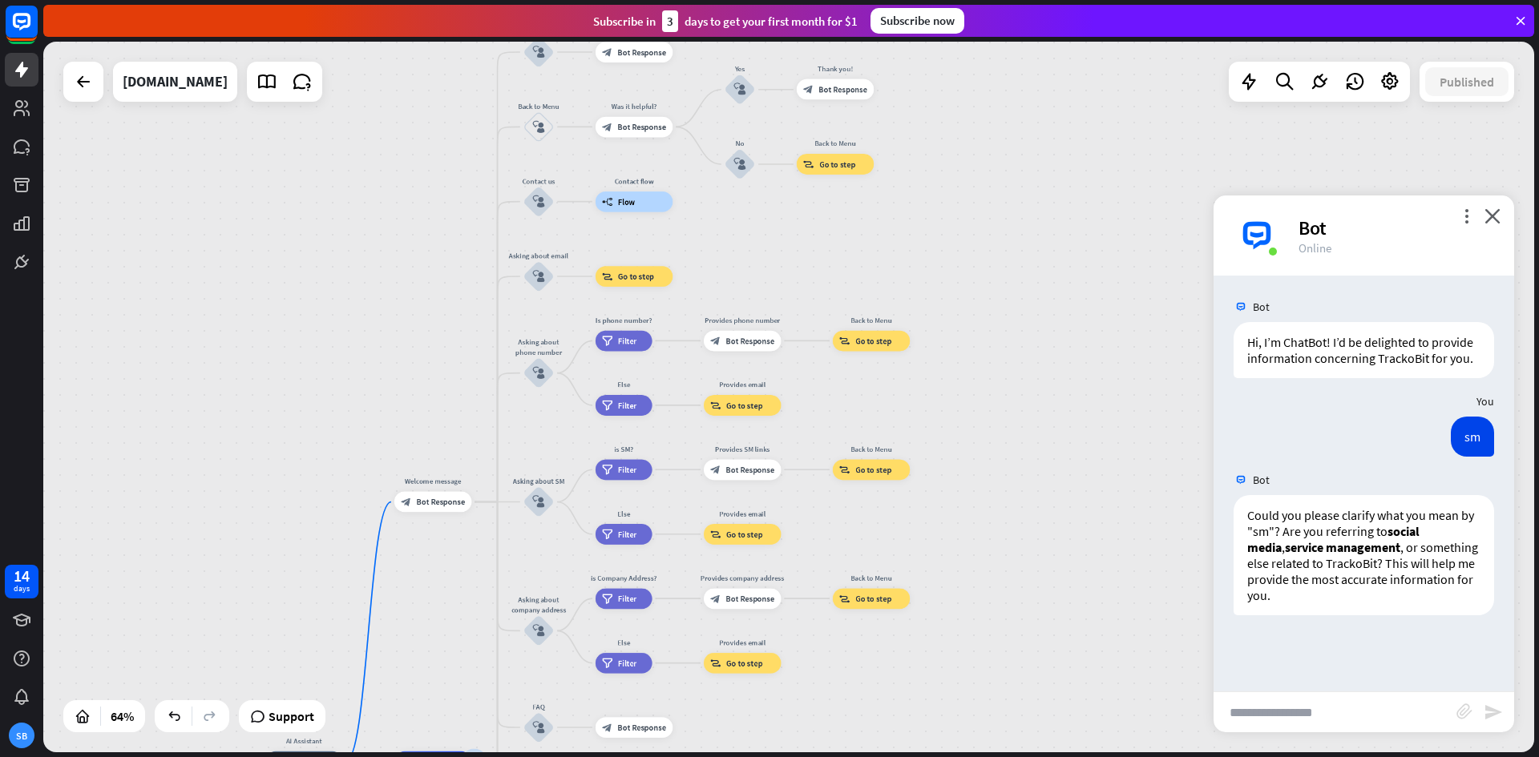
drag, startPoint x: 1043, startPoint y: 270, endPoint x: 1042, endPoint y: 375, distance: 105.0
click at [1042, 375] on div "AI Assistant home_2 Start point Welcome message block_bot_response Bot Response…" at bounding box center [788, 397] width 1491 height 711
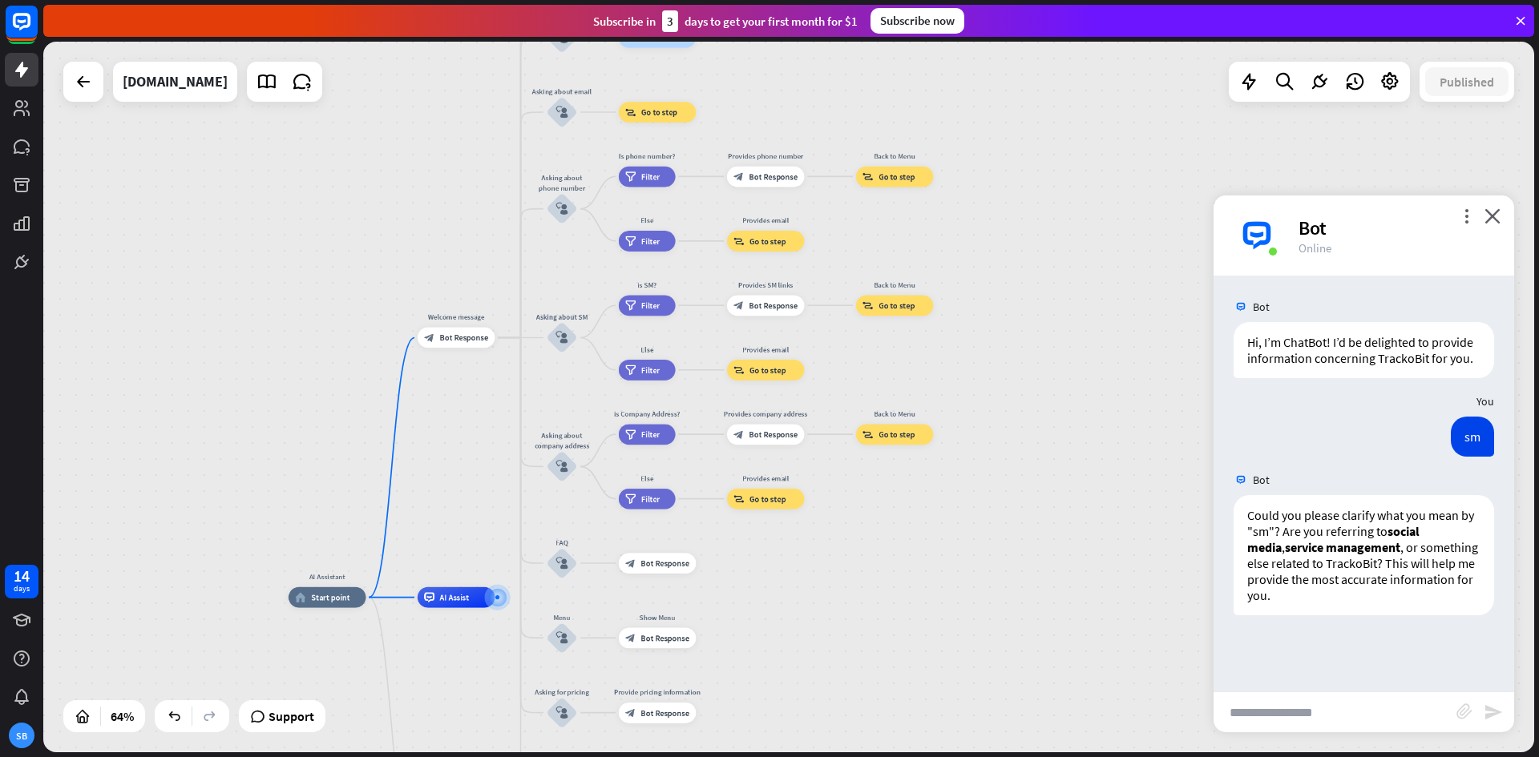
drag, startPoint x: 1042, startPoint y: 375, endPoint x: 1065, endPoint y: 211, distance: 165.9
click at [1065, 211] on div "AI Assistant home_2 Start point Welcome message block_bot_response Bot Response…" at bounding box center [788, 397] width 1491 height 711
